Goal: Information Seeking & Learning: Learn about a topic

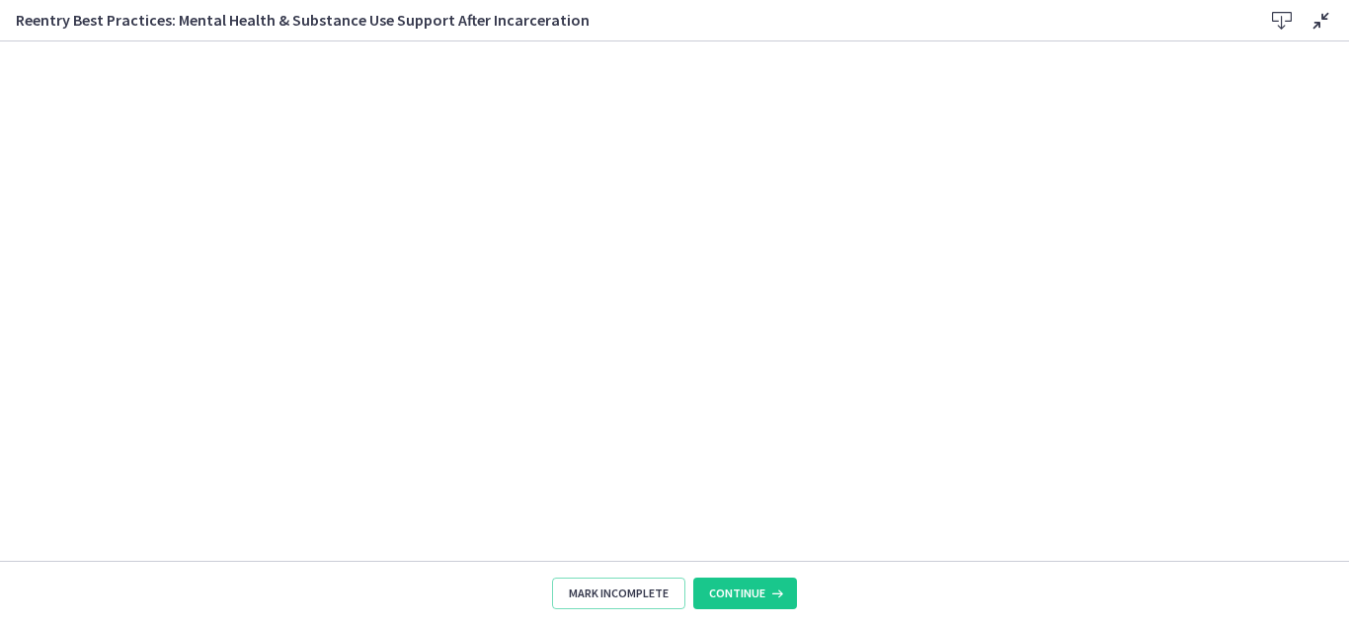
click at [1343, 562] on footer "Mark Incomplete Continue" at bounding box center [674, 593] width 1349 height 64
click at [631, 599] on span "Mark Incomplete" at bounding box center [619, 594] width 100 height 16
click at [674, 593] on span "Complete & continue" at bounding box center [666, 594] width 125 height 16
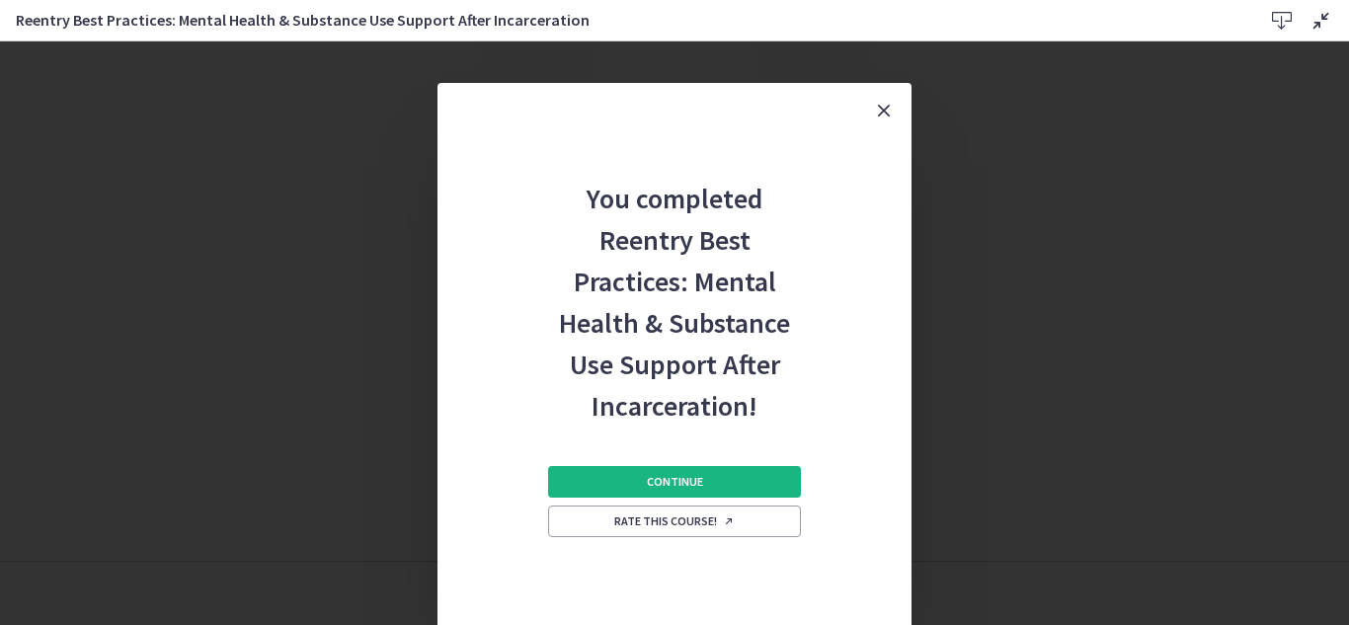
click at [750, 486] on button "Continue" at bounding box center [674, 482] width 253 height 32
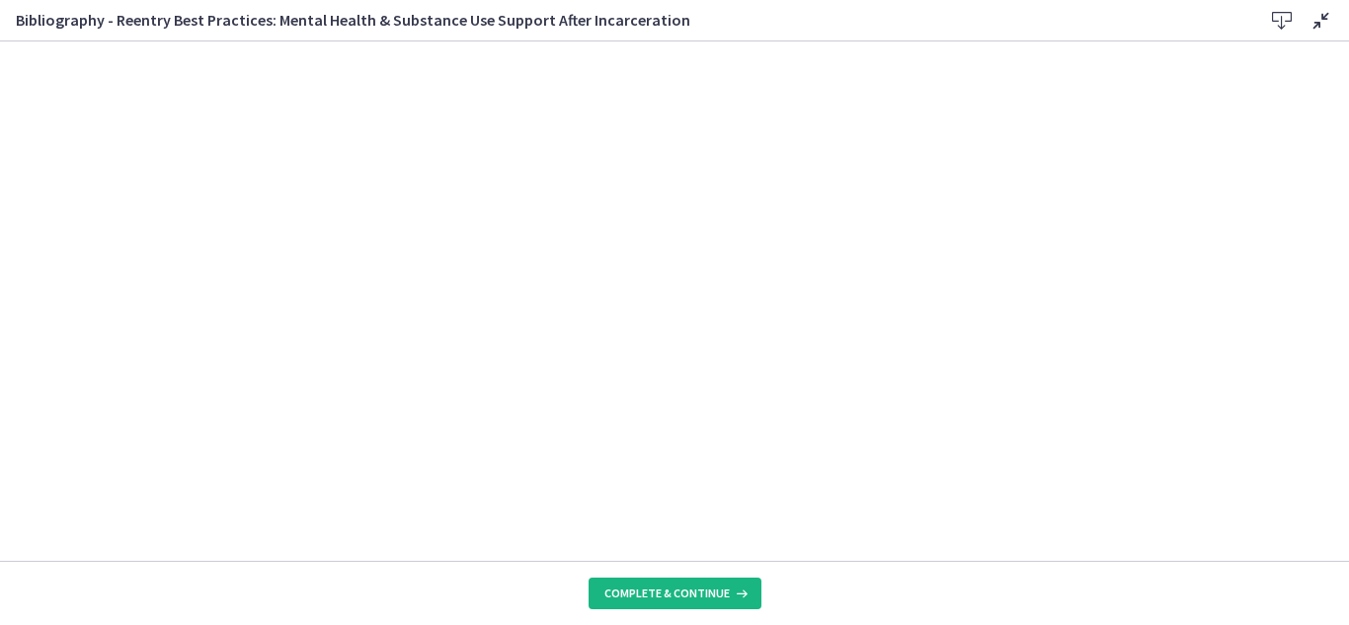
click at [723, 589] on span "Complete & continue" at bounding box center [666, 594] width 125 height 16
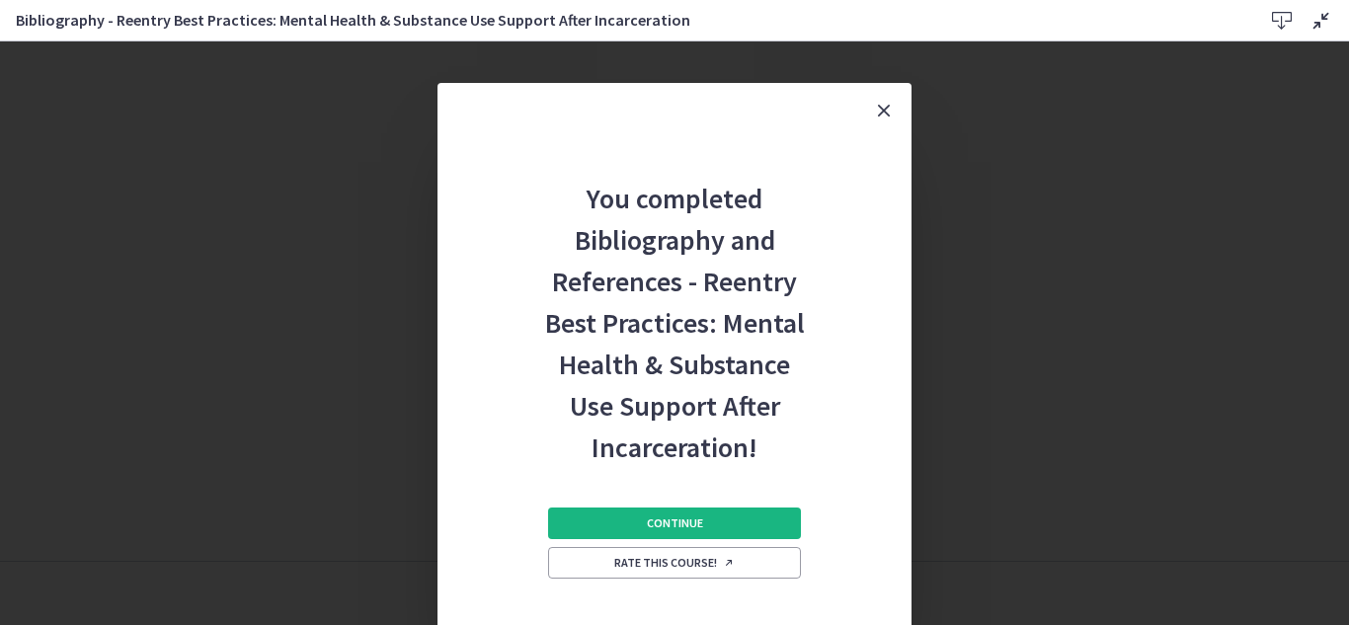
click at [712, 528] on button "Continue" at bounding box center [674, 524] width 253 height 32
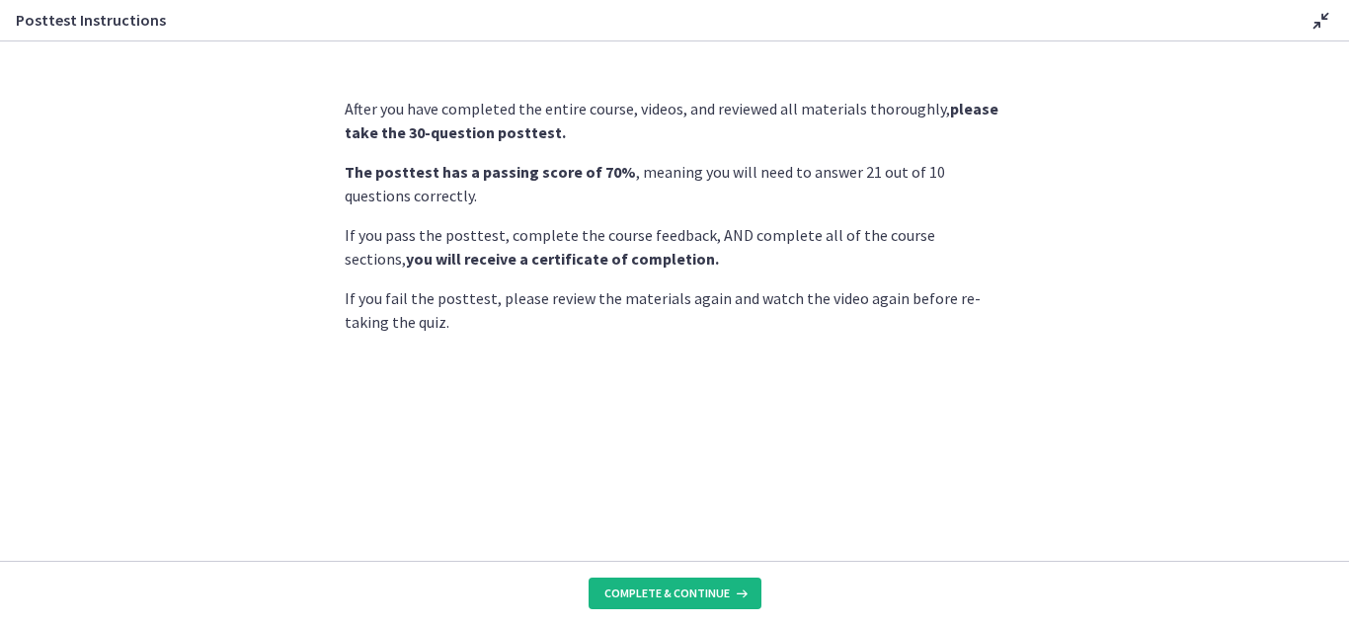
click at [697, 597] on span "Complete & continue" at bounding box center [666, 594] width 125 height 16
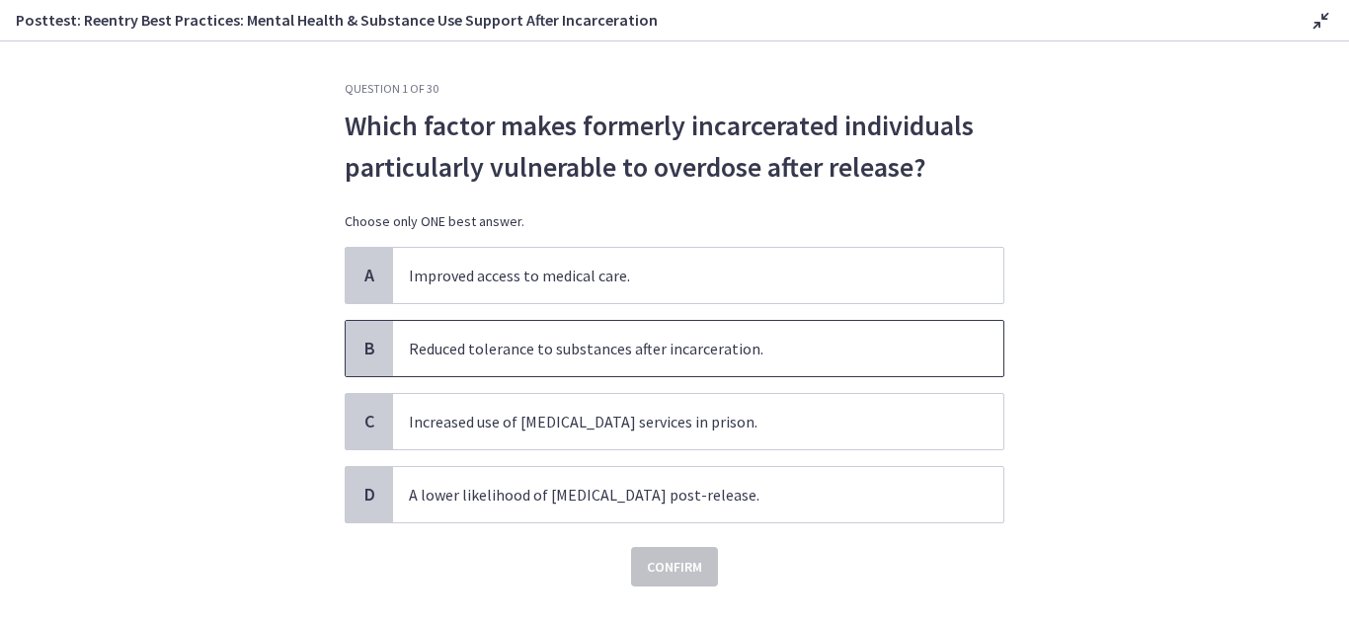
click at [427, 358] on span "Reduced tolerance to substances after incarceration." at bounding box center [698, 348] width 610 height 55
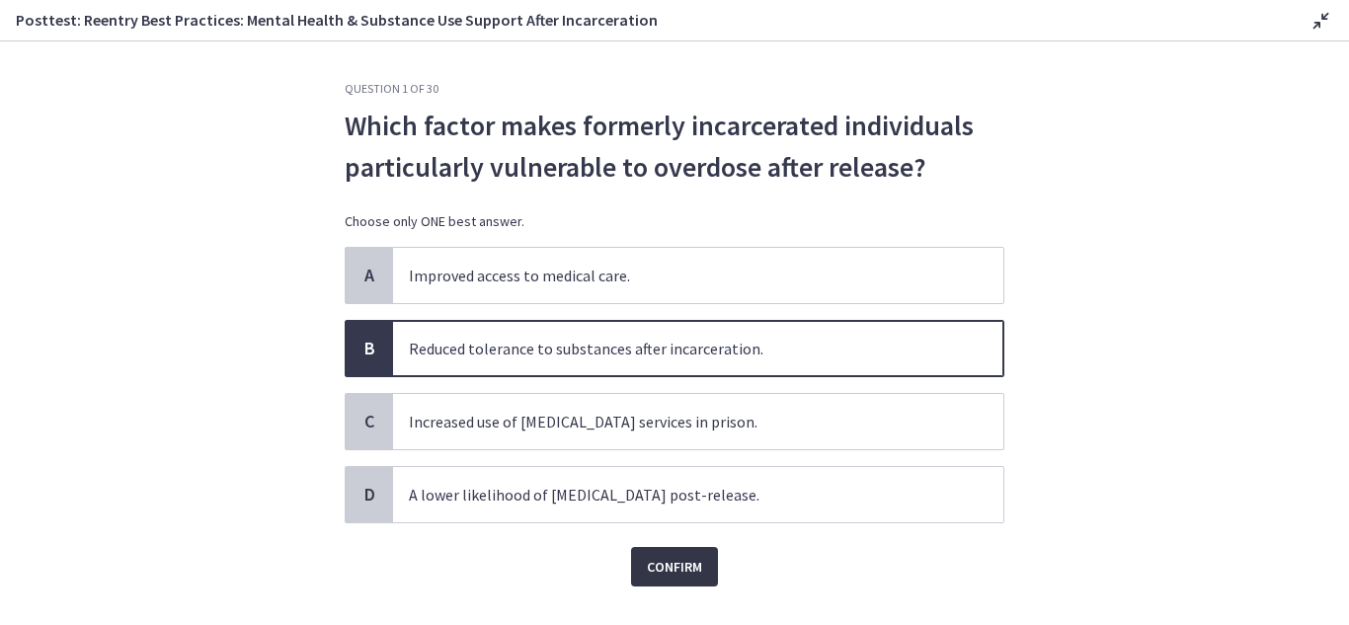
click at [684, 574] on span "Confirm" at bounding box center [674, 567] width 55 height 24
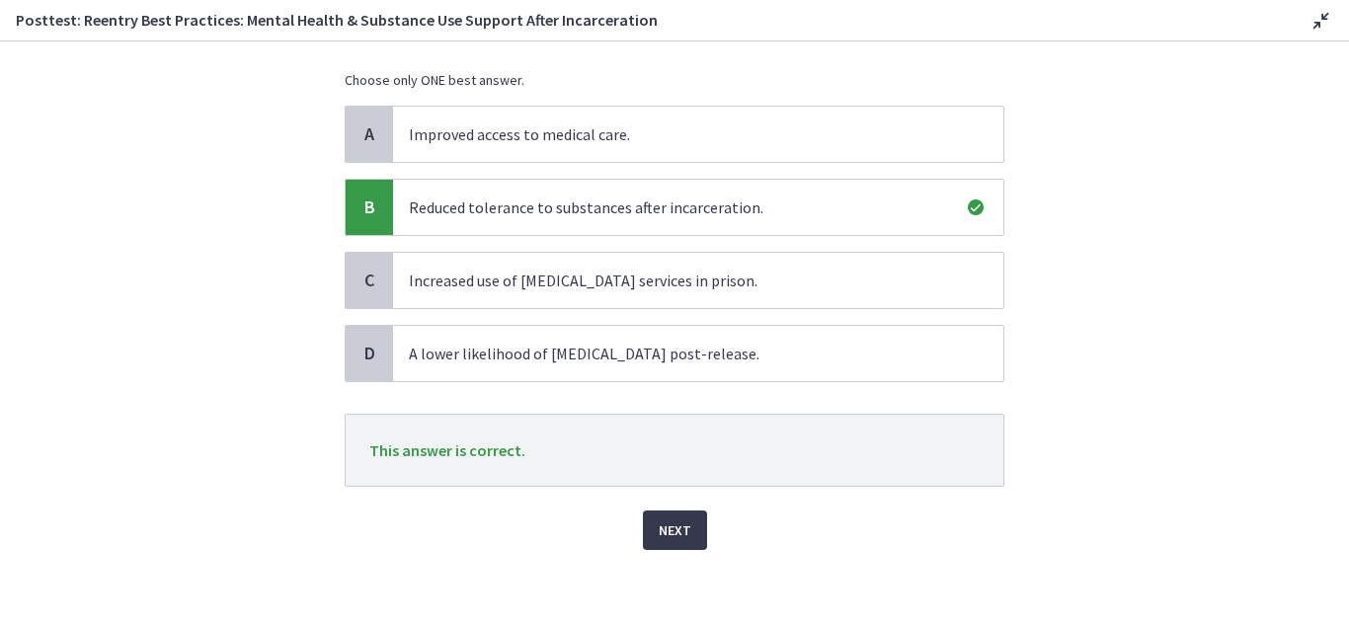
scroll to position [145, 0]
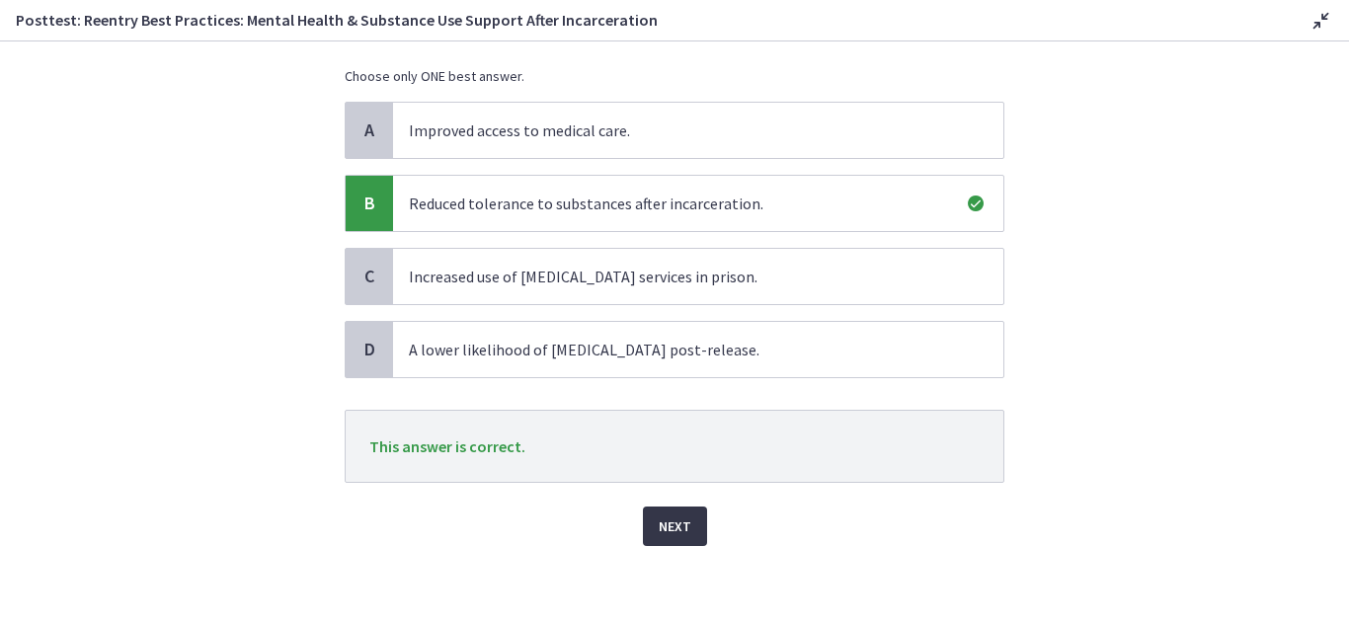
click at [668, 519] on span "Next" at bounding box center [675, 527] width 33 height 24
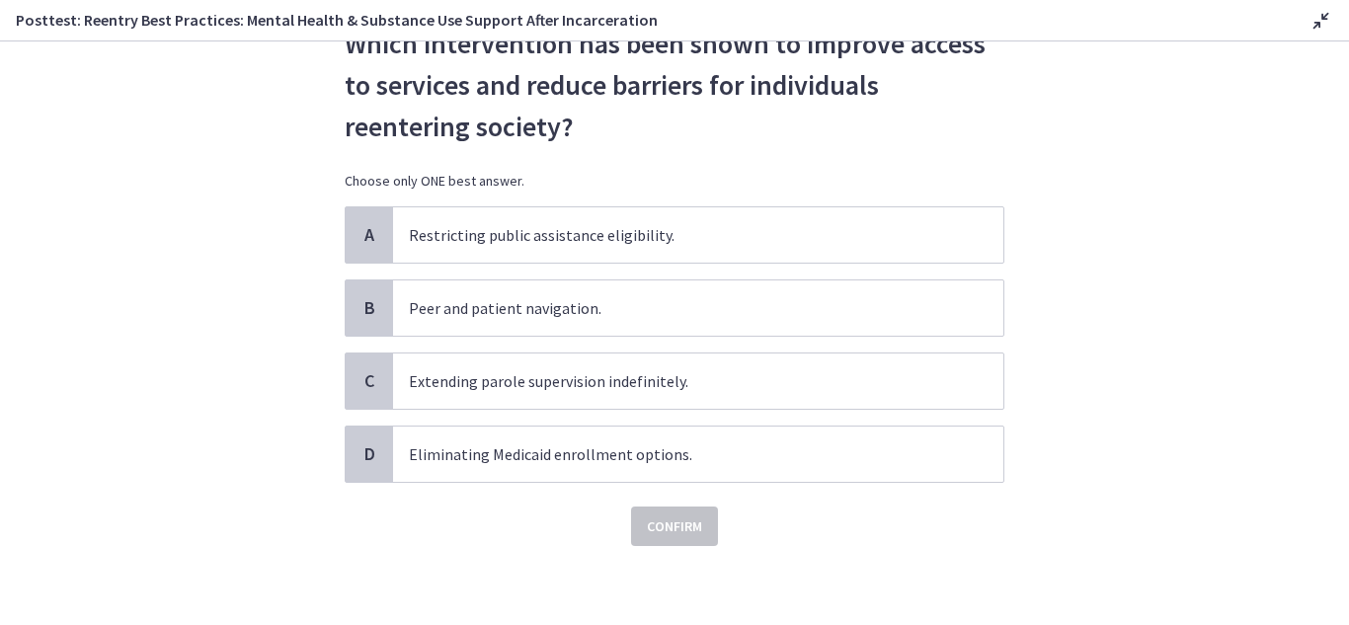
scroll to position [0, 0]
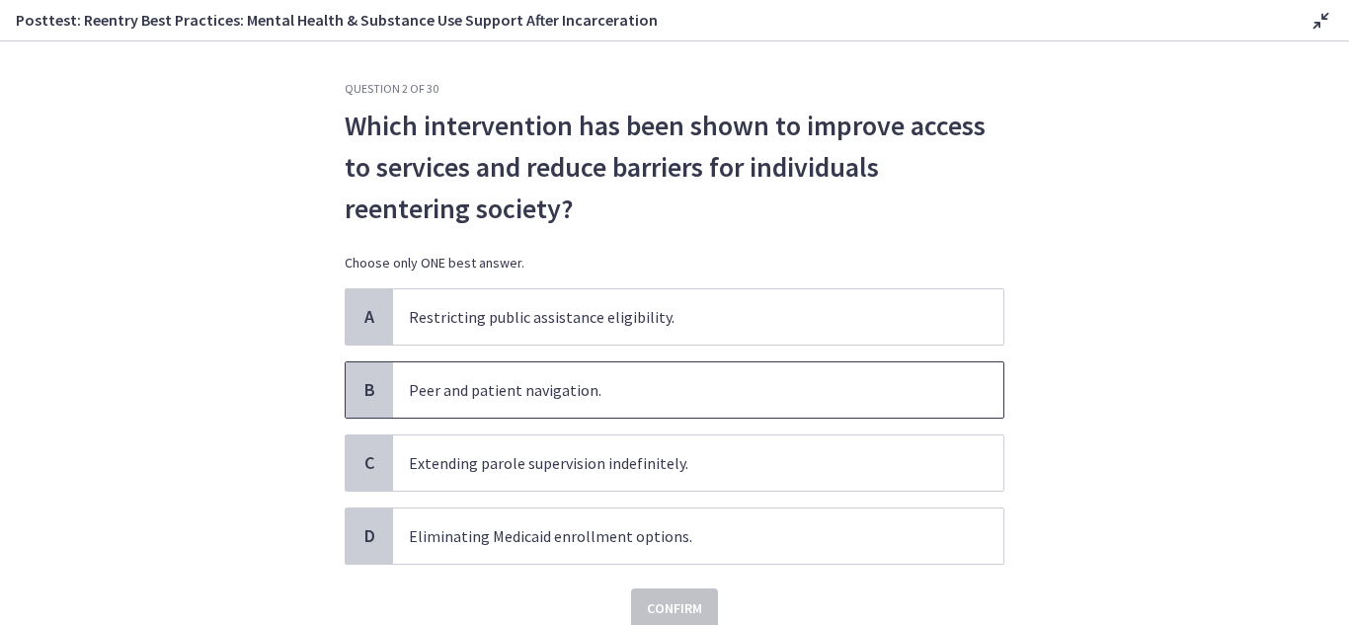
click at [347, 395] on div "B" at bounding box center [369, 389] width 47 height 55
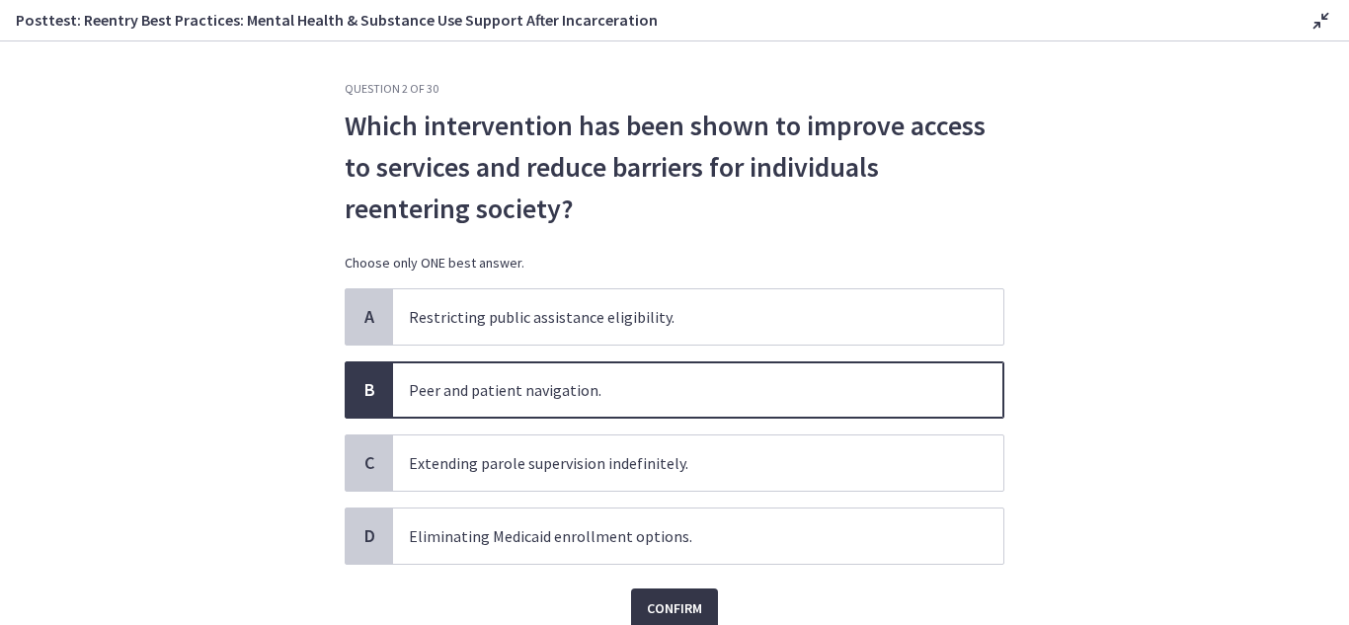
click at [658, 594] on button "Confirm" at bounding box center [674, 609] width 87 height 40
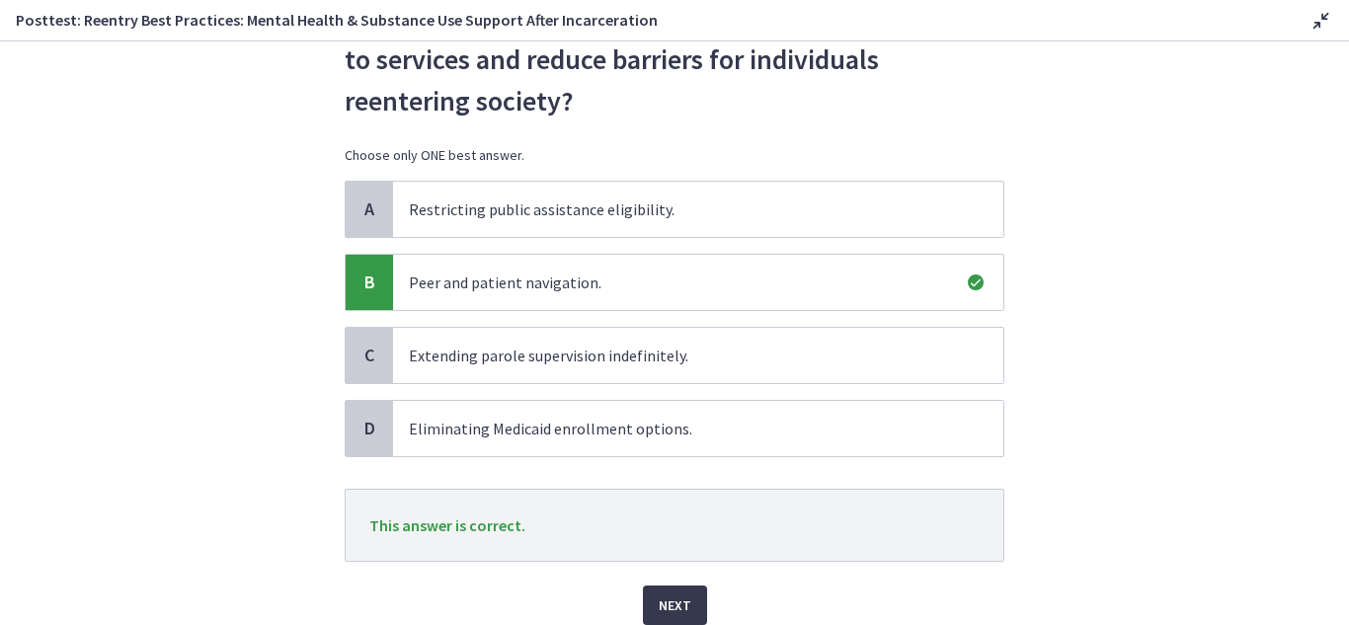
scroll to position [187, 0]
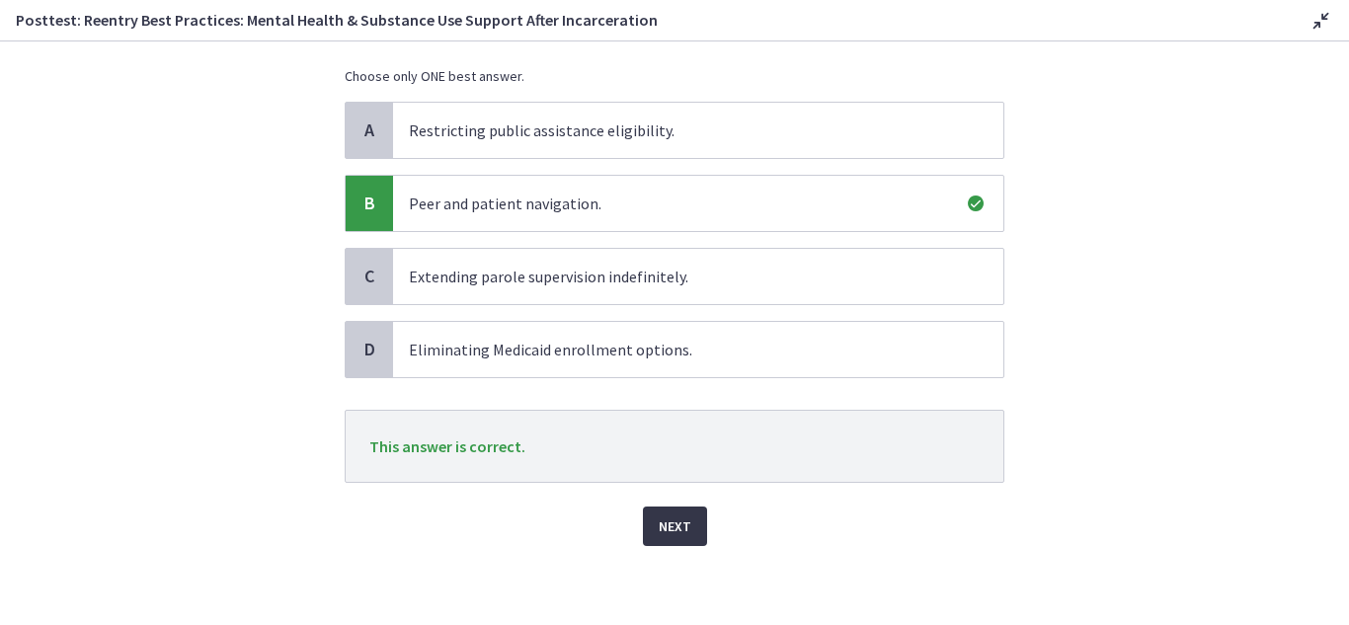
click at [672, 525] on span "Next" at bounding box center [675, 527] width 33 height 24
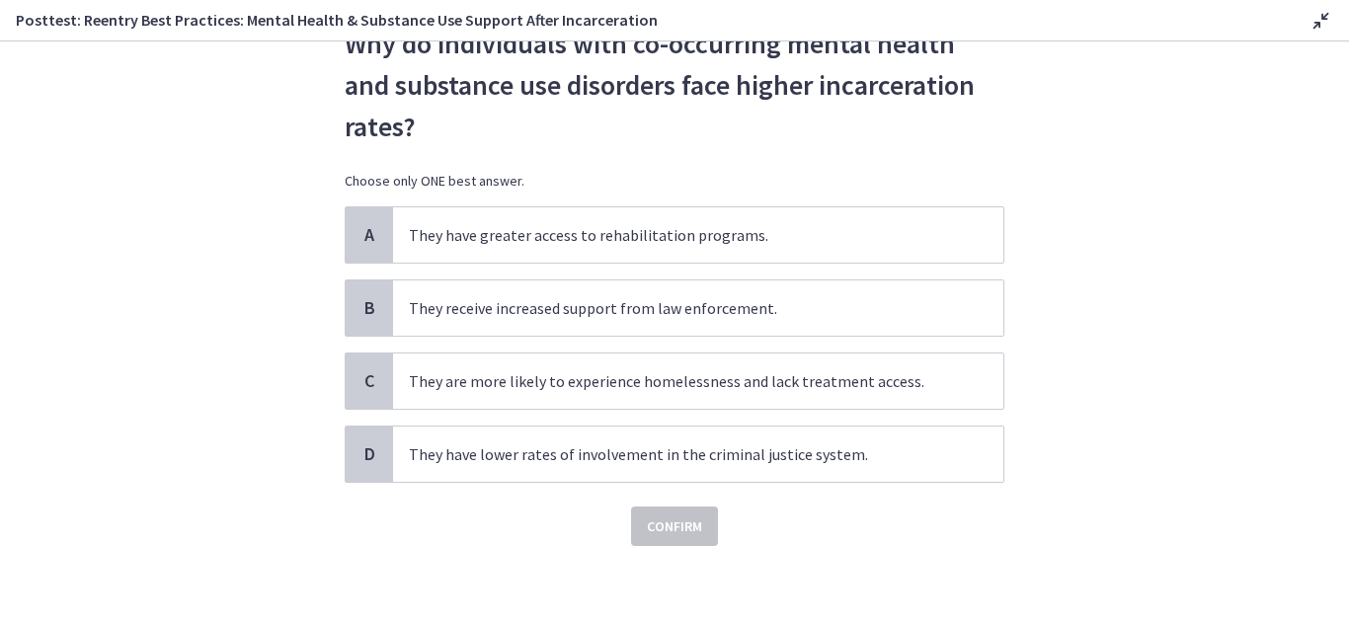
scroll to position [0, 0]
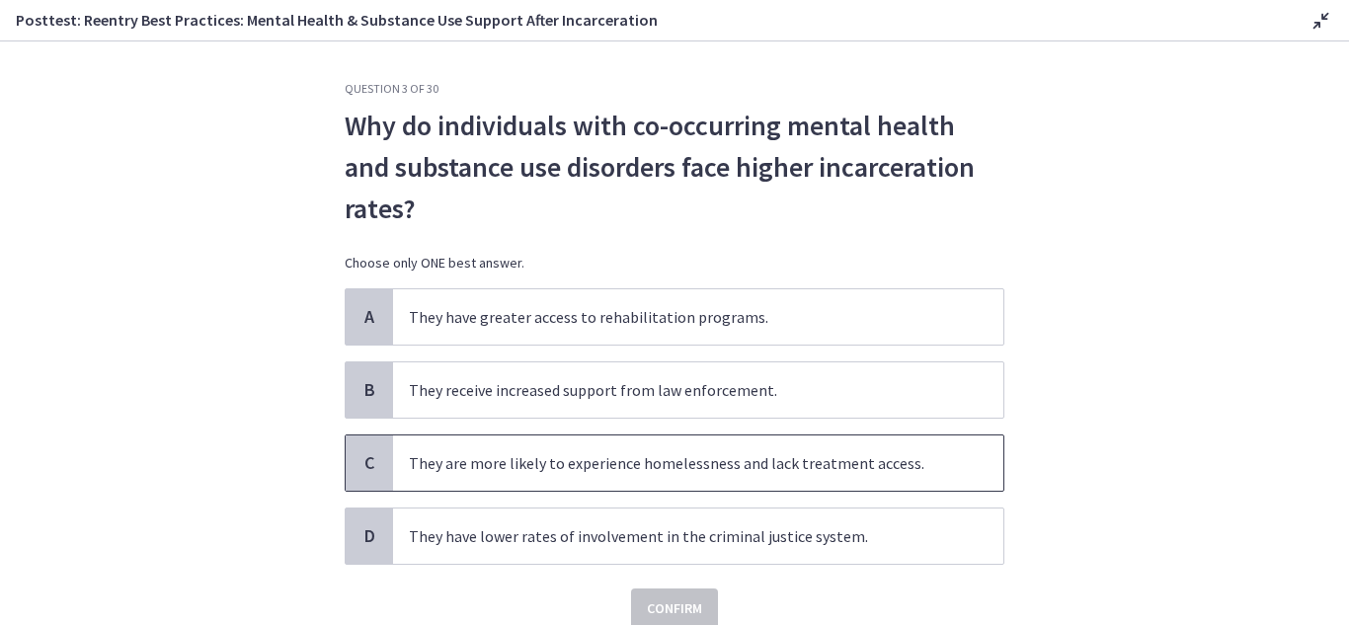
click at [368, 462] on span "C" at bounding box center [370, 463] width 24 height 24
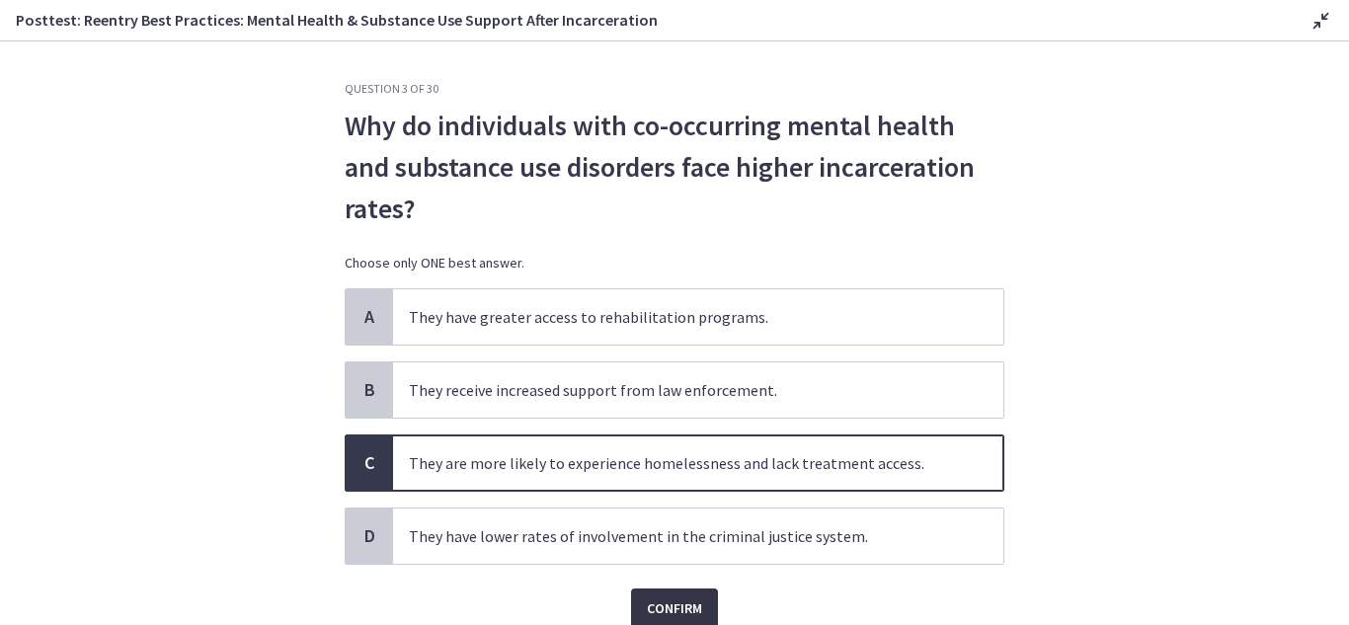
click at [671, 608] on span "Confirm" at bounding box center [674, 609] width 55 height 24
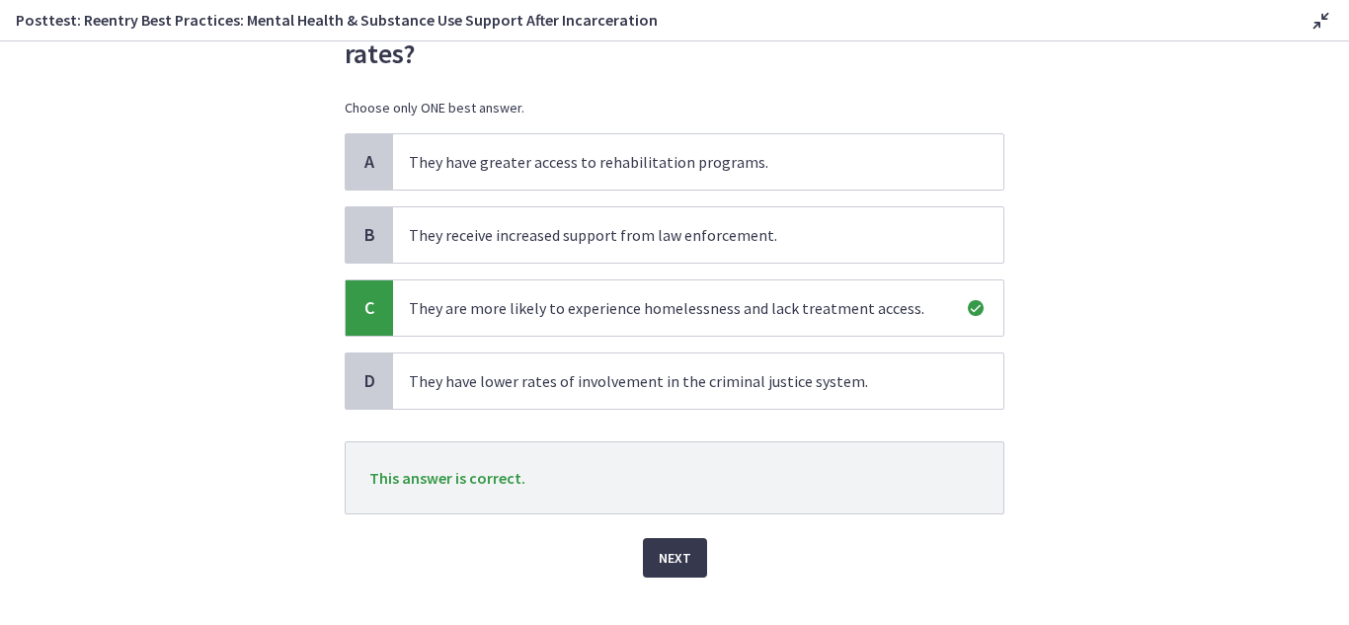
scroll to position [187, 0]
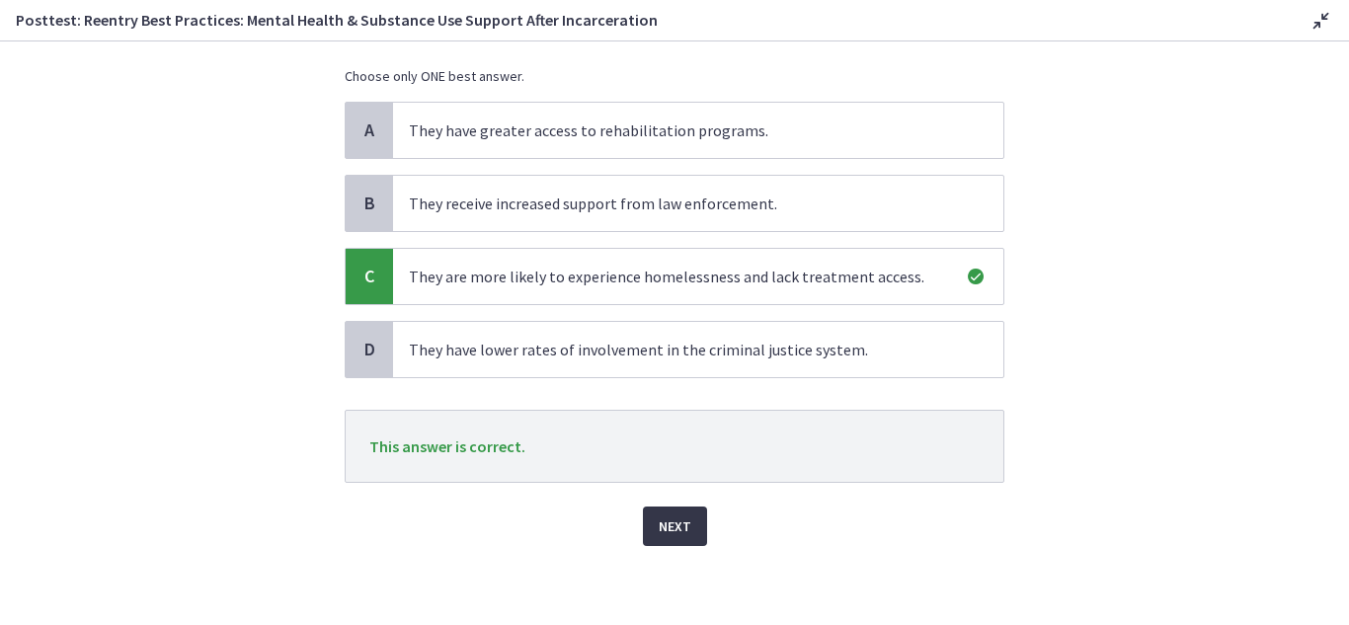
click at [670, 523] on span "Next" at bounding box center [675, 527] width 33 height 24
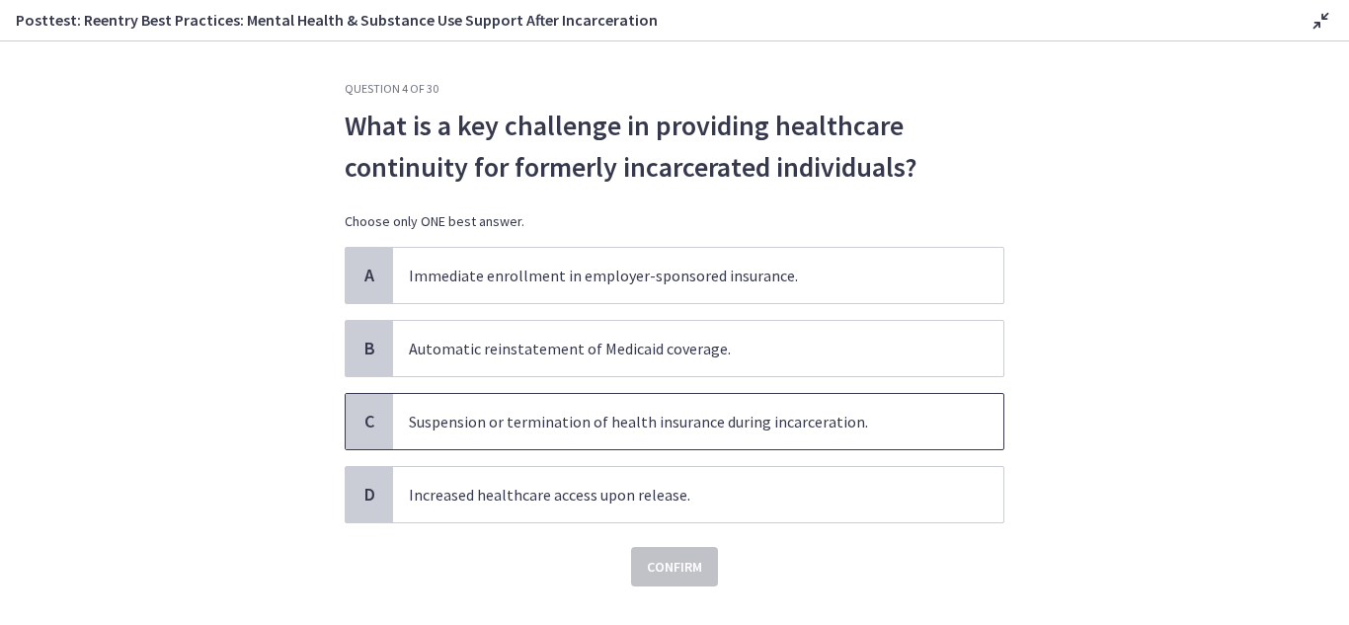
click at [367, 414] on span "C" at bounding box center [370, 422] width 24 height 24
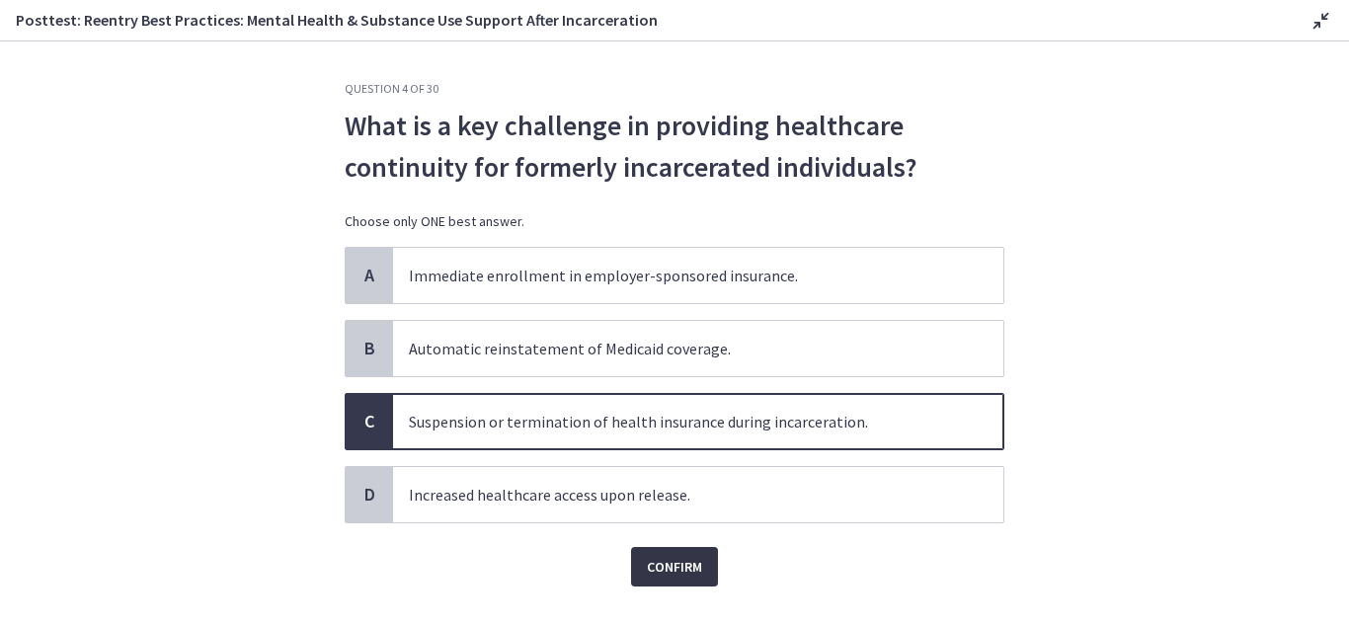
click at [678, 567] on span "Confirm" at bounding box center [674, 567] width 55 height 24
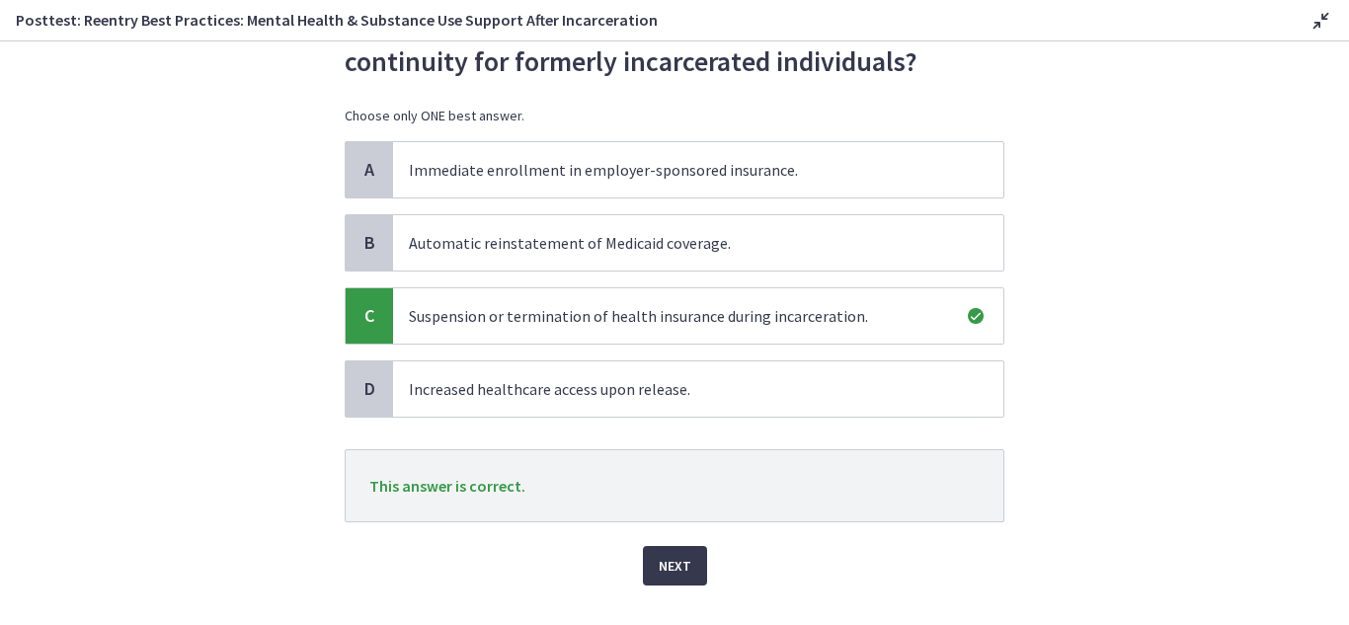
scroll to position [145, 0]
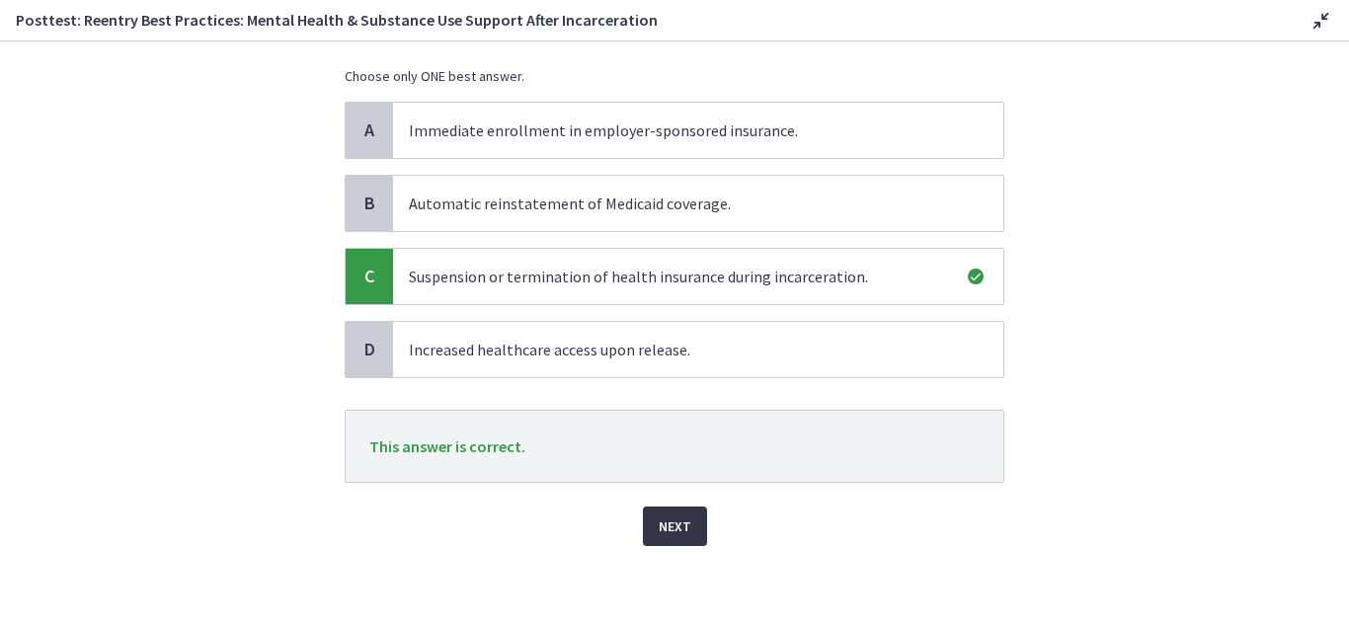
click at [659, 519] on span "Next" at bounding box center [675, 527] width 33 height 24
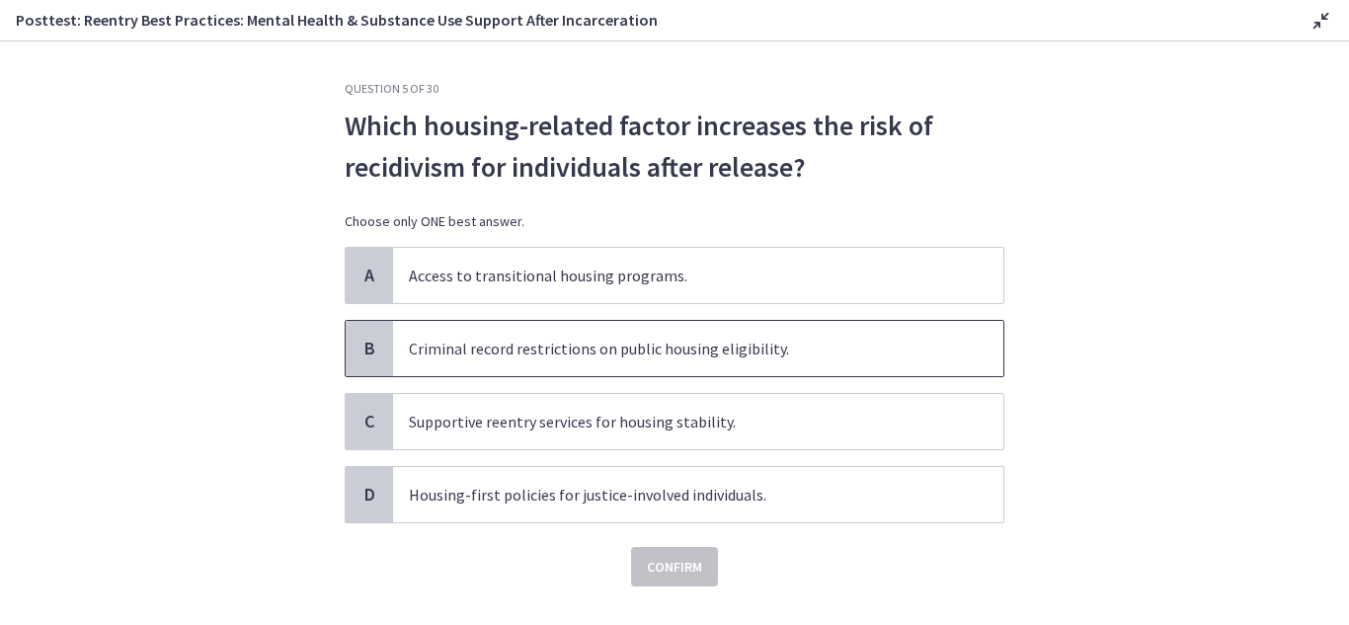
click at [359, 357] on span "B" at bounding box center [370, 349] width 24 height 24
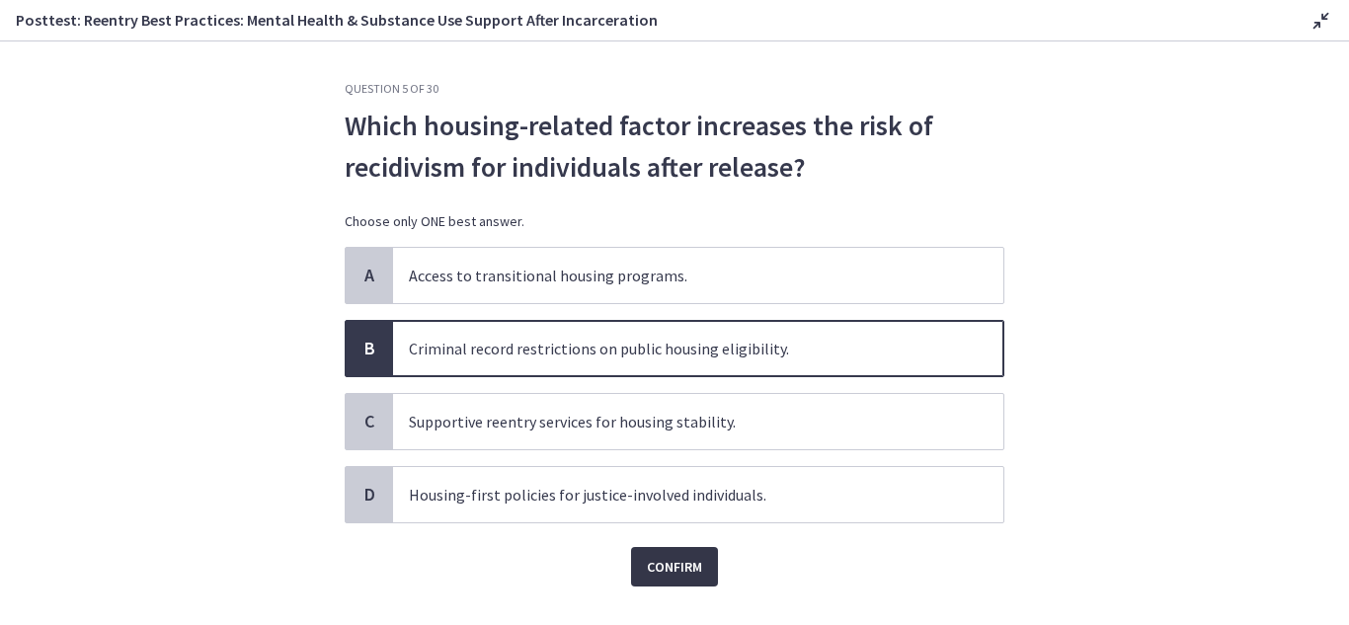
click at [648, 565] on span "Confirm" at bounding box center [674, 567] width 55 height 24
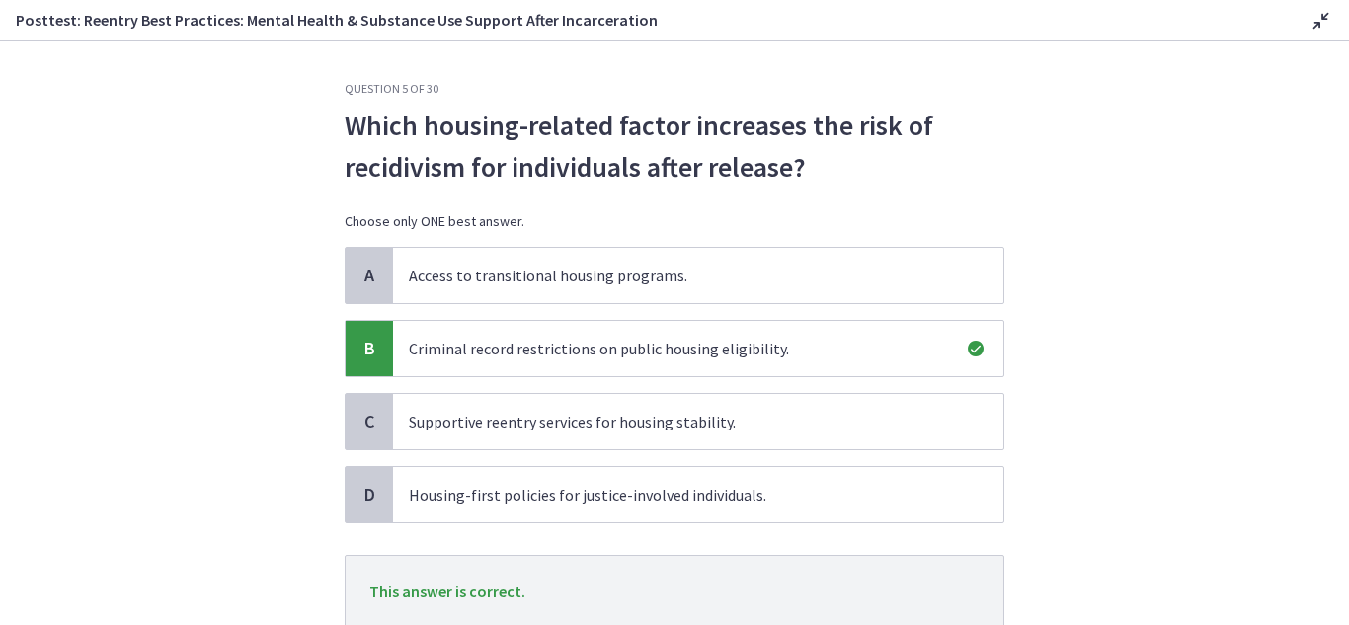
scroll to position [116, 0]
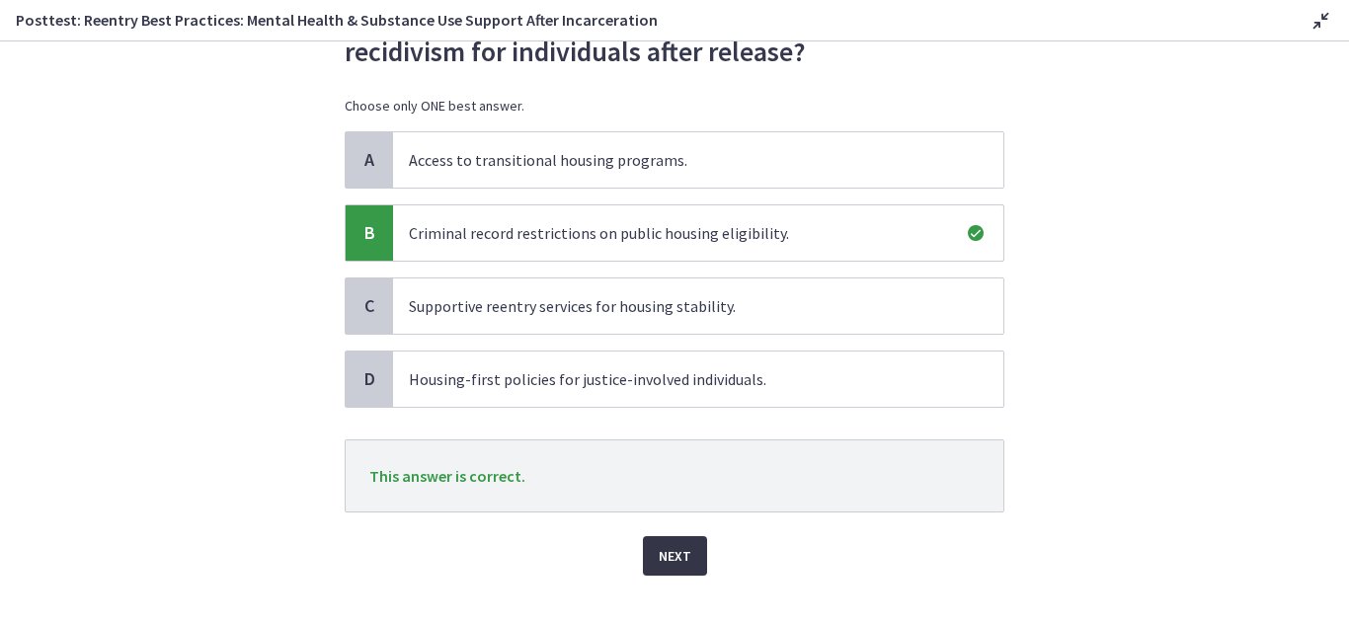
click at [670, 561] on span "Next" at bounding box center [675, 556] width 33 height 24
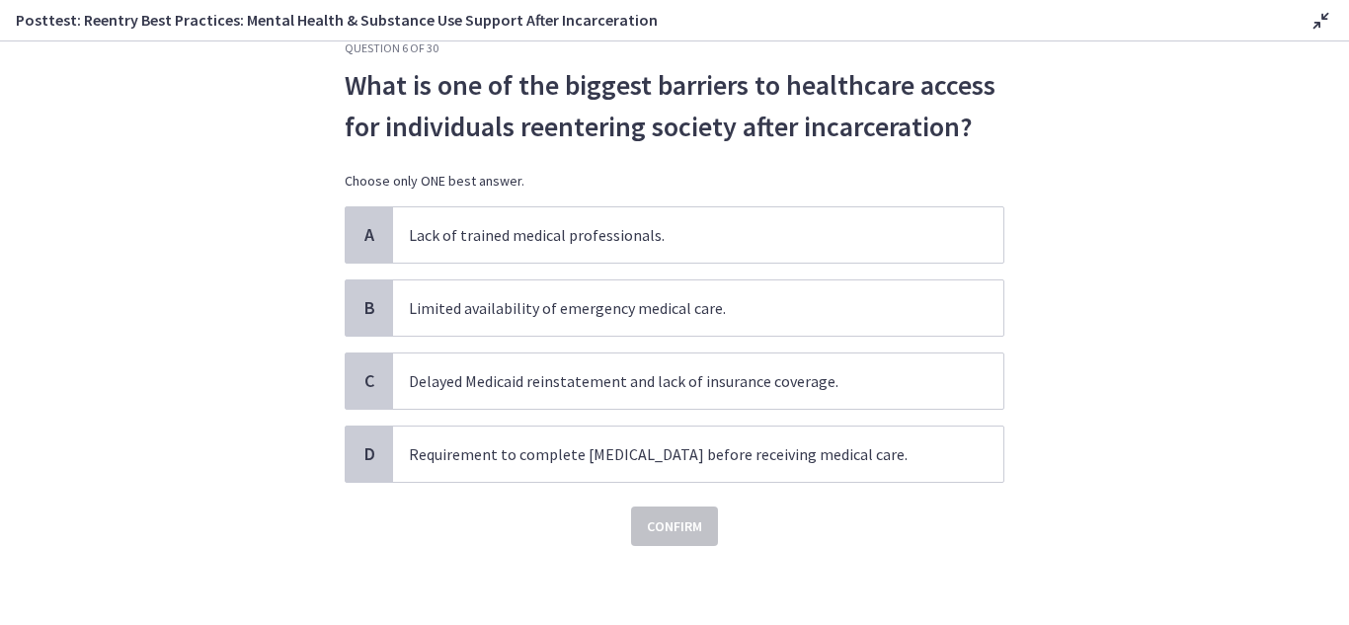
scroll to position [0, 0]
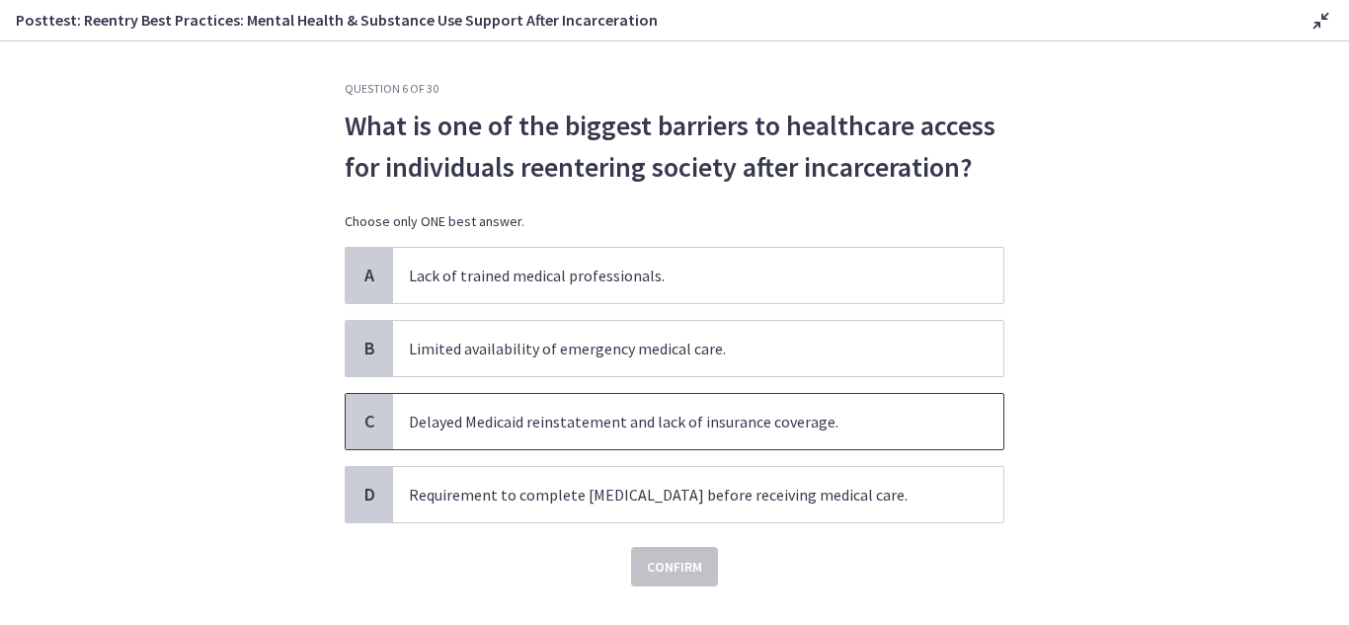
click at [358, 425] on span "C" at bounding box center [370, 422] width 24 height 24
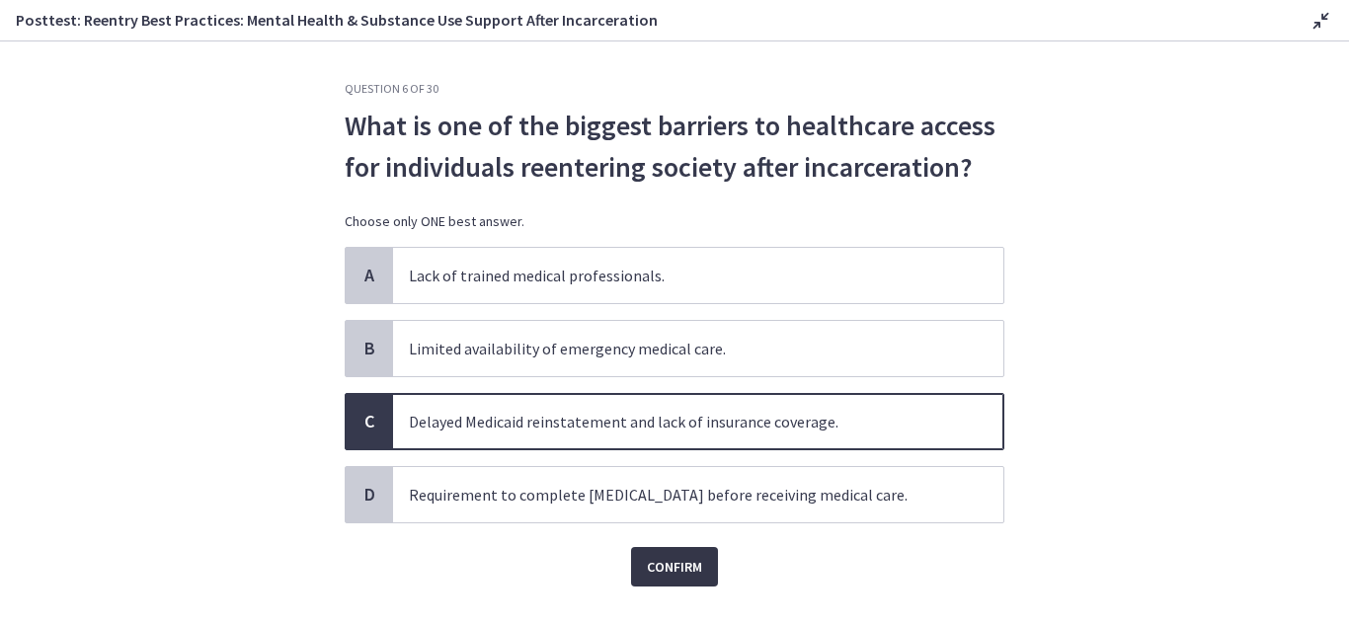
click at [662, 571] on span "Confirm" at bounding box center [674, 567] width 55 height 24
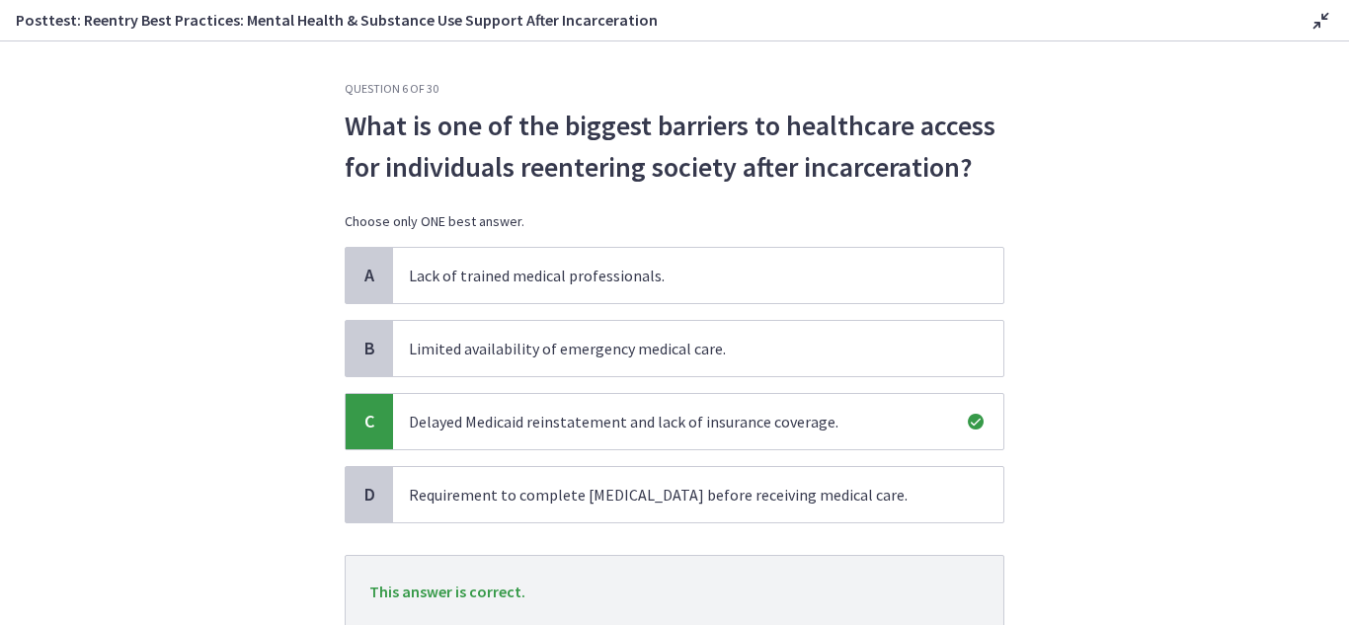
scroll to position [145, 0]
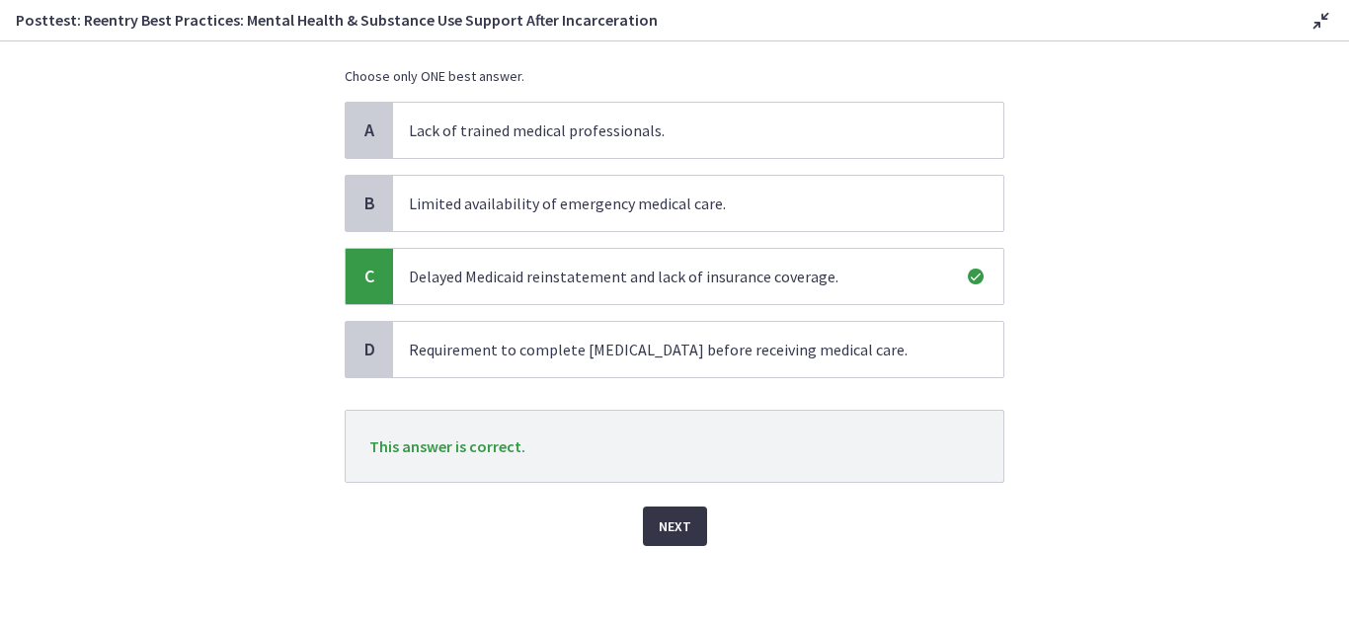
click at [684, 530] on button "Next" at bounding box center [675, 527] width 64 height 40
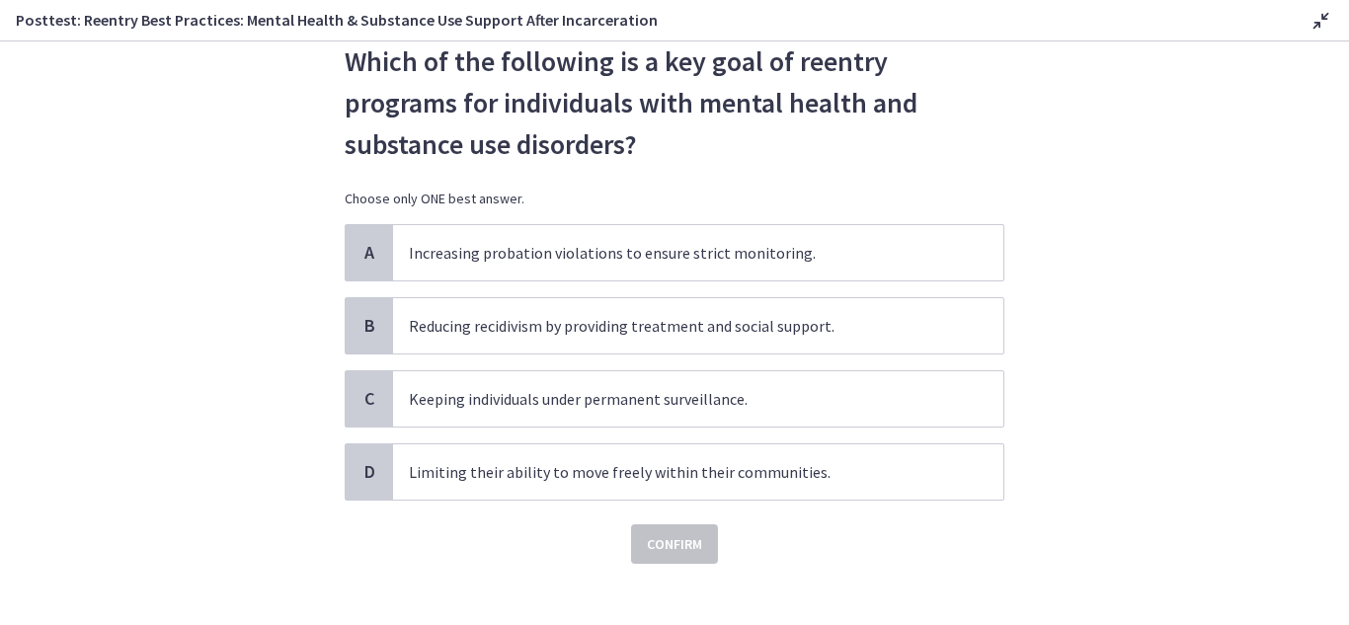
scroll to position [73, 0]
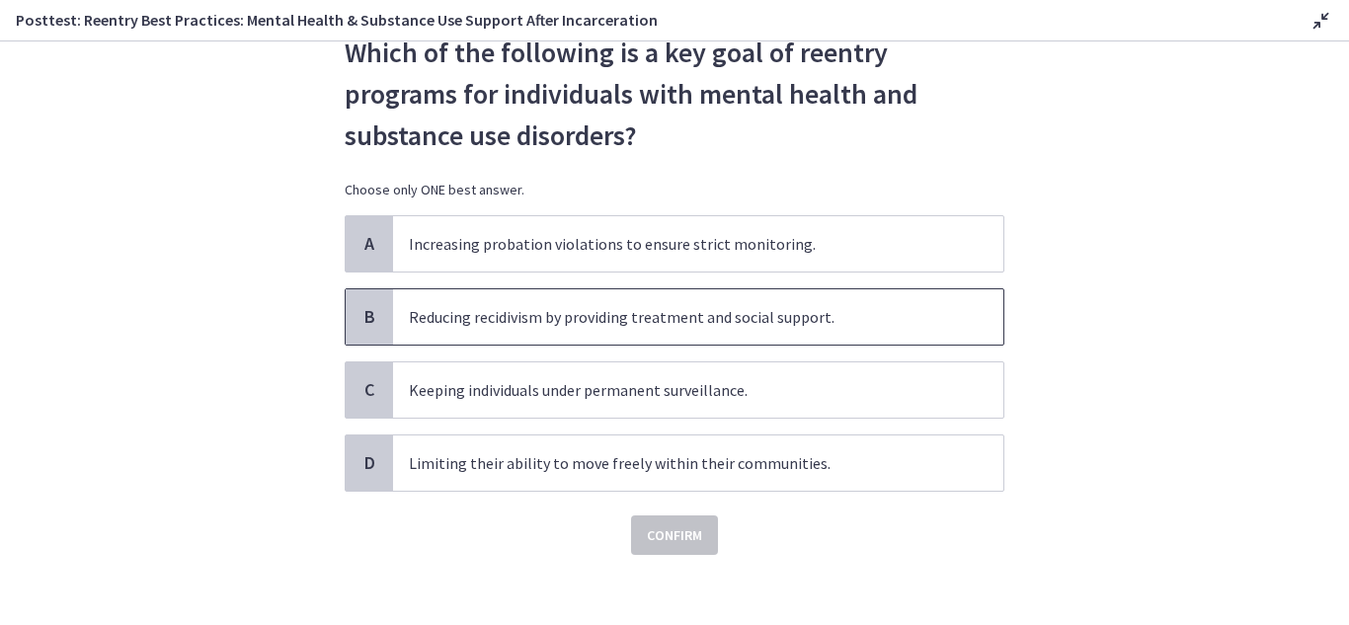
click at [361, 318] on span "B" at bounding box center [370, 317] width 24 height 24
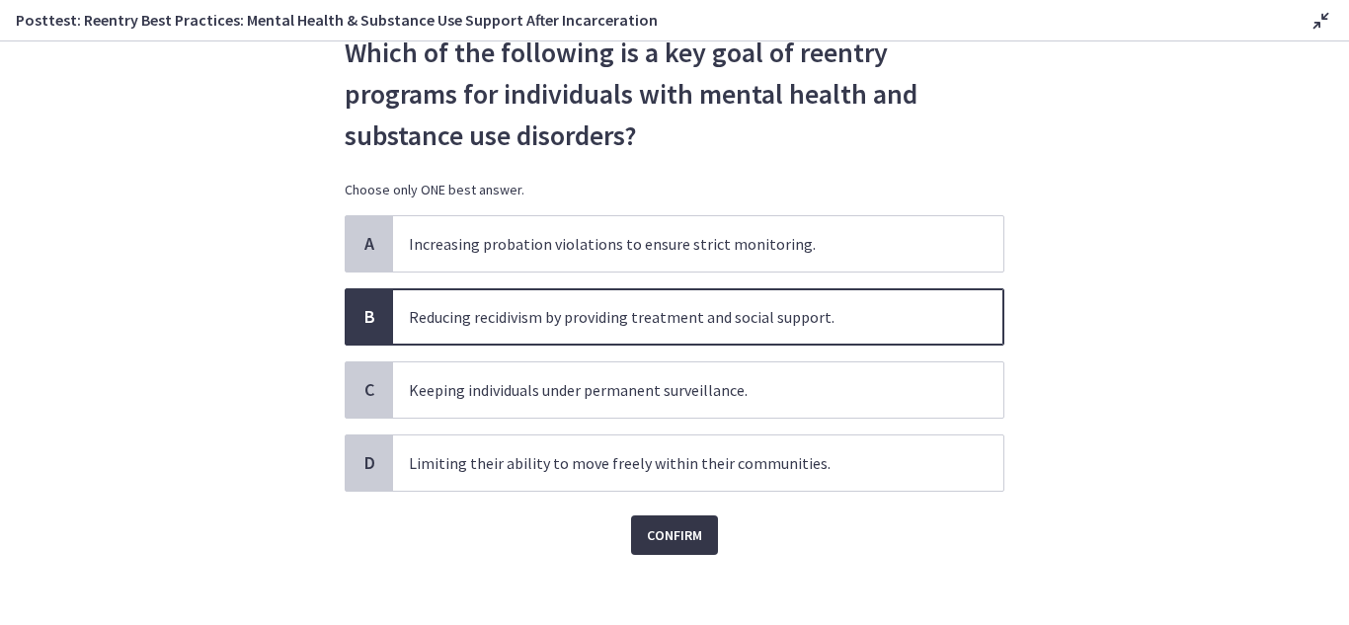
click at [677, 531] on span "Confirm" at bounding box center [674, 535] width 55 height 24
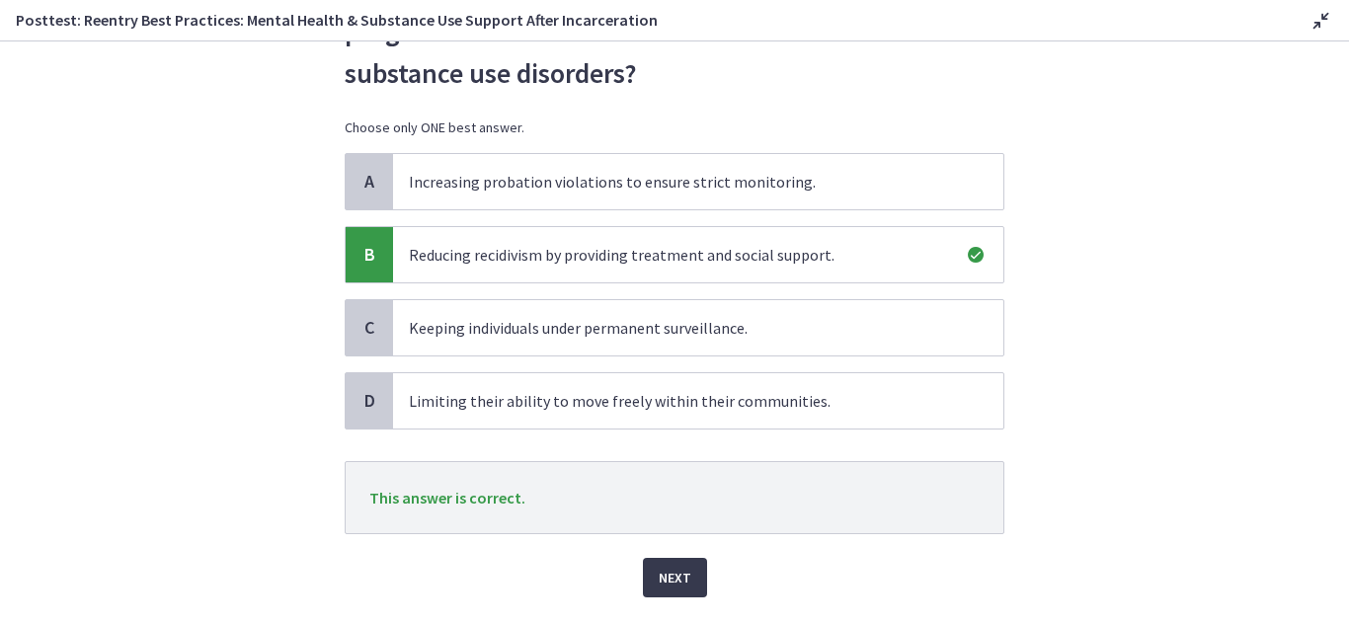
scroll to position [187, 0]
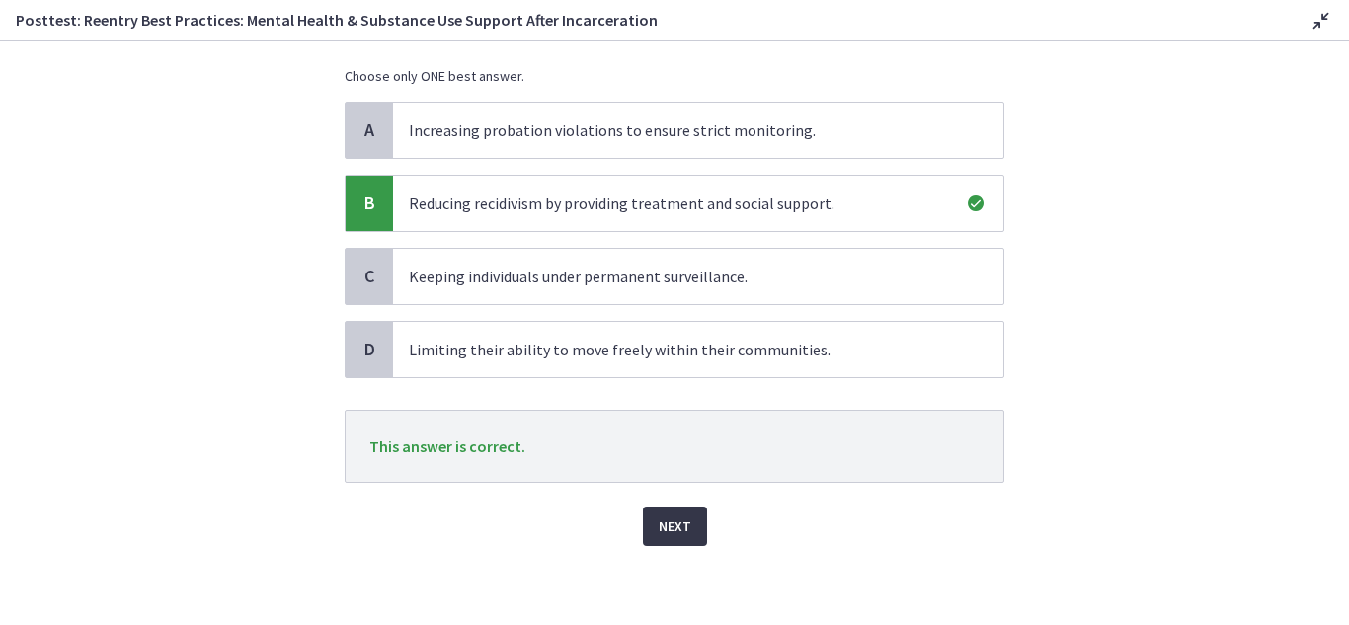
click at [650, 527] on button "Next" at bounding box center [675, 527] width 64 height 40
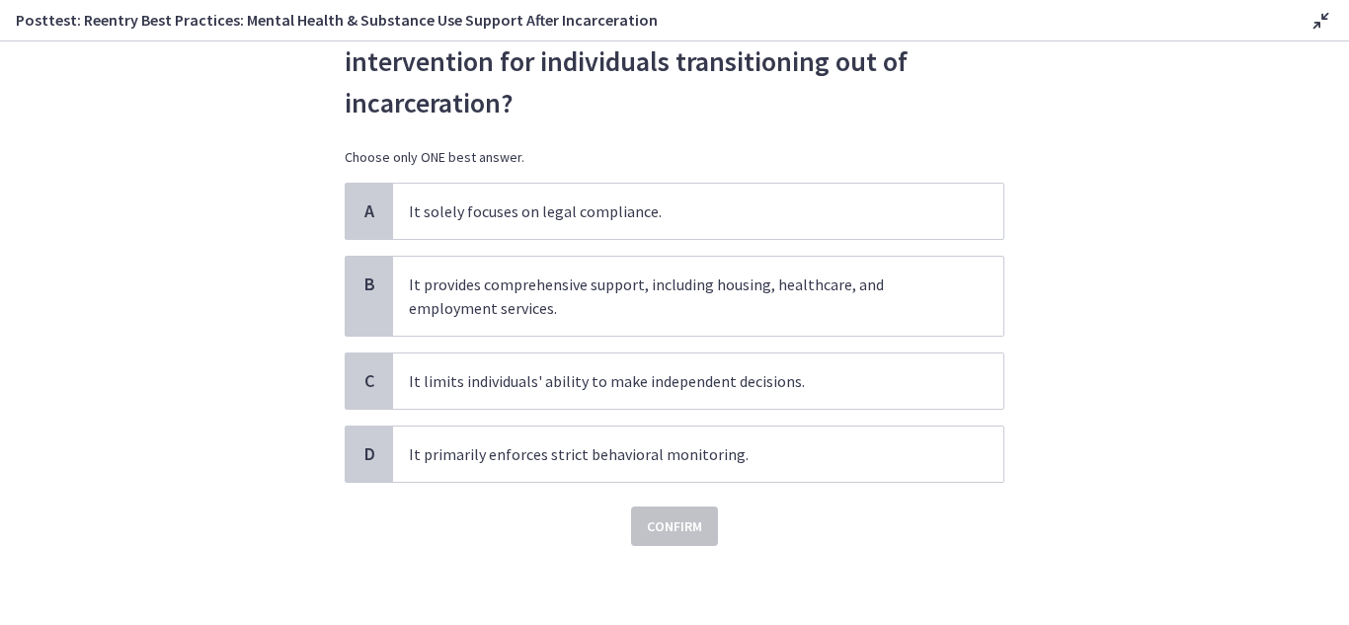
scroll to position [0, 0]
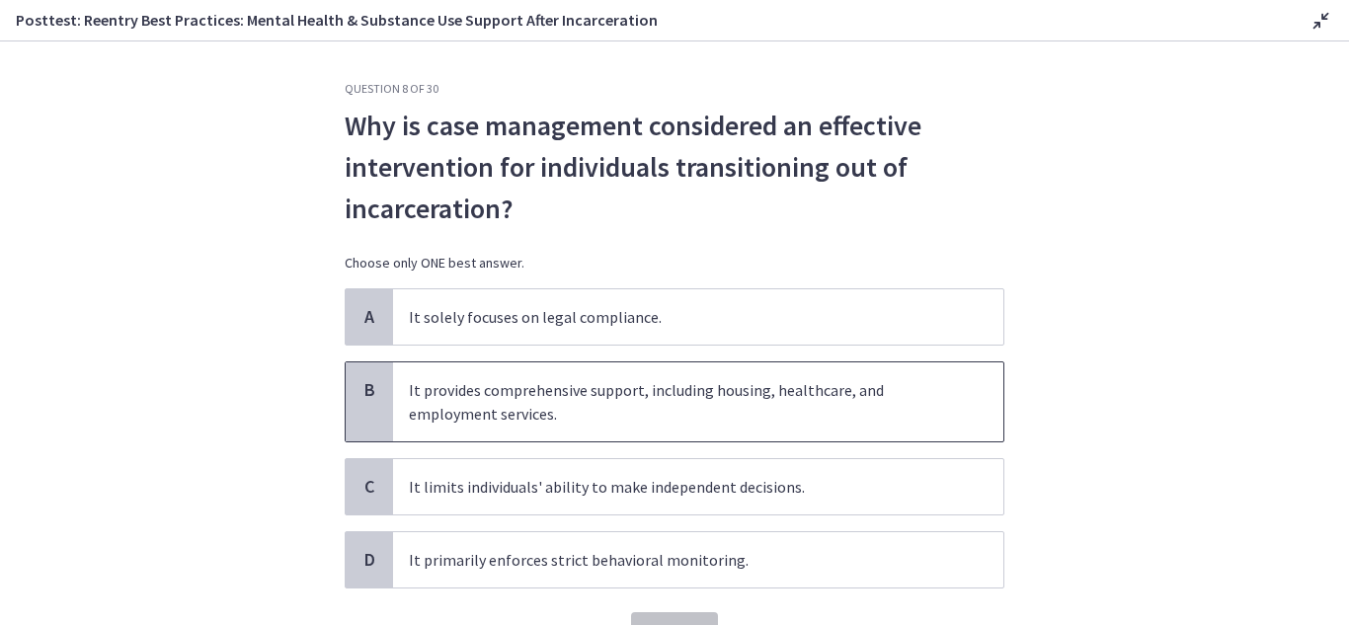
click at [371, 423] on div "B" at bounding box center [369, 401] width 47 height 79
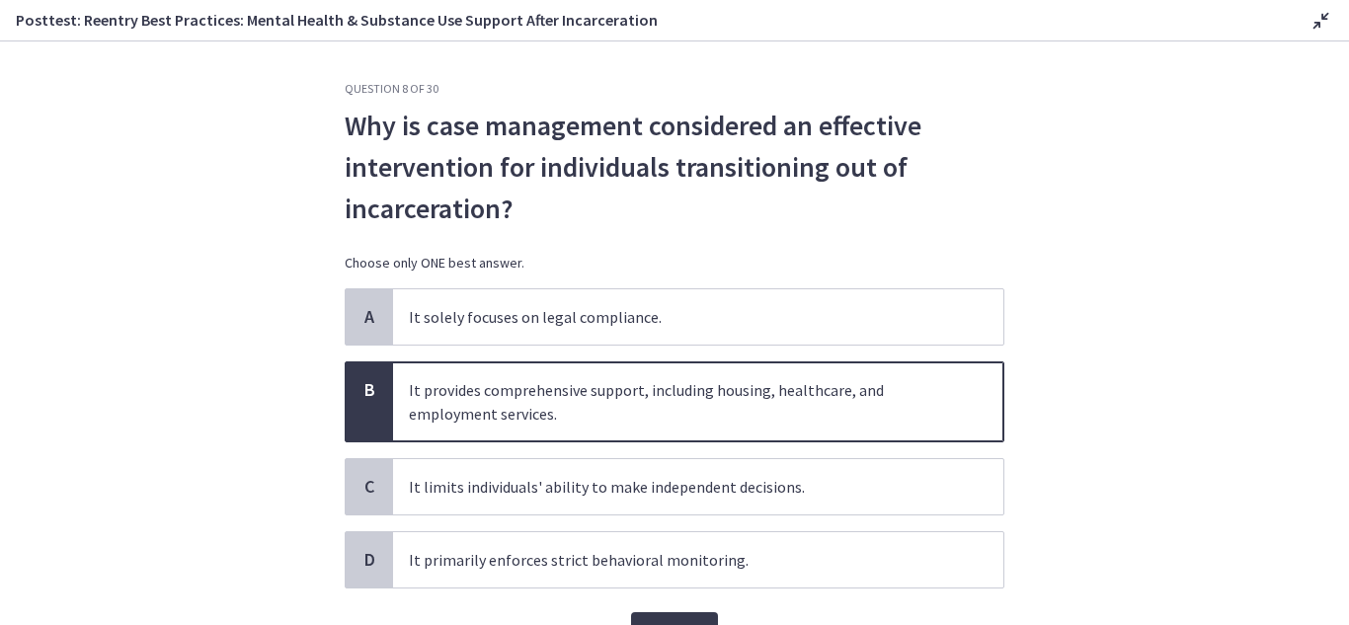
scroll to position [106, 0]
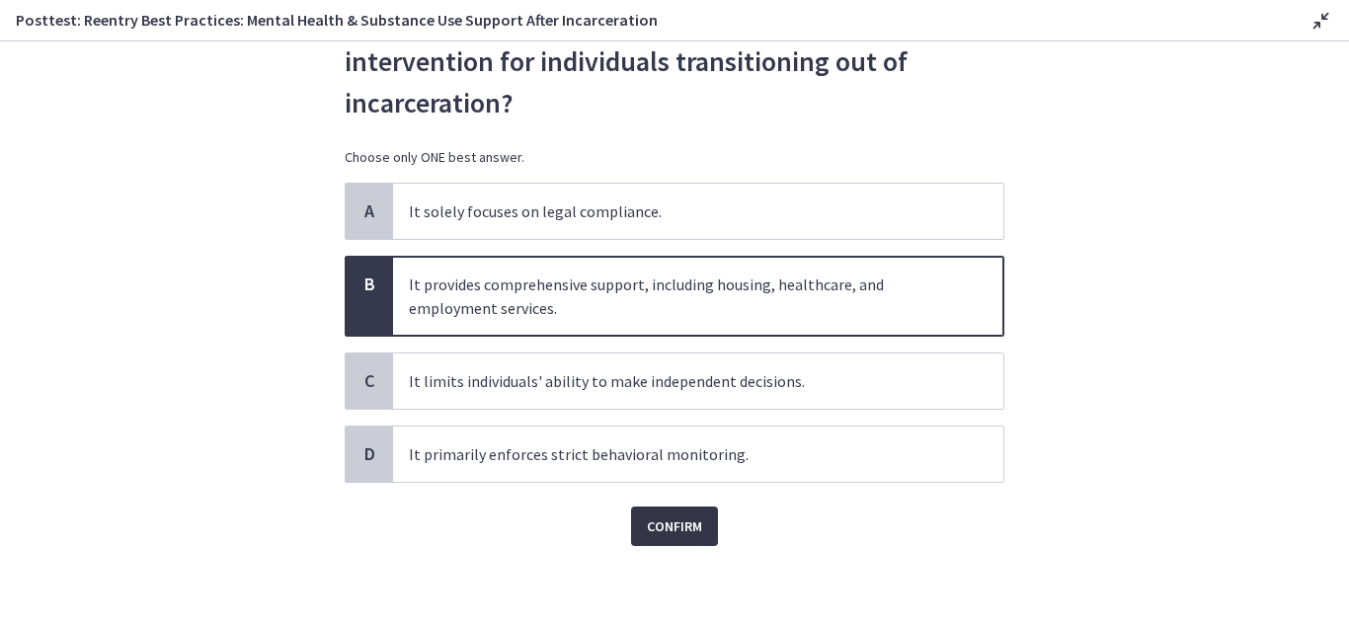
click at [653, 535] on span "Confirm" at bounding box center [674, 527] width 55 height 24
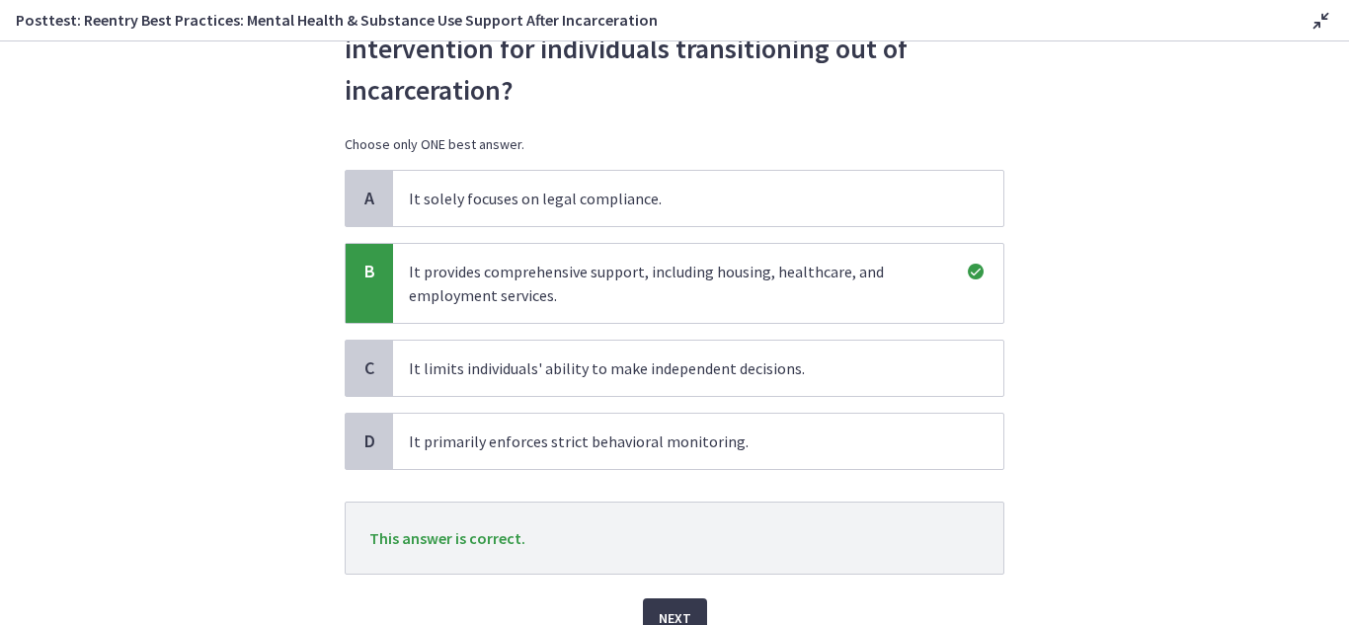
scroll to position [210, 0]
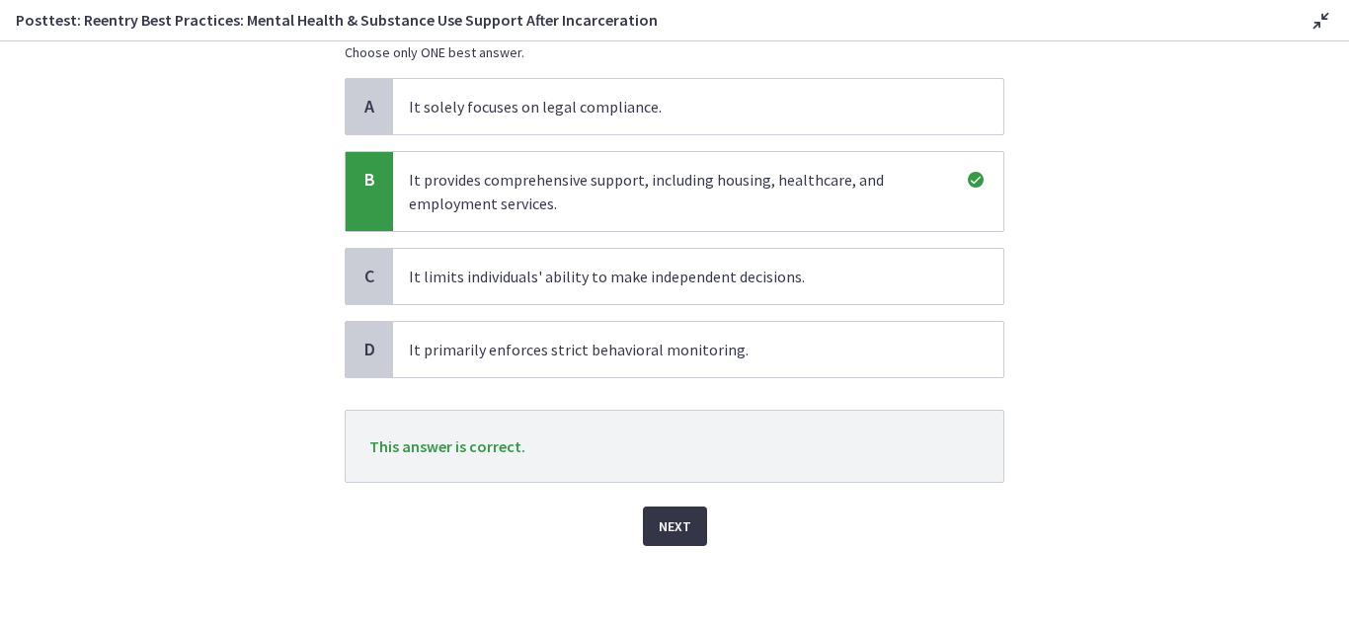
click at [660, 522] on span "Next" at bounding box center [675, 527] width 33 height 24
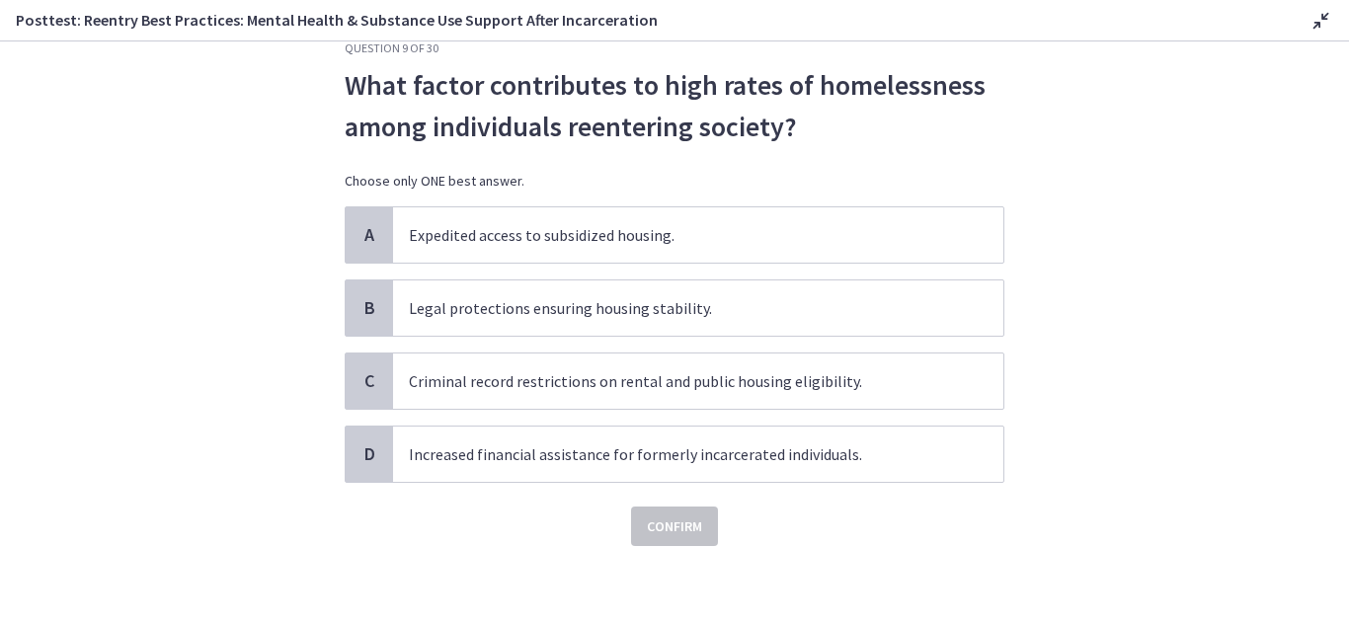
scroll to position [0, 0]
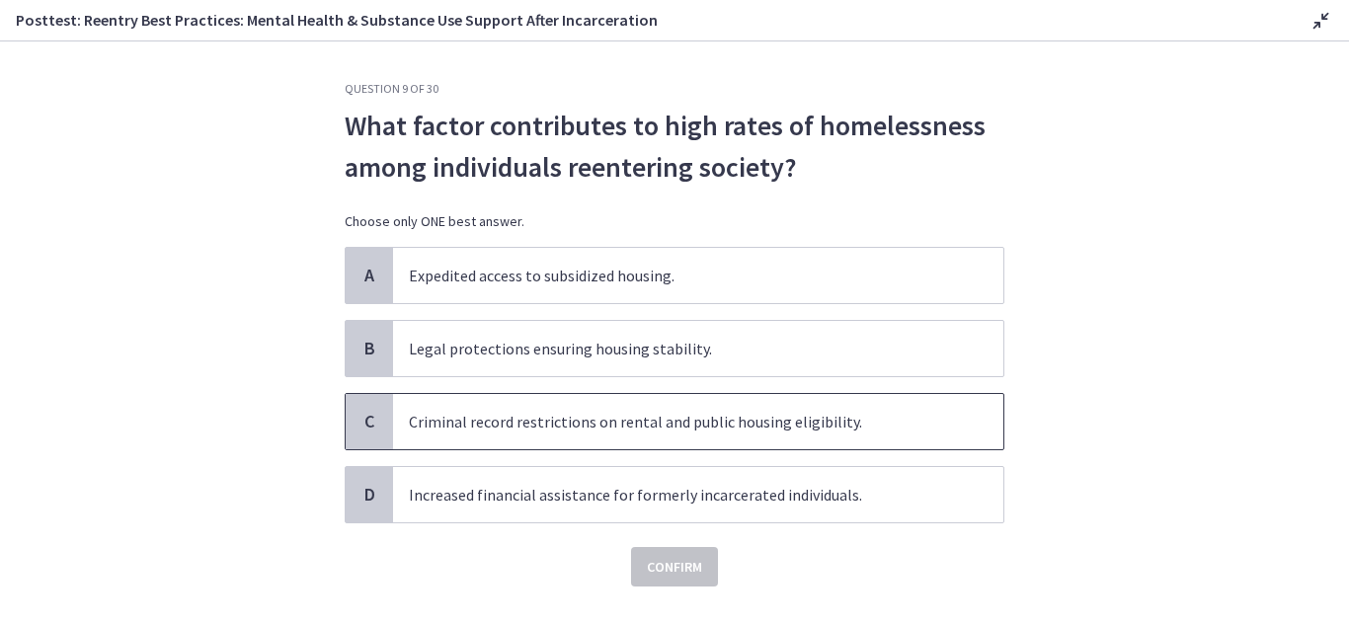
click at [358, 415] on span "C" at bounding box center [370, 422] width 24 height 24
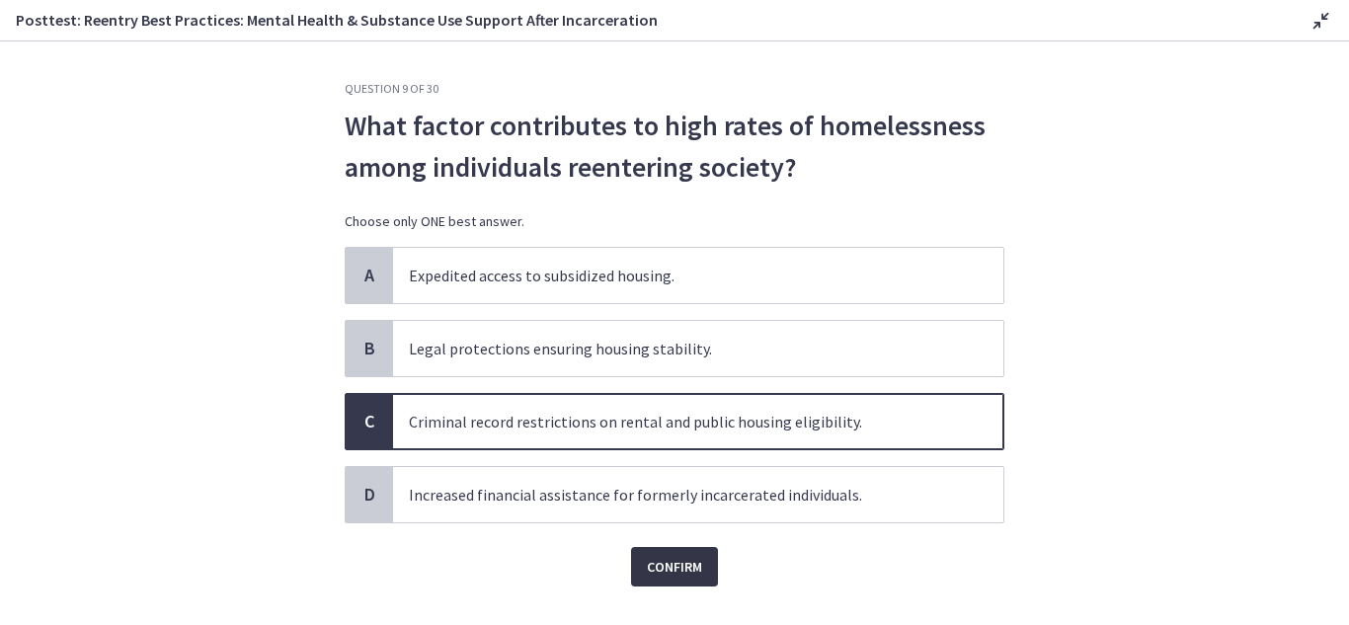
click at [692, 576] on span "Confirm" at bounding box center [674, 567] width 55 height 24
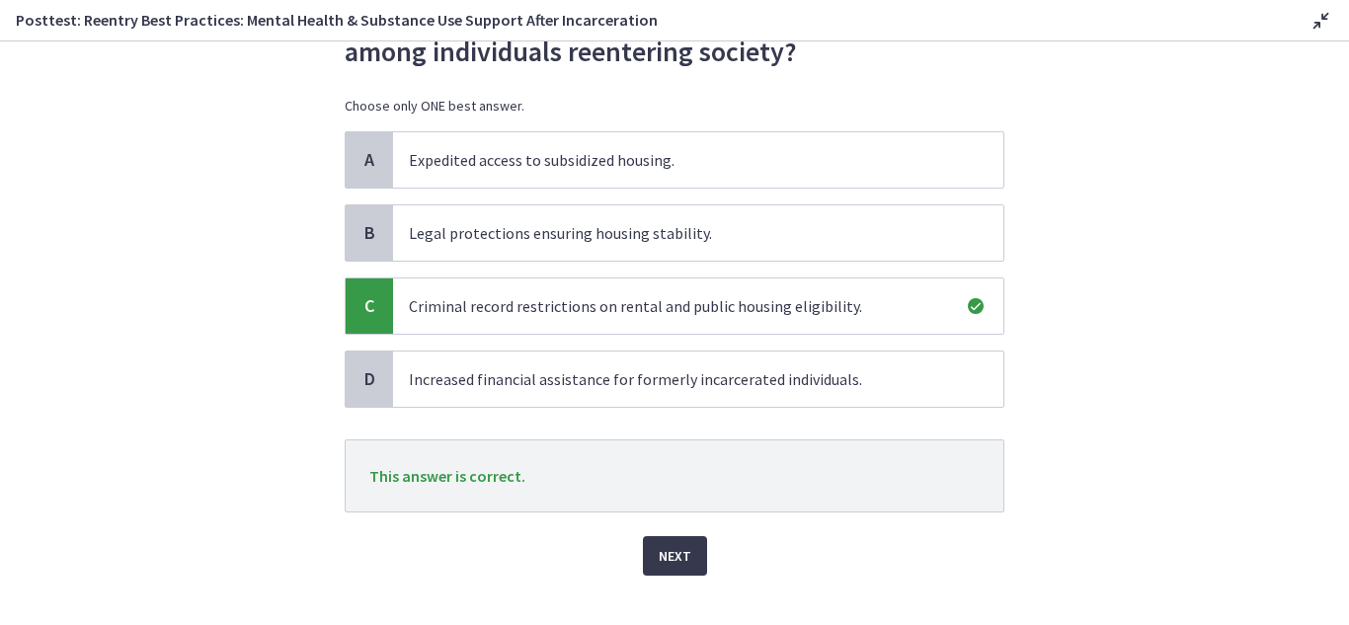
scroll to position [145, 0]
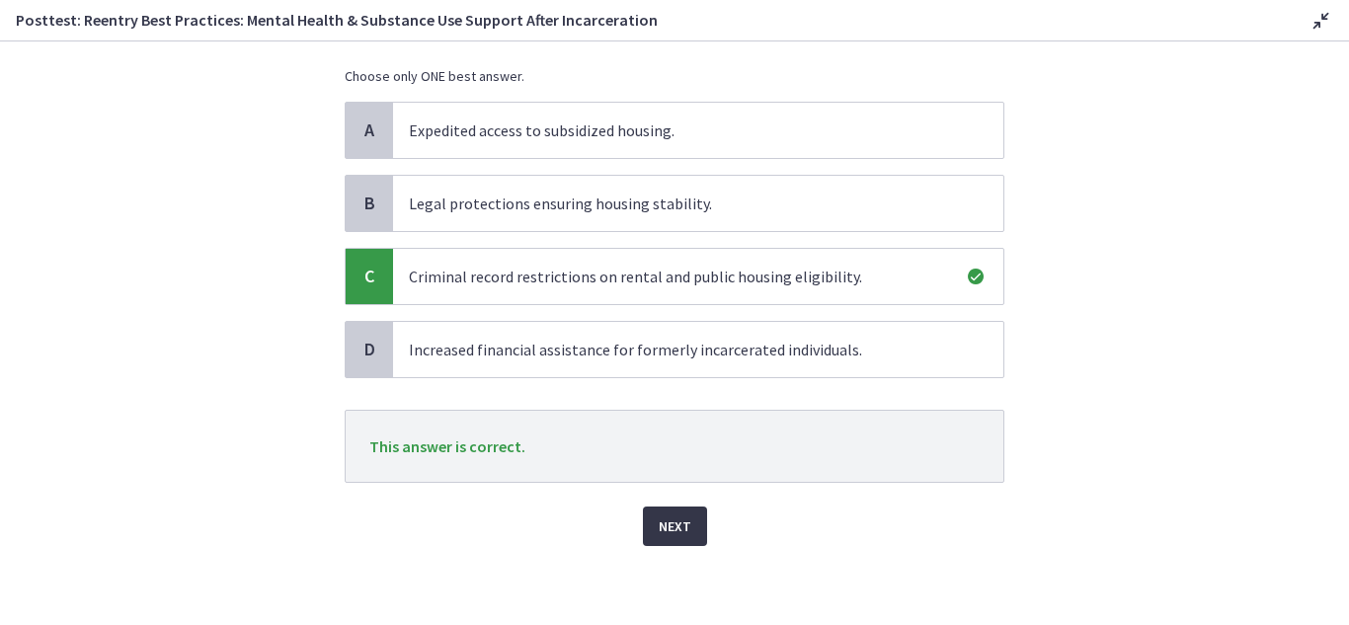
click at [678, 526] on span "Next" at bounding box center [675, 527] width 33 height 24
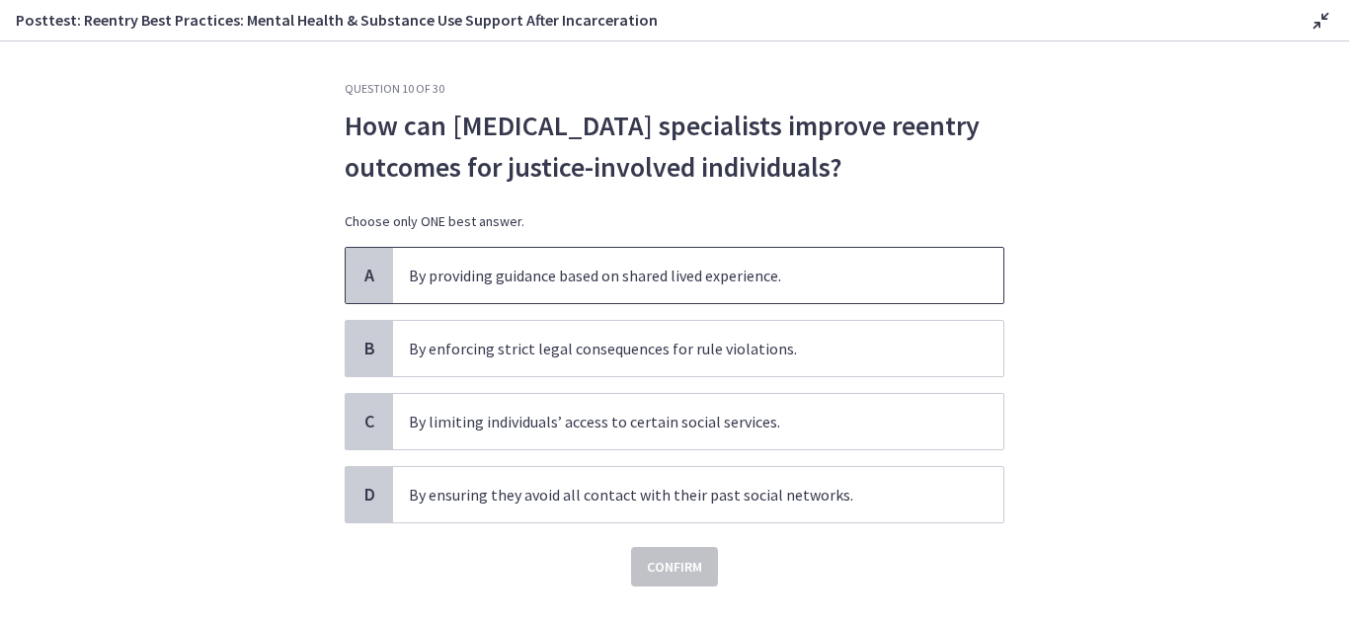
click at [358, 272] on span "A" at bounding box center [370, 276] width 24 height 24
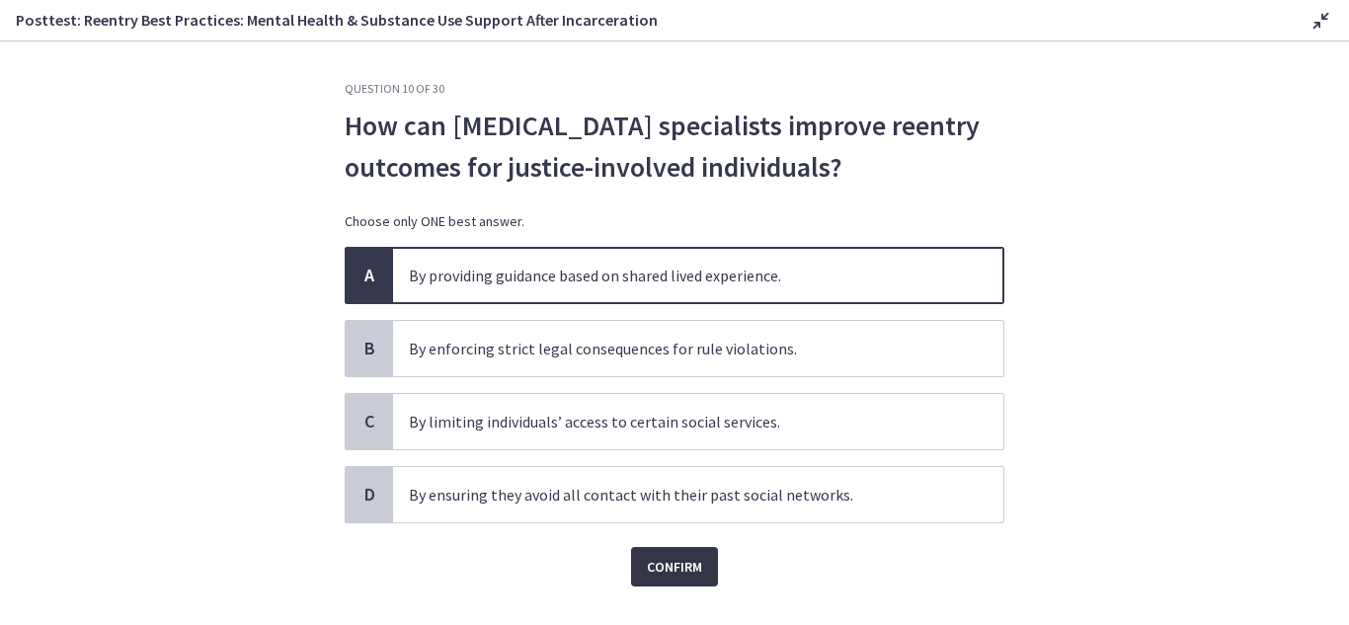
click at [667, 564] on span "Confirm" at bounding box center [674, 567] width 55 height 24
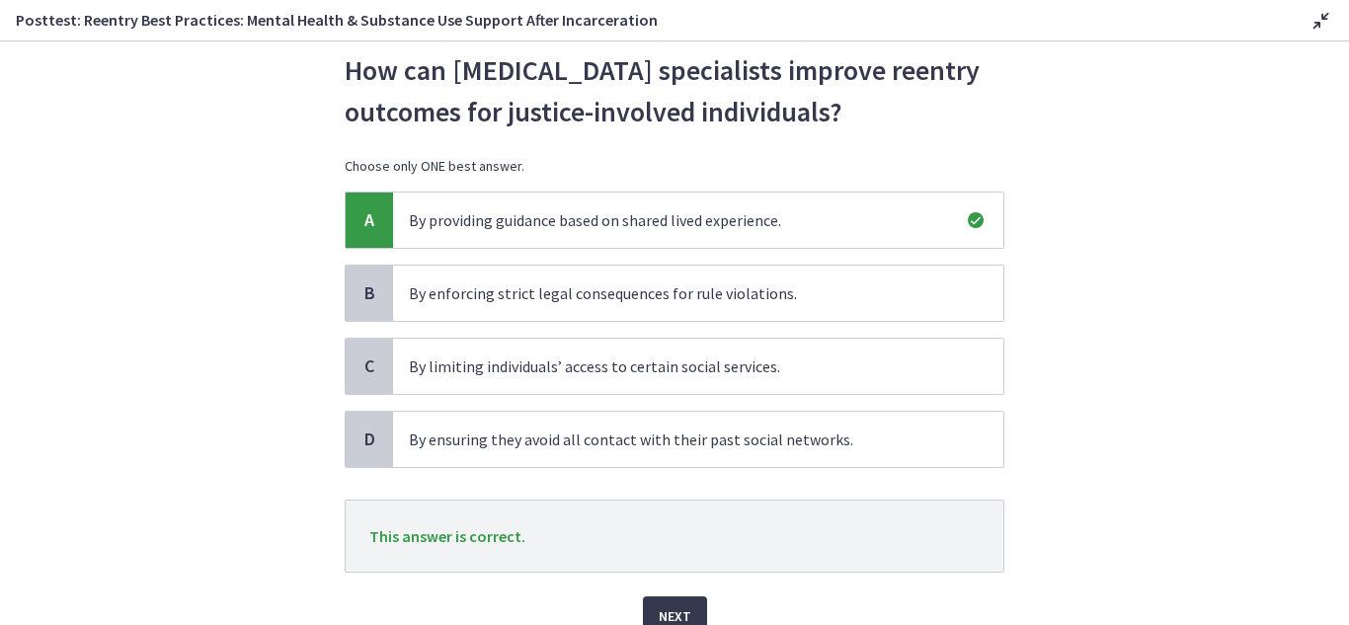
scroll to position [132, 0]
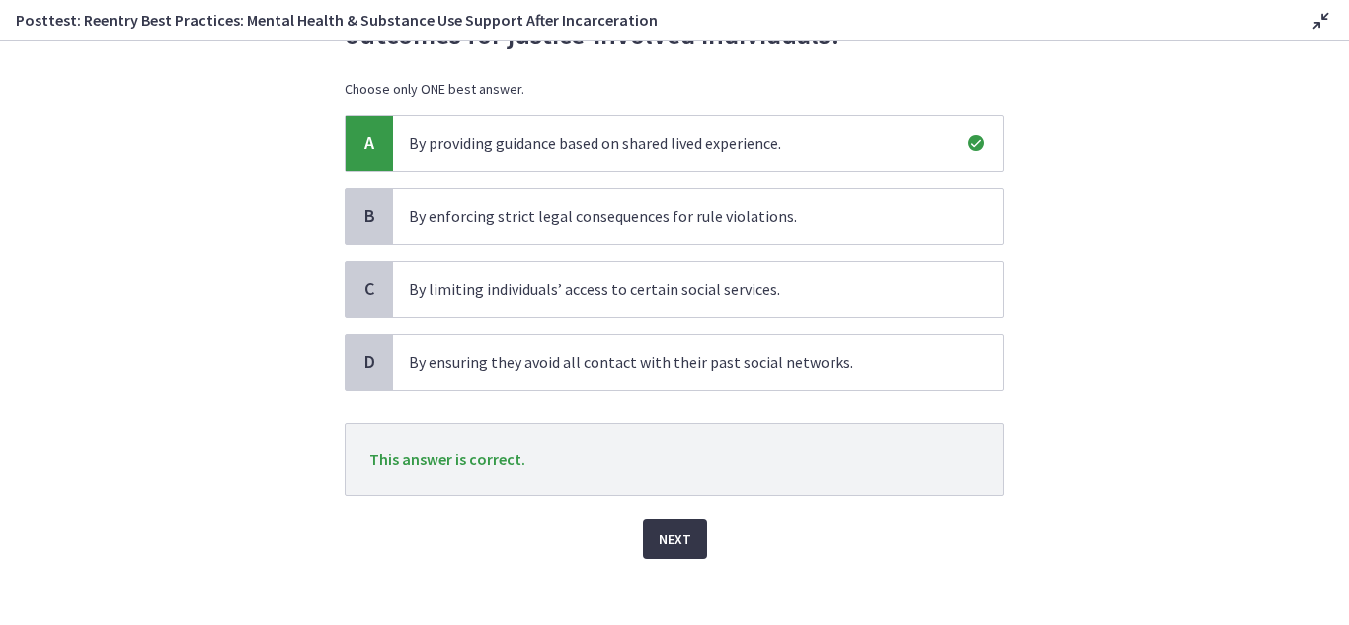
click at [679, 538] on span "Next" at bounding box center [675, 539] width 33 height 24
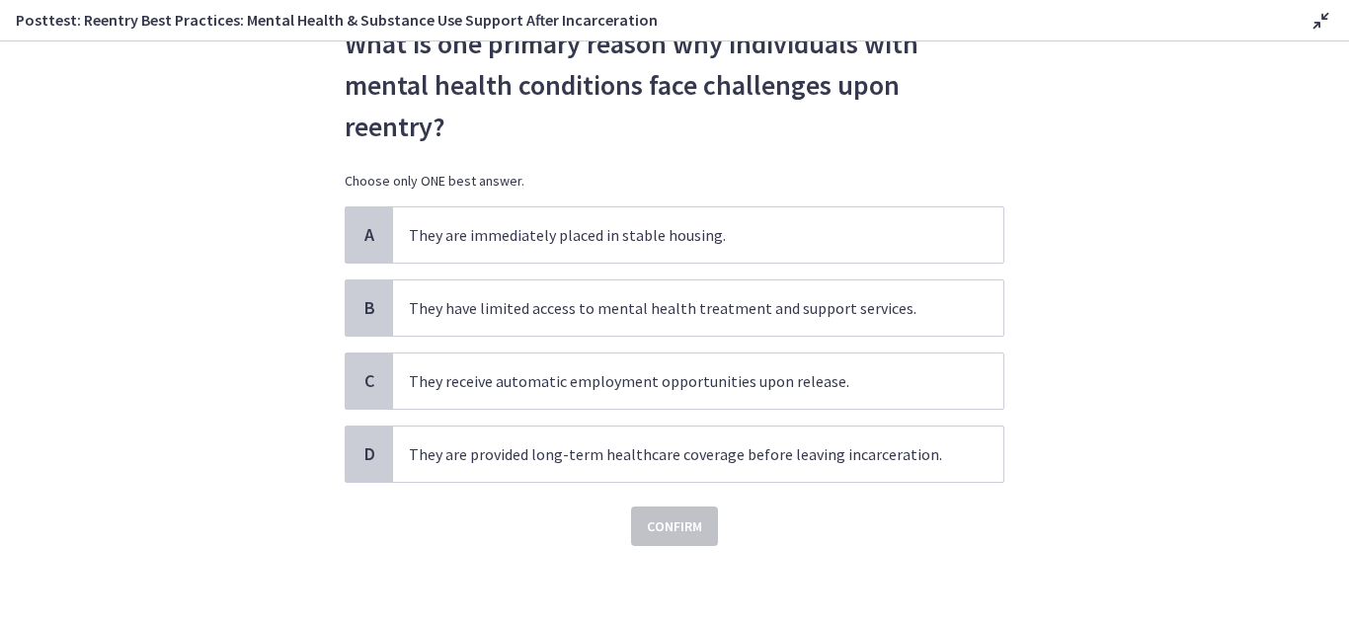
scroll to position [0, 0]
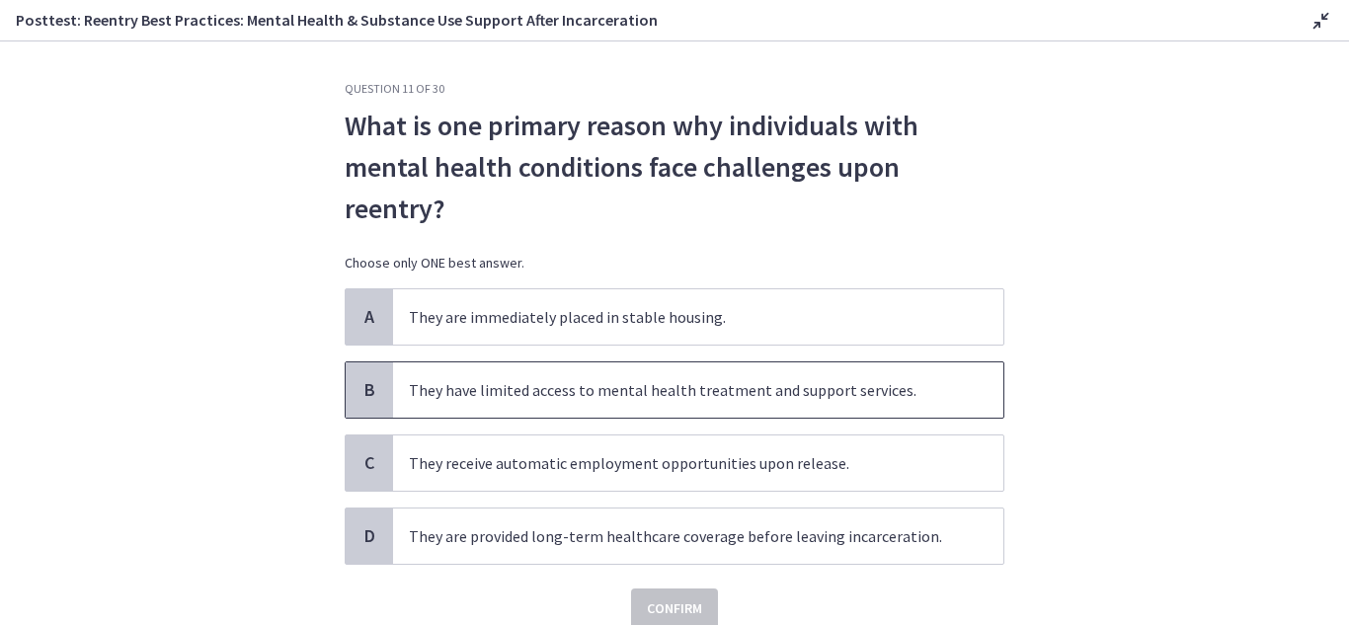
click at [358, 378] on span "B" at bounding box center [370, 390] width 24 height 24
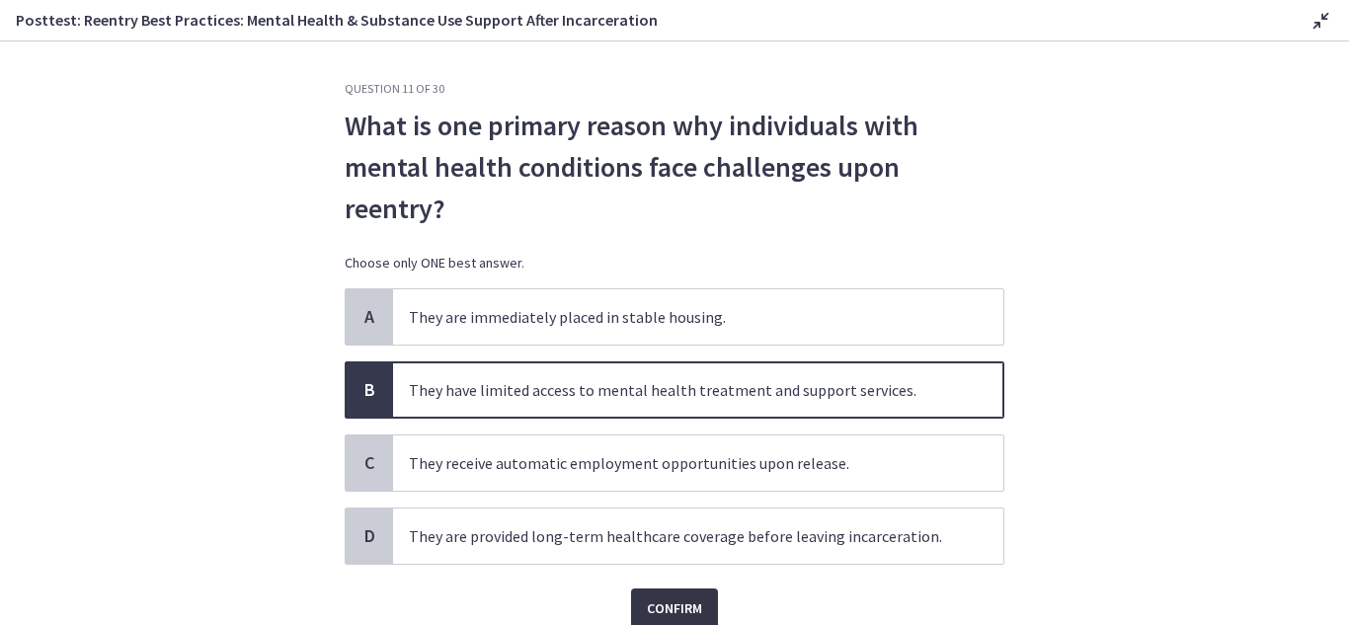
click at [691, 597] on span "Confirm" at bounding box center [674, 609] width 55 height 24
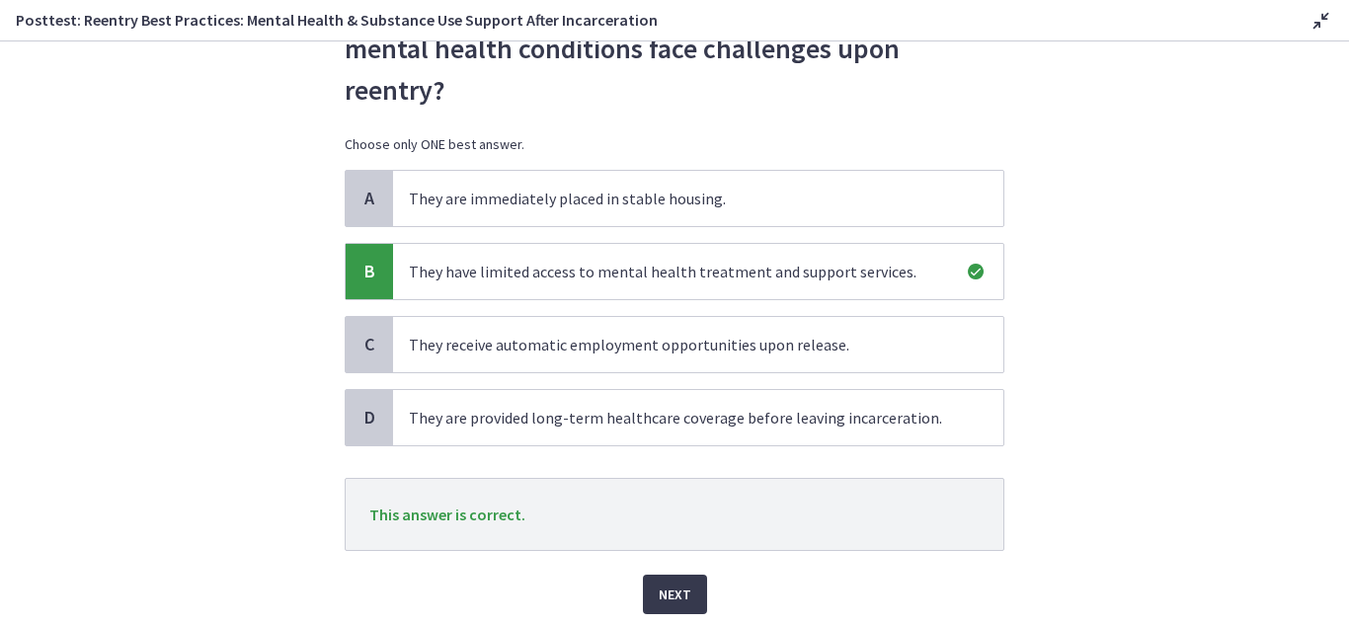
scroll to position [145, 0]
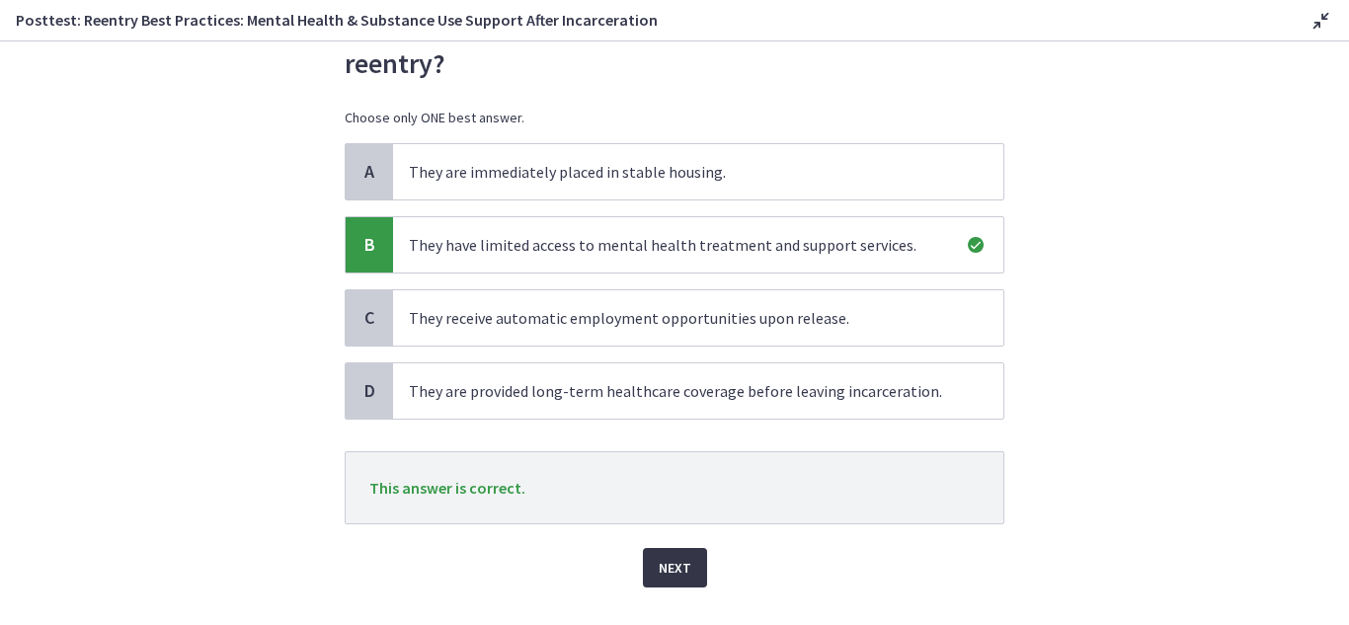
click at [674, 556] on span "Next" at bounding box center [675, 568] width 33 height 24
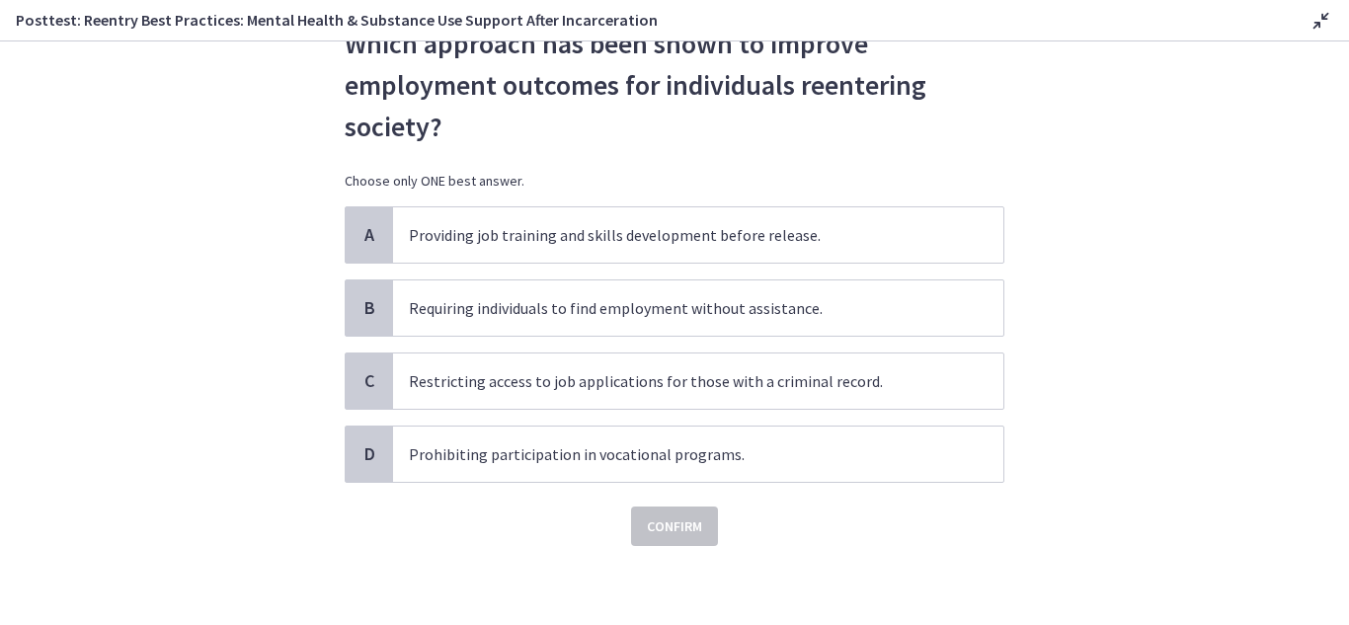
scroll to position [0, 0]
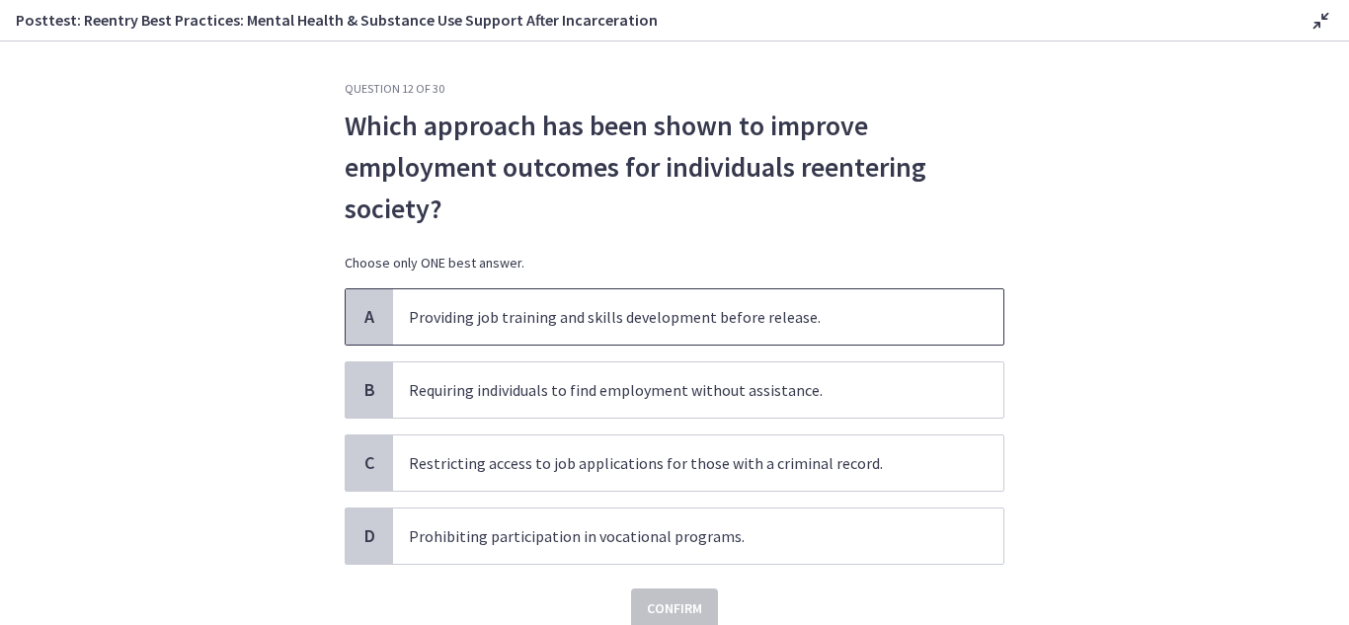
click at [364, 321] on span "A" at bounding box center [370, 317] width 24 height 24
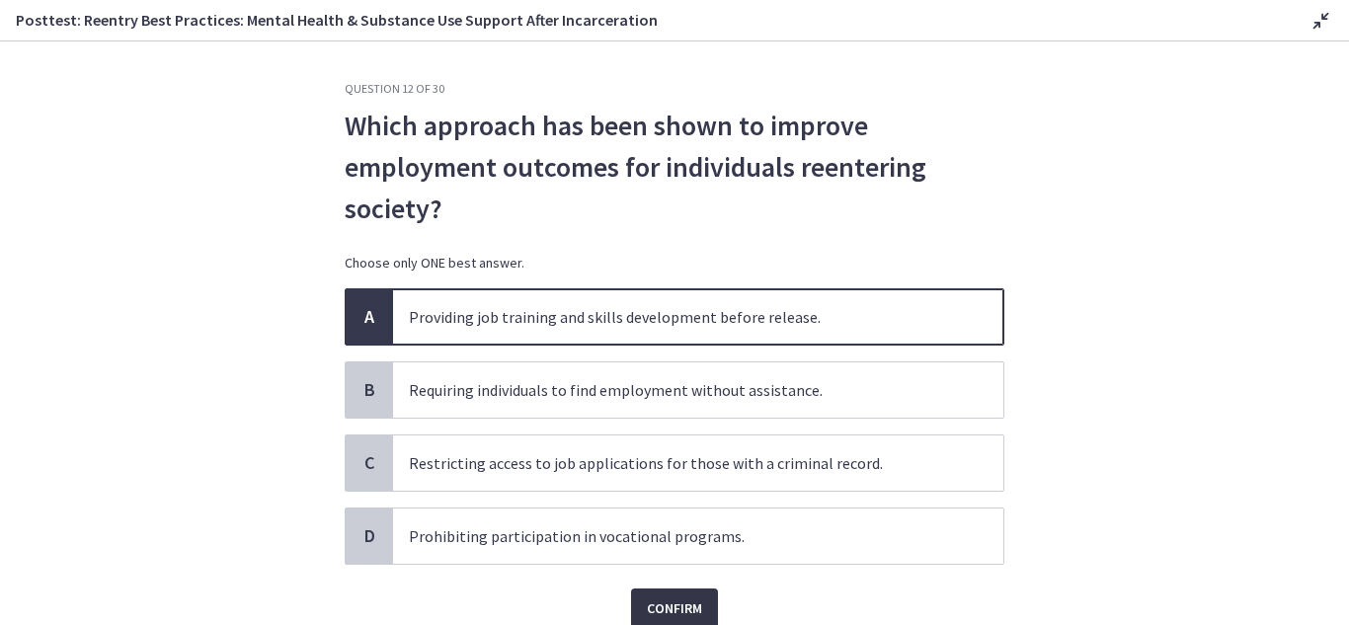
click at [675, 610] on span "Confirm" at bounding box center [674, 609] width 55 height 24
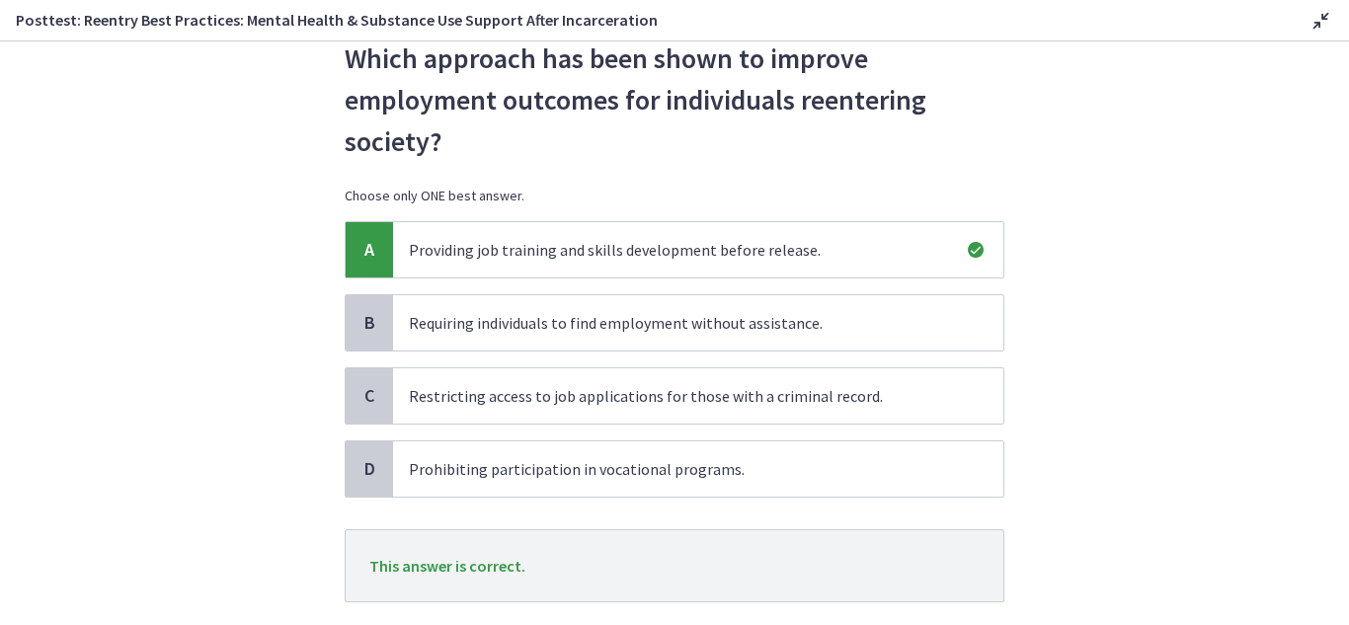
scroll to position [187, 0]
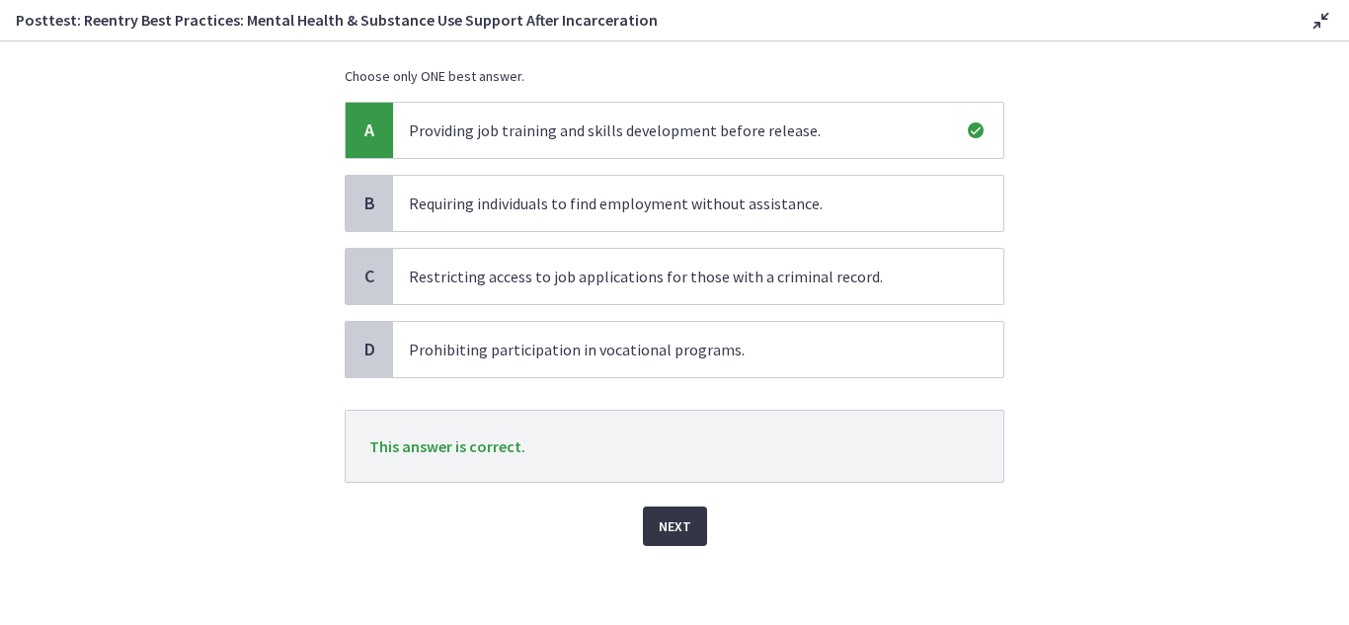
click at [677, 520] on span "Next" at bounding box center [675, 527] width 33 height 24
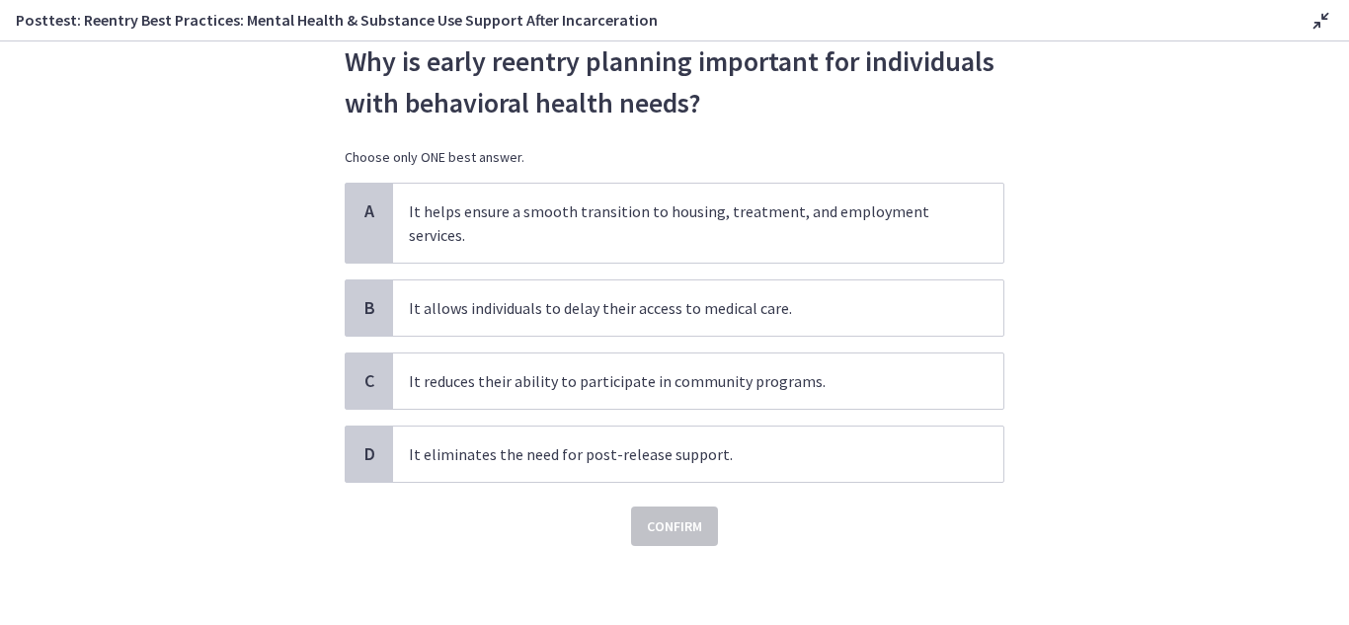
scroll to position [0, 0]
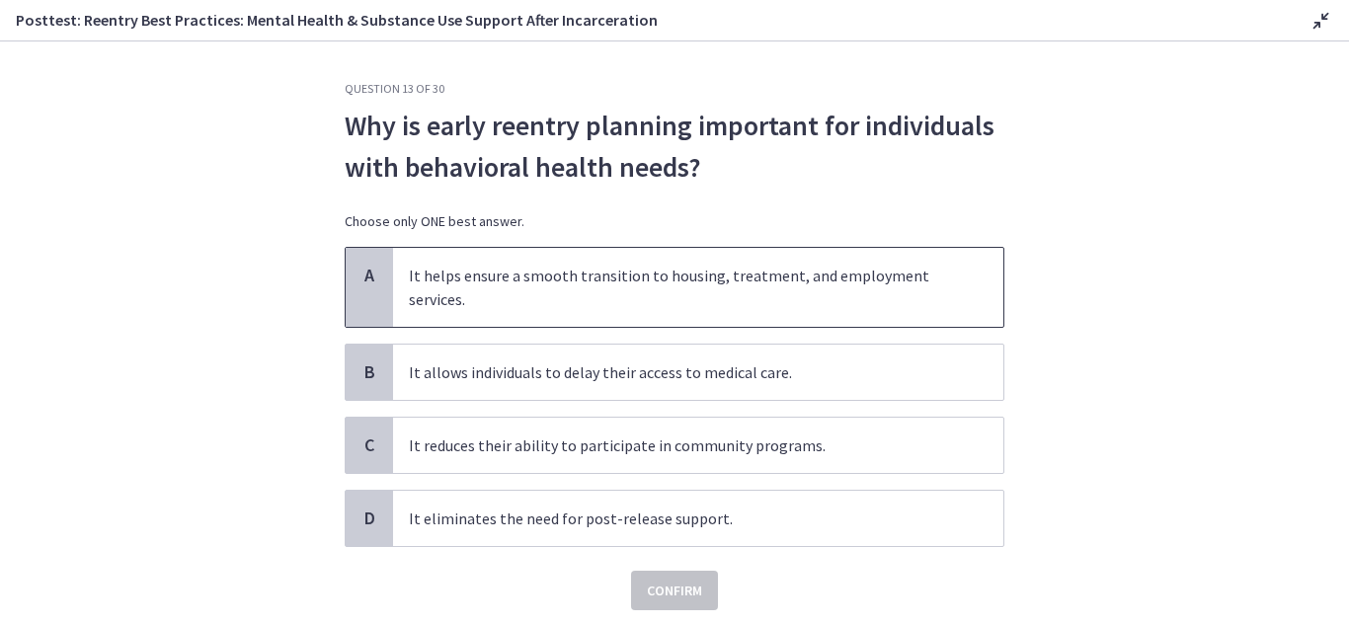
click at [358, 279] on span "A" at bounding box center [370, 276] width 24 height 24
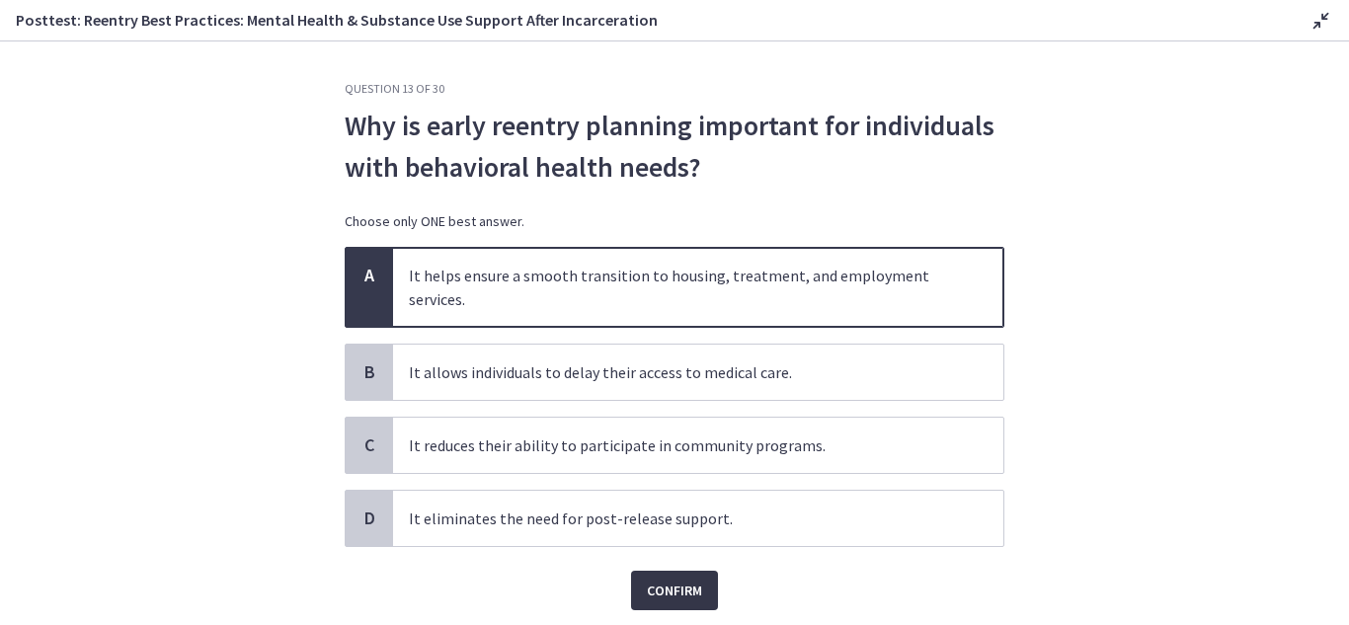
click at [671, 584] on span "Confirm" at bounding box center [674, 591] width 55 height 24
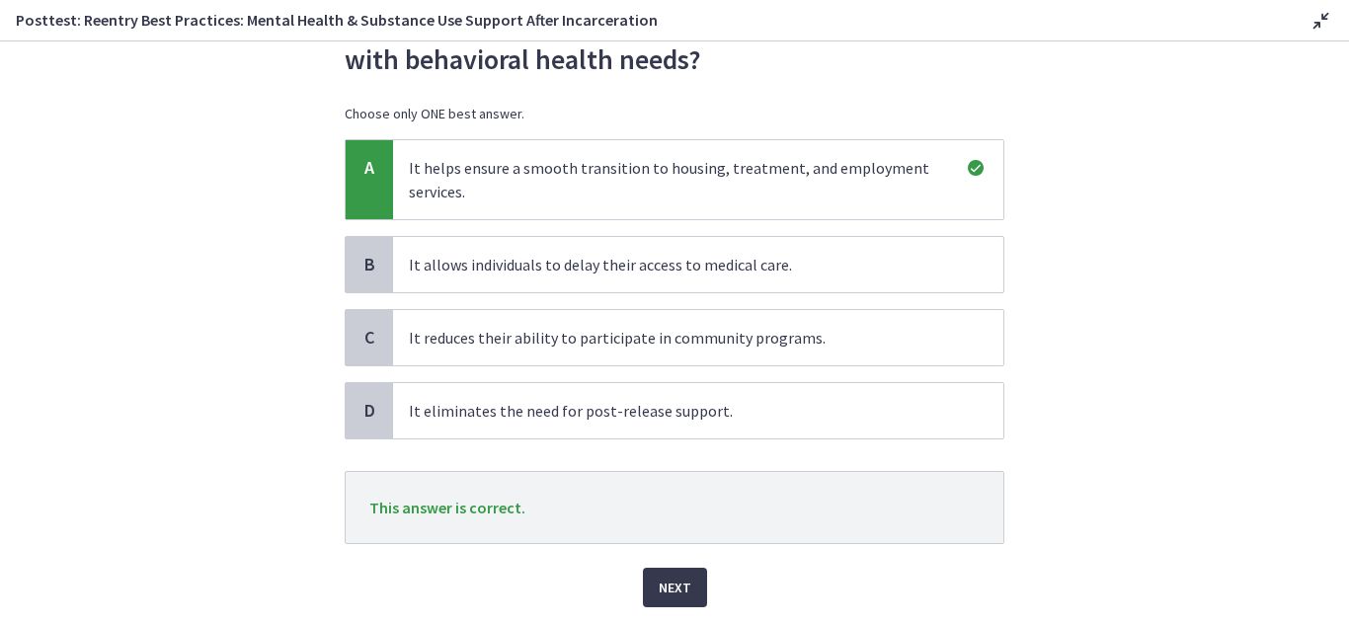
scroll to position [169, 0]
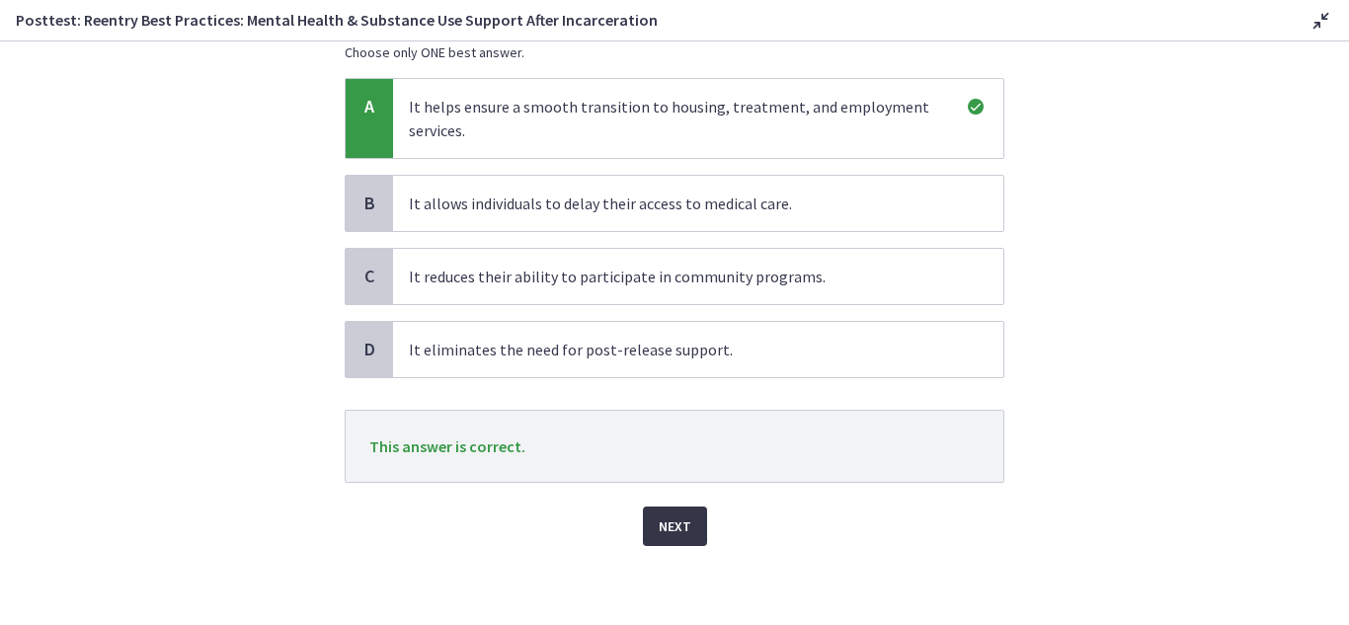
click at [660, 524] on span "Next" at bounding box center [675, 527] width 33 height 24
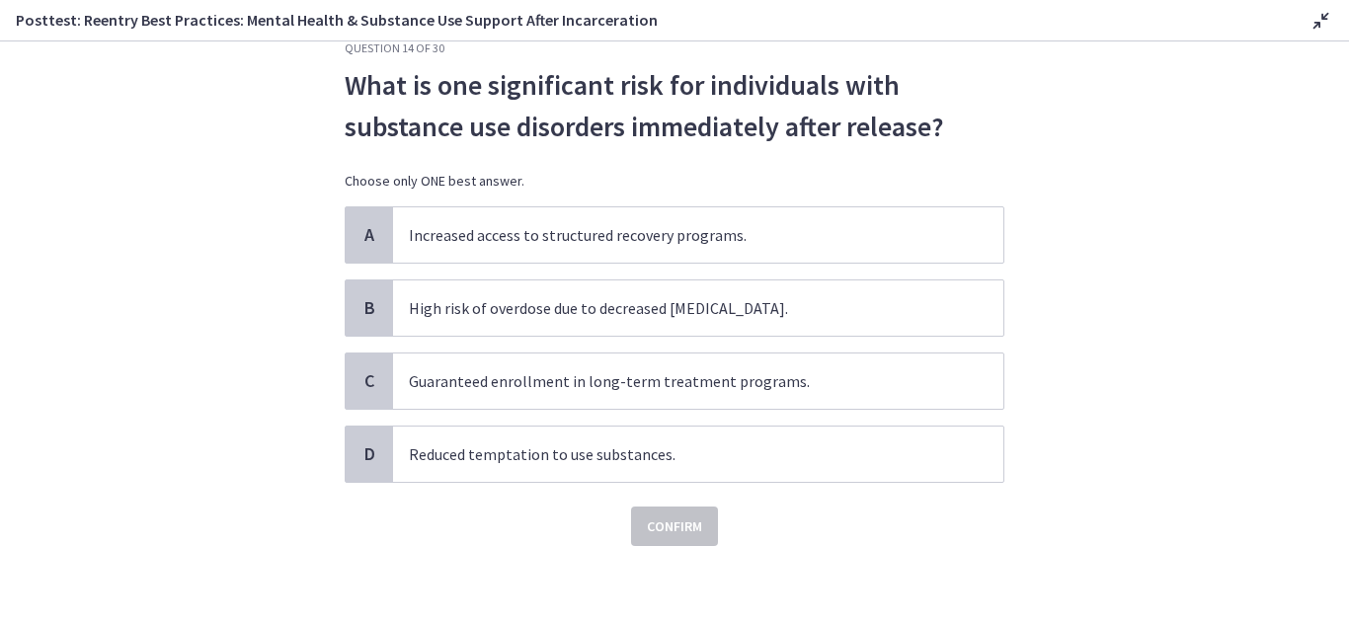
scroll to position [0, 0]
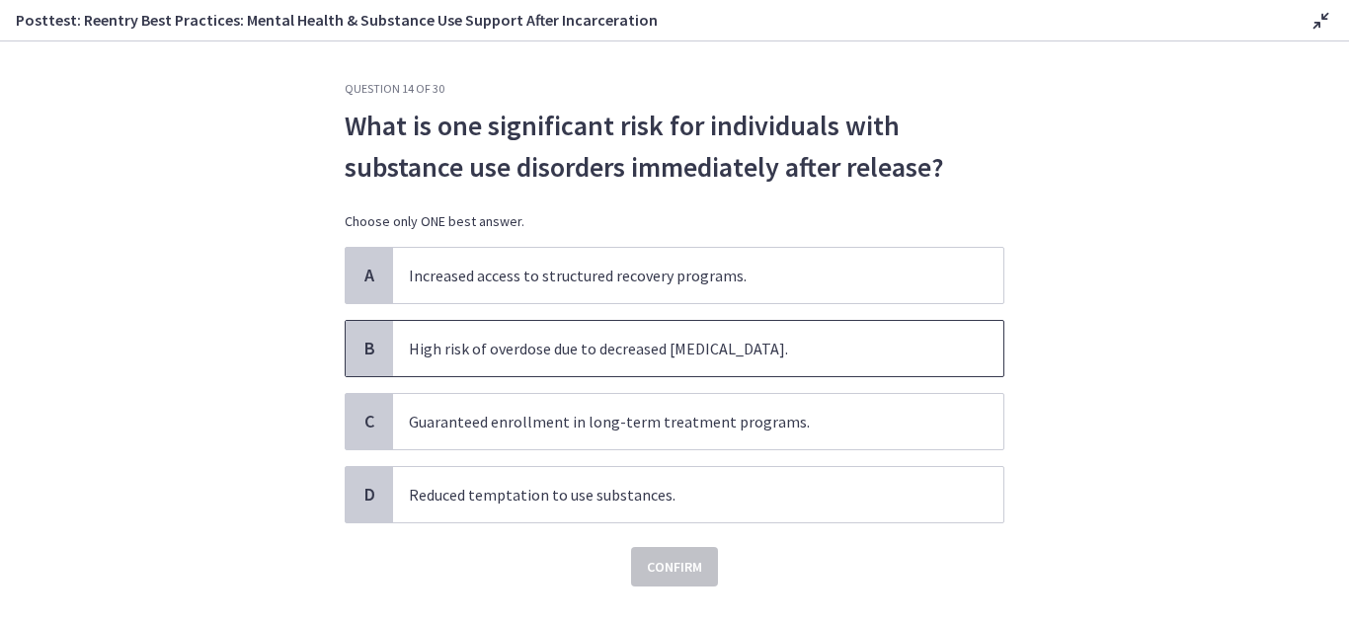
click at [367, 362] on div "B" at bounding box center [369, 348] width 47 height 55
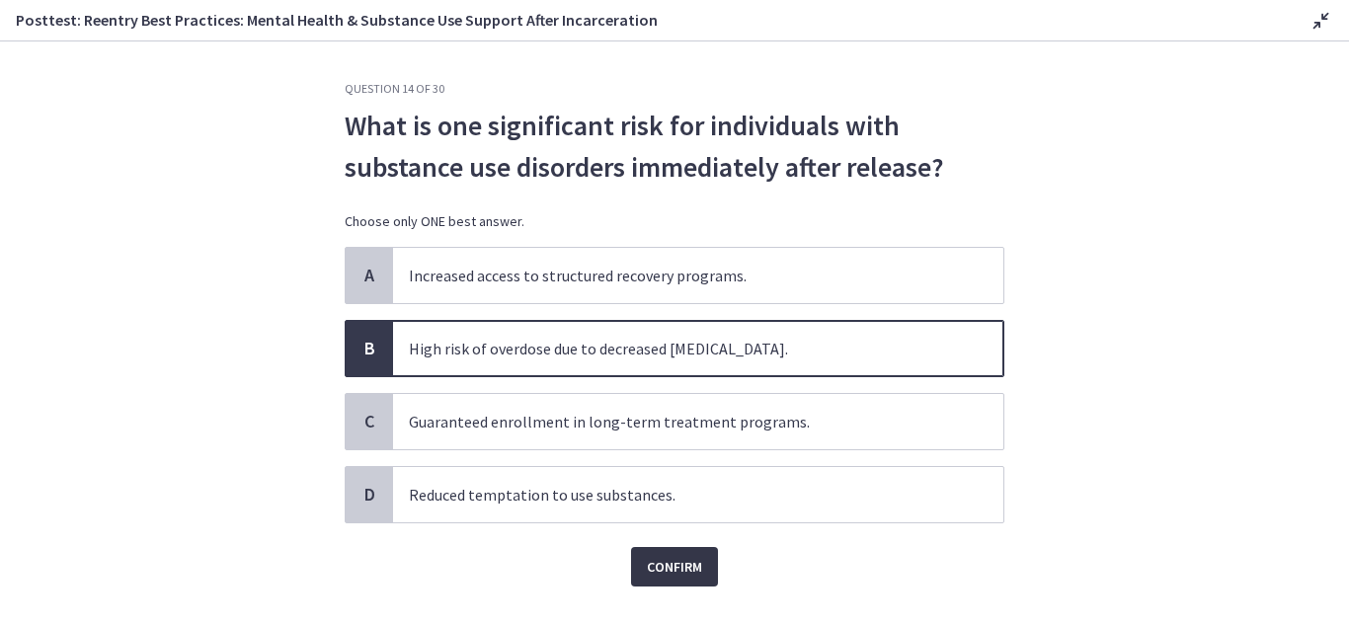
click at [678, 564] on span "Confirm" at bounding box center [674, 567] width 55 height 24
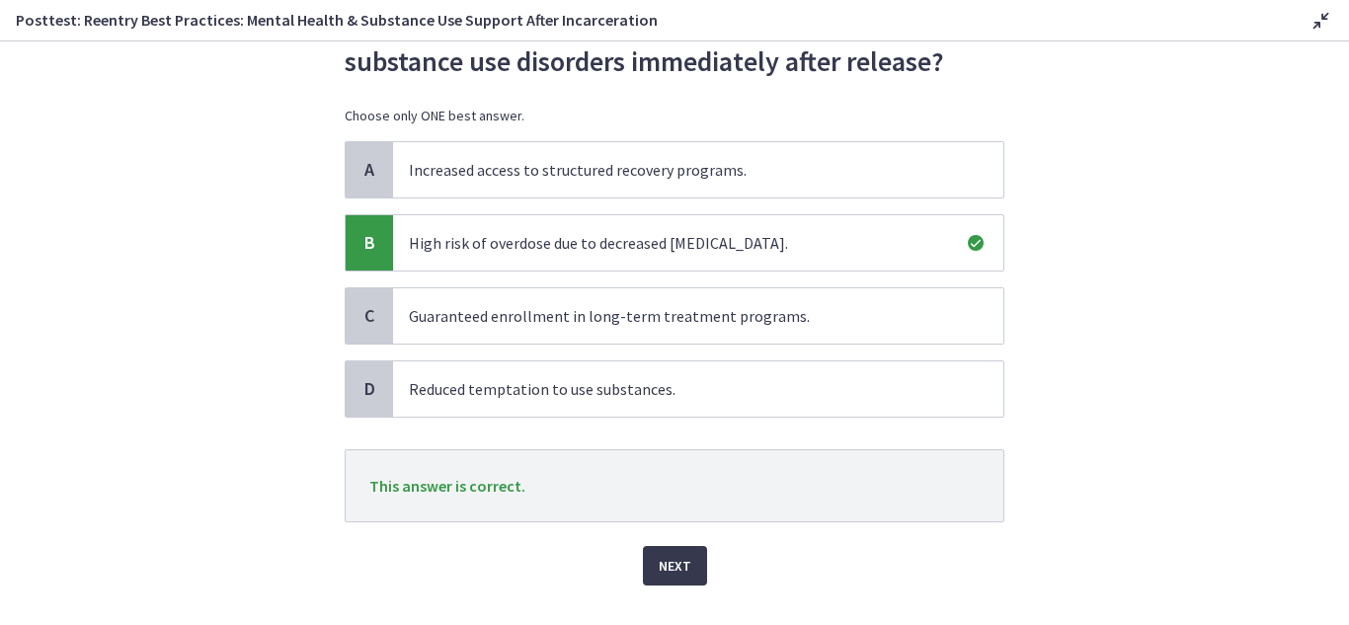
scroll to position [112, 0]
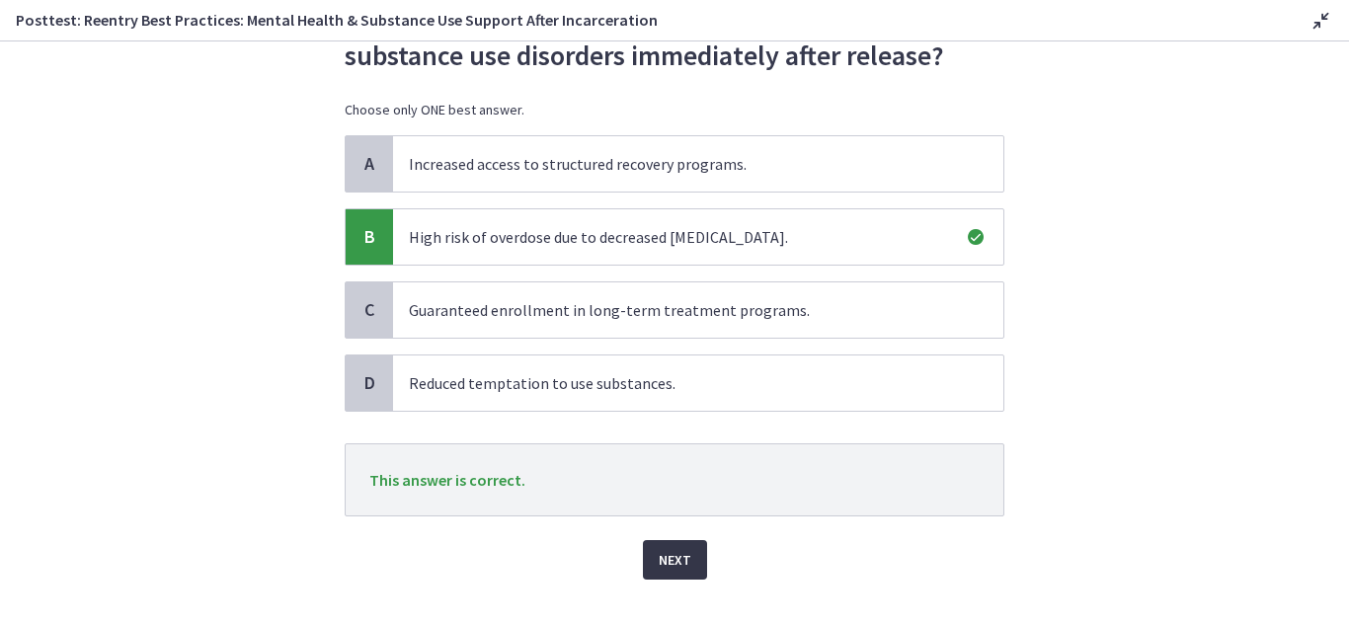
click at [659, 560] on span "Next" at bounding box center [675, 560] width 33 height 24
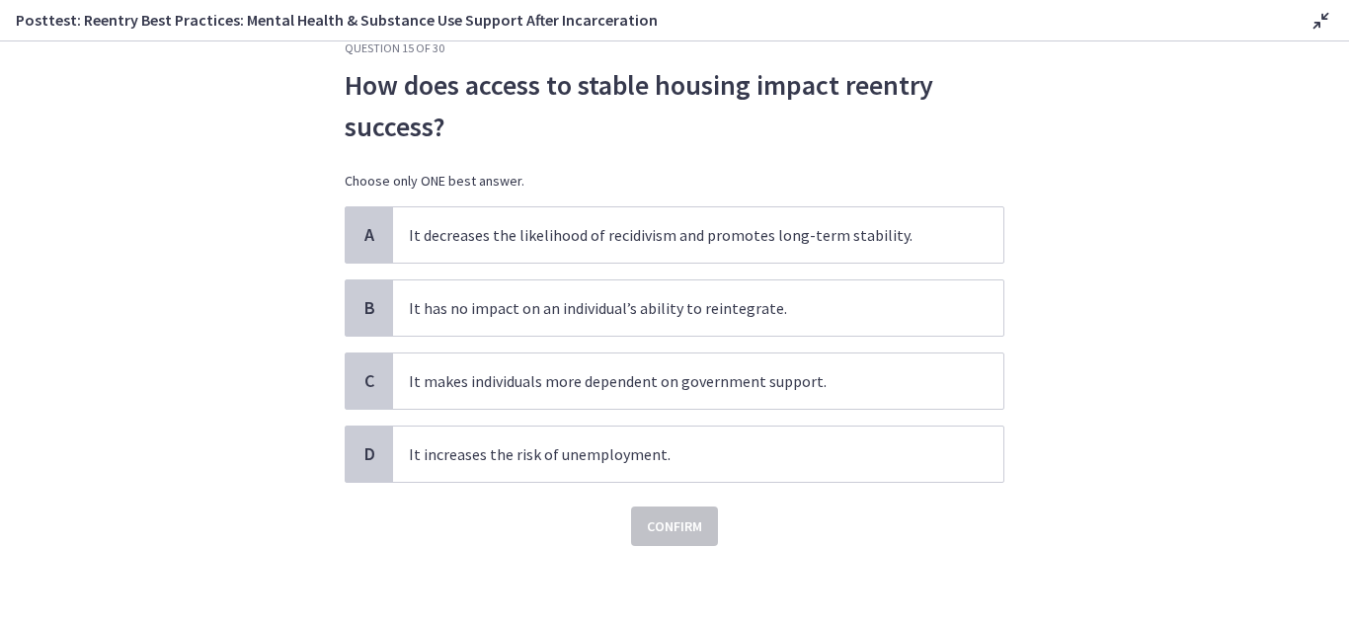
scroll to position [0, 0]
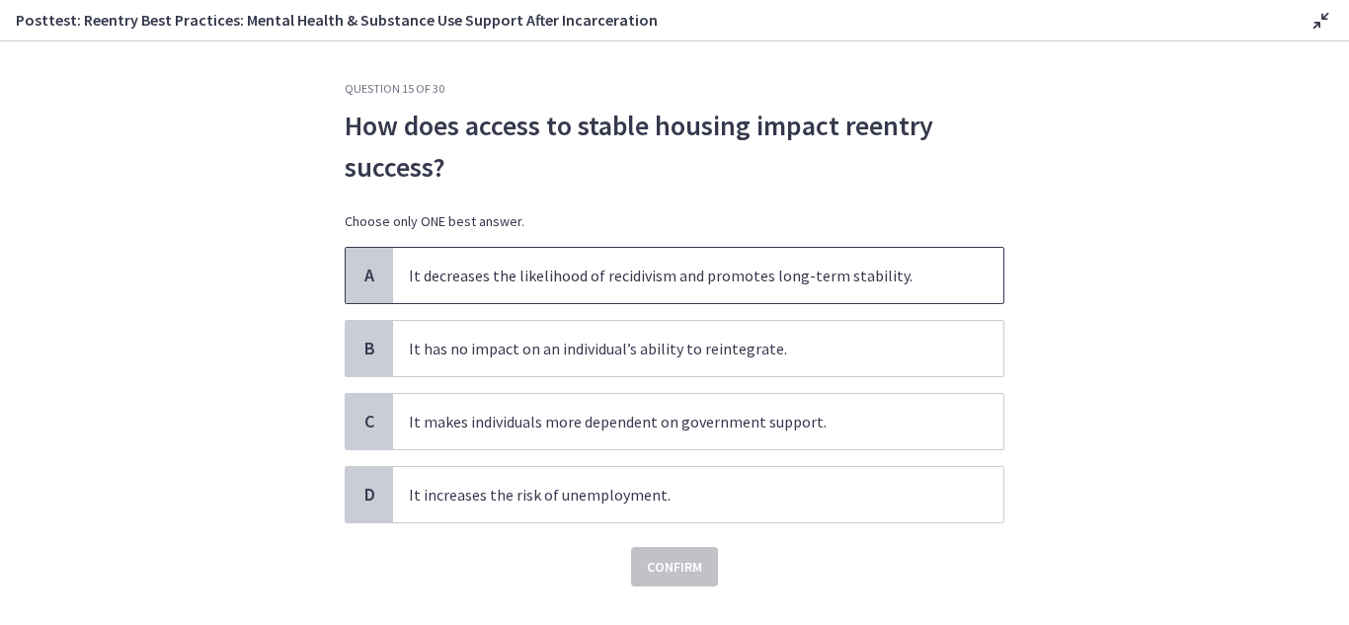
click at [358, 266] on span "A" at bounding box center [370, 276] width 24 height 24
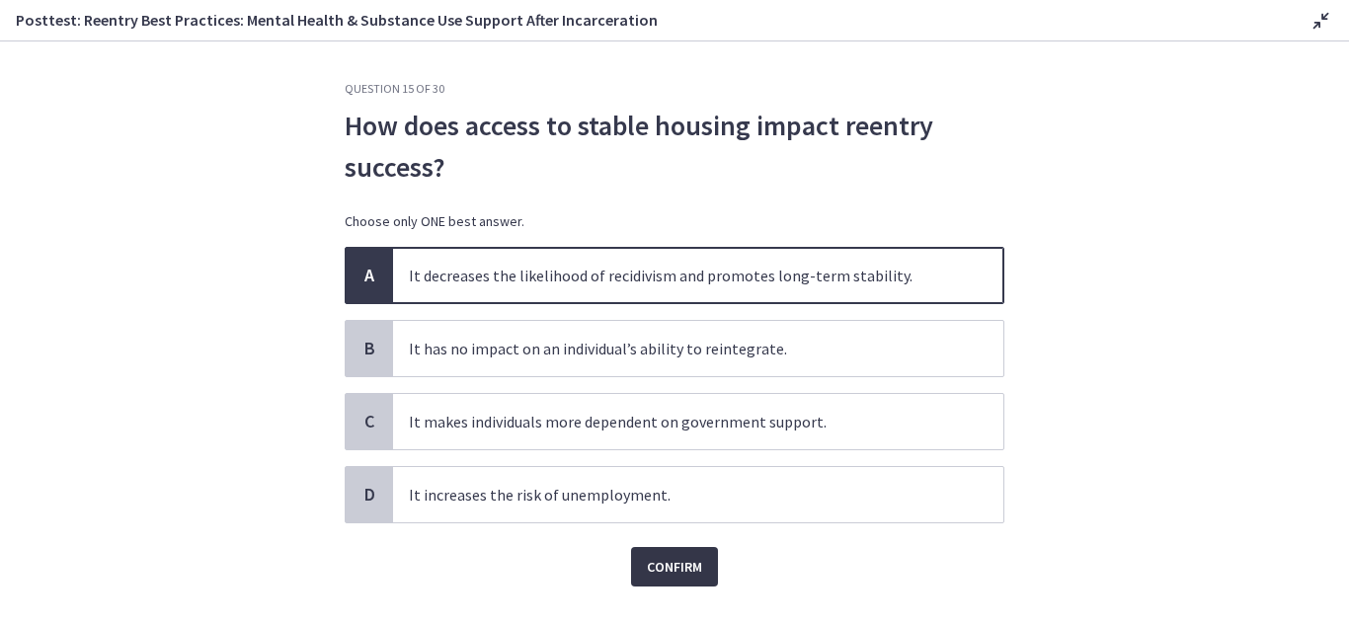
click at [672, 556] on span "Confirm" at bounding box center [674, 567] width 55 height 24
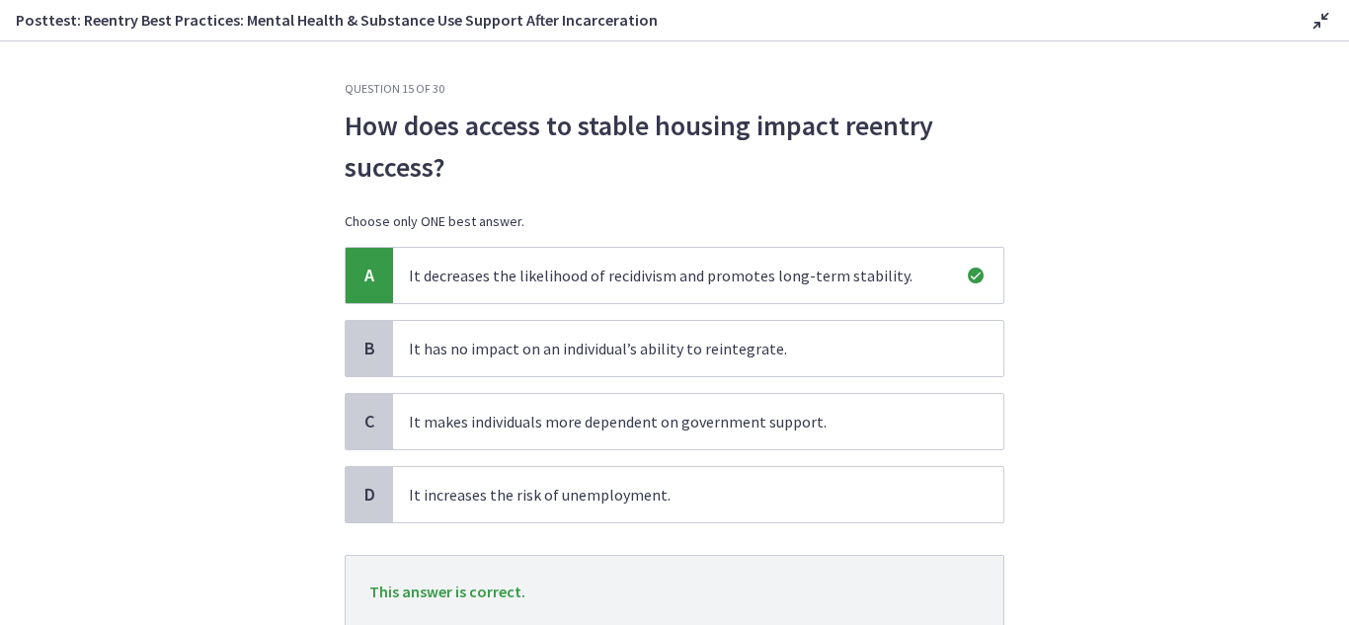
scroll to position [145, 0]
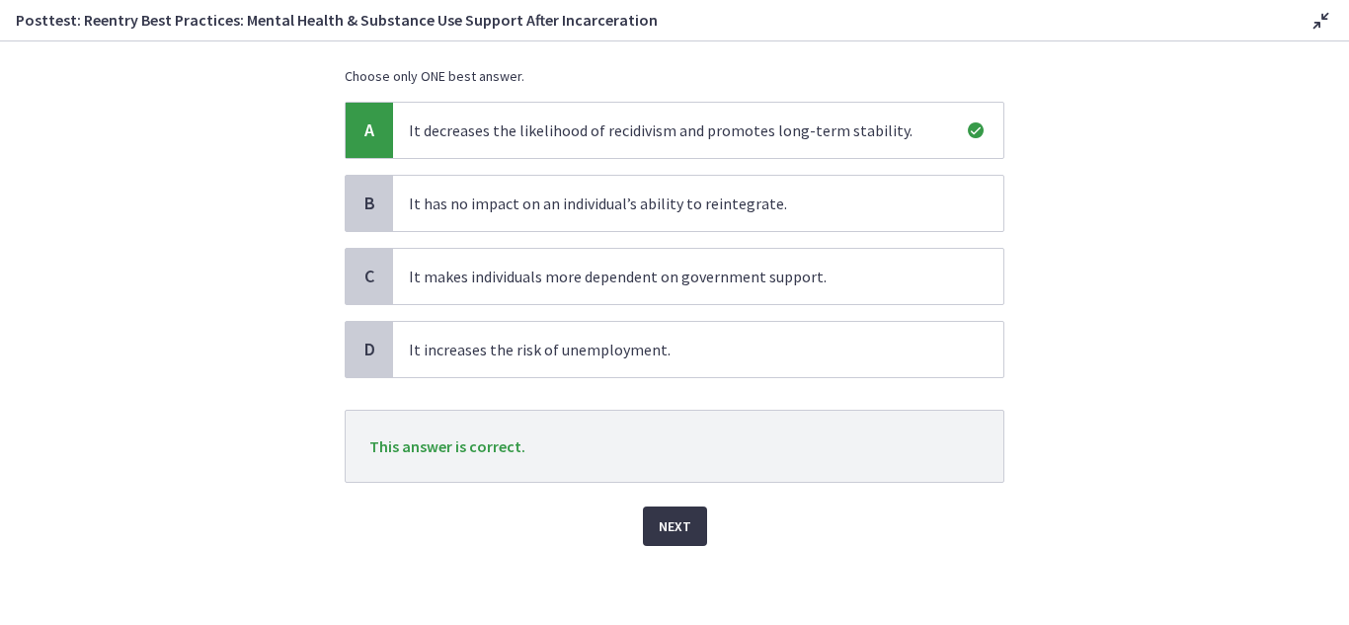
click at [665, 523] on span "Next" at bounding box center [675, 527] width 33 height 24
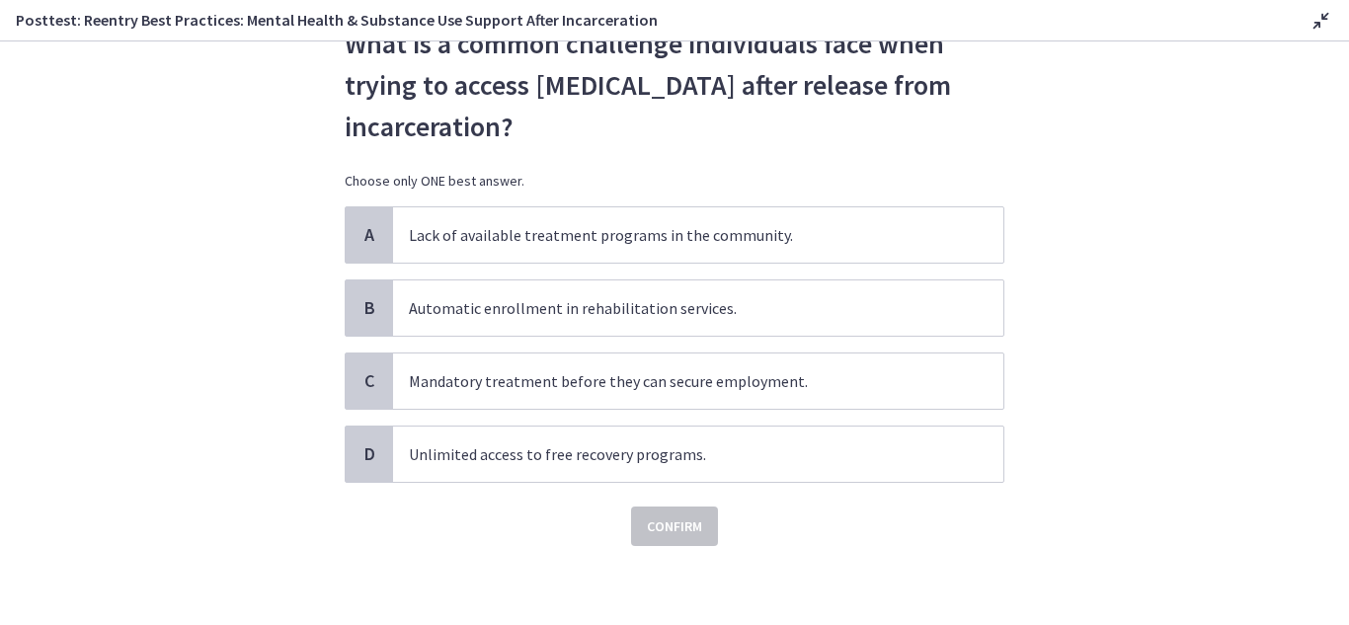
scroll to position [0, 0]
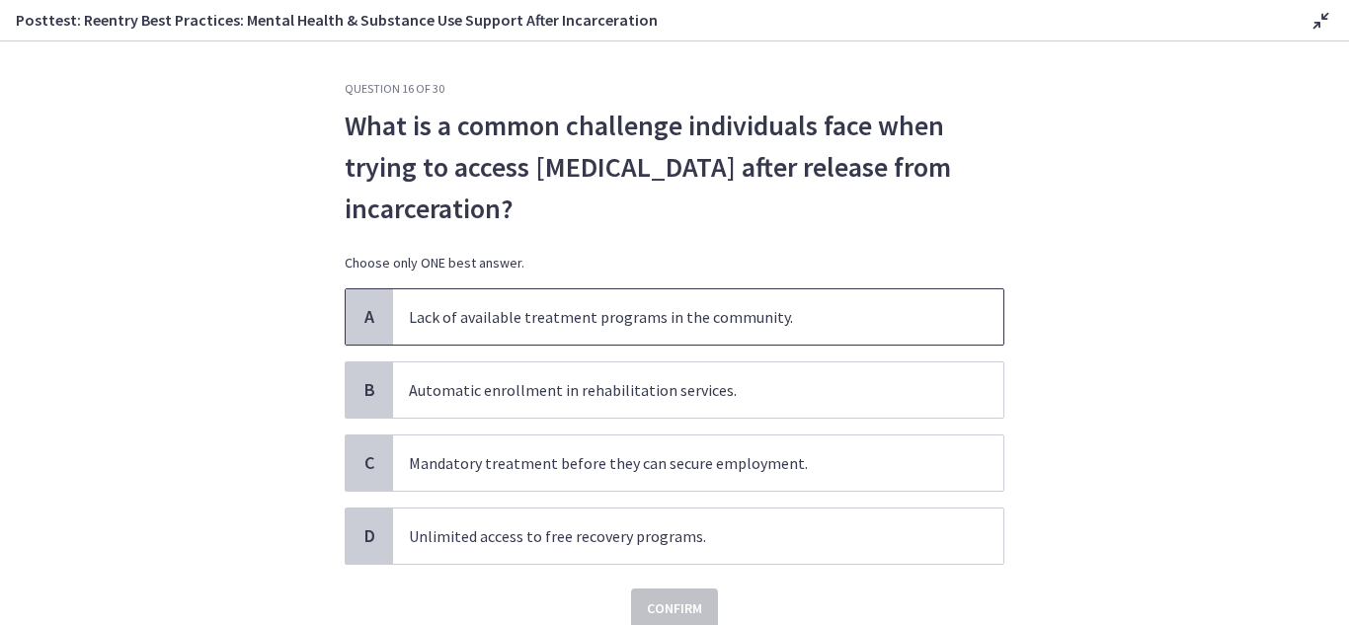
click at [352, 303] on div "A" at bounding box center [369, 316] width 47 height 55
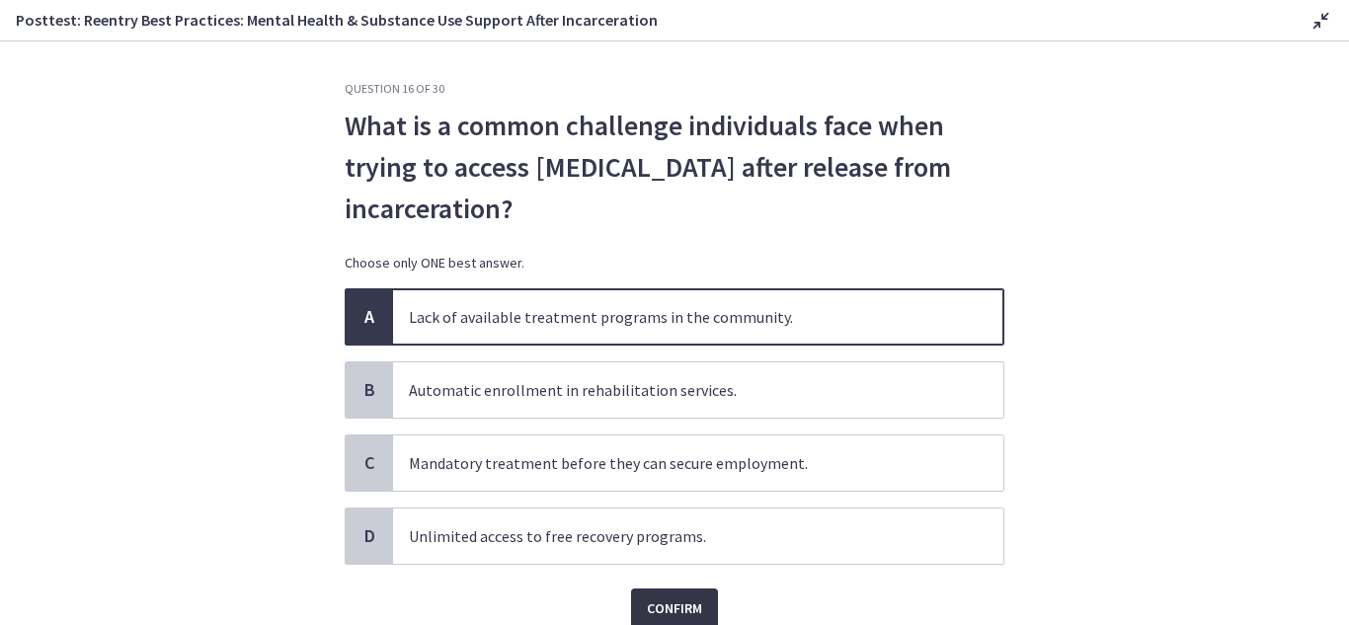
click at [666, 603] on span "Confirm" at bounding box center [674, 609] width 55 height 24
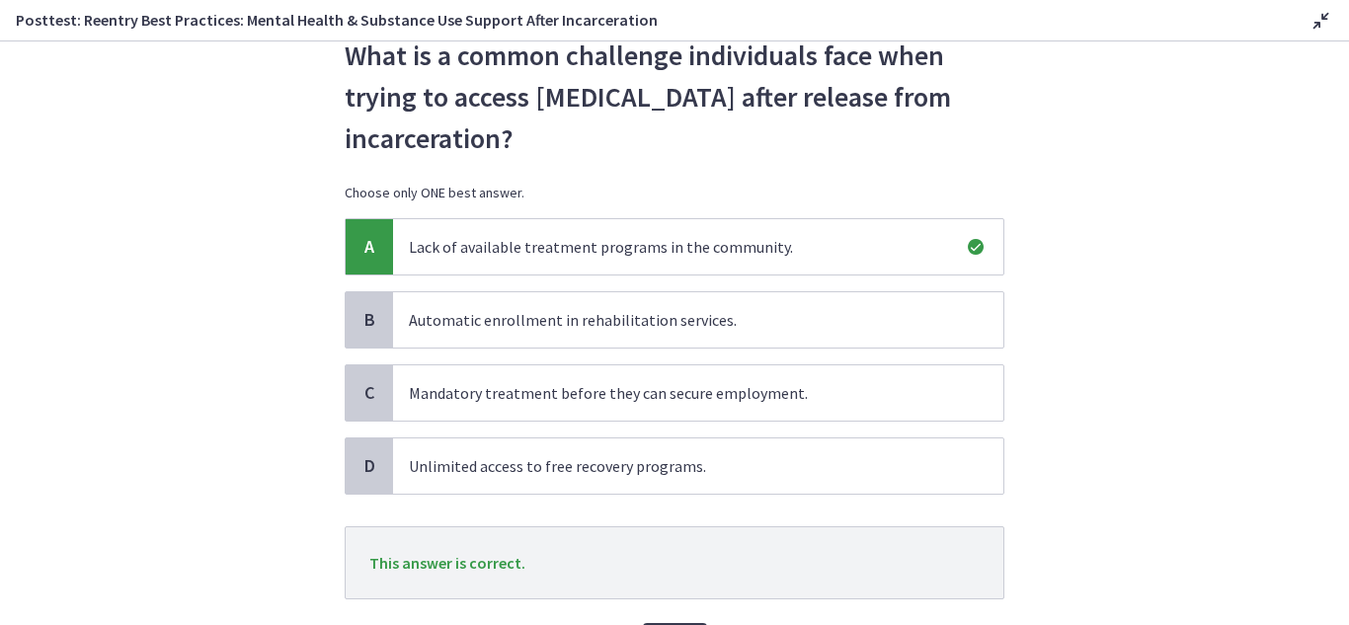
scroll to position [187, 0]
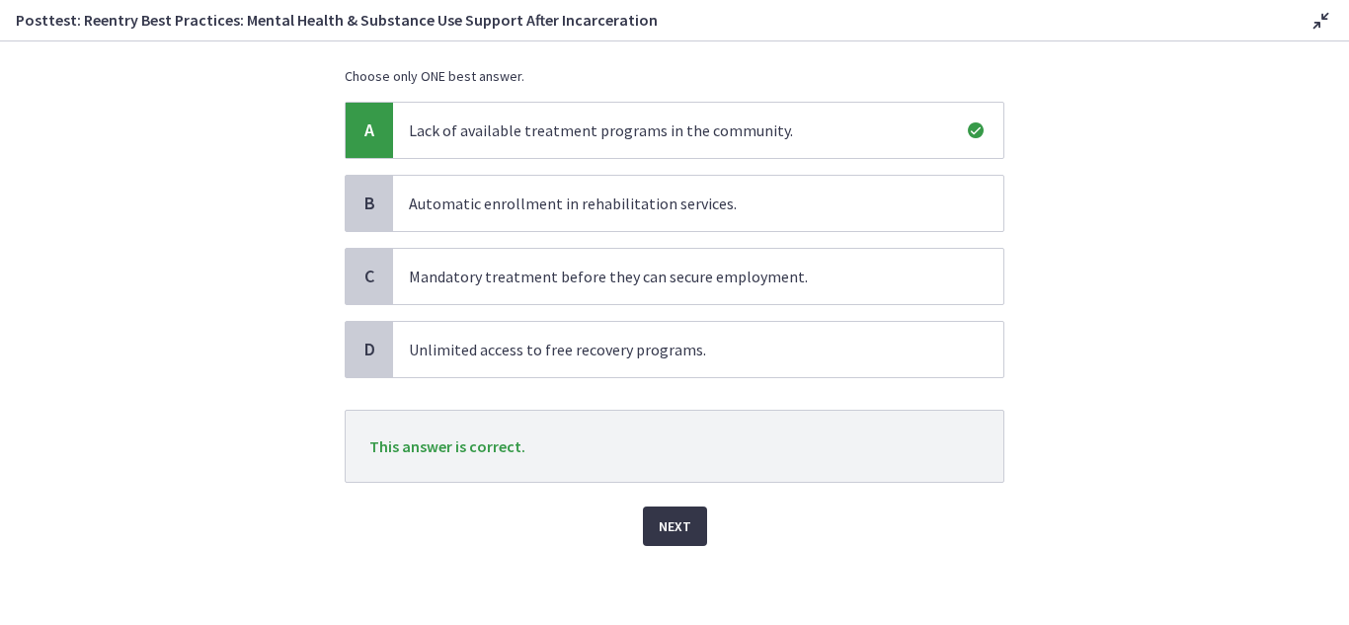
click at [675, 528] on span "Next" at bounding box center [675, 527] width 33 height 24
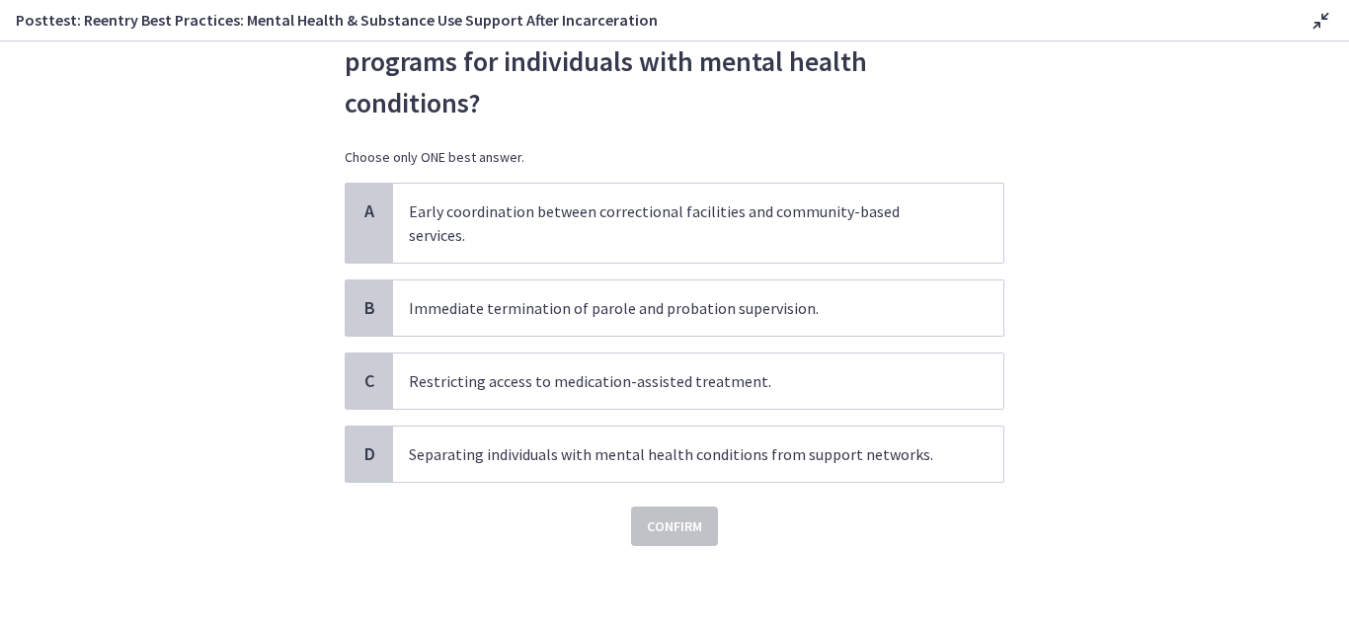
scroll to position [0, 0]
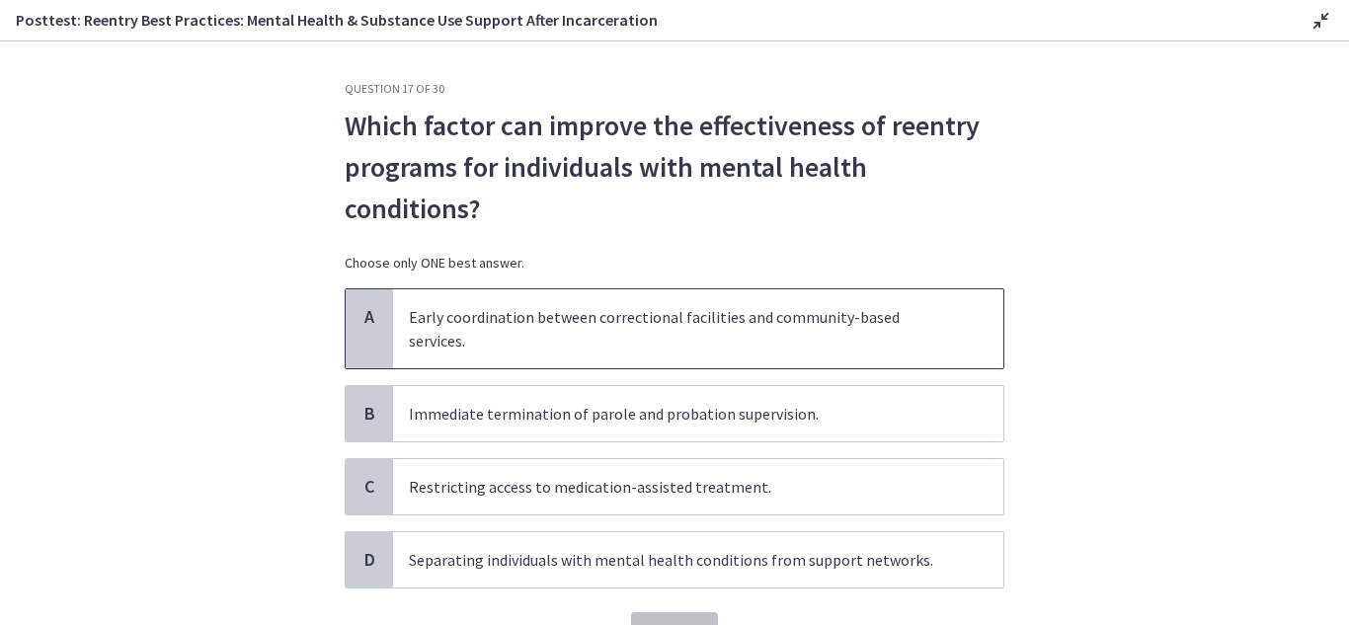
click at [369, 313] on span "A" at bounding box center [370, 317] width 24 height 24
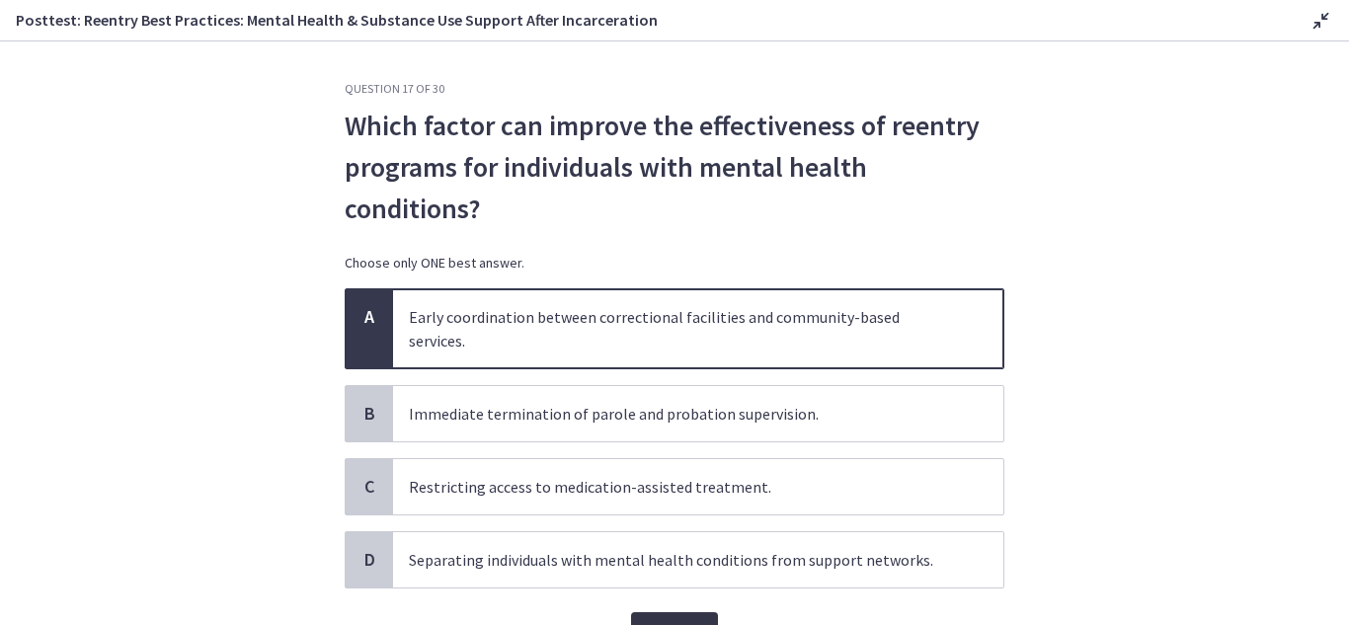
click at [662, 620] on span "Confirm" at bounding box center [674, 632] width 55 height 24
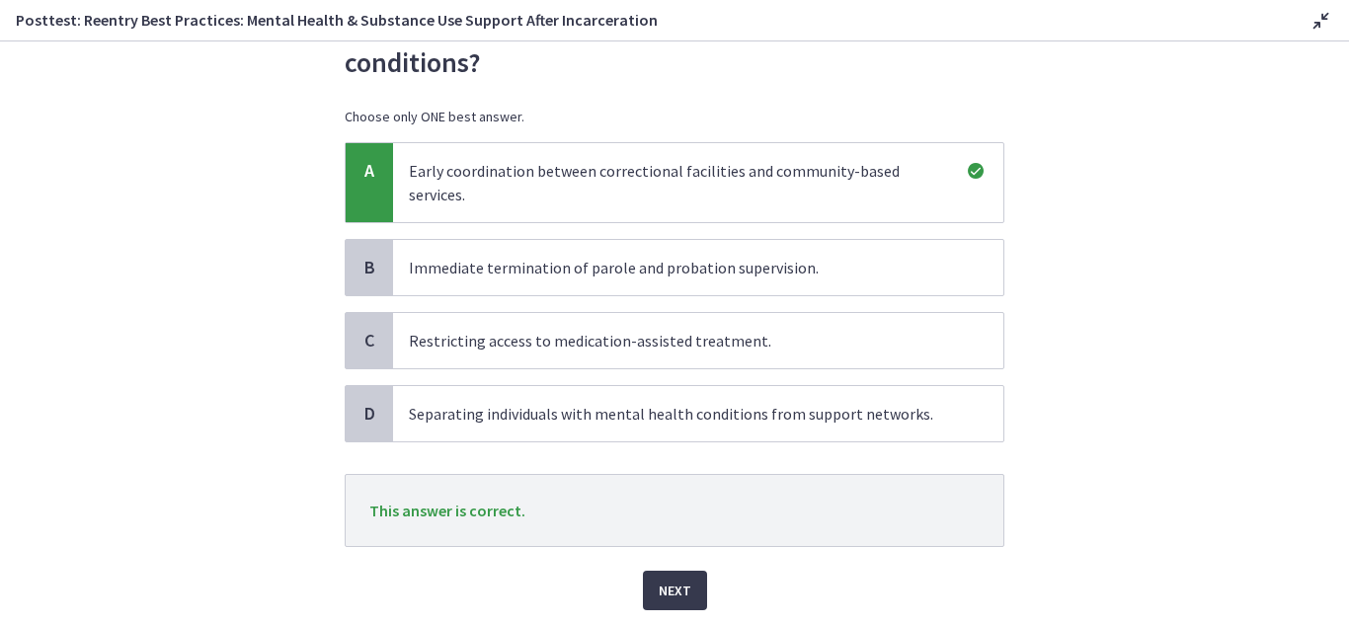
scroll to position [174, 0]
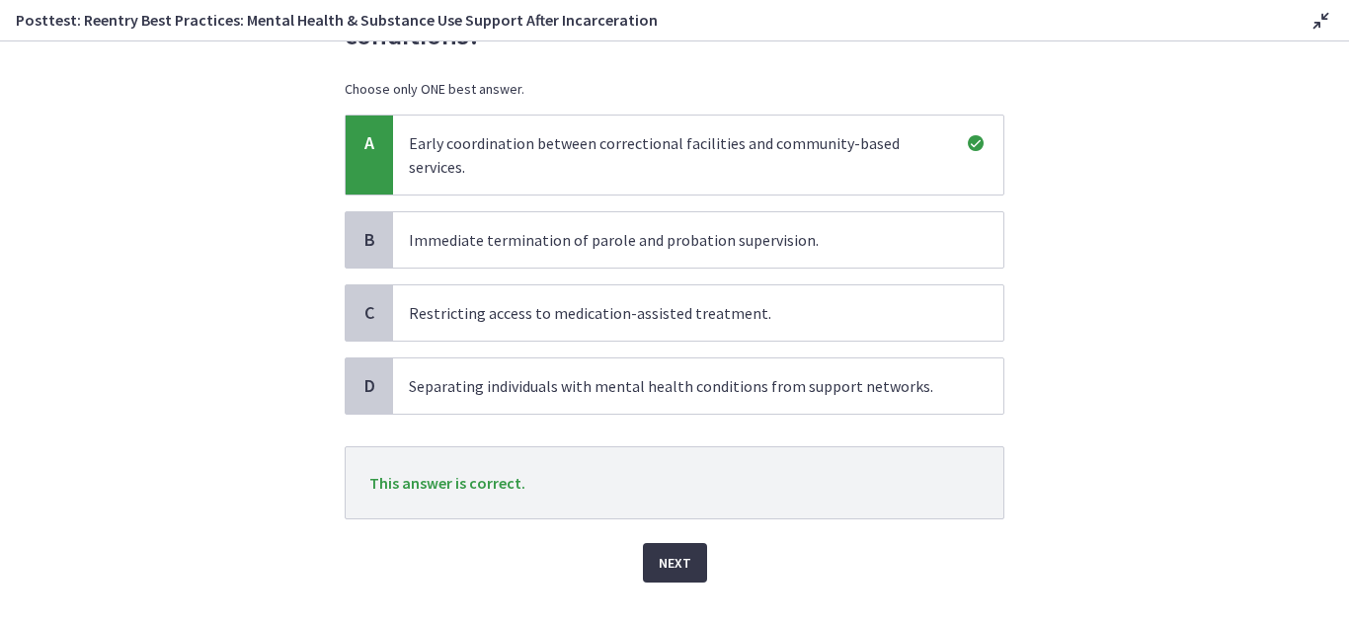
click at [683, 547] on button "Next" at bounding box center [675, 563] width 64 height 40
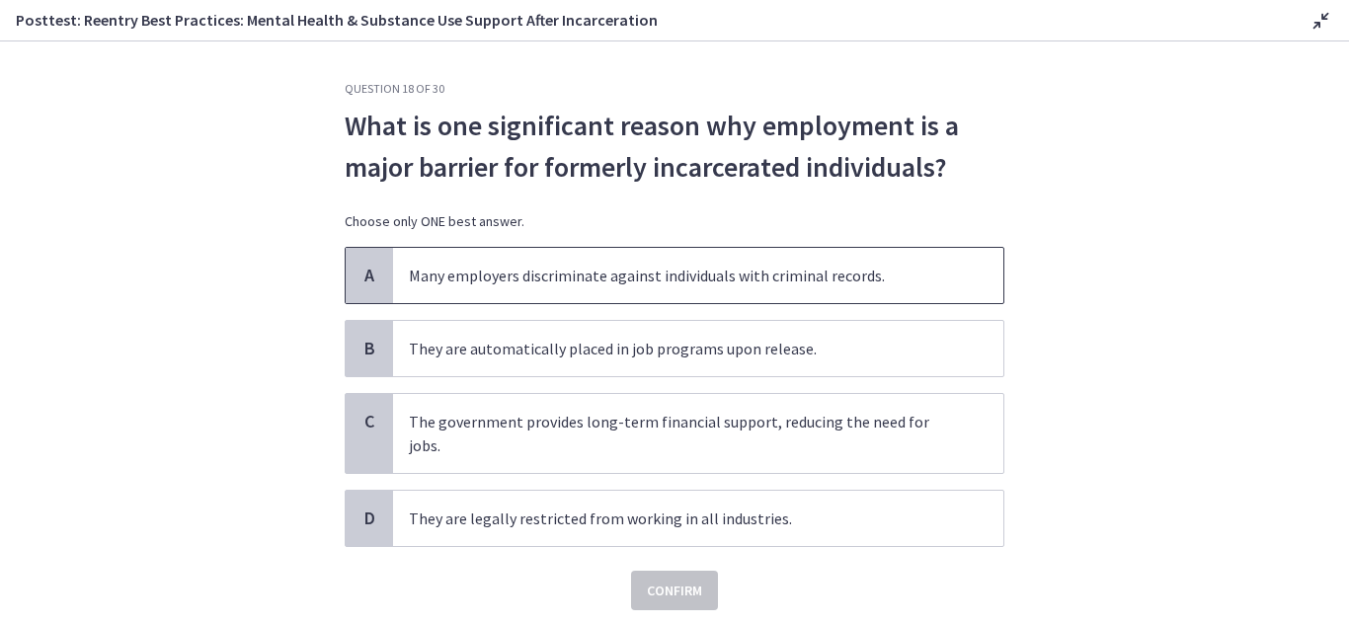
click at [379, 268] on div "A" at bounding box center [369, 275] width 47 height 55
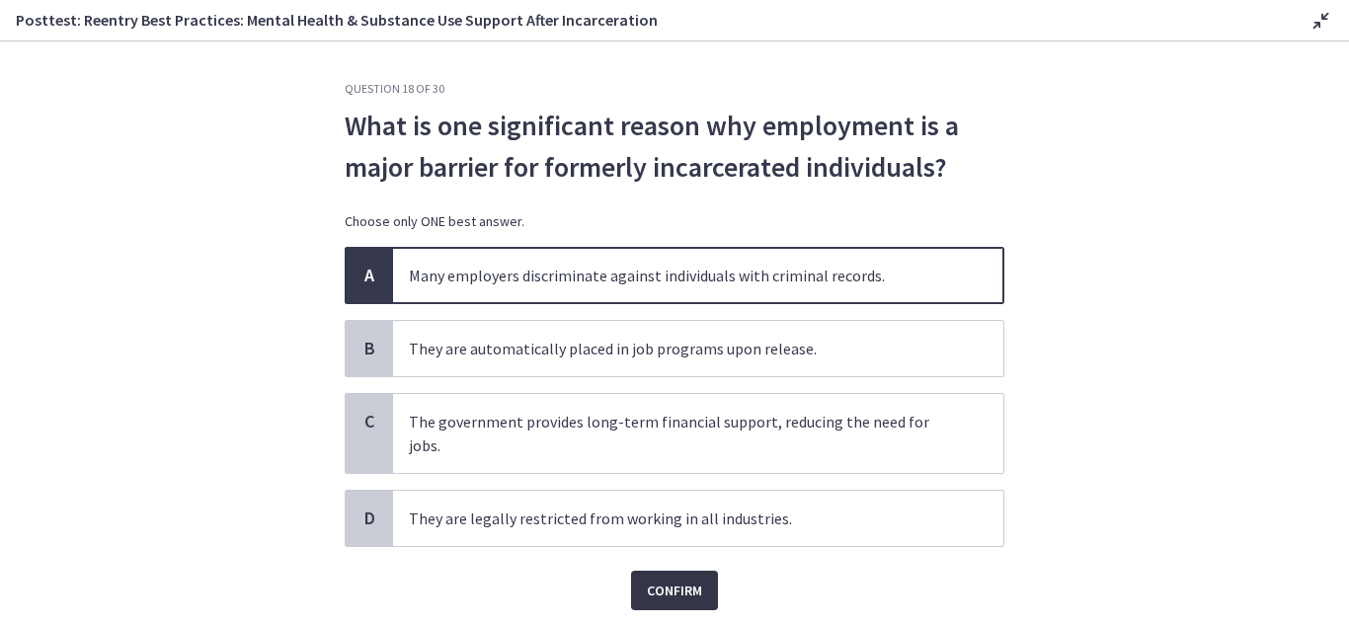
click at [680, 579] on span "Confirm" at bounding box center [674, 591] width 55 height 24
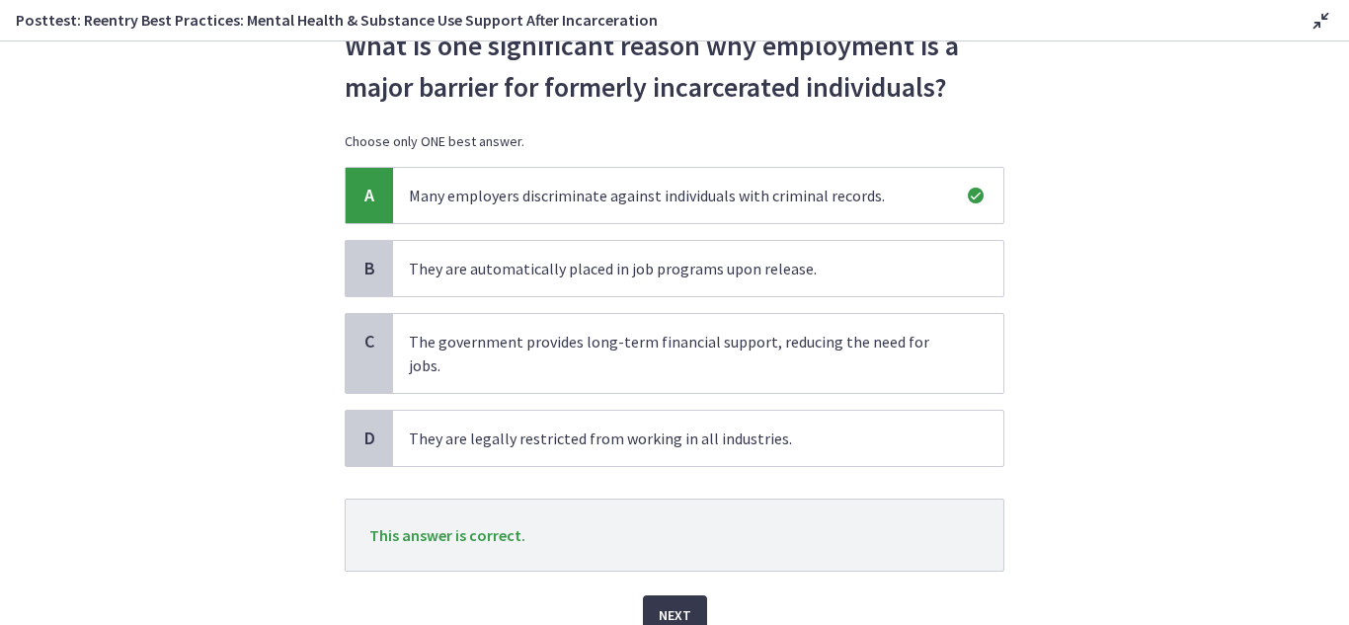
scroll to position [145, 0]
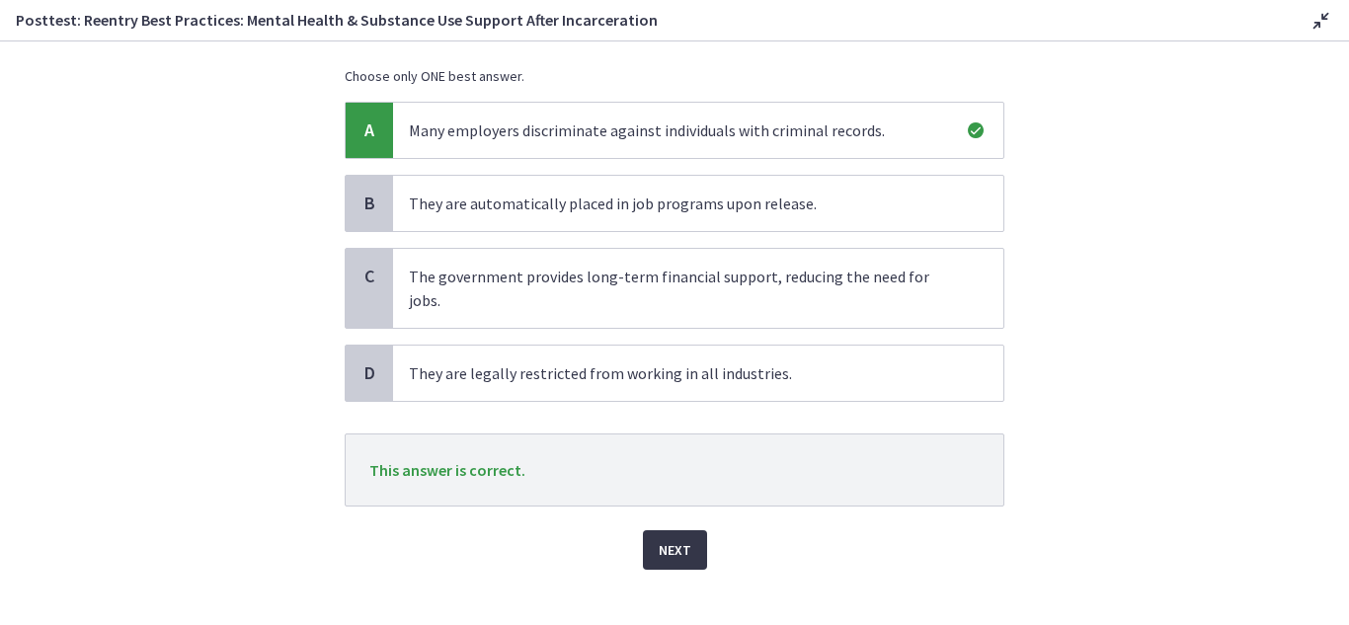
click at [659, 538] on span "Next" at bounding box center [675, 550] width 33 height 24
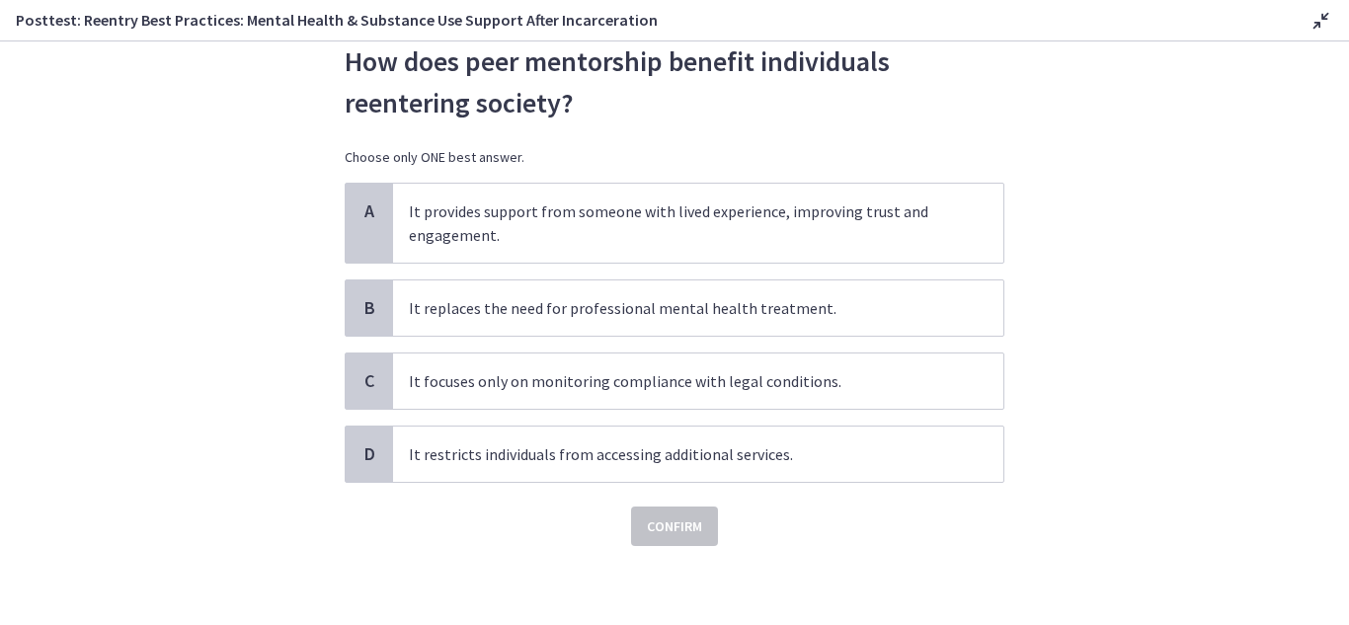
scroll to position [0, 0]
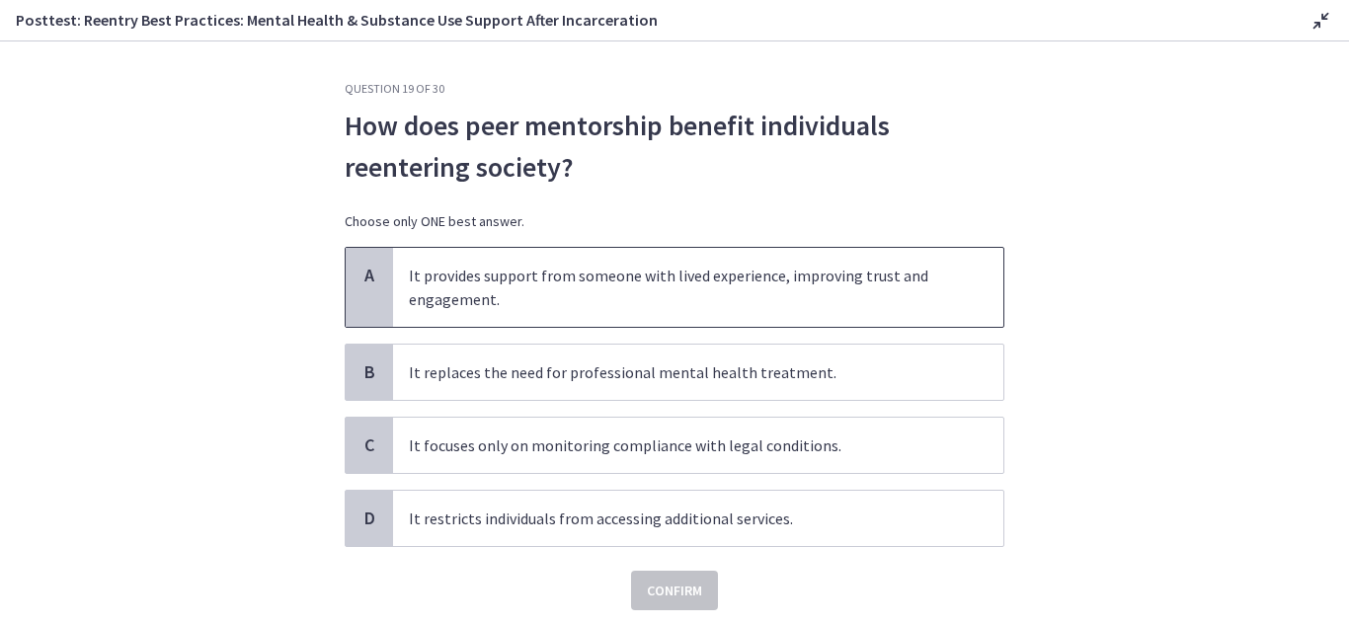
click at [362, 273] on span "A" at bounding box center [370, 276] width 24 height 24
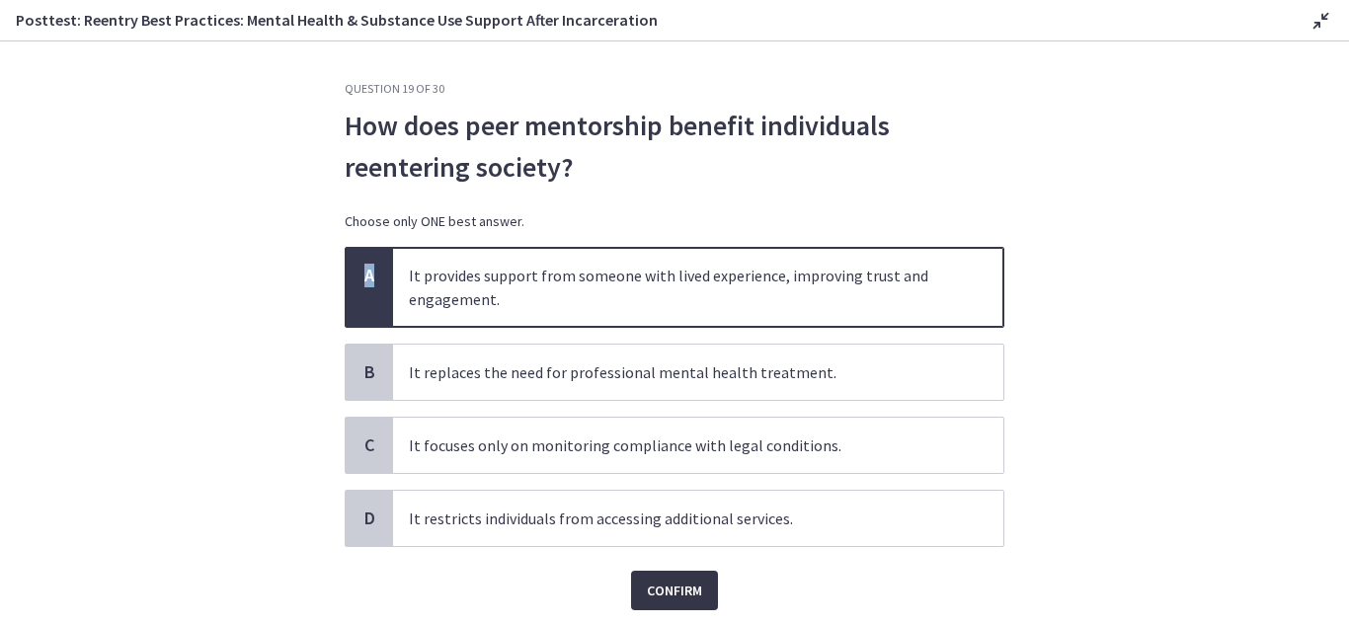
click at [647, 591] on span "Confirm" at bounding box center [674, 591] width 55 height 24
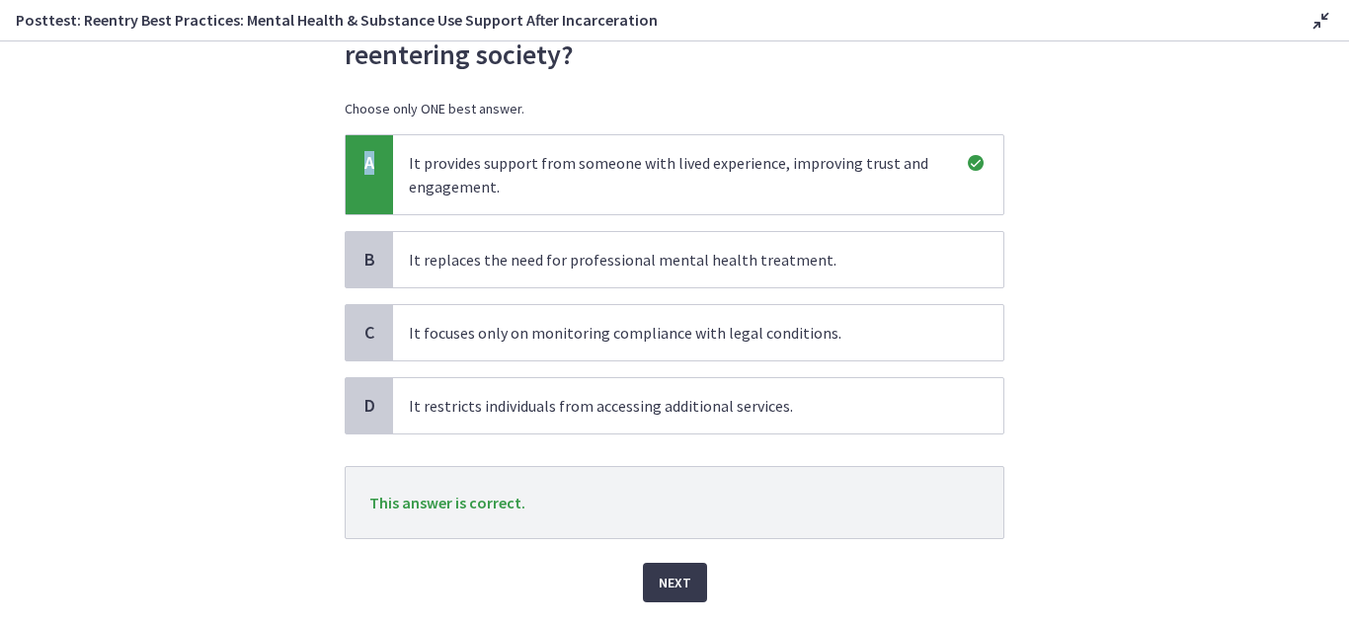
scroll to position [169, 0]
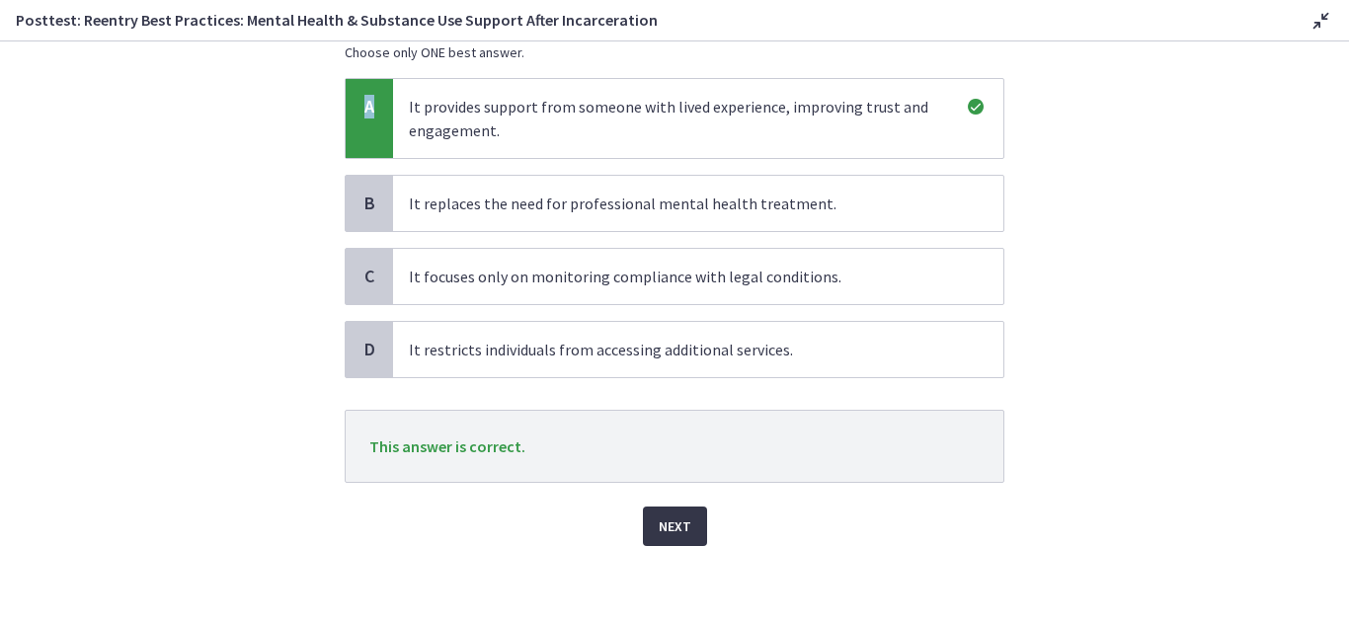
click at [659, 523] on span "Next" at bounding box center [675, 527] width 33 height 24
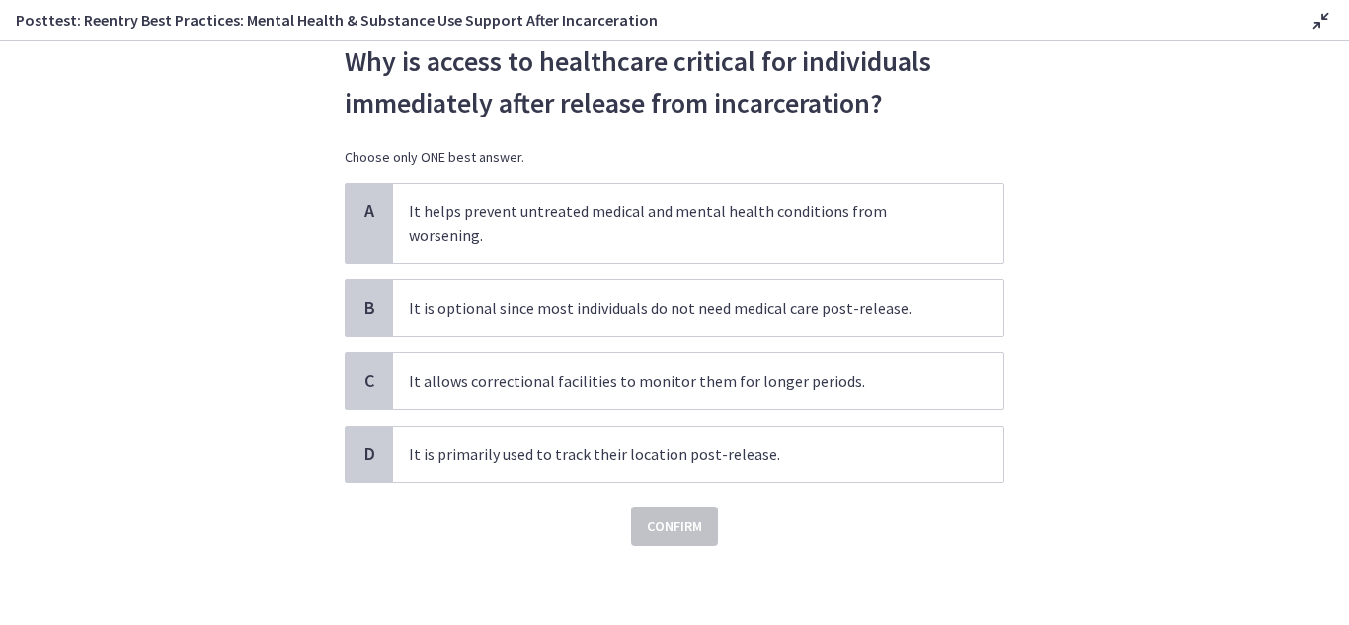
scroll to position [0, 0]
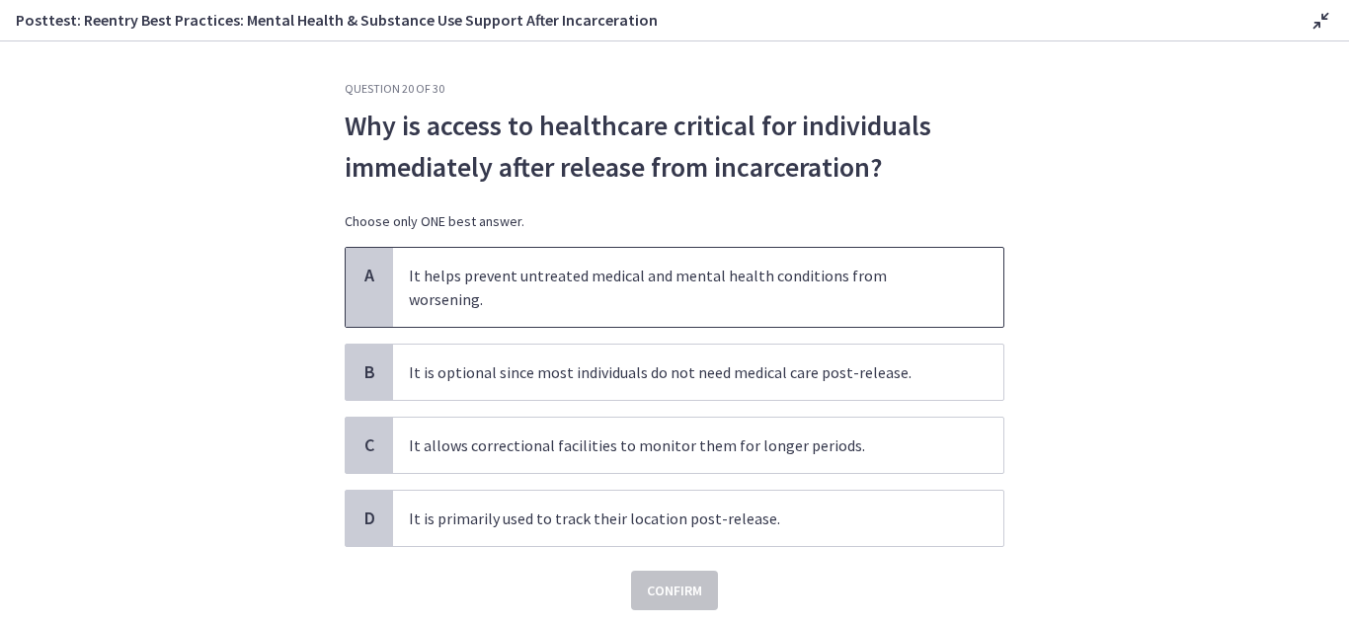
click at [372, 278] on span "A" at bounding box center [370, 276] width 24 height 24
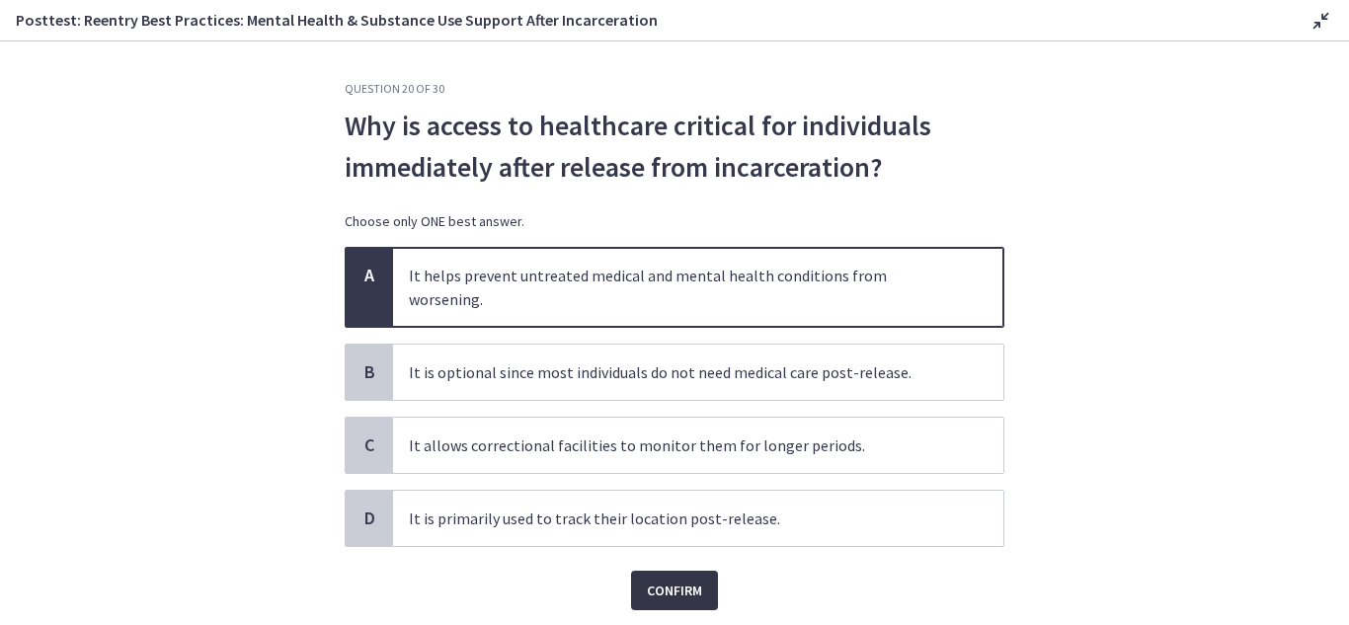
click at [667, 579] on span "Confirm" at bounding box center [674, 591] width 55 height 24
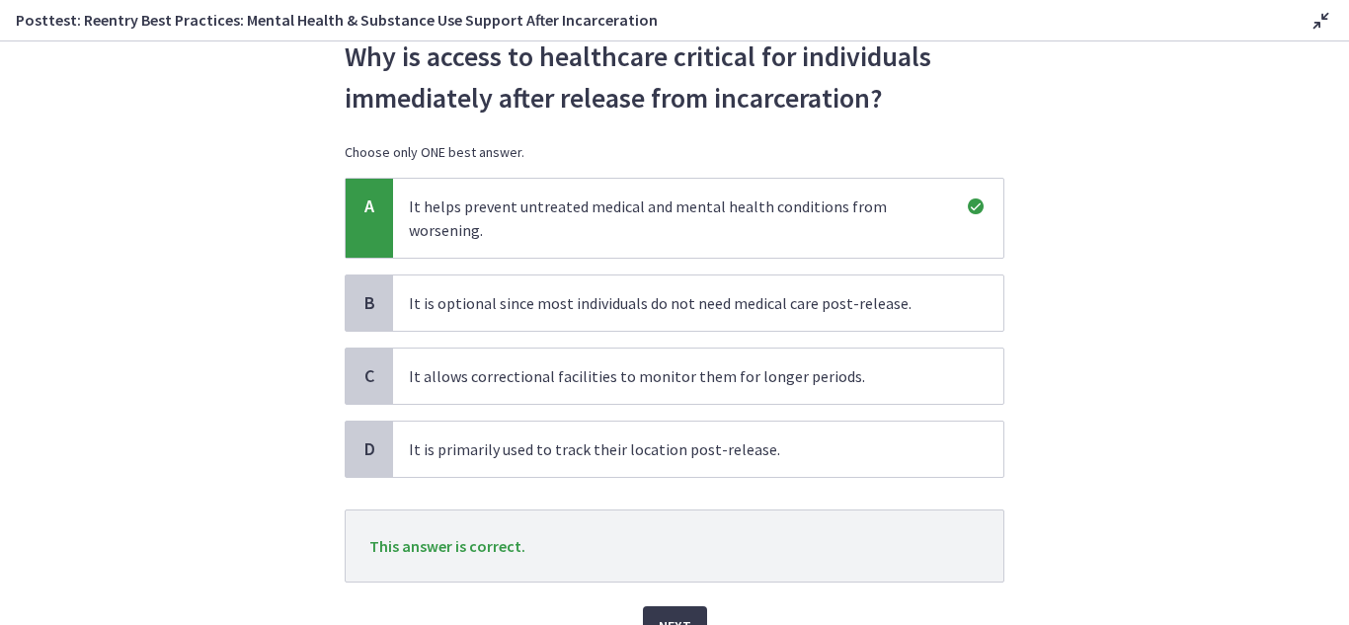
scroll to position [134, 0]
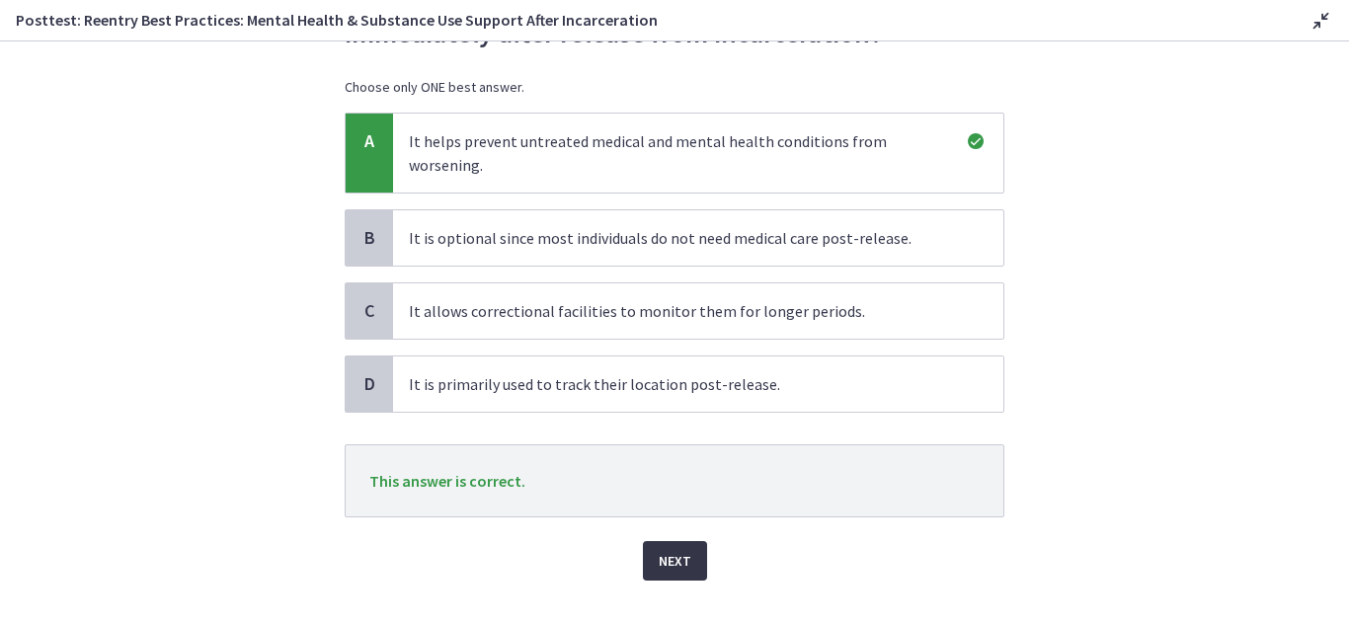
click at [659, 549] on span "Next" at bounding box center [675, 561] width 33 height 24
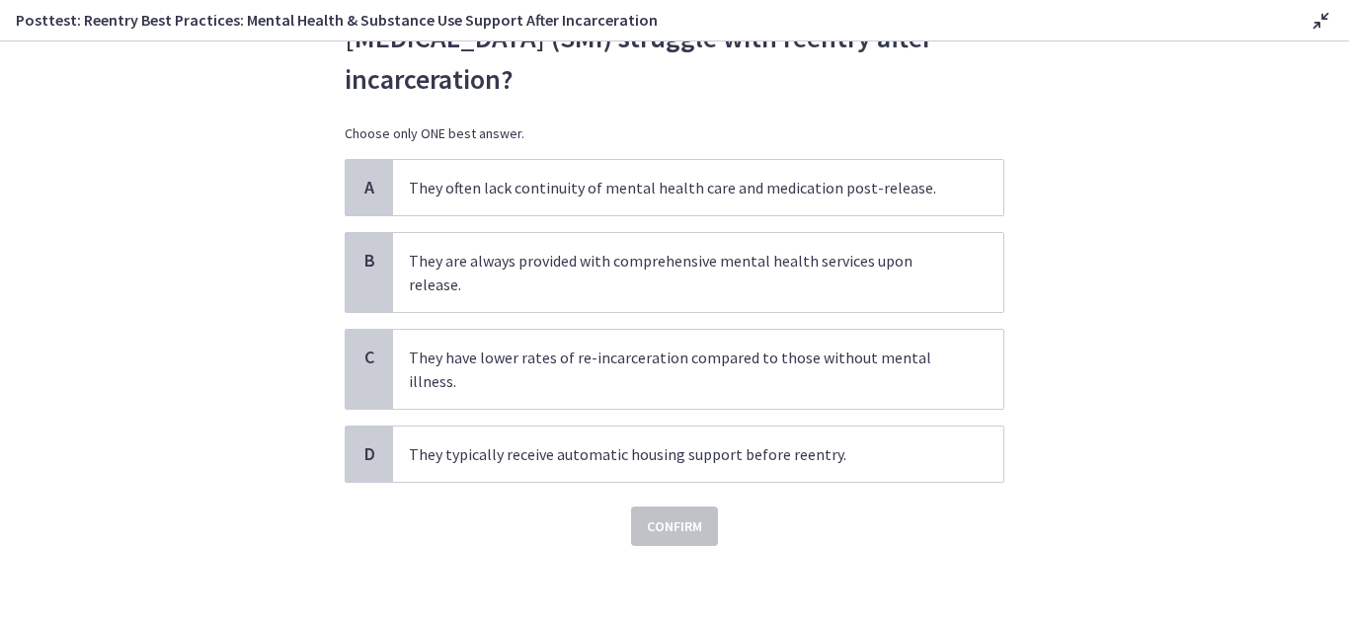
scroll to position [0, 0]
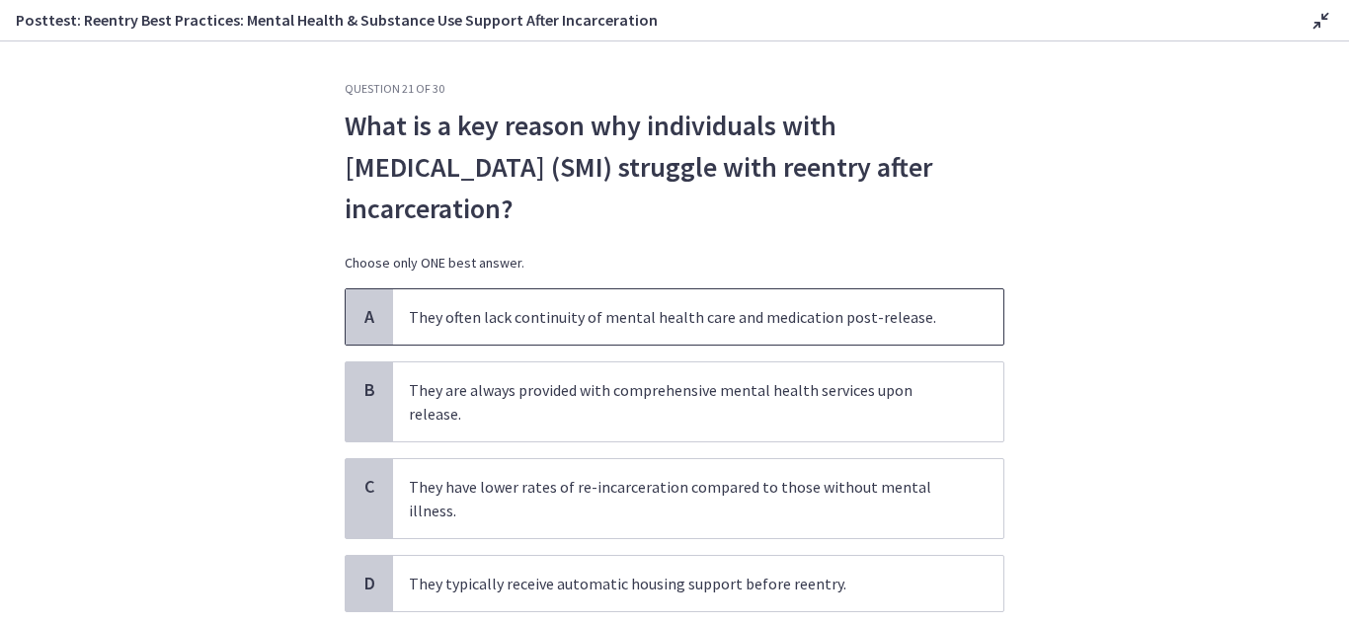
click at [358, 303] on div "A" at bounding box center [369, 316] width 47 height 55
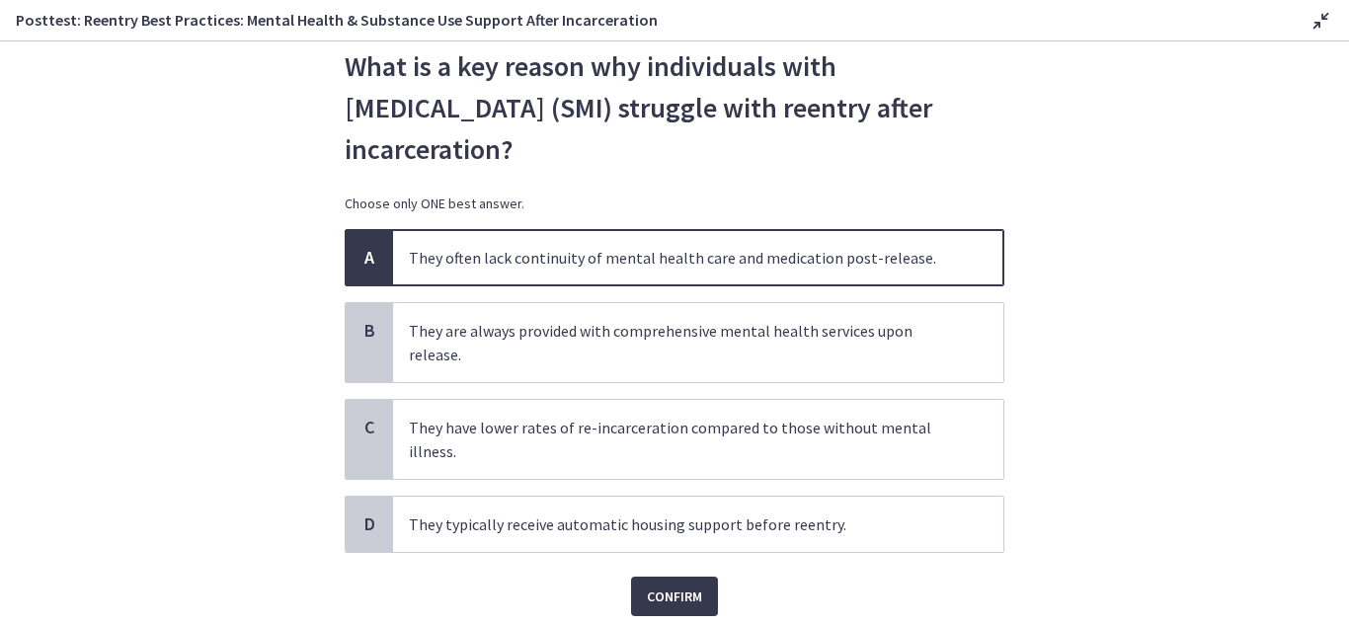
scroll to position [129, 0]
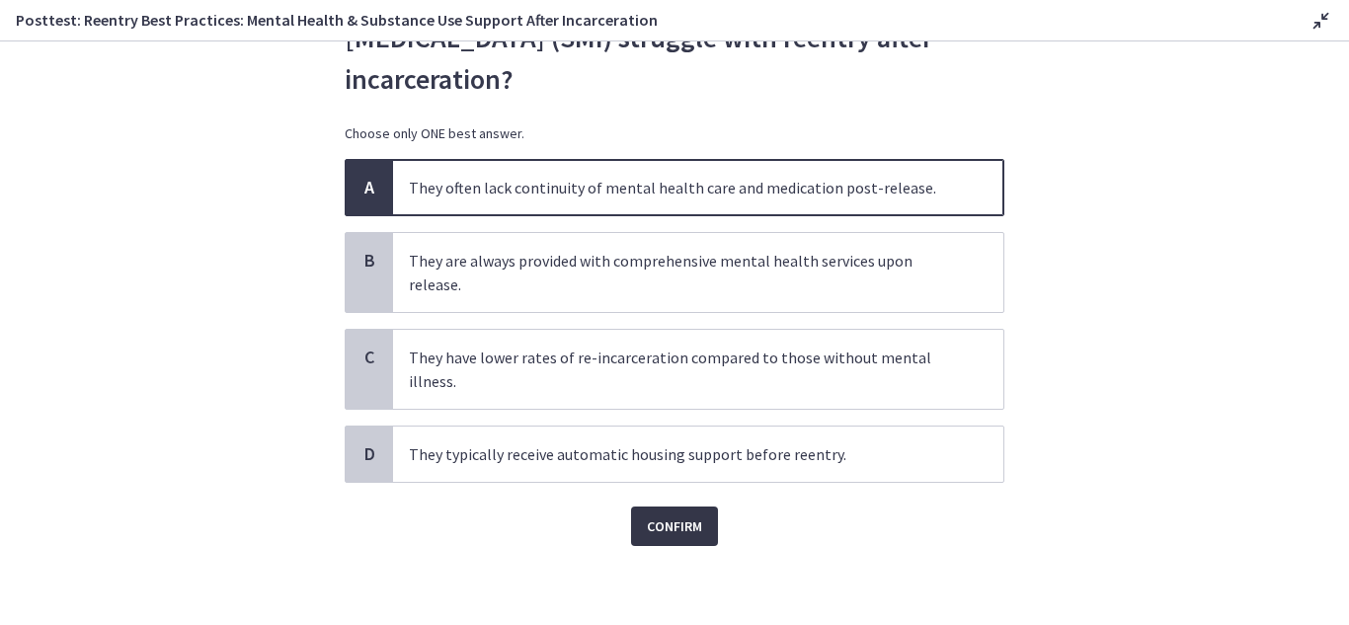
click at [697, 535] on button "Confirm" at bounding box center [674, 527] width 87 height 40
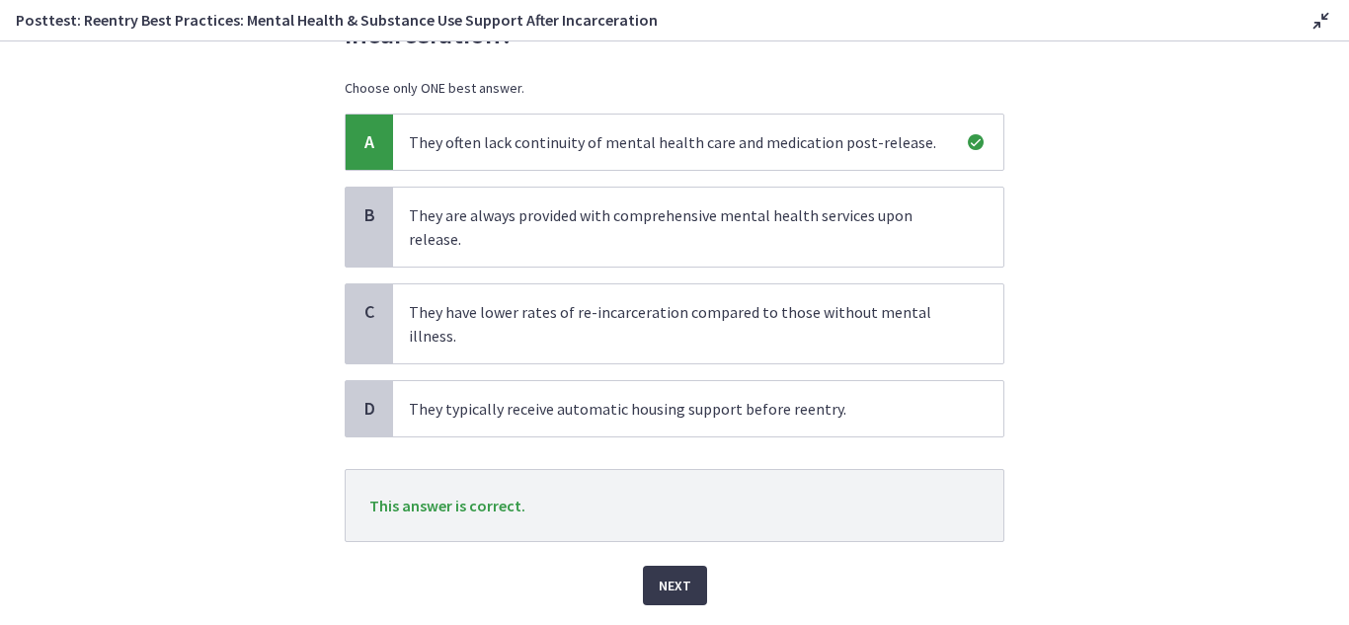
scroll to position [234, 0]
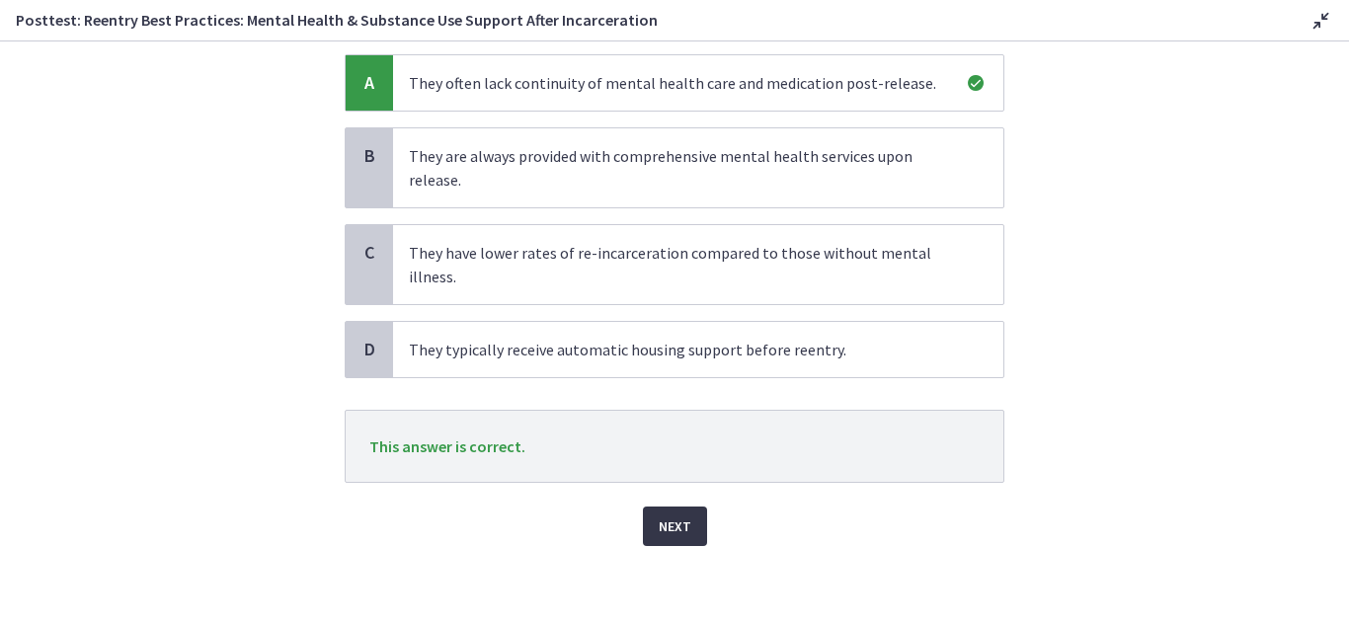
click at [675, 526] on span "Next" at bounding box center [675, 527] width 33 height 24
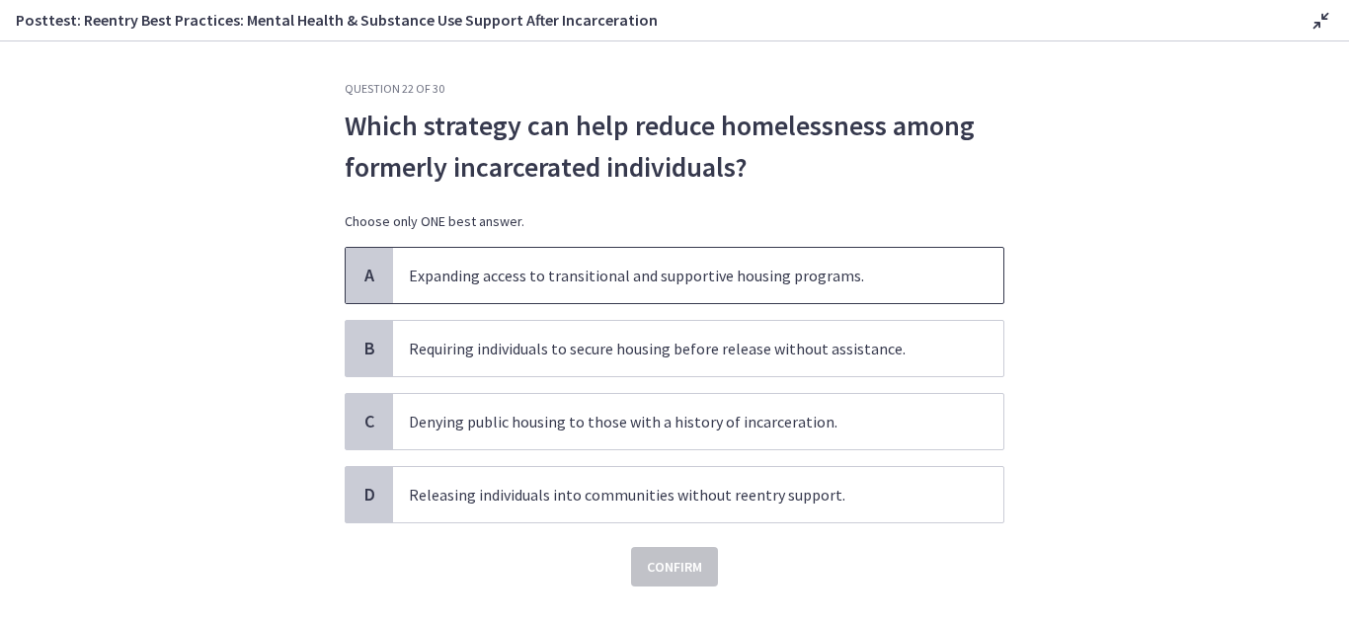
click at [359, 280] on span "A" at bounding box center [370, 276] width 24 height 24
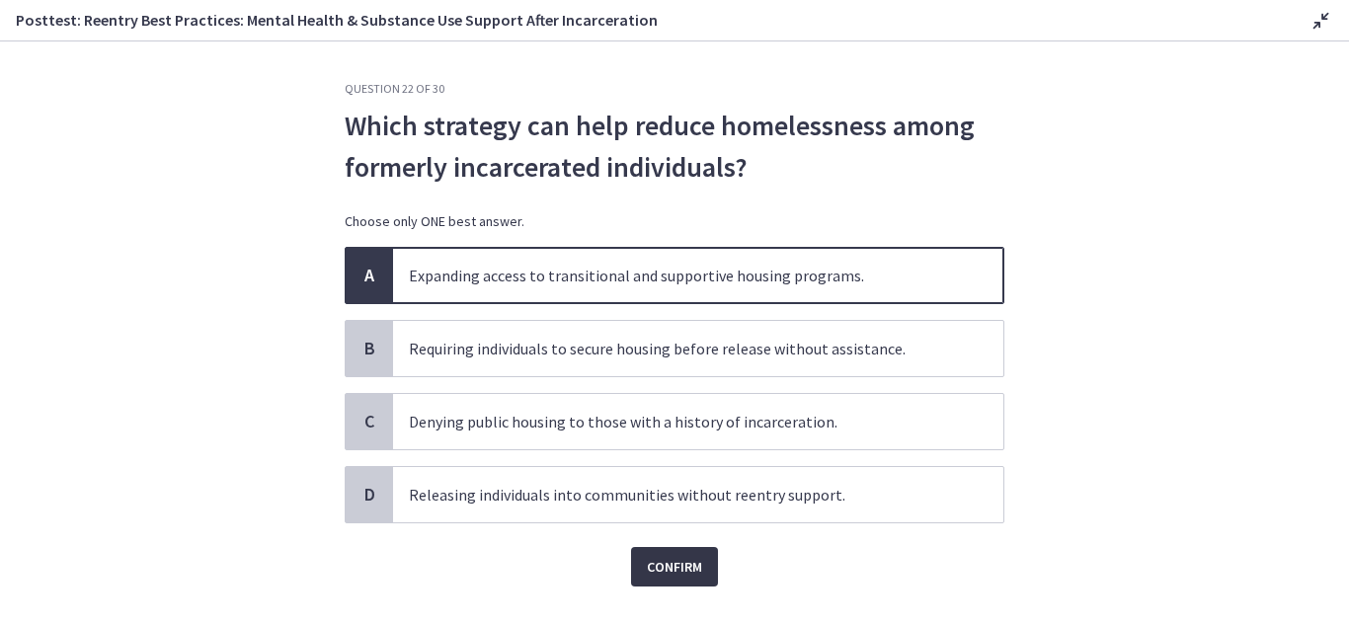
click at [658, 555] on span "Confirm" at bounding box center [674, 567] width 55 height 24
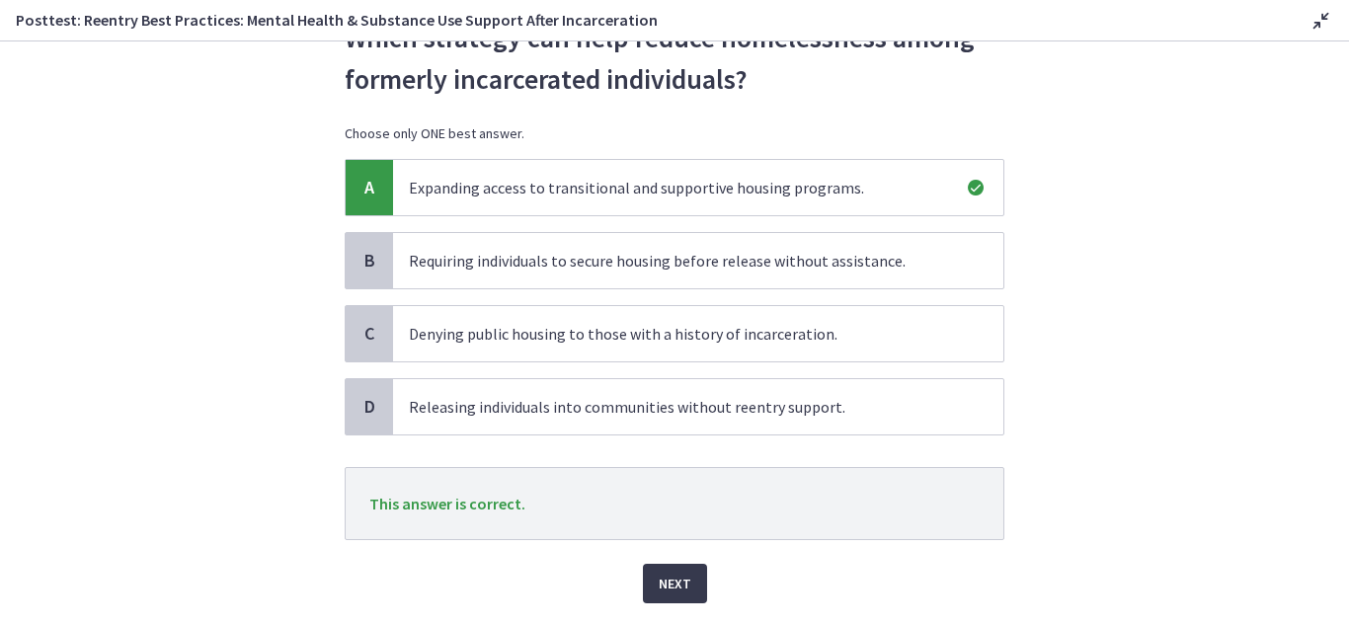
scroll to position [145, 0]
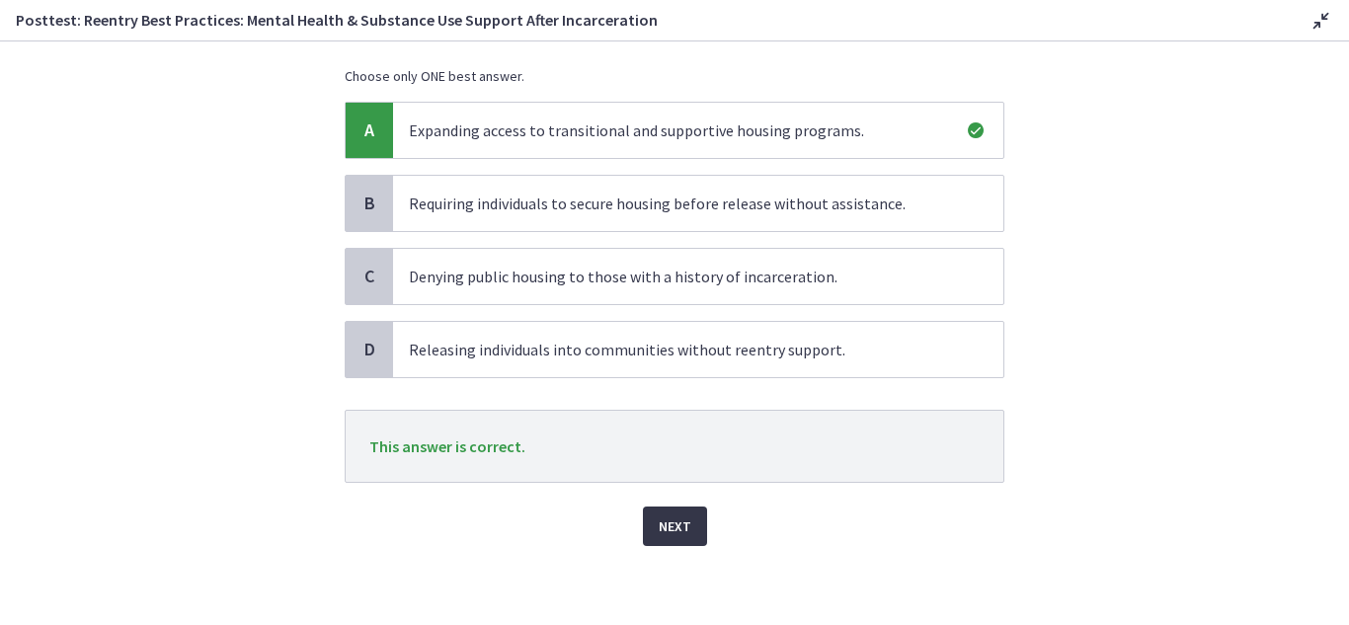
click at [677, 529] on span "Next" at bounding box center [675, 527] width 33 height 24
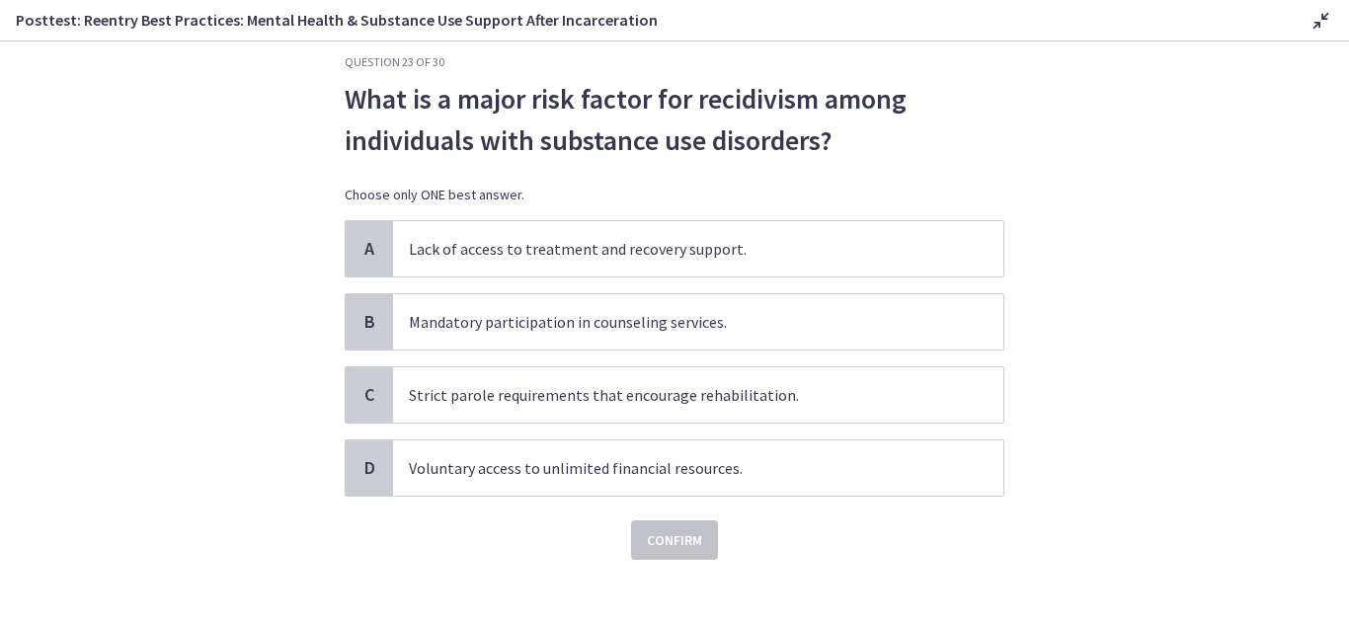
scroll to position [40, 0]
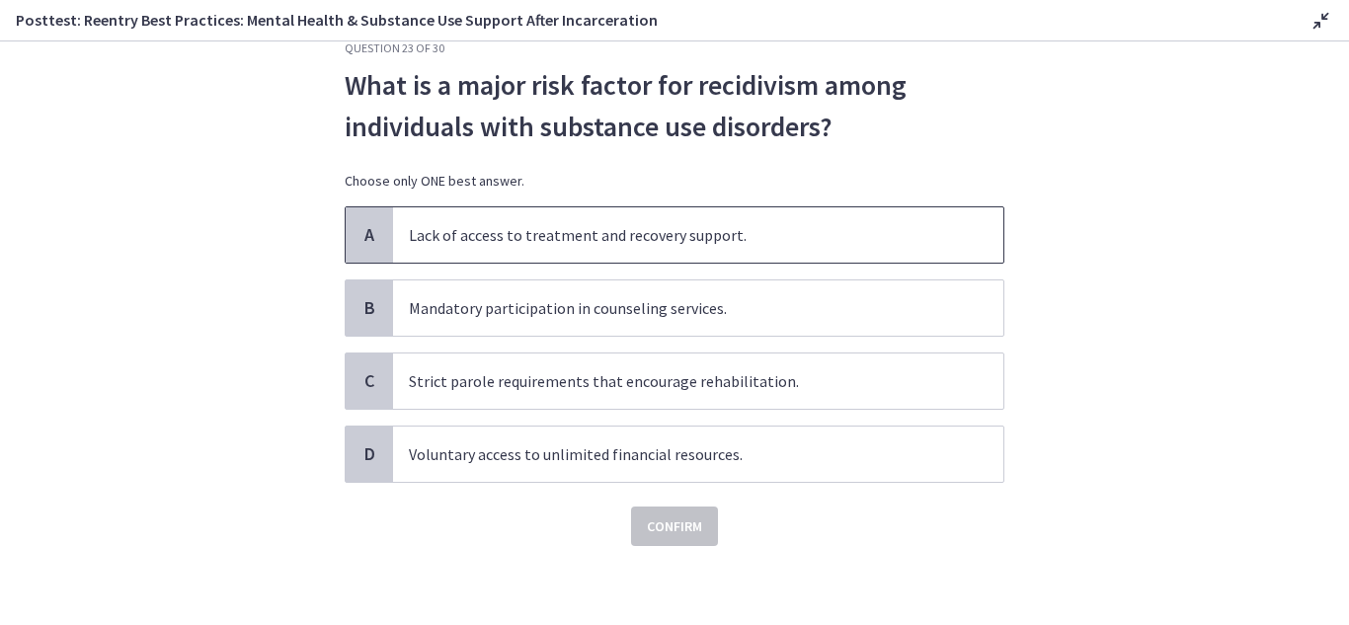
click at [373, 230] on span "A" at bounding box center [370, 235] width 24 height 24
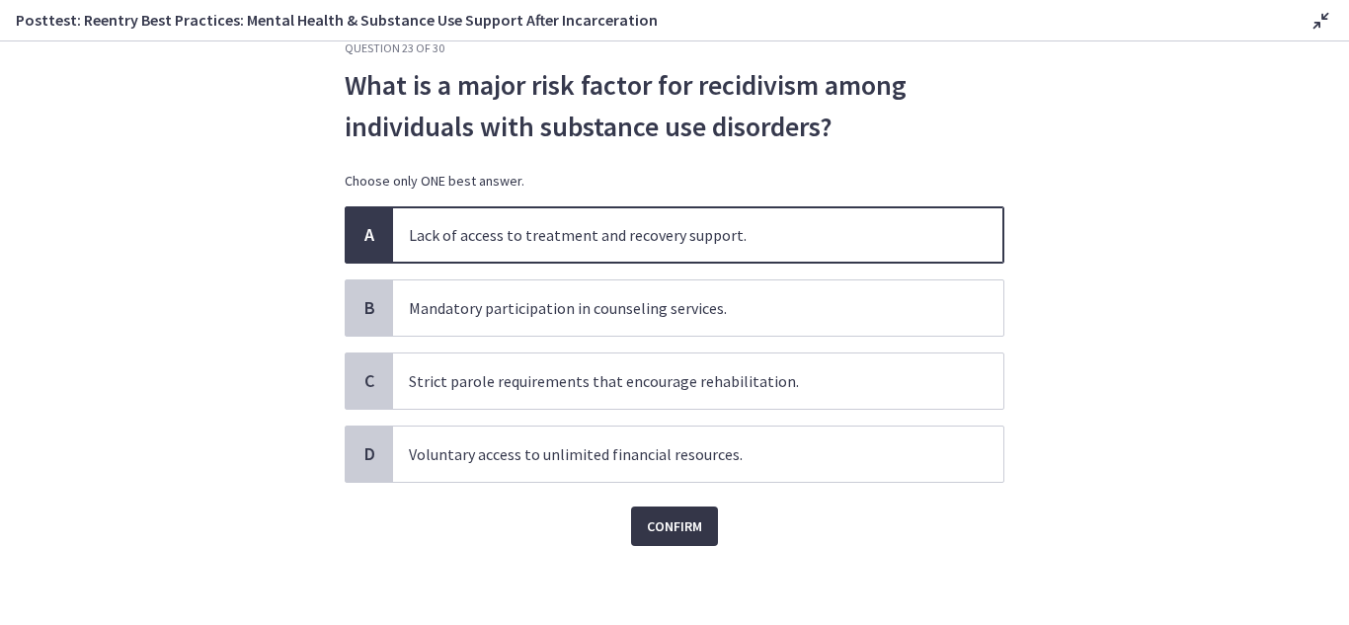
click at [686, 529] on span "Confirm" at bounding box center [674, 527] width 55 height 24
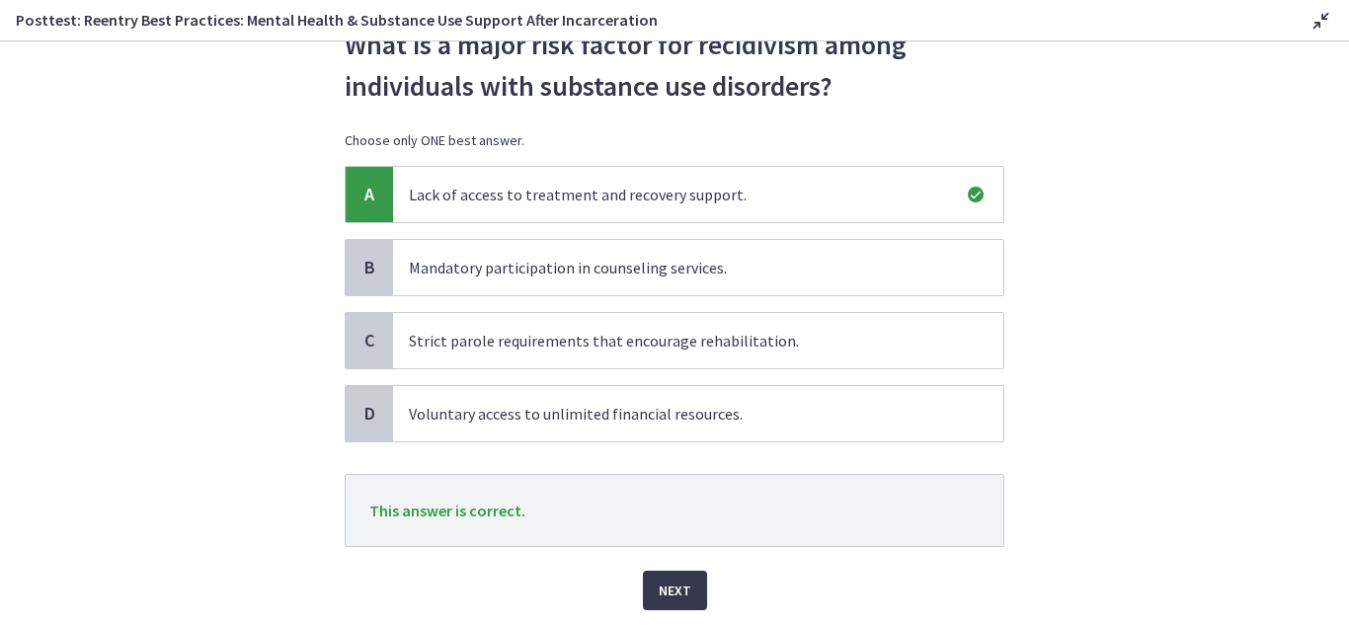
scroll to position [145, 0]
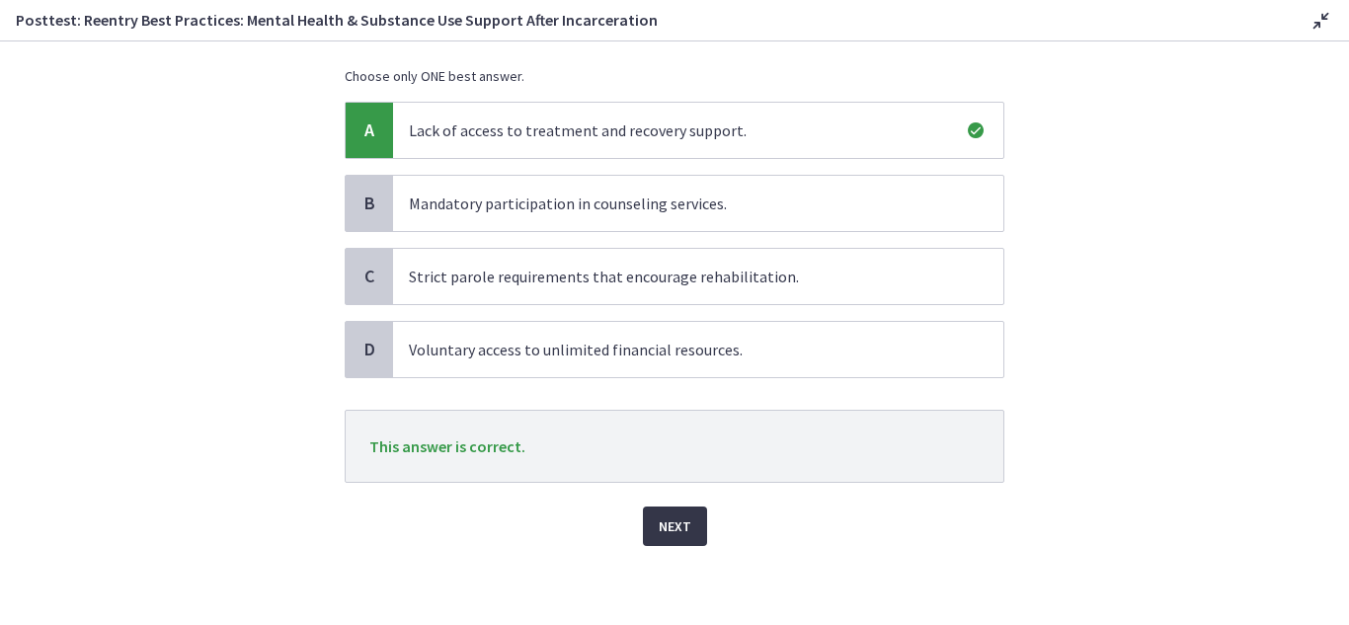
click at [662, 531] on span "Next" at bounding box center [675, 527] width 33 height 24
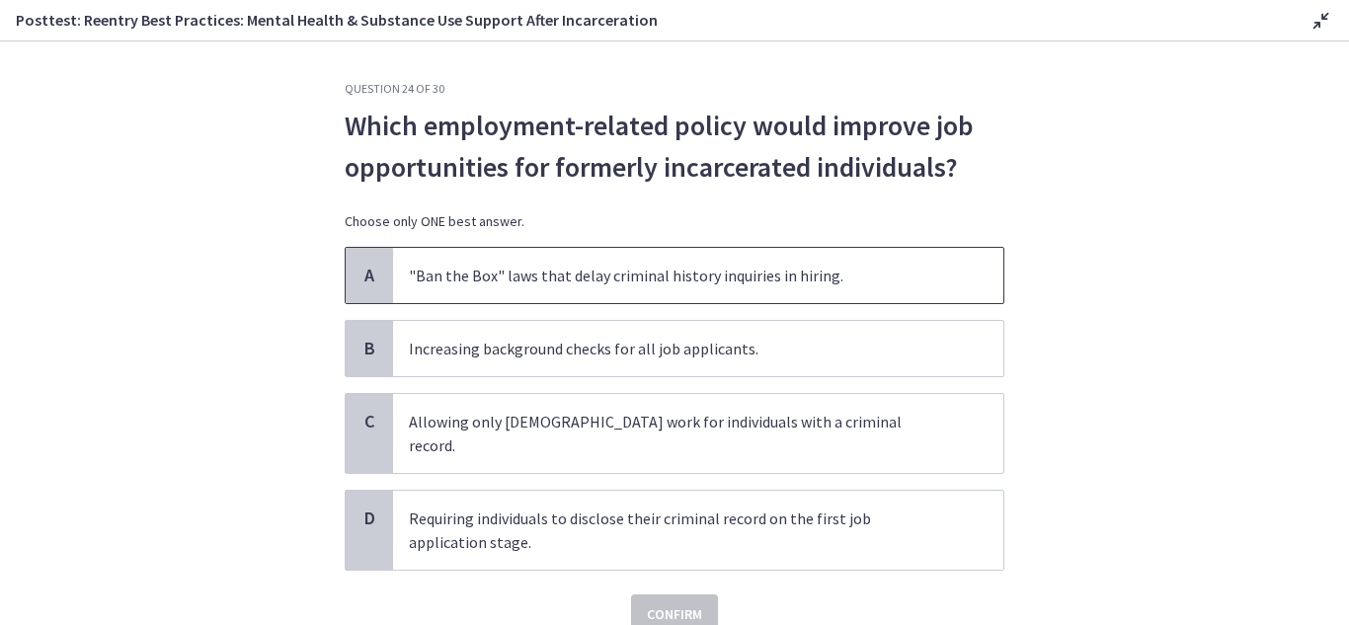
click at [364, 283] on span "A" at bounding box center [370, 276] width 24 height 24
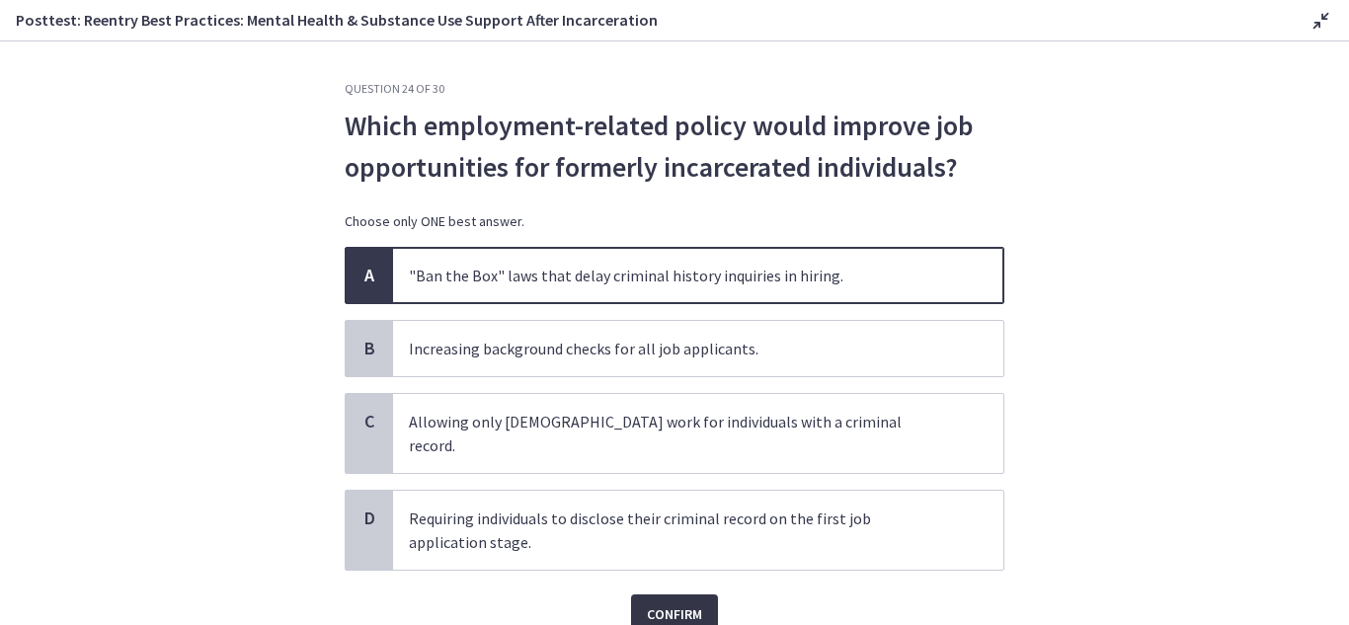
click at [666, 602] on span "Confirm" at bounding box center [674, 614] width 55 height 24
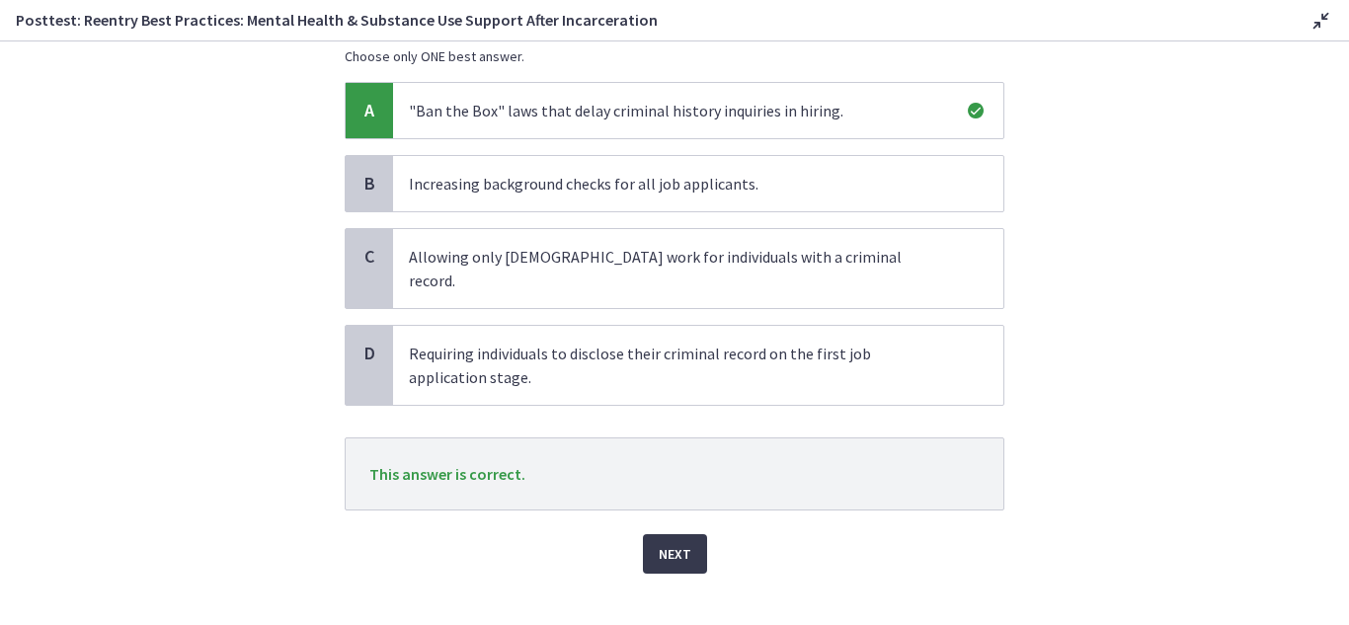
scroll to position [168, 0]
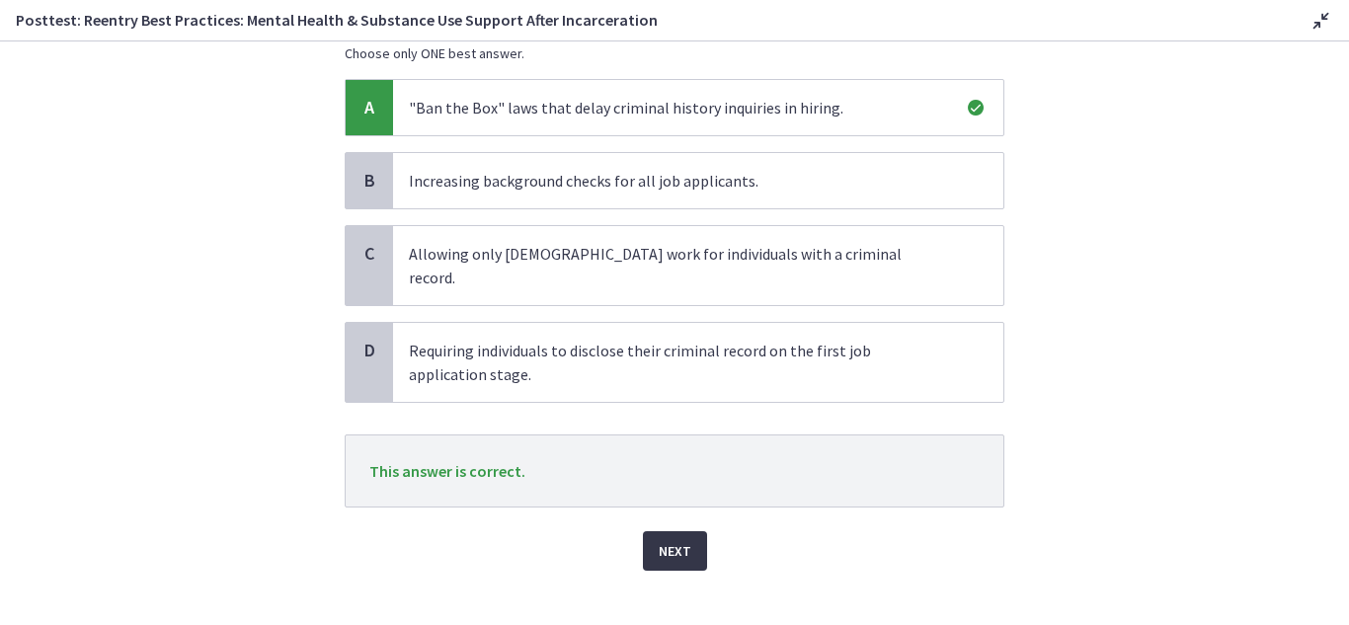
click at [674, 539] on span "Next" at bounding box center [675, 551] width 33 height 24
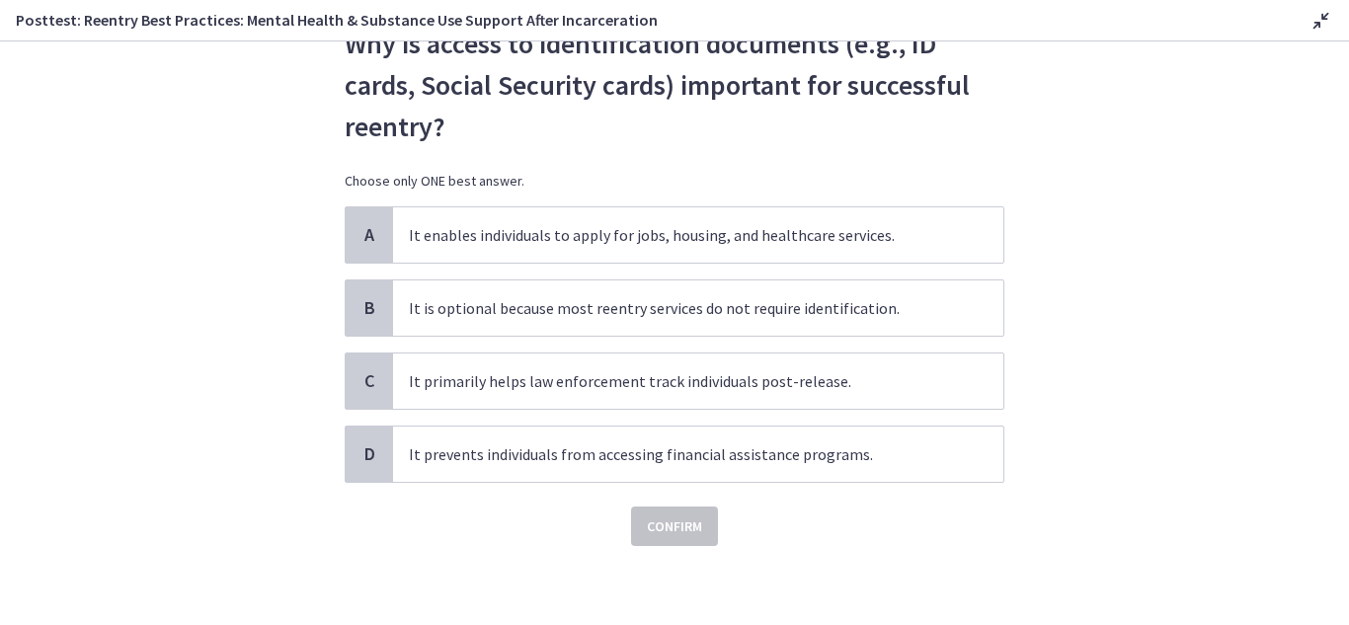
scroll to position [0, 0]
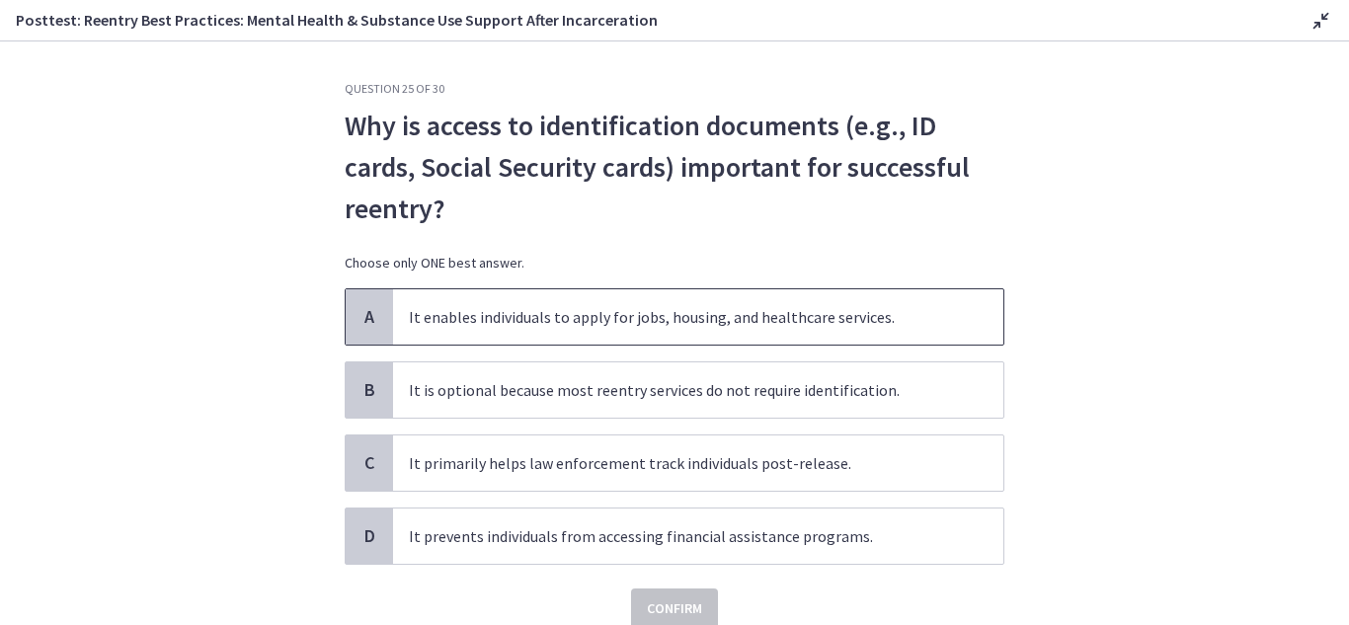
click at [358, 311] on span "A" at bounding box center [370, 317] width 24 height 24
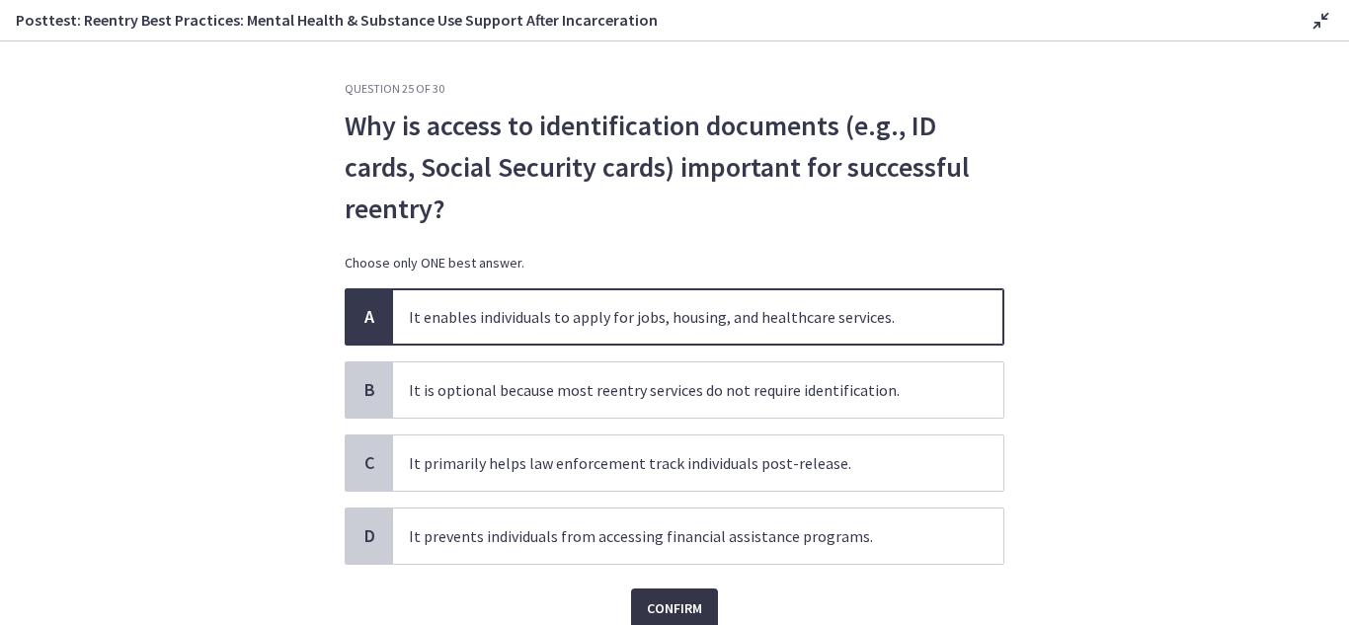
click at [660, 606] on span "Confirm" at bounding box center [674, 609] width 55 height 24
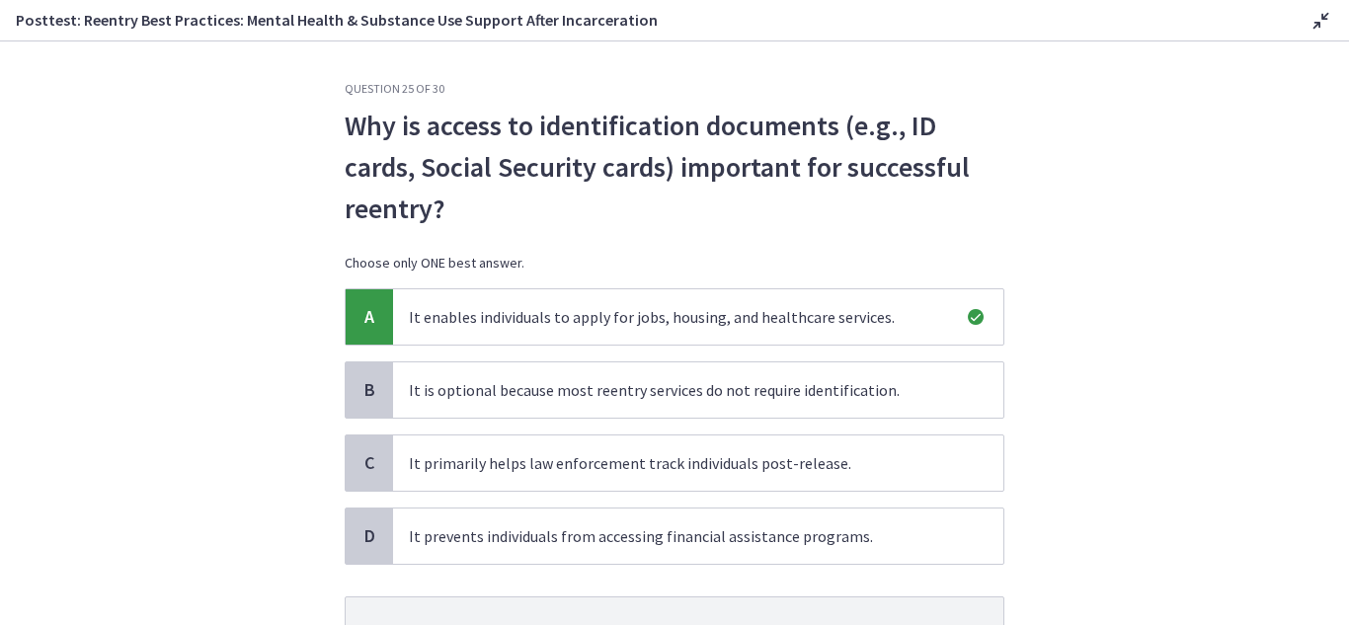
scroll to position [187, 0]
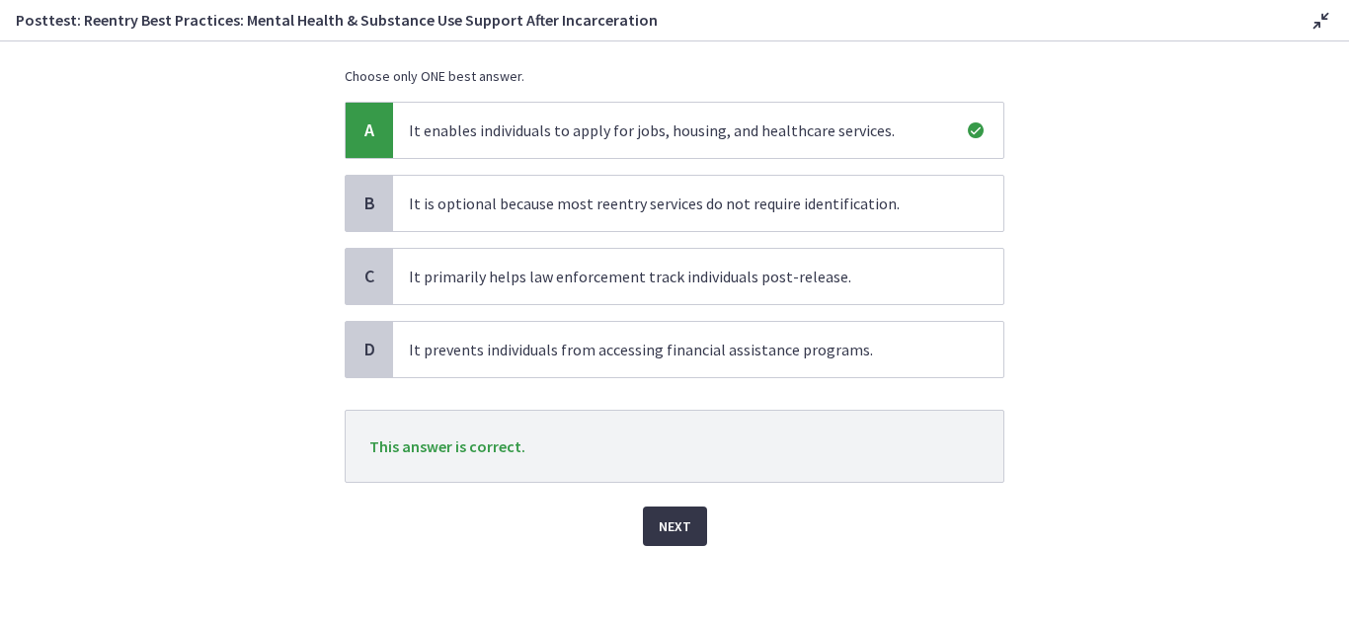
click at [676, 530] on span "Next" at bounding box center [675, 527] width 33 height 24
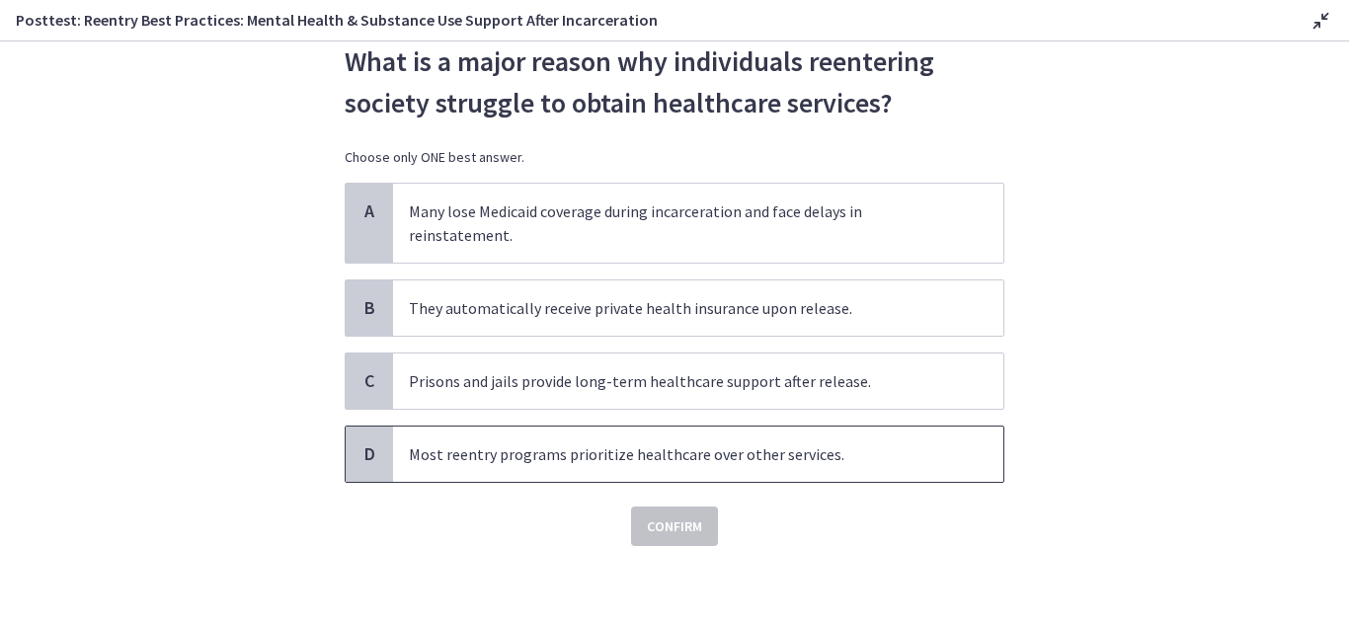
scroll to position [0, 0]
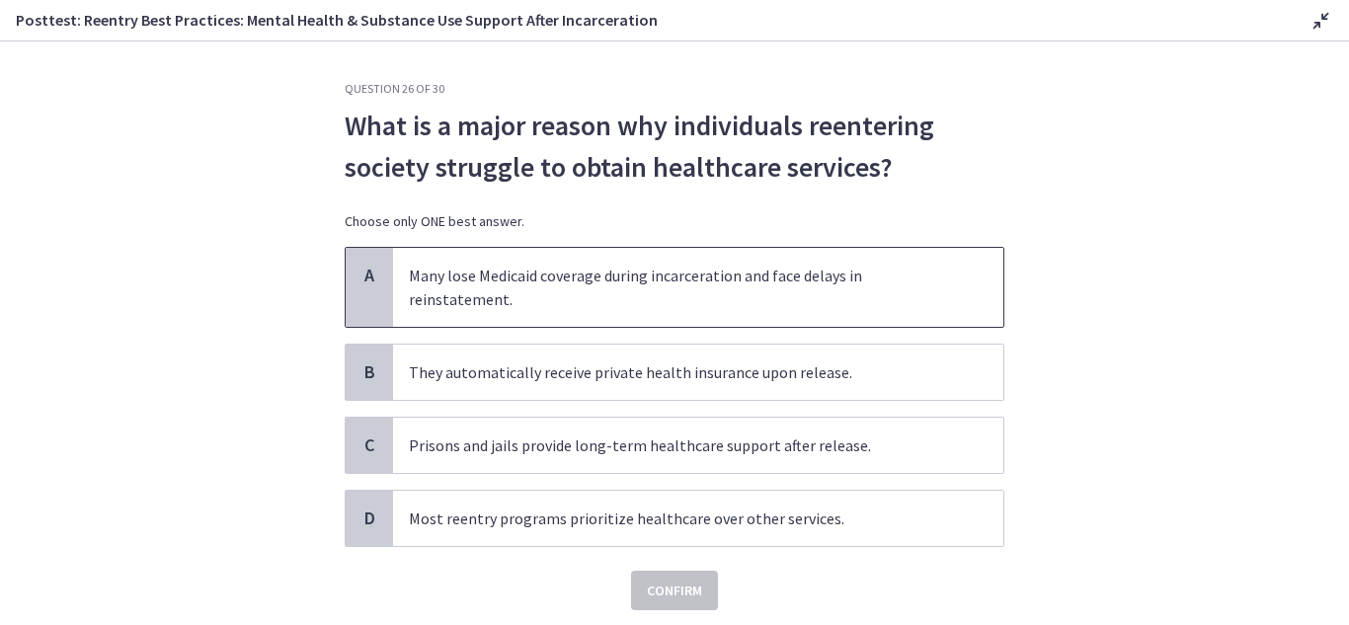
click at [353, 305] on div "A" at bounding box center [369, 287] width 47 height 79
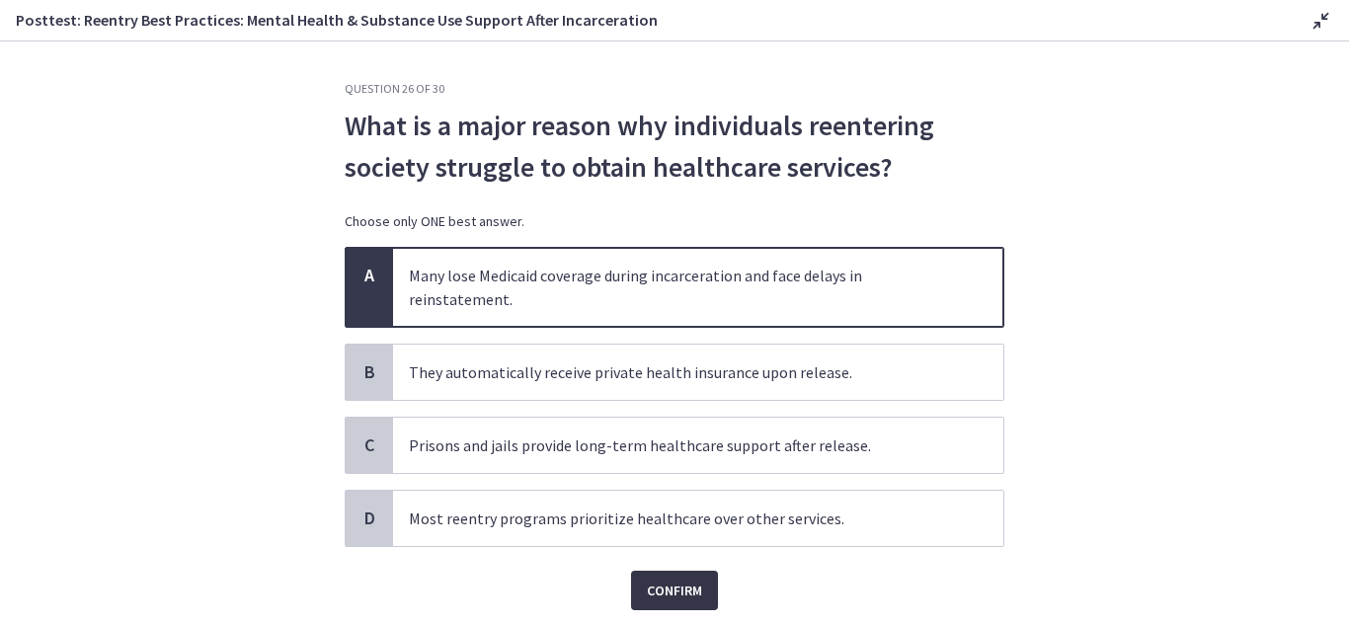
click at [680, 595] on span "Confirm" at bounding box center [674, 591] width 55 height 24
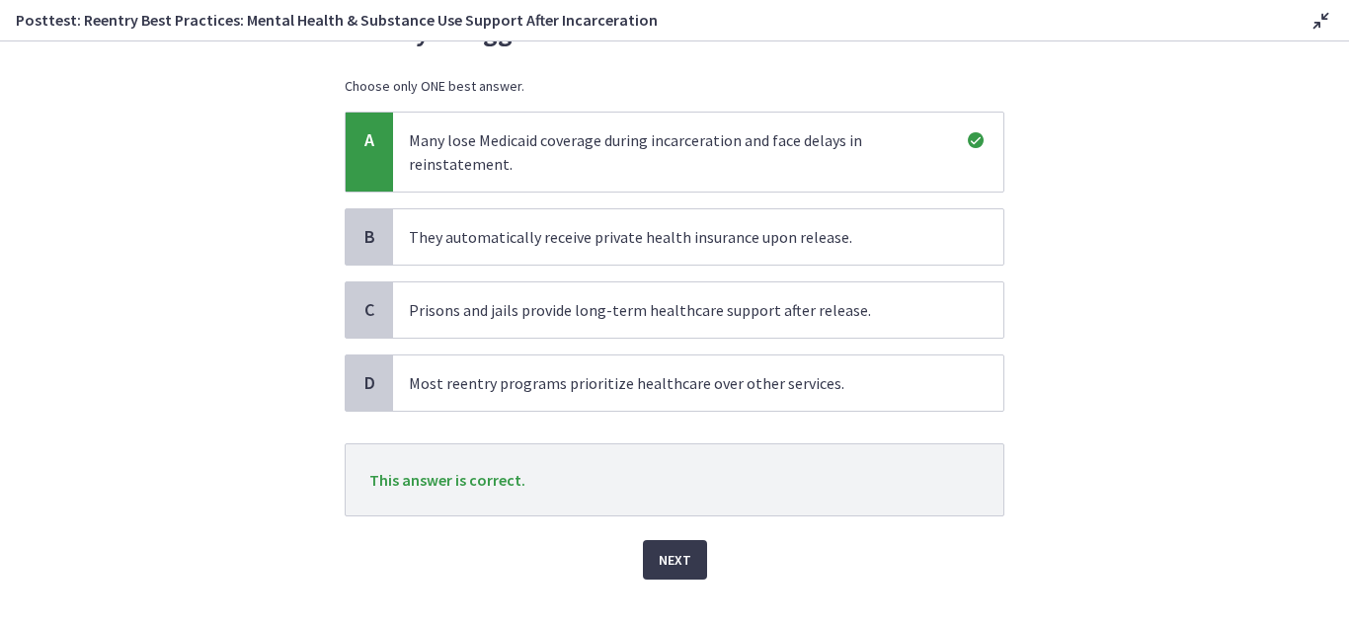
scroll to position [169, 0]
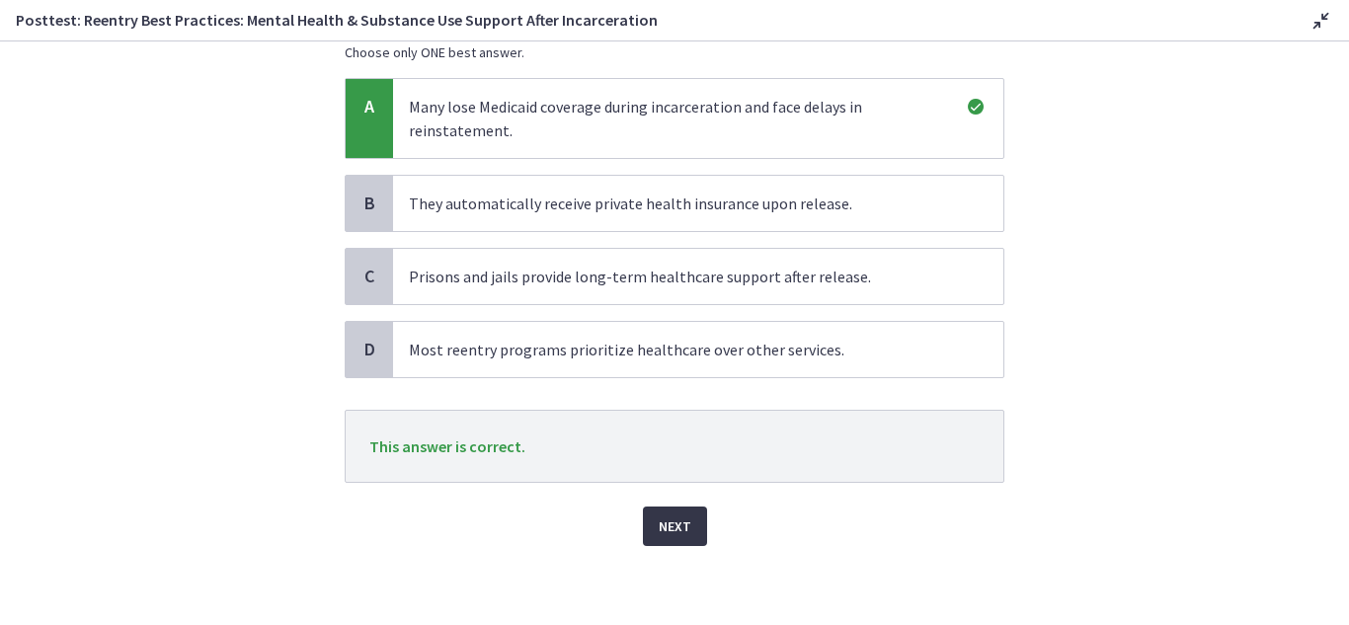
click at [676, 524] on span "Next" at bounding box center [675, 527] width 33 height 24
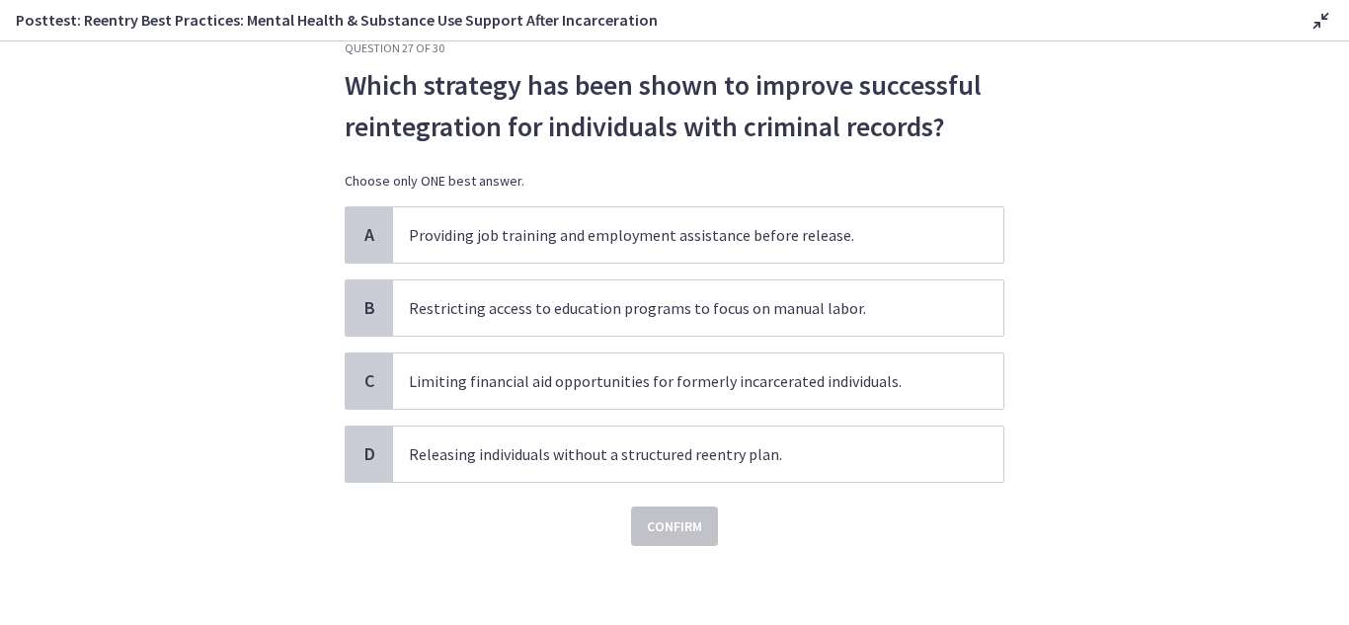
scroll to position [0, 0]
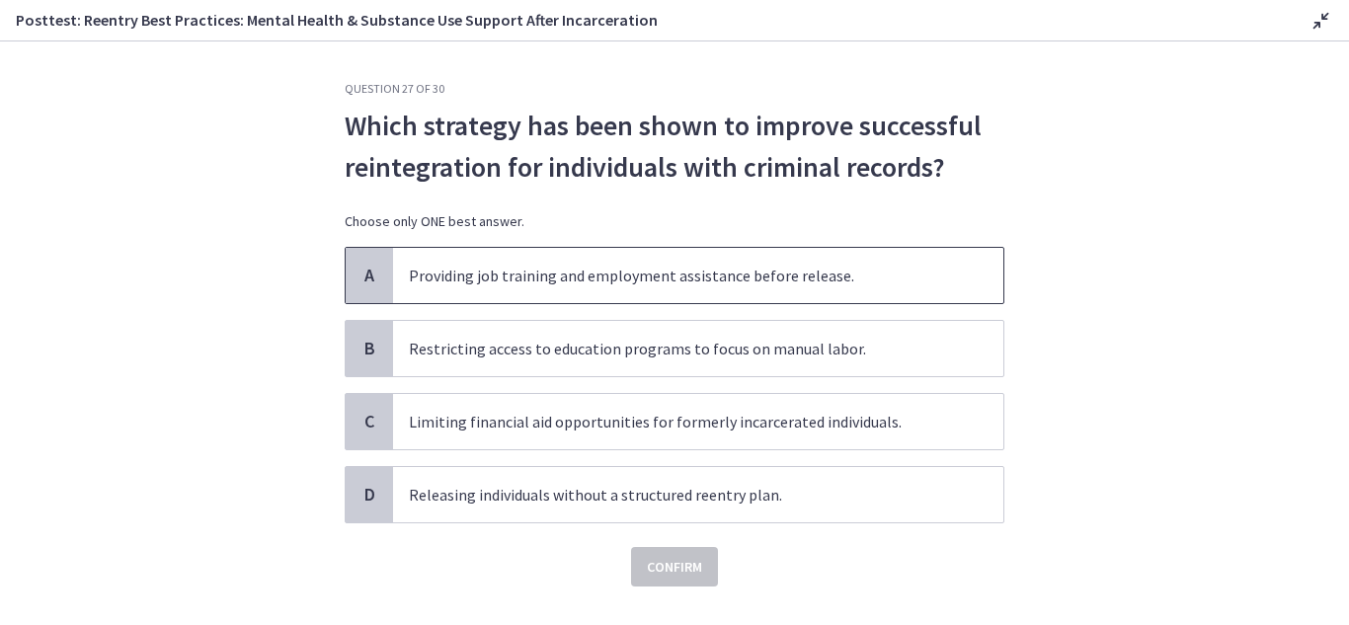
click at [347, 283] on div "A" at bounding box center [369, 275] width 47 height 55
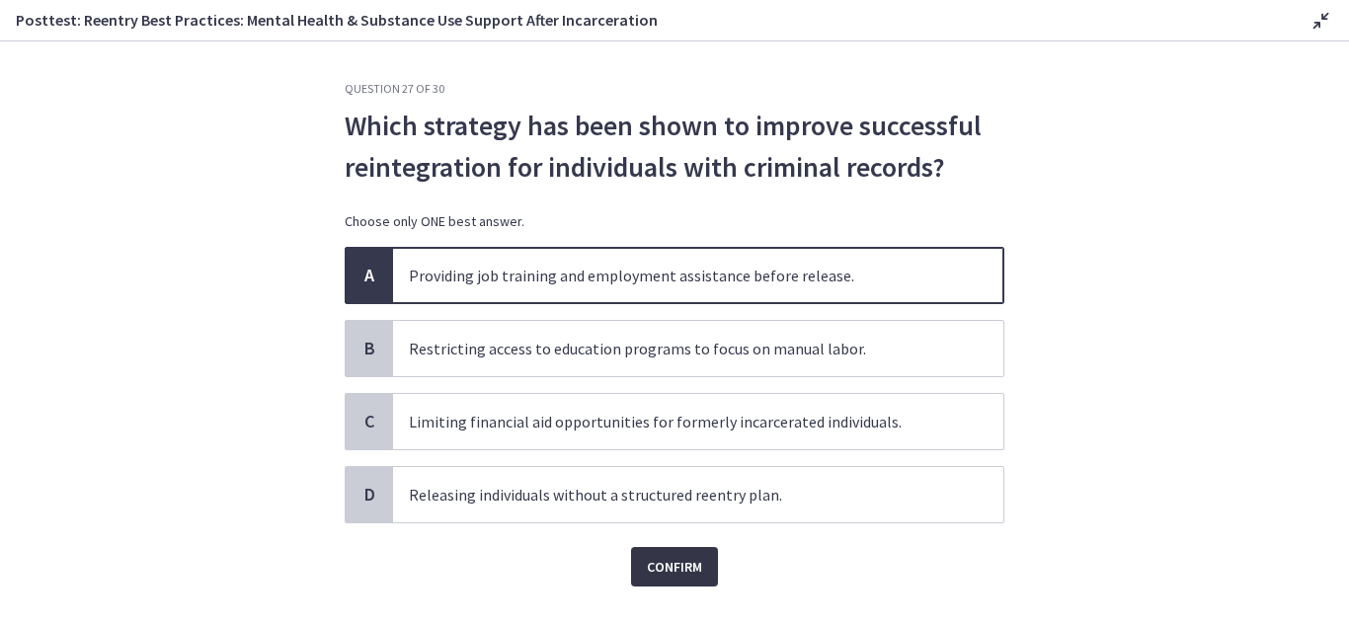
click at [657, 579] on button "Confirm" at bounding box center [674, 567] width 87 height 40
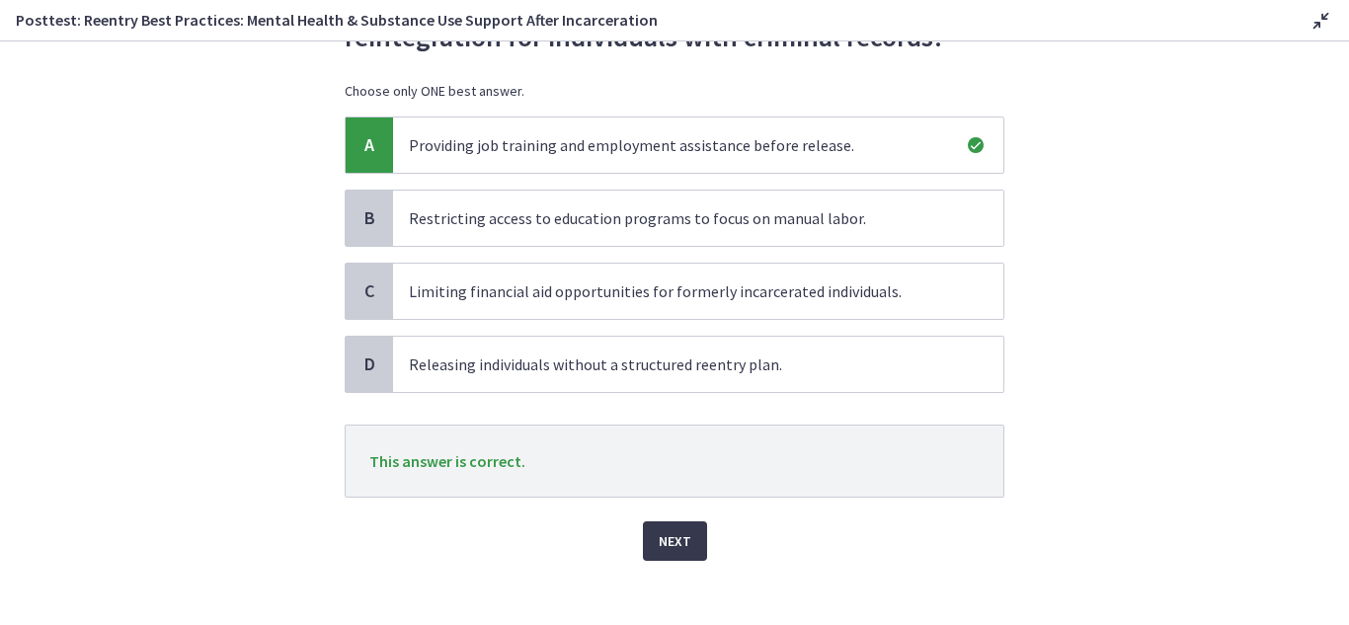
scroll to position [145, 0]
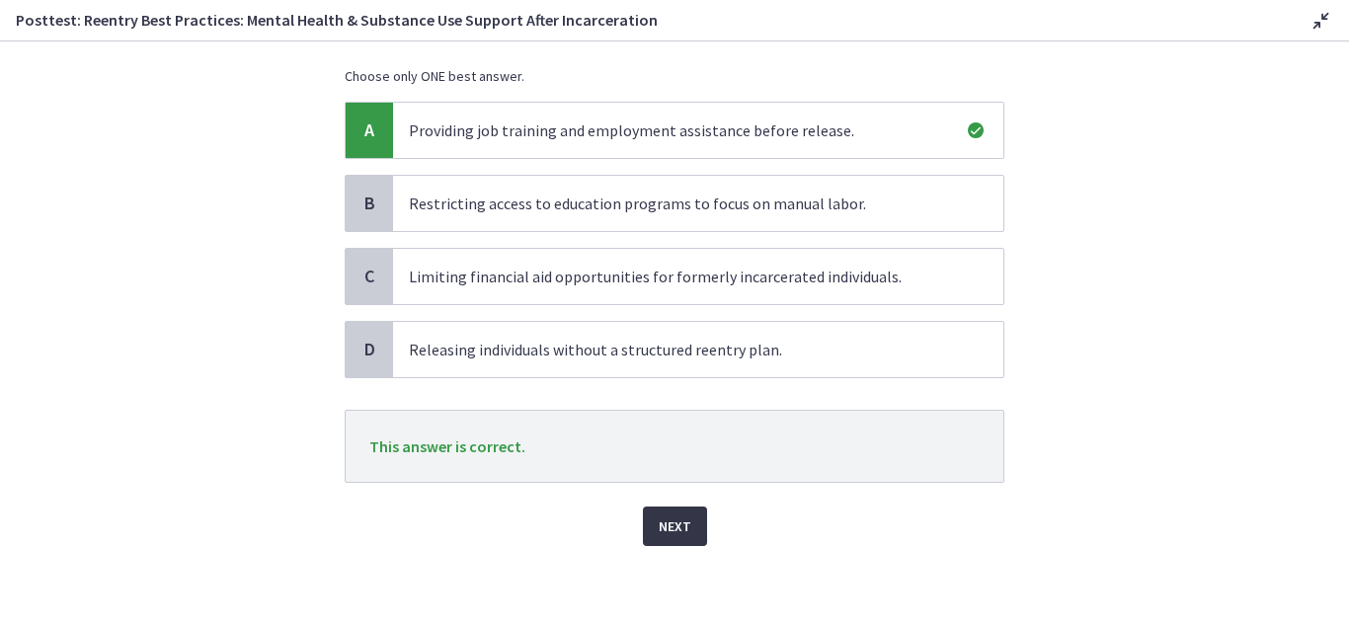
click at [666, 529] on span "Next" at bounding box center [675, 527] width 33 height 24
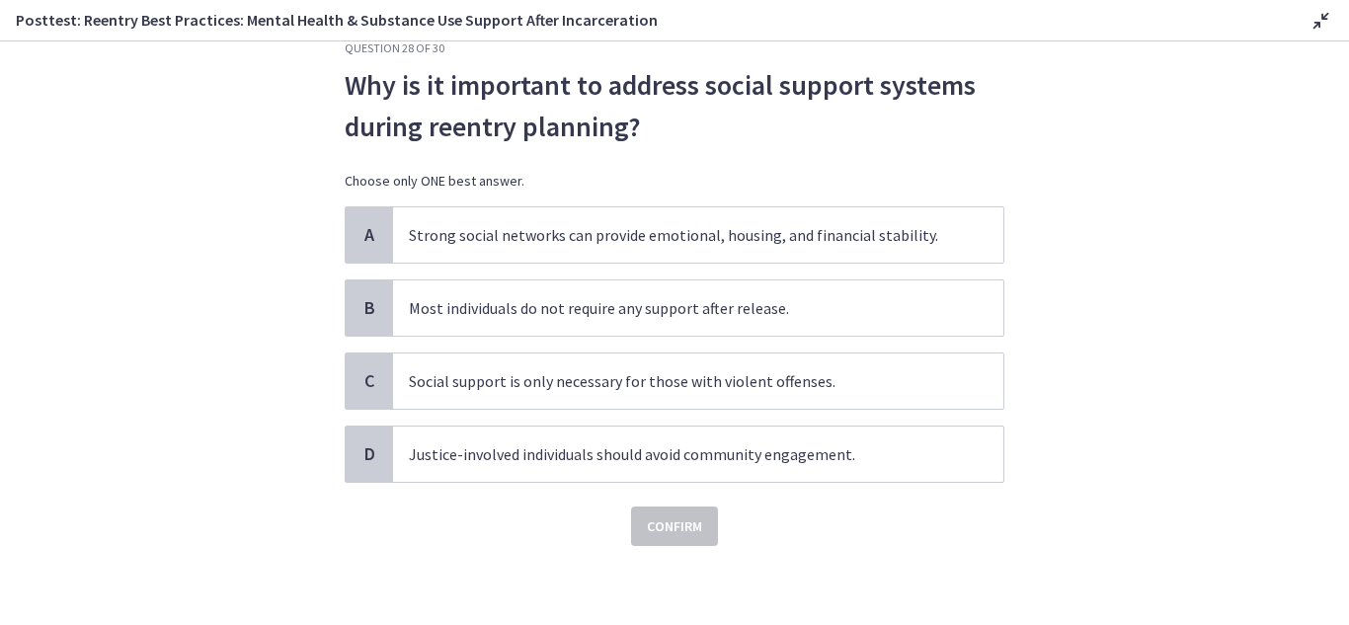
scroll to position [0, 0]
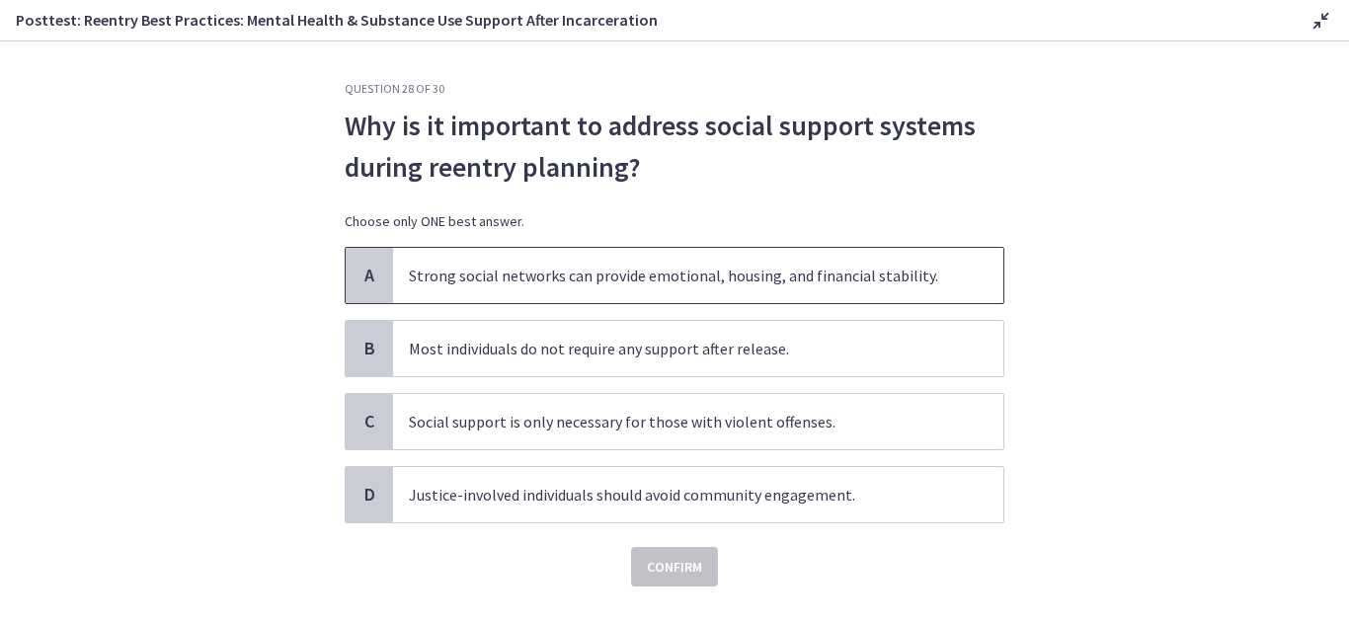
click at [378, 264] on div "A" at bounding box center [369, 275] width 47 height 55
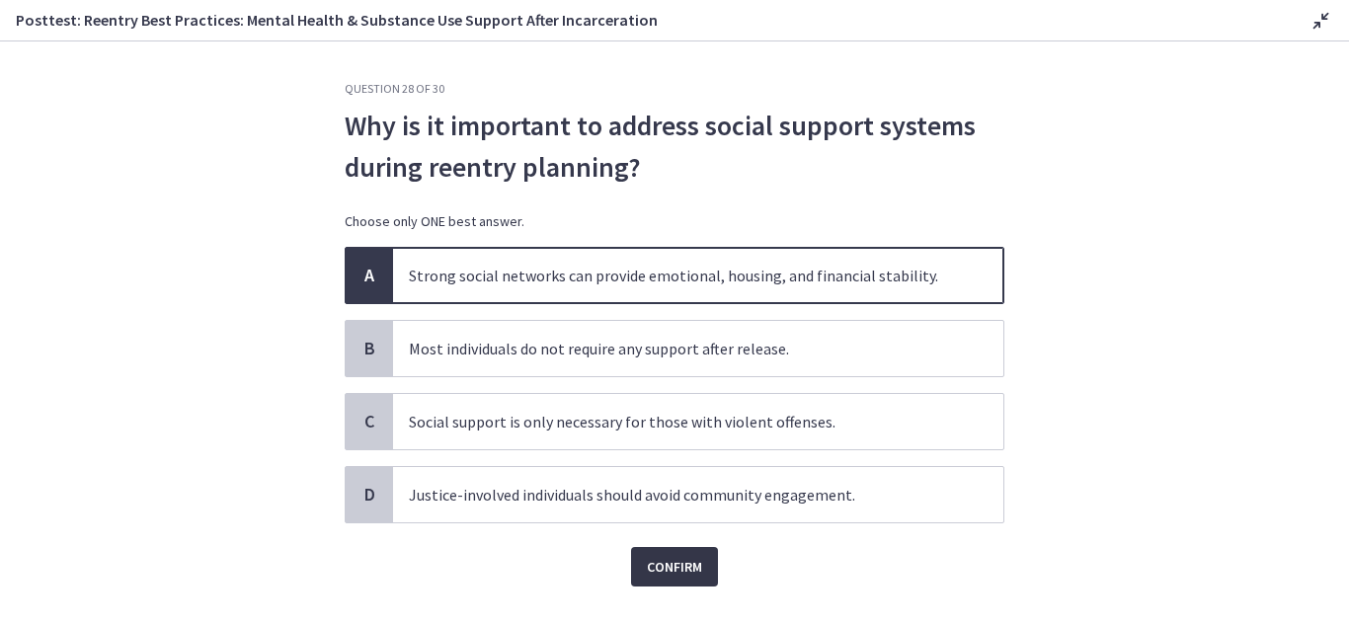
click at [647, 565] on span "Confirm" at bounding box center [674, 567] width 55 height 24
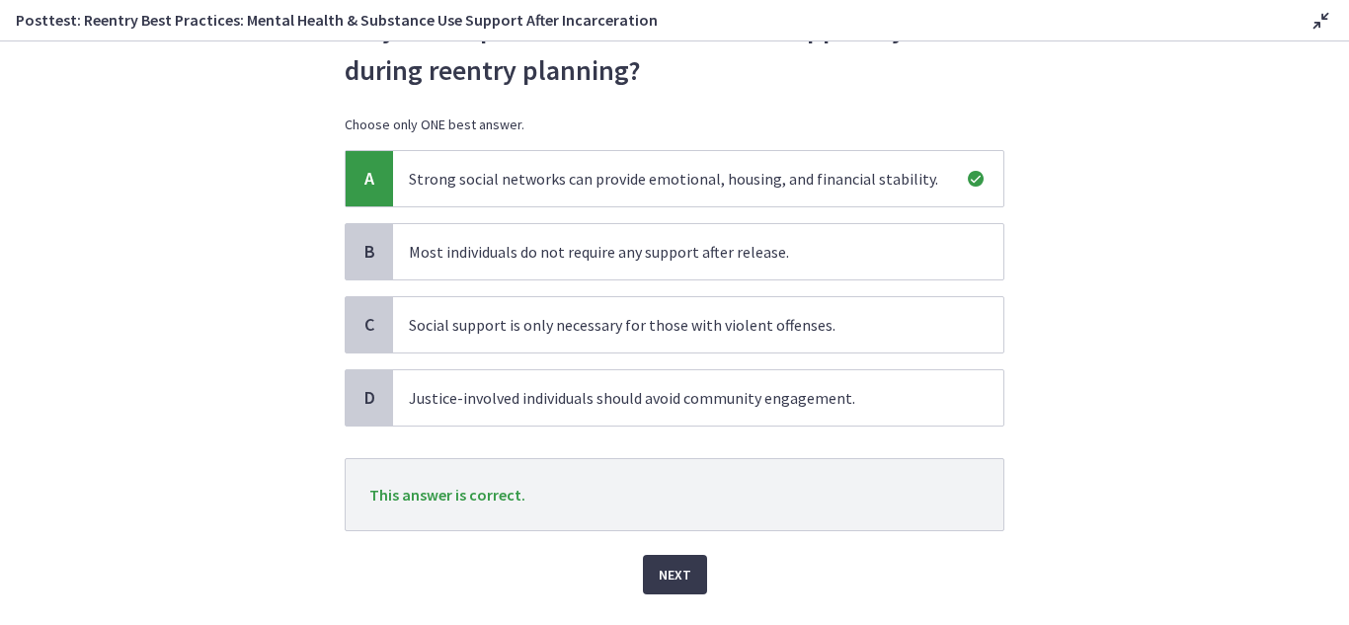
scroll to position [145, 0]
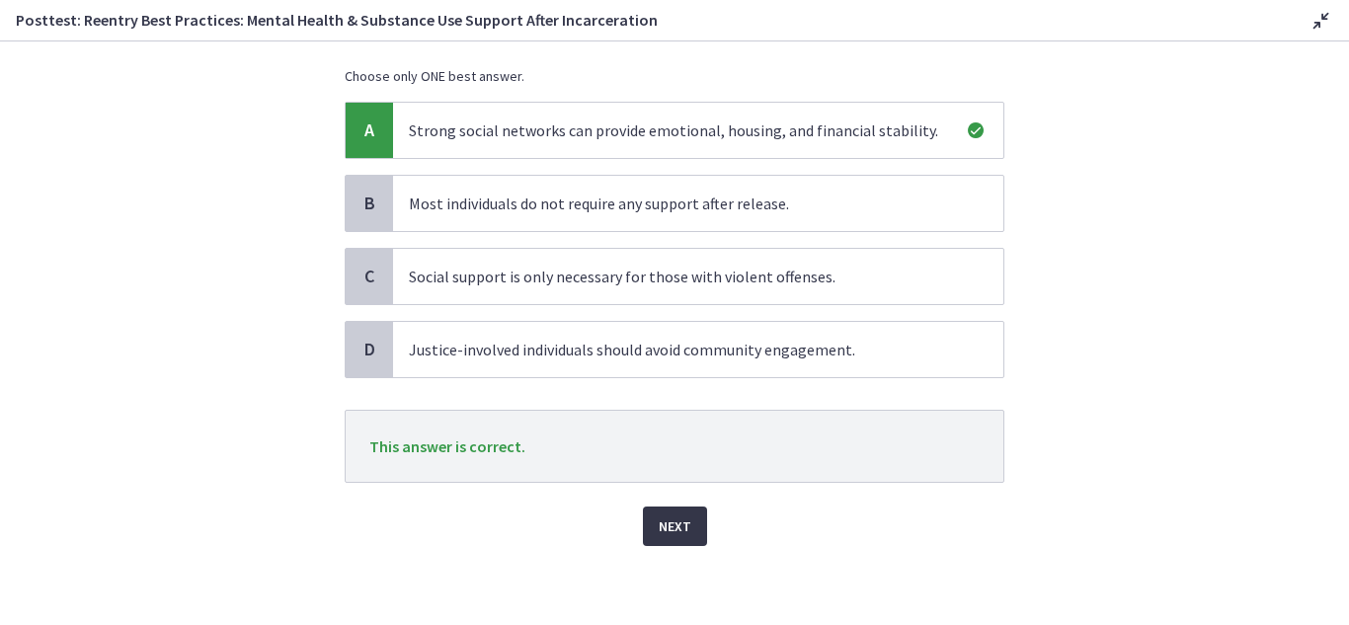
click at [668, 518] on span "Next" at bounding box center [675, 527] width 33 height 24
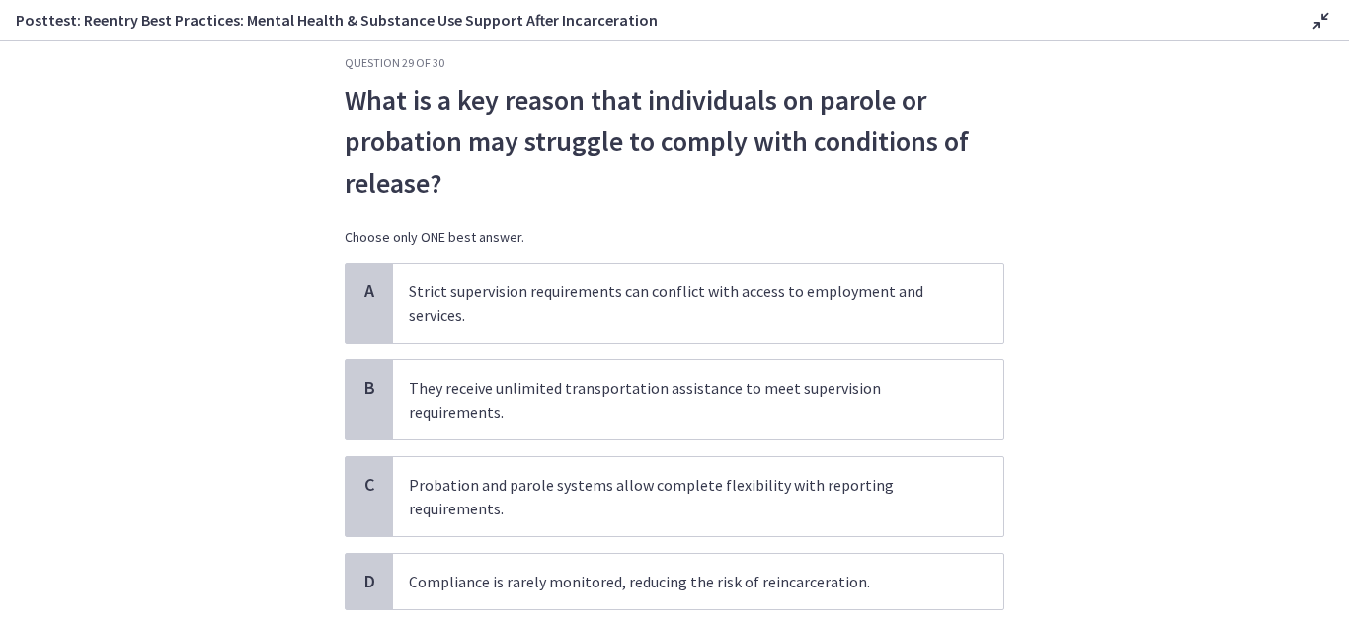
scroll to position [153, 0]
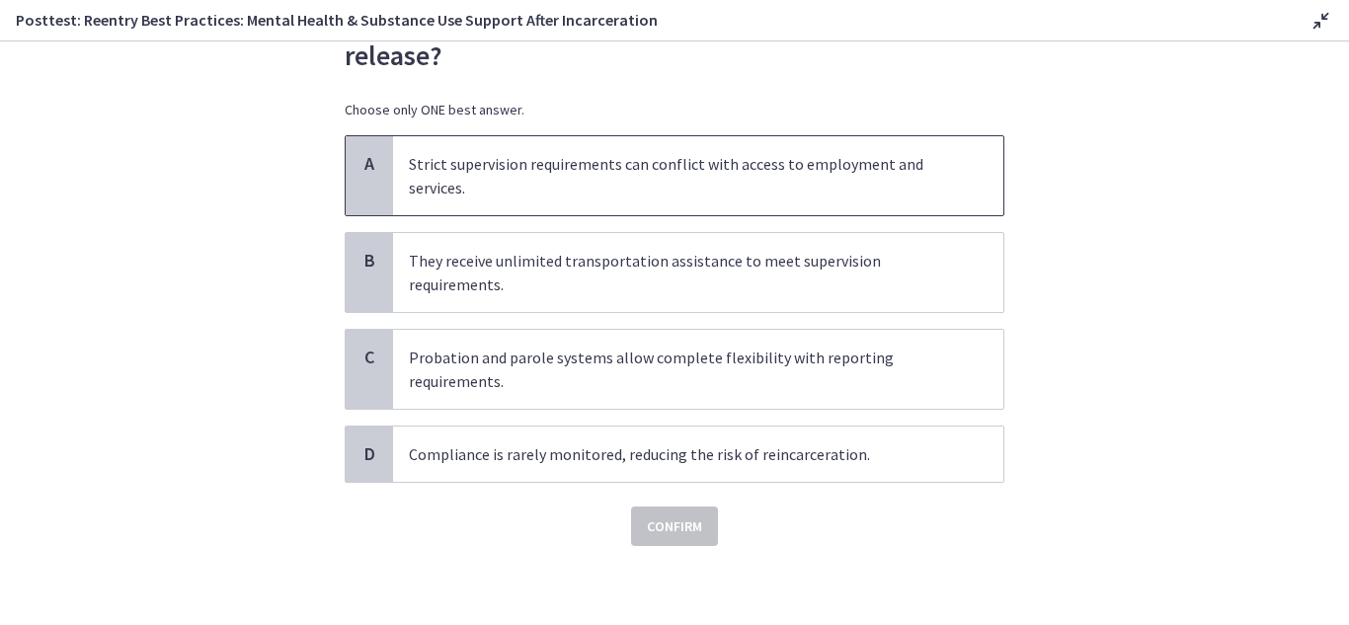
click at [375, 177] on div "A" at bounding box center [369, 175] width 47 height 79
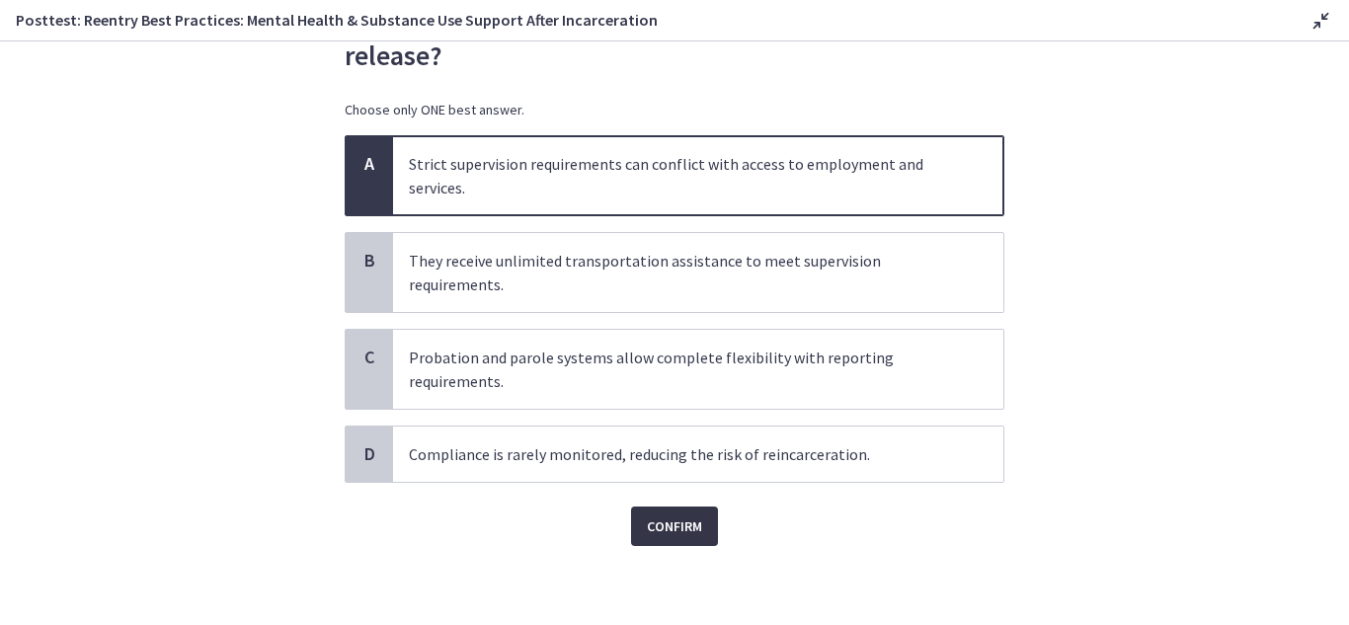
click at [692, 532] on span "Confirm" at bounding box center [674, 527] width 55 height 24
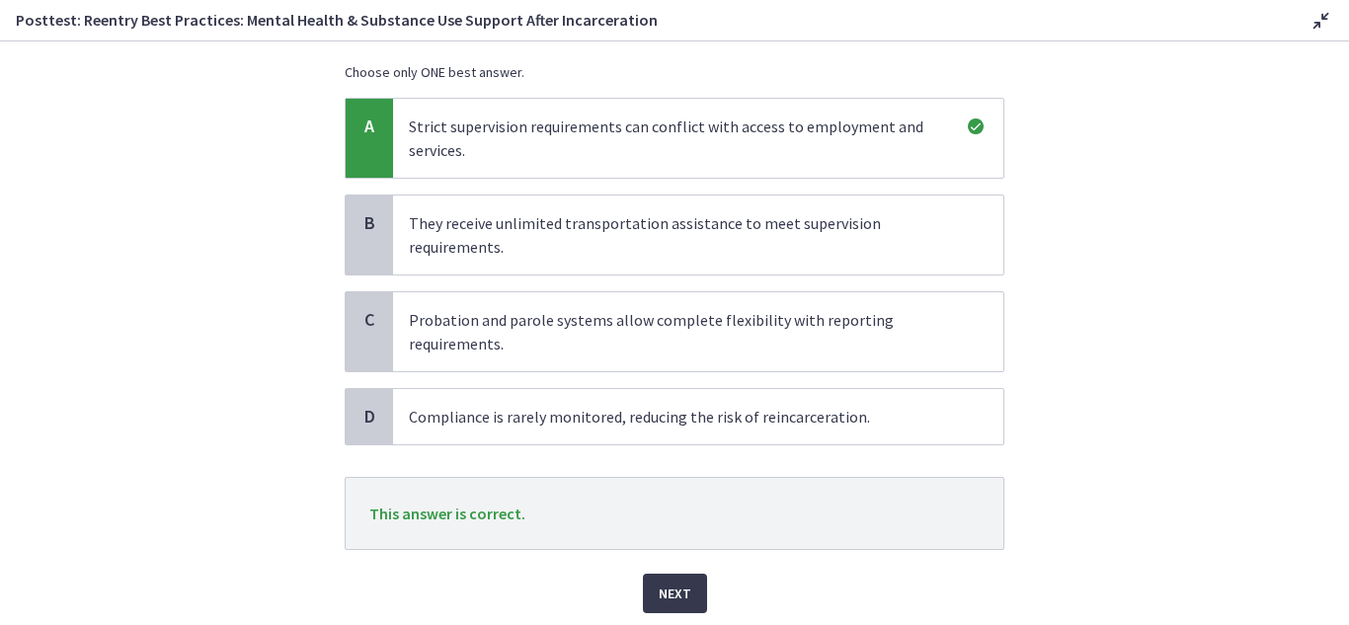
scroll to position [258, 0]
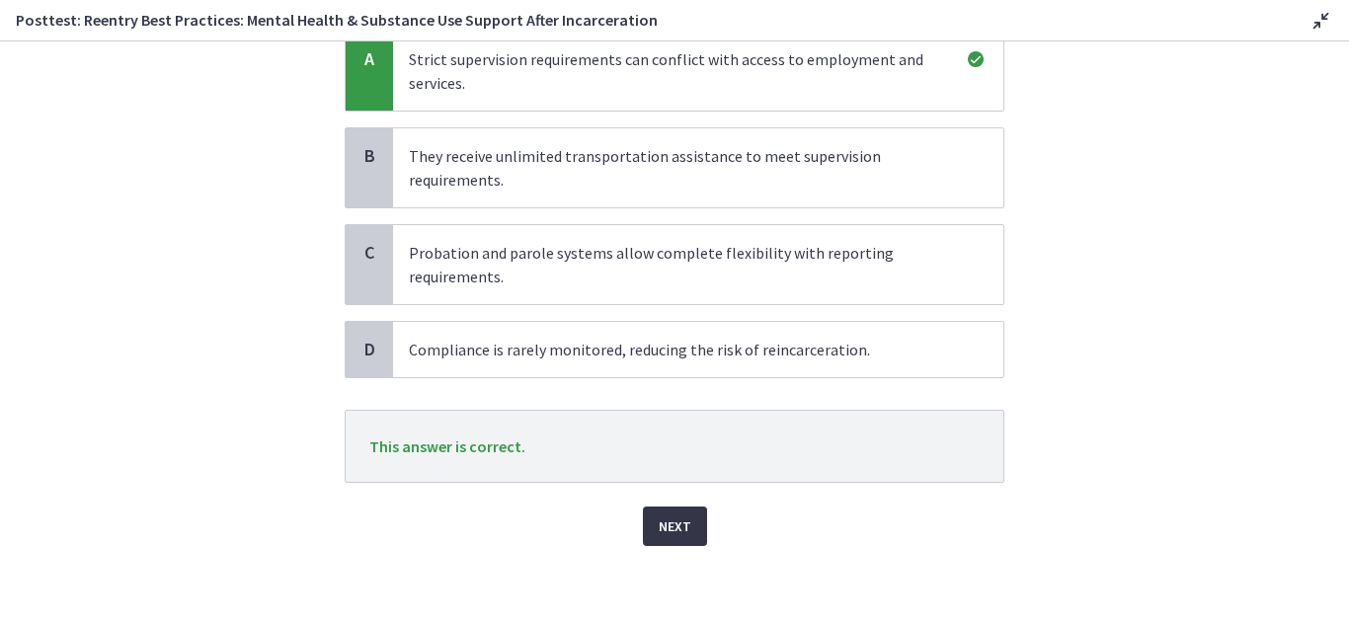
click at [680, 528] on span "Next" at bounding box center [675, 527] width 33 height 24
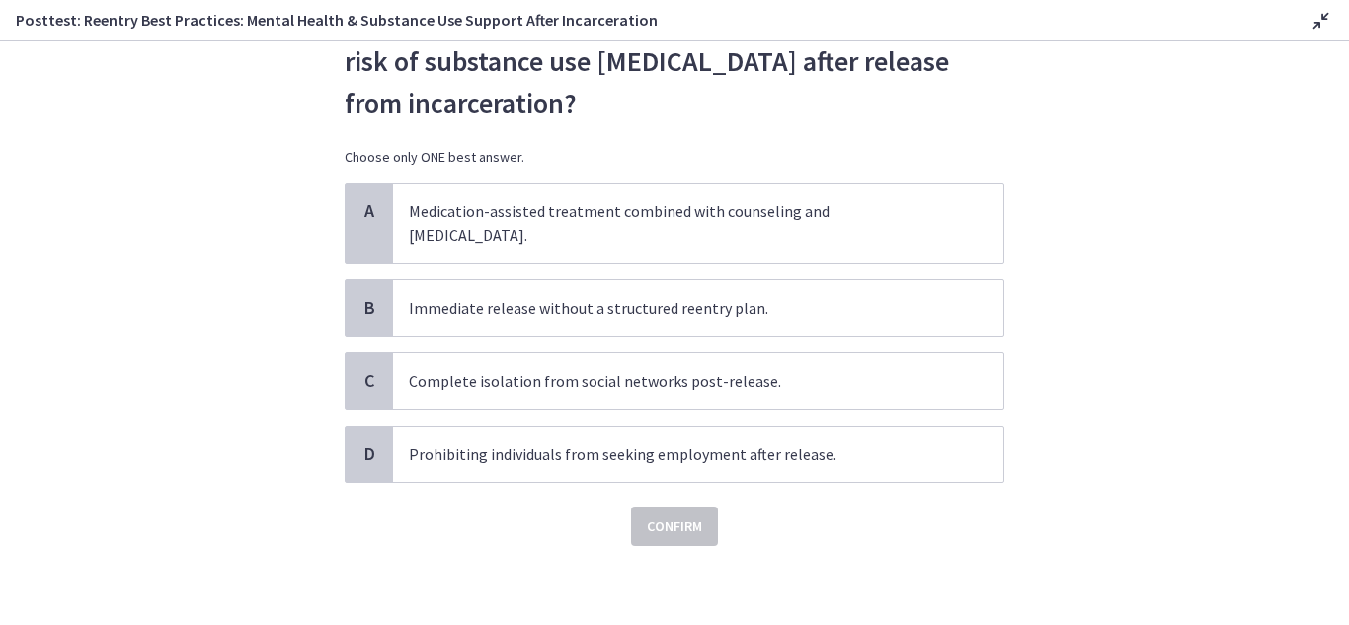
scroll to position [0, 0]
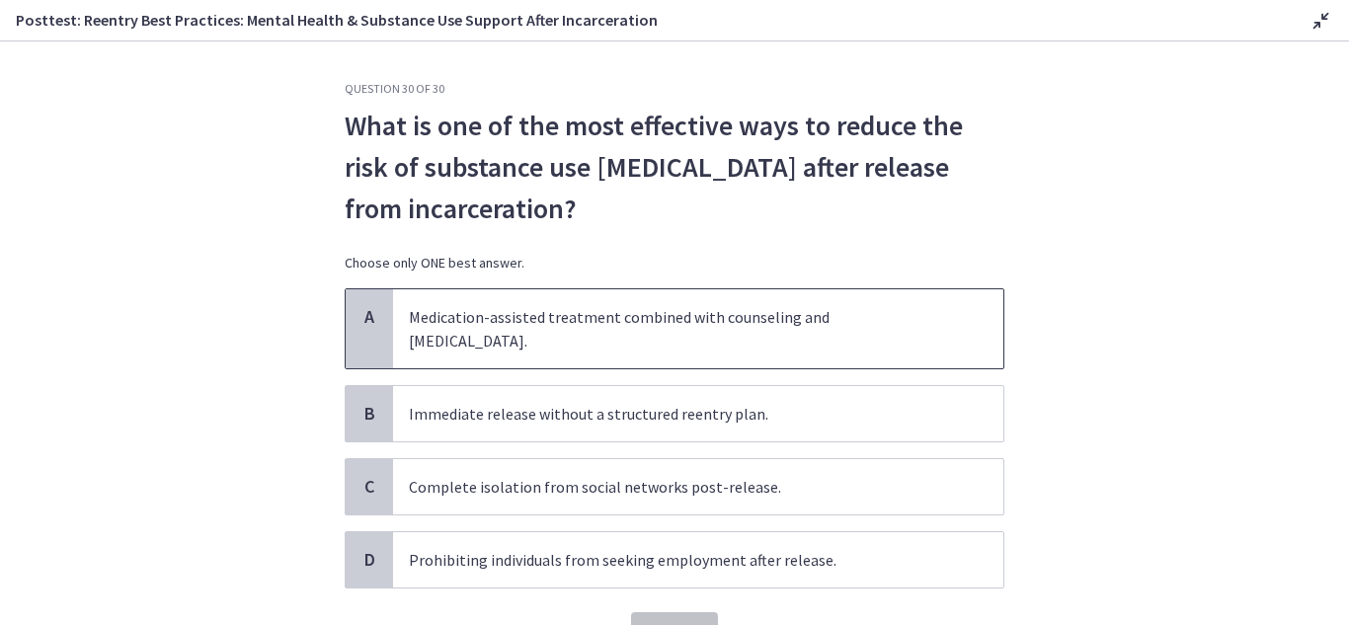
click at [359, 326] on span "A" at bounding box center [370, 317] width 24 height 24
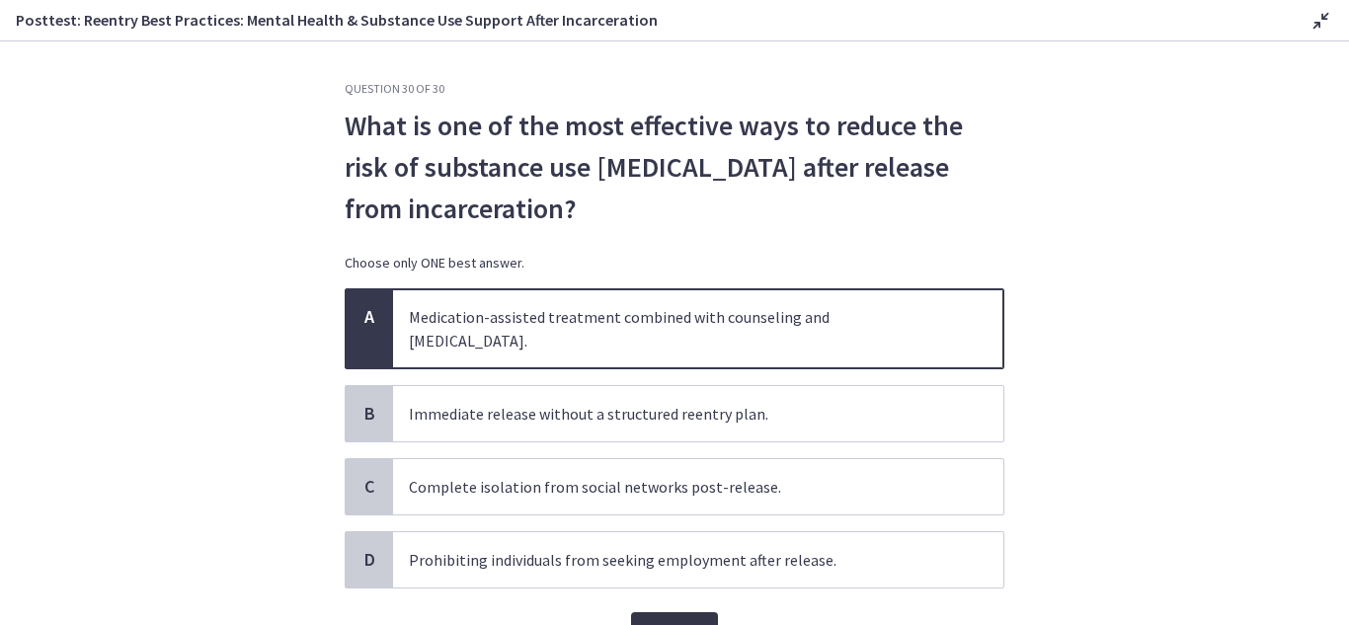
click at [657, 620] on span "Confirm" at bounding box center [674, 632] width 55 height 24
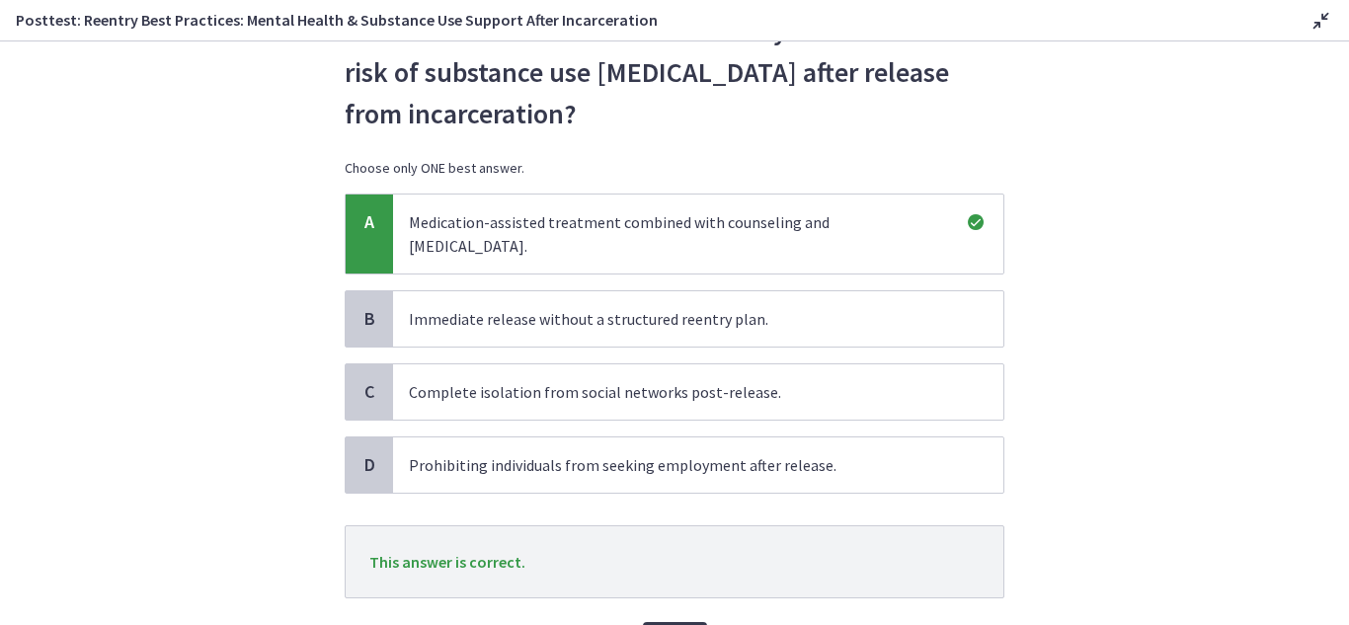
scroll to position [187, 0]
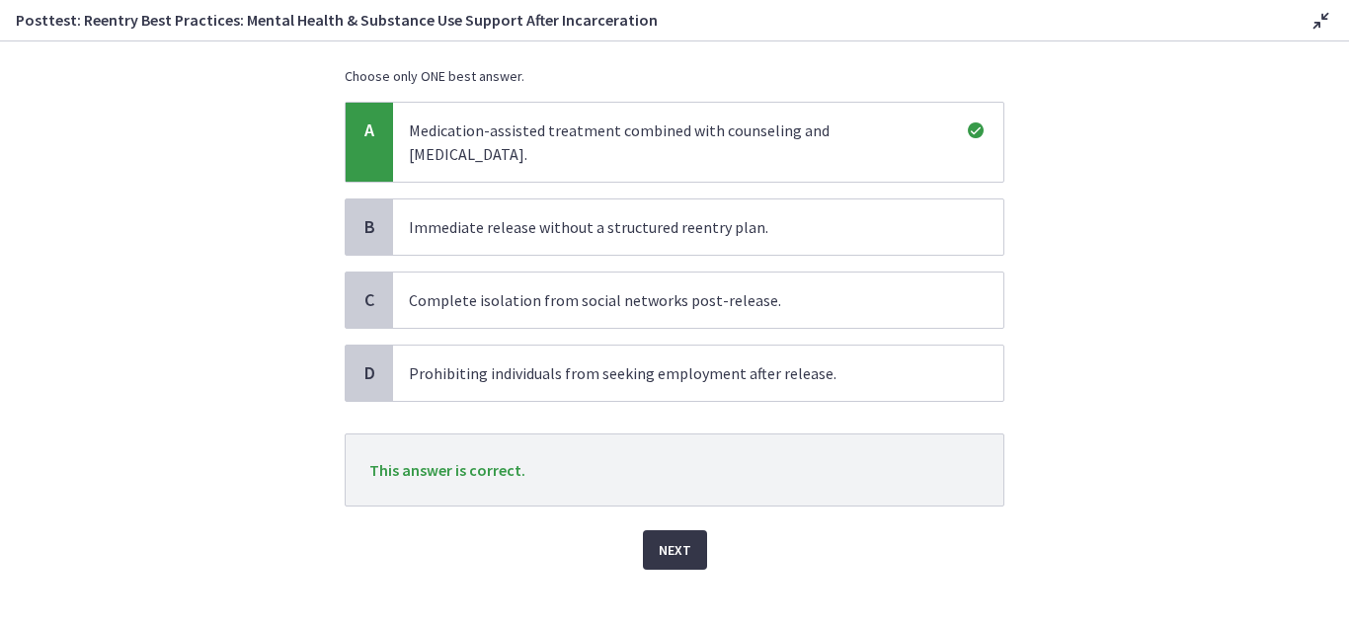
click at [677, 538] on span "Next" at bounding box center [675, 550] width 33 height 24
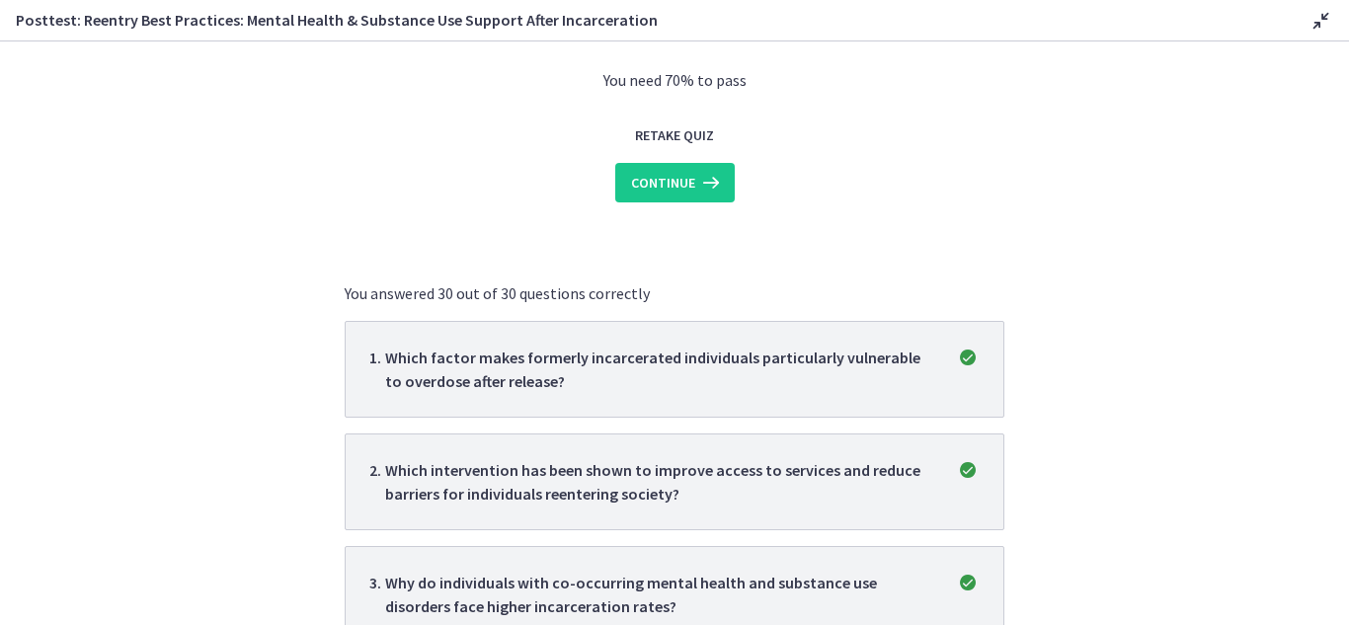
scroll to position [0, 0]
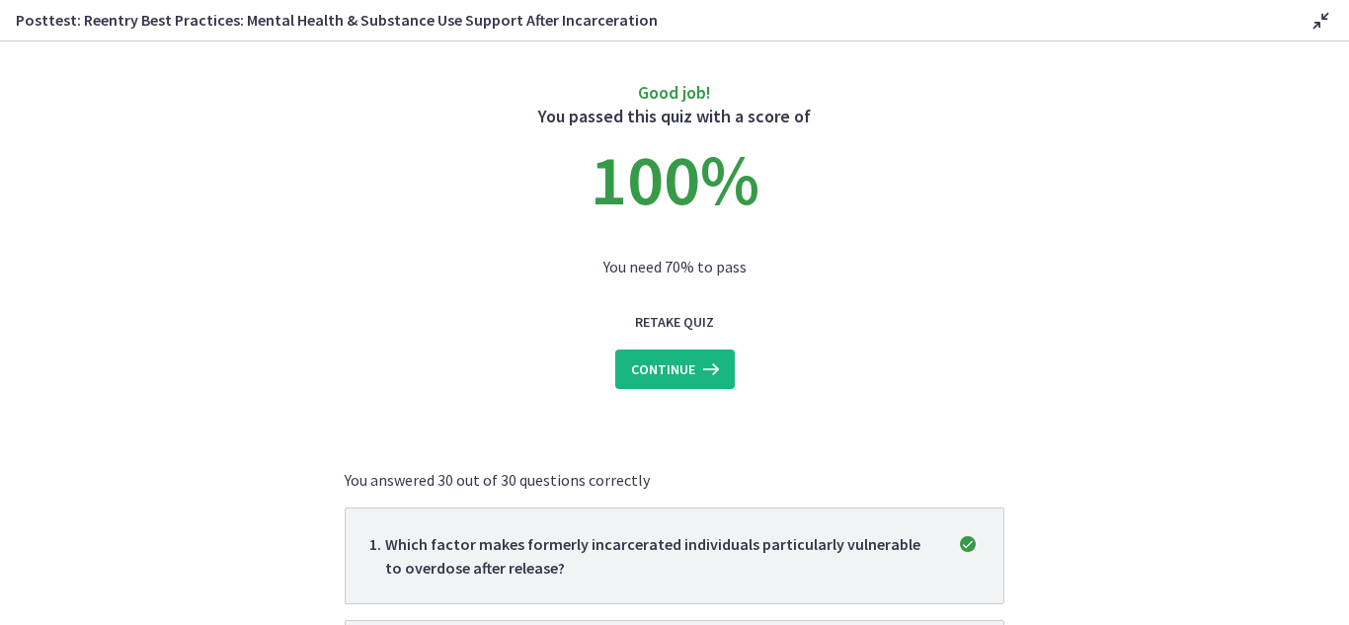
click at [696, 360] on icon at bounding box center [709, 370] width 28 height 24
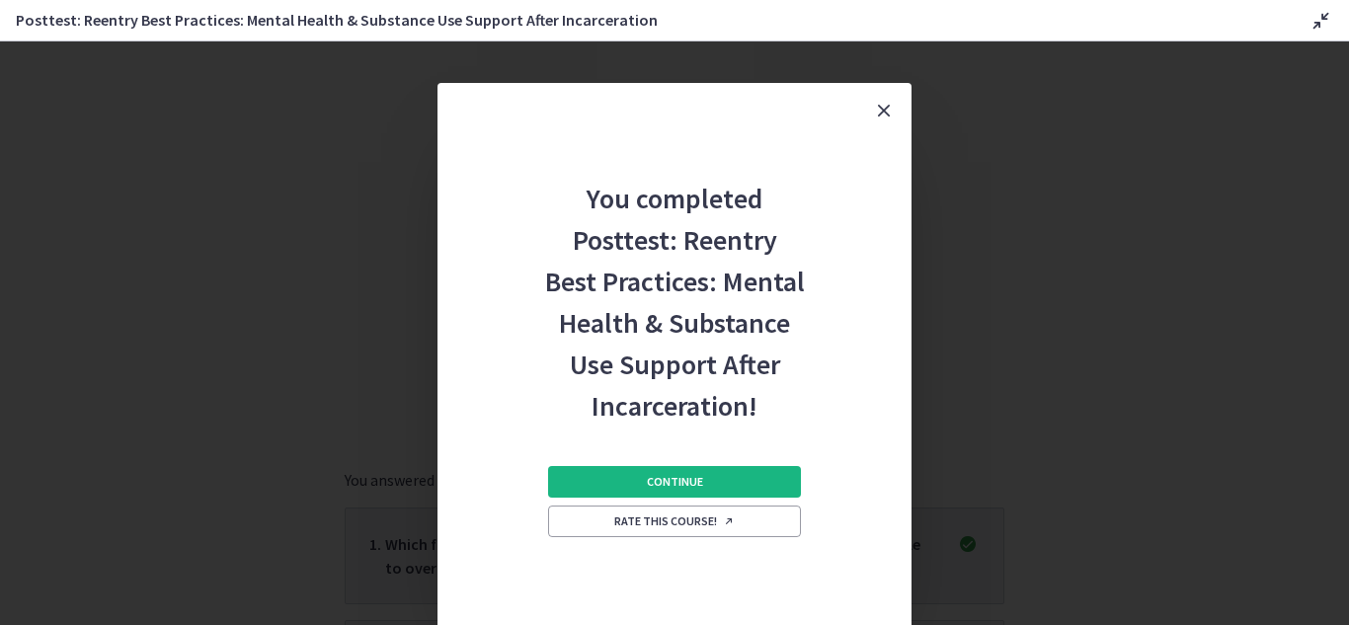
click at [673, 488] on span "Continue" at bounding box center [675, 482] width 56 height 16
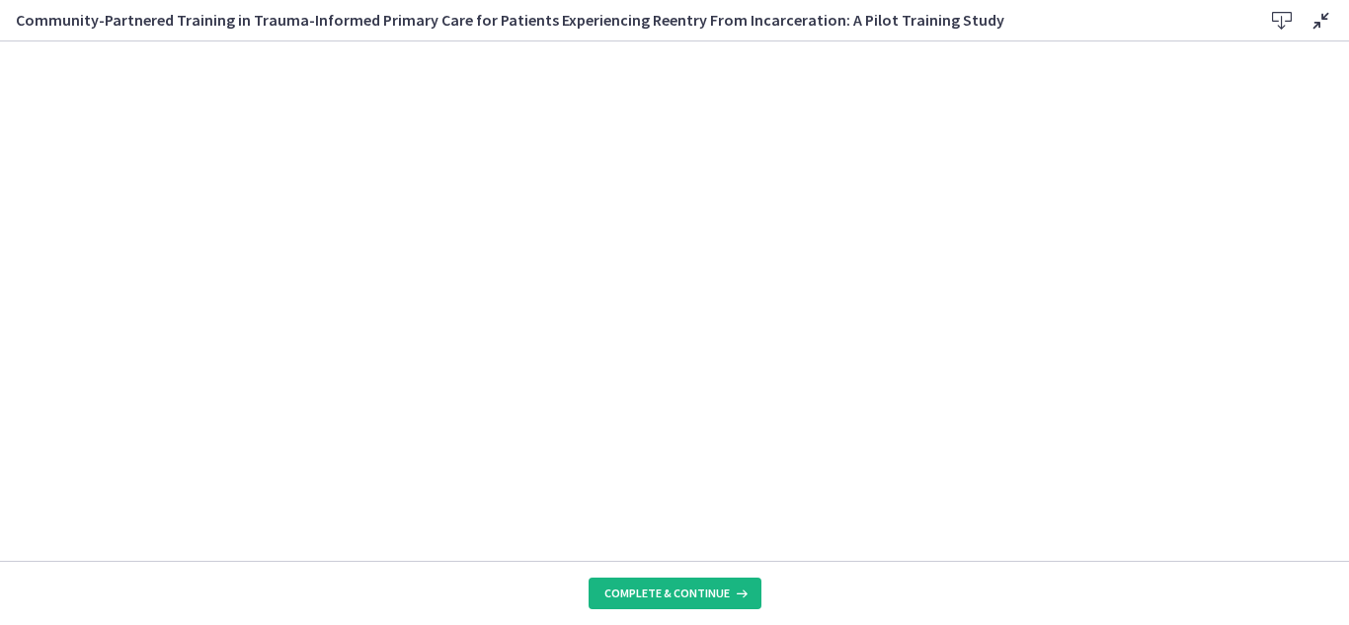
click at [738, 596] on icon at bounding box center [740, 594] width 20 height 16
click at [719, 592] on span "Complete & continue" at bounding box center [666, 594] width 125 height 16
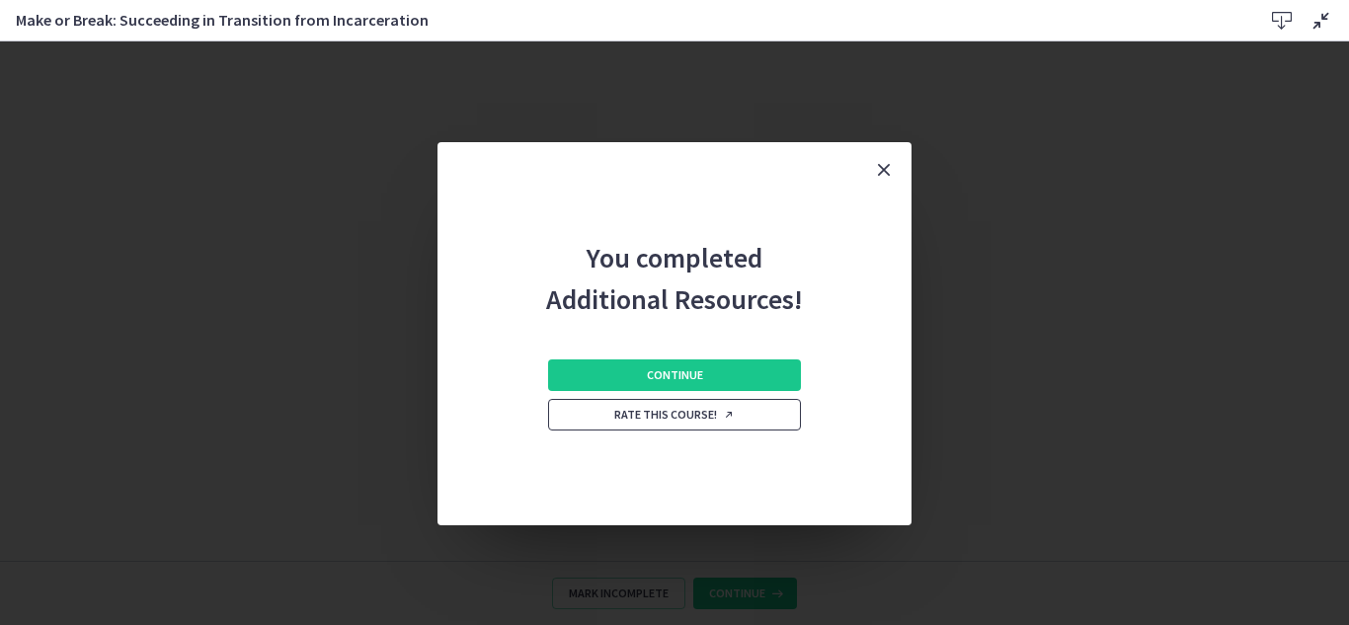
click at [676, 419] on span "Rate this course!" at bounding box center [674, 415] width 120 height 16
click at [887, 181] on icon "Close" at bounding box center [884, 170] width 24 height 24
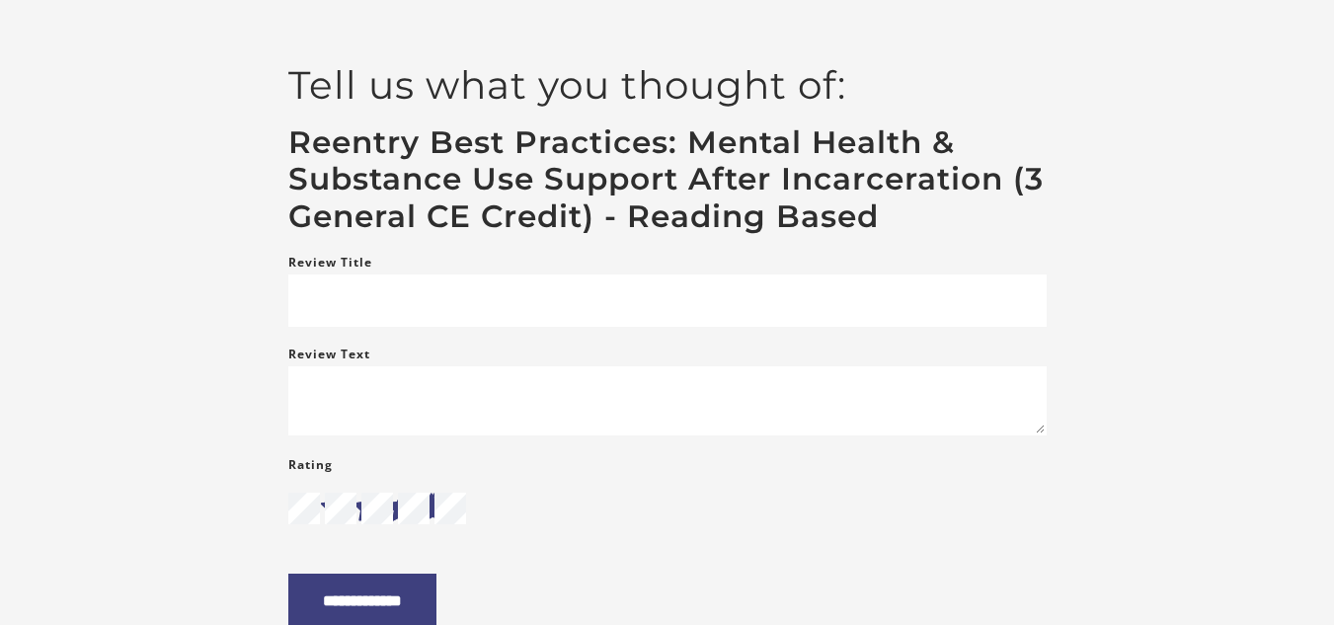
scroll to position [126, 0]
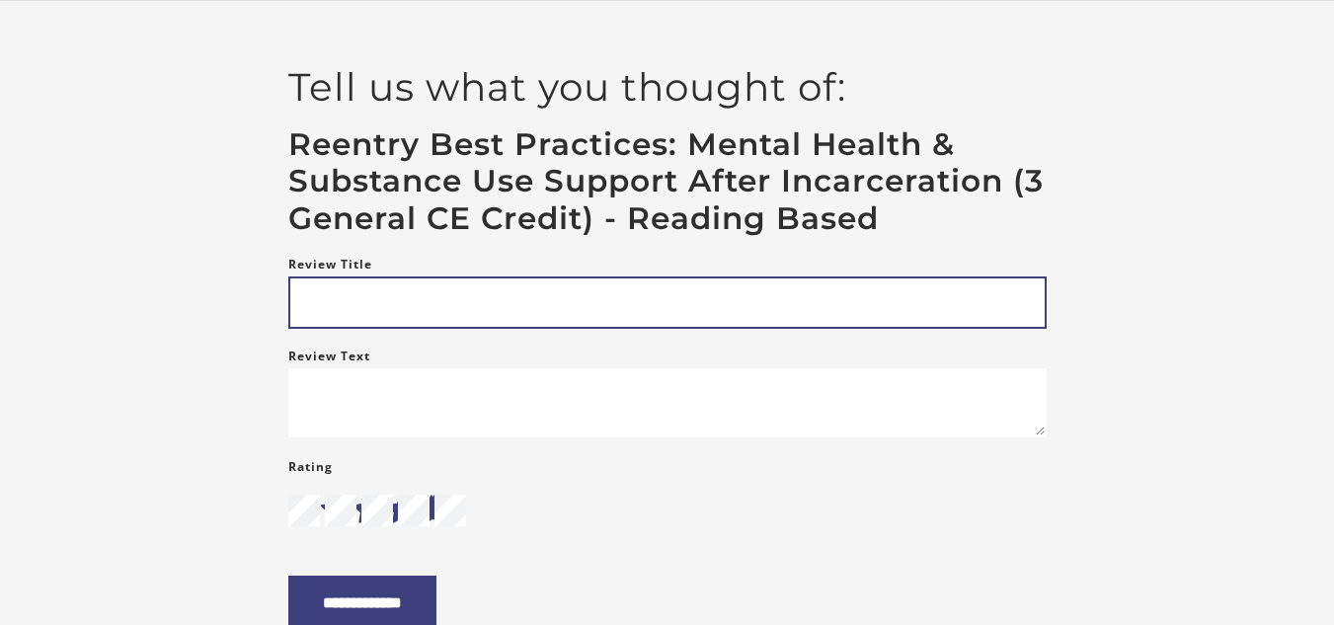
click at [297, 299] on input "Review Title" at bounding box center [667, 303] width 758 height 52
type input "**********"
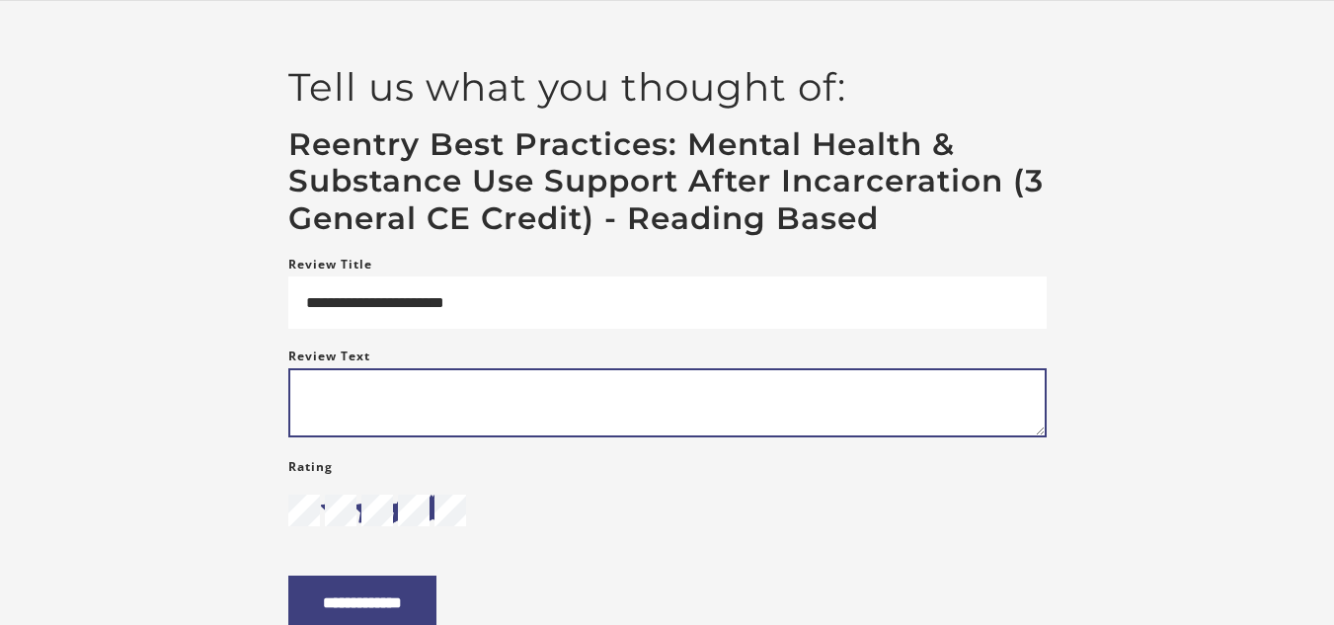
click at [318, 407] on textarea "Review Text" at bounding box center [667, 402] width 758 height 69
click at [388, 402] on textarea "*****" at bounding box center [667, 402] width 758 height 69
type textarea "**********"
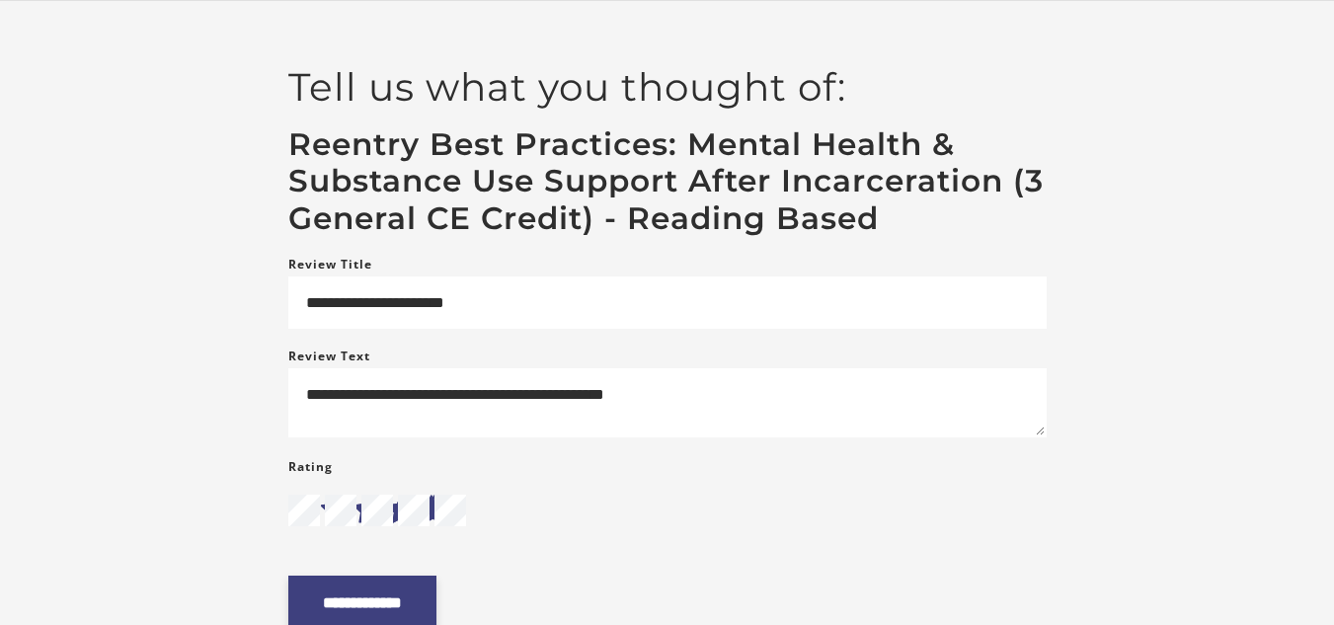
click at [374, 616] on input "**********" at bounding box center [362, 603] width 148 height 54
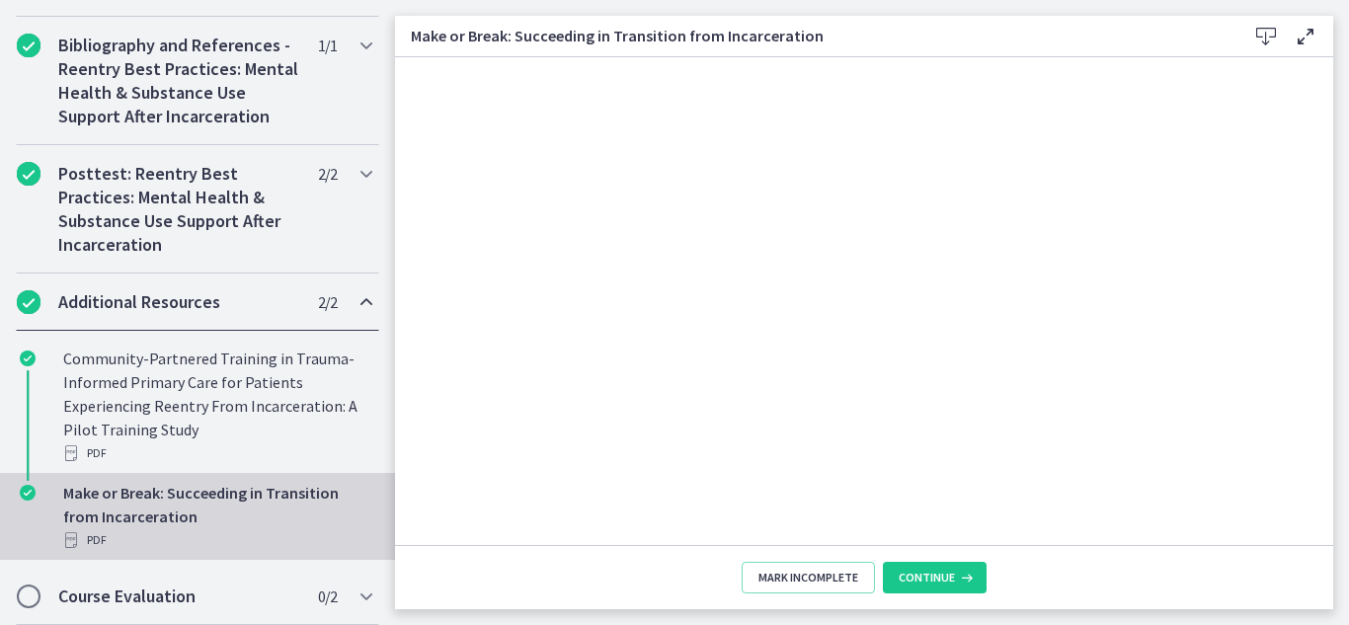
scroll to position [594, 0]
click at [924, 570] on span "Continue" at bounding box center [927, 578] width 56 height 16
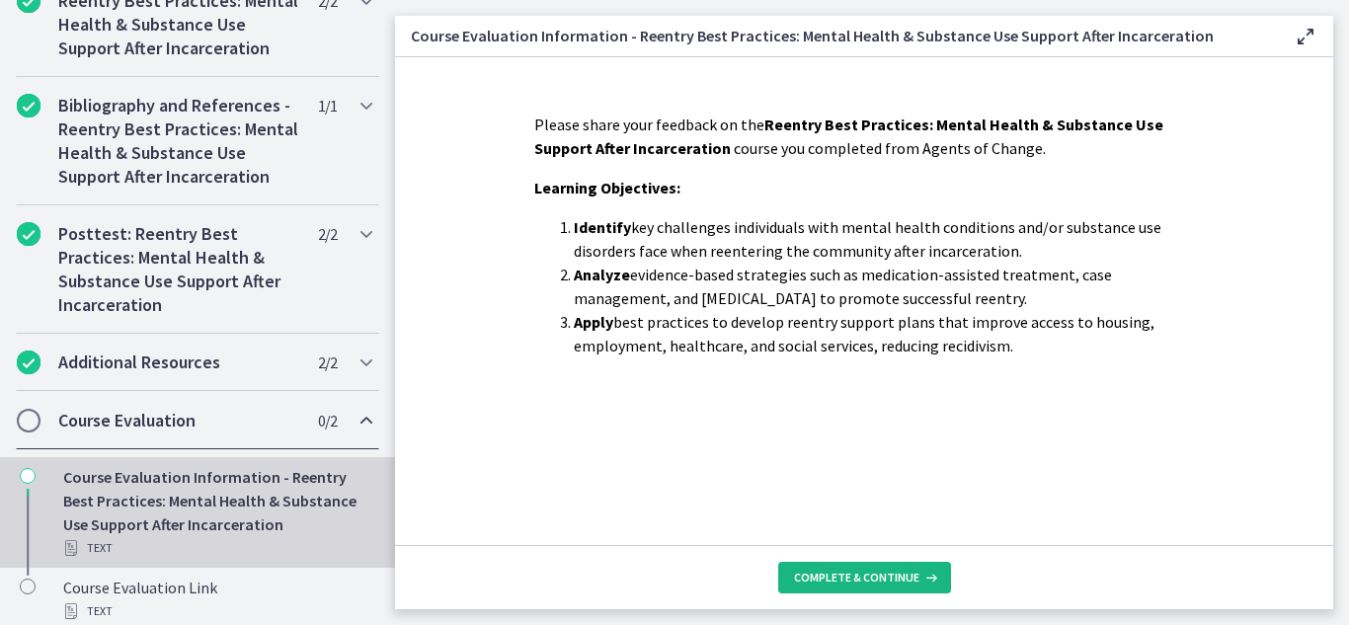
scroll to position [546, 0]
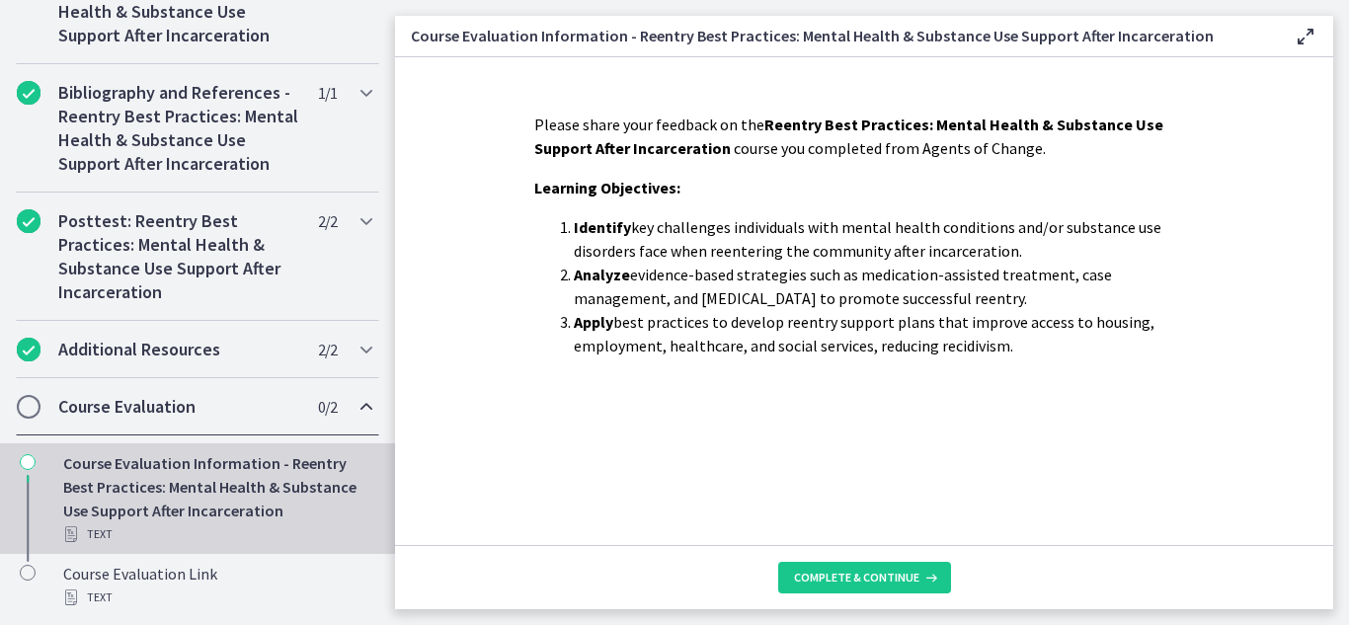
click at [31, 403] on span "Chapters" at bounding box center [29, 407] width 20 height 20
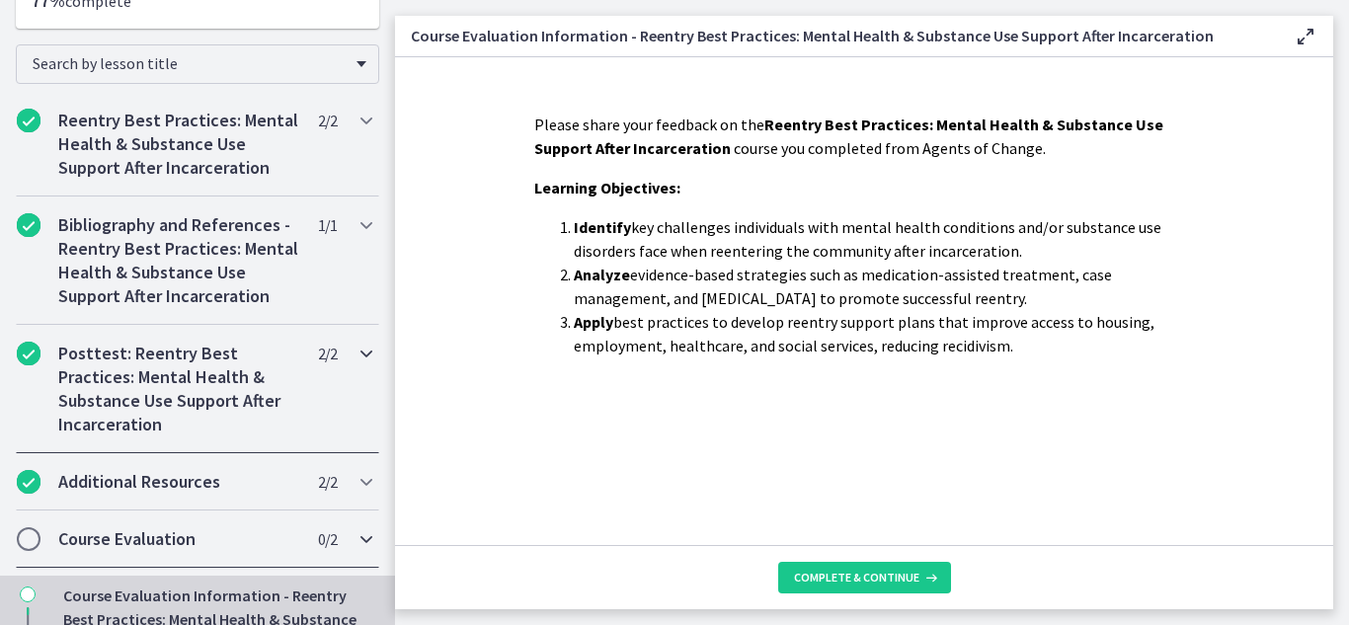
scroll to position [357, 0]
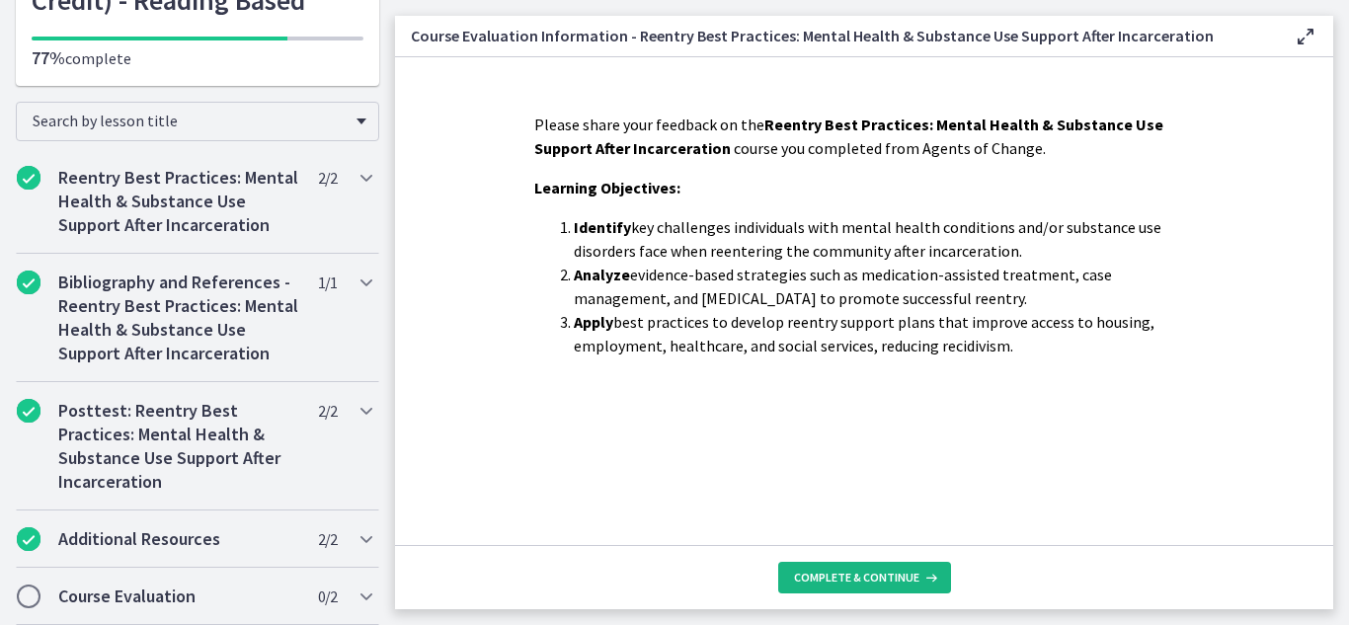
click at [911, 582] on span "Complete & continue" at bounding box center [856, 578] width 125 height 16
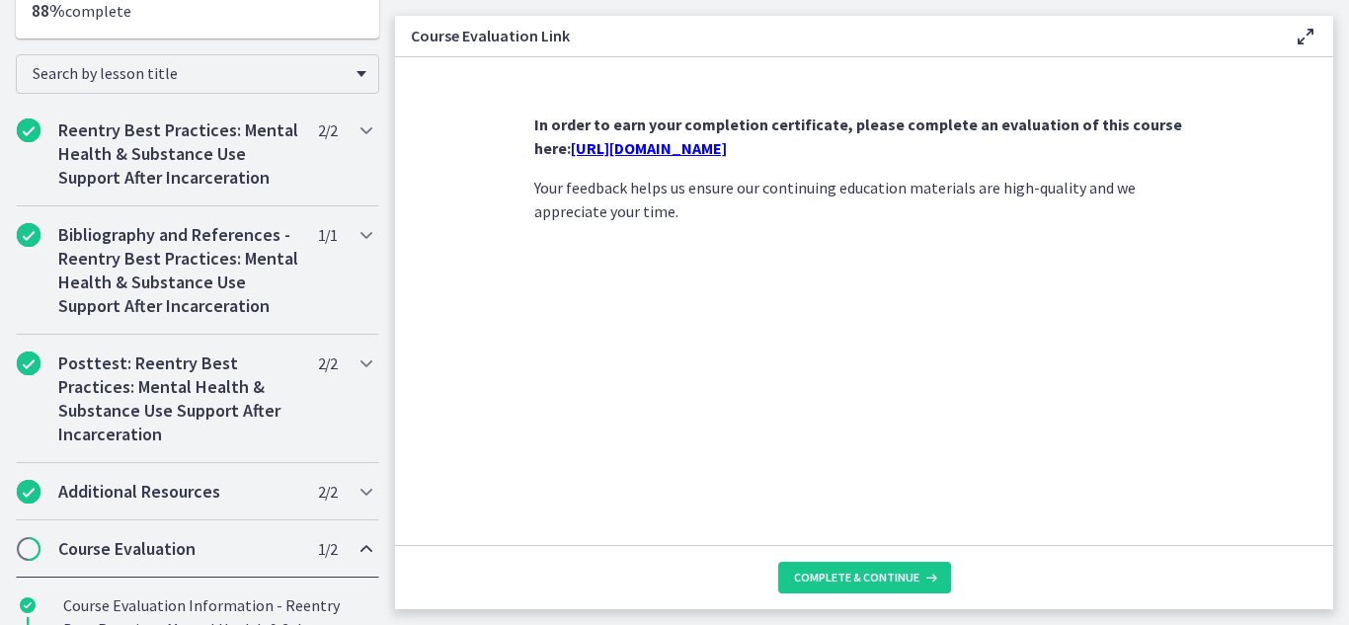
click at [727, 148] on link "https://forms.gle/Nv4E2Ue4TqhexUUi8" at bounding box center [649, 148] width 156 height 20
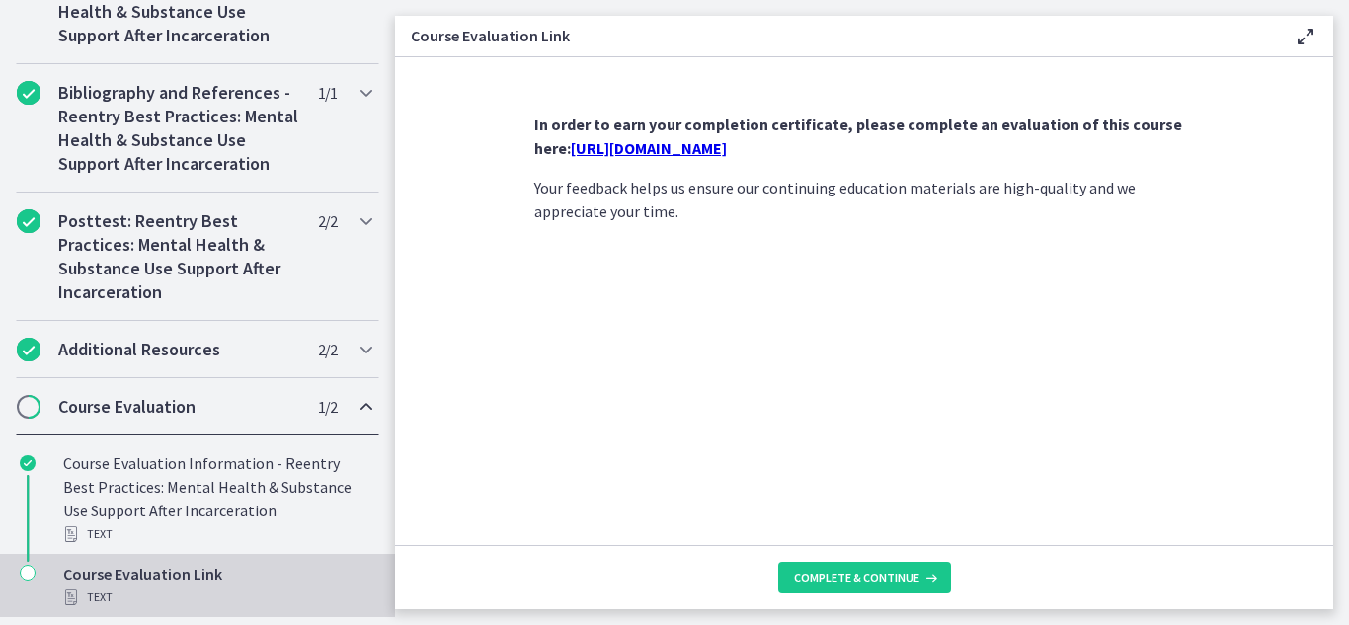
scroll to position [546, 0]
click at [35, 574] on icon "Chapters" at bounding box center [28, 573] width 16 height 16
click at [891, 575] on span "Complete & continue" at bounding box center [856, 578] width 125 height 16
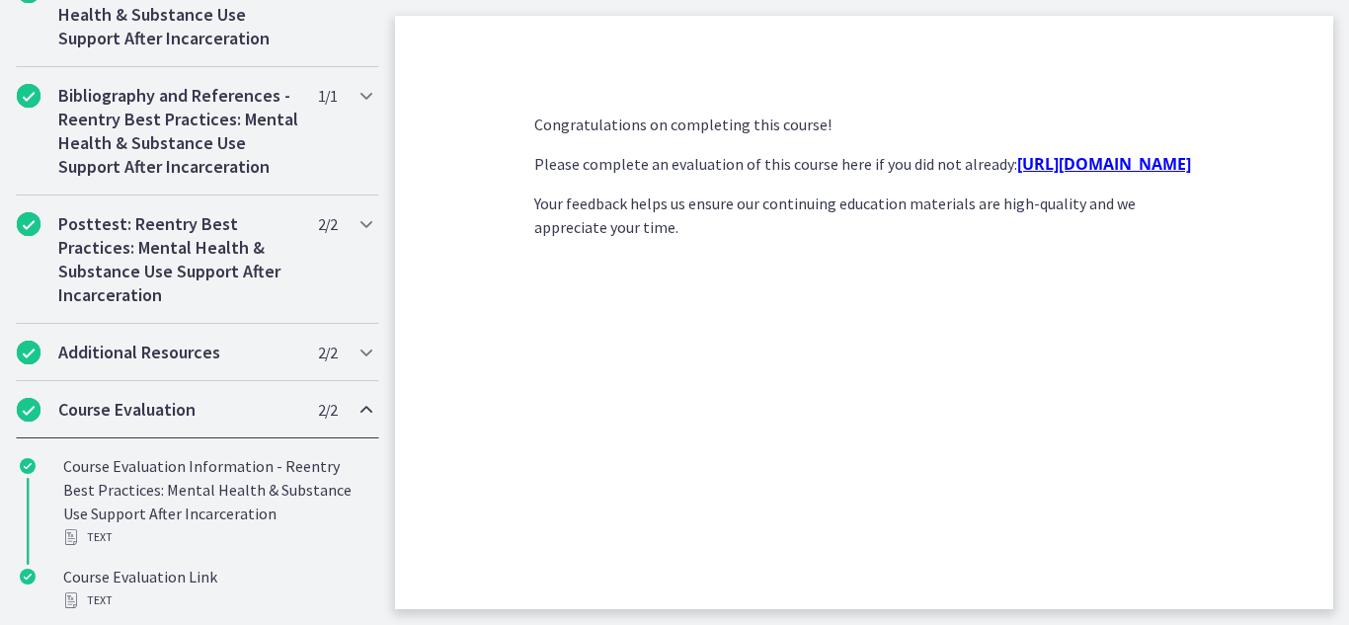
scroll to position [652, 0]
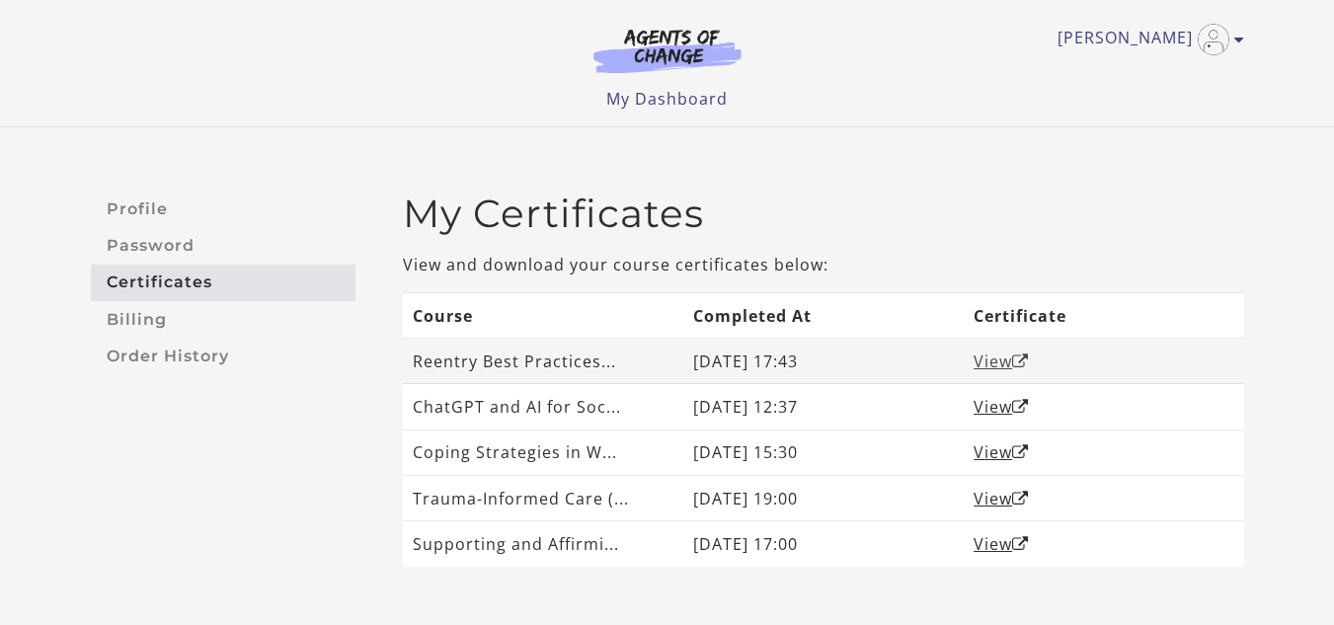
click at [1003, 363] on link "View" at bounding box center [1001, 362] width 55 height 22
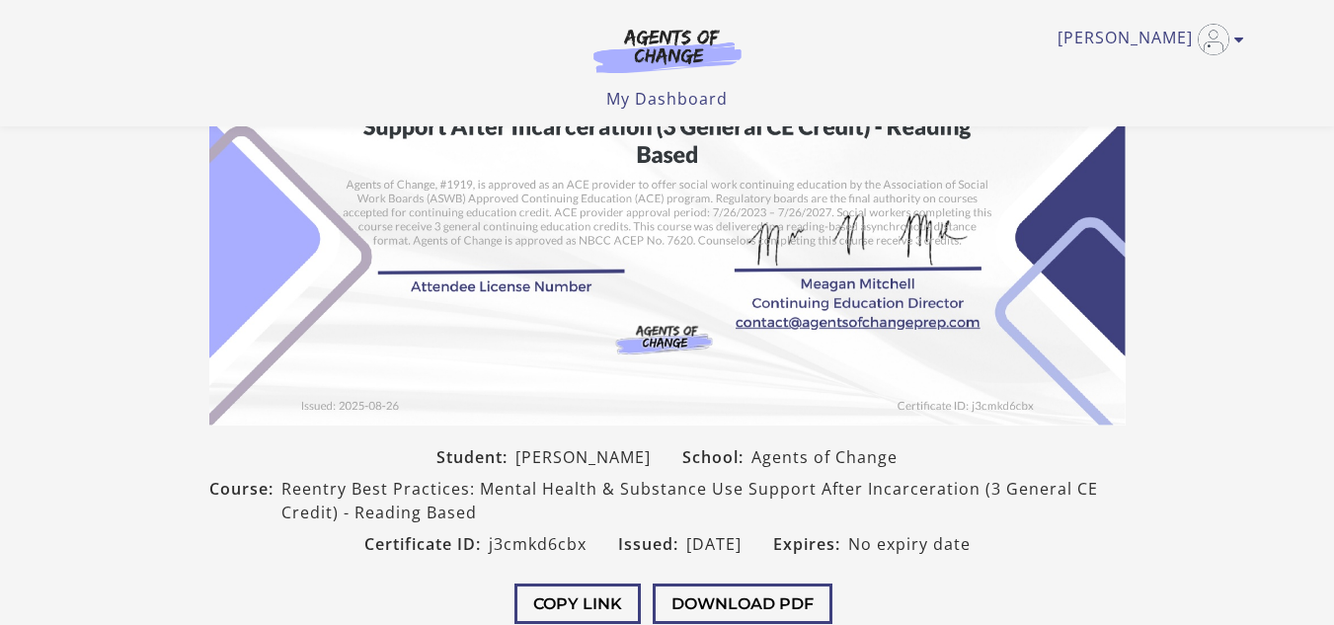
scroll to position [301, 0]
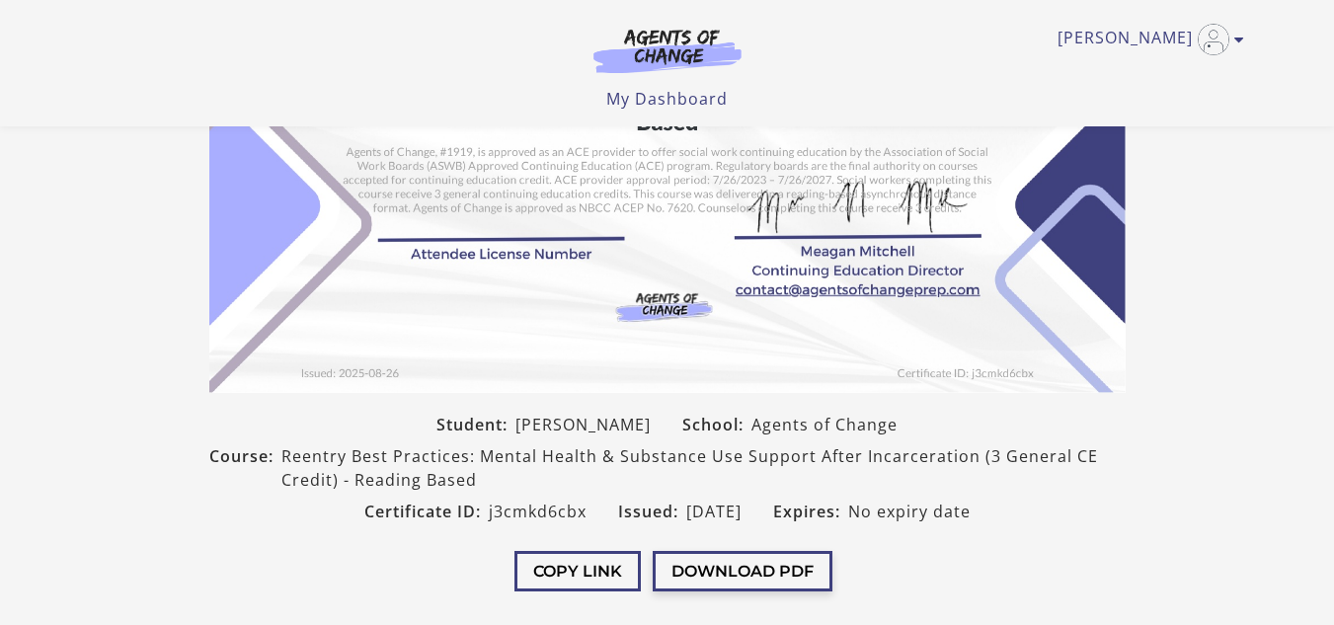
click at [728, 569] on button "Download PDF" at bounding box center [743, 571] width 180 height 40
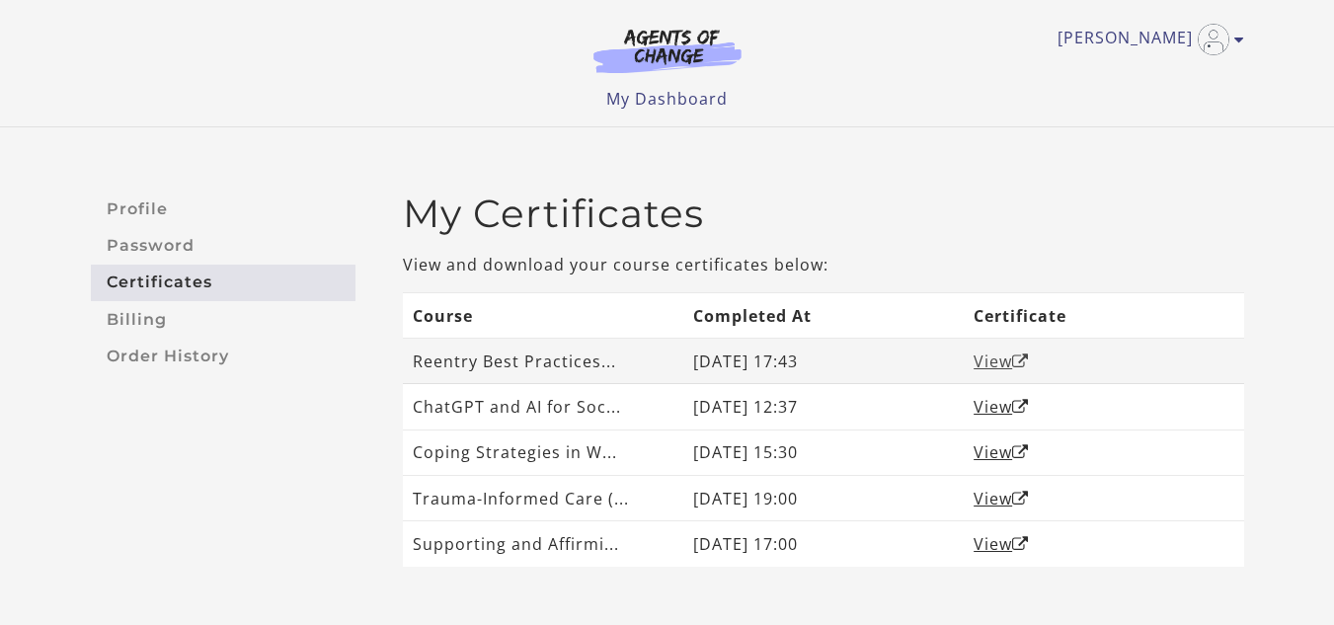
click at [989, 351] on link "View" at bounding box center [1001, 362] width 55 height 22
